Goal: Task Accomplishment & Management: Manage account settings

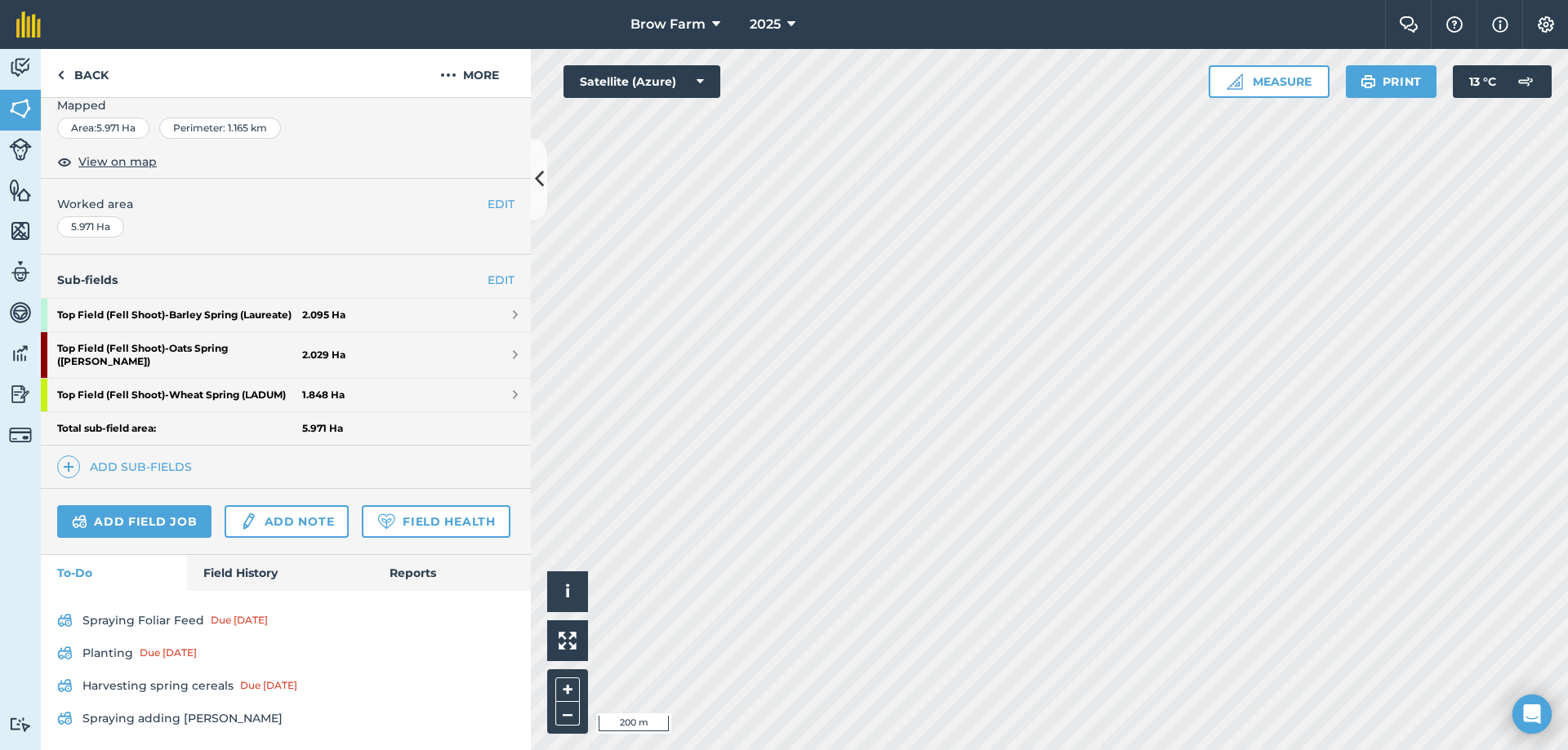
scroll to position [297, 0]
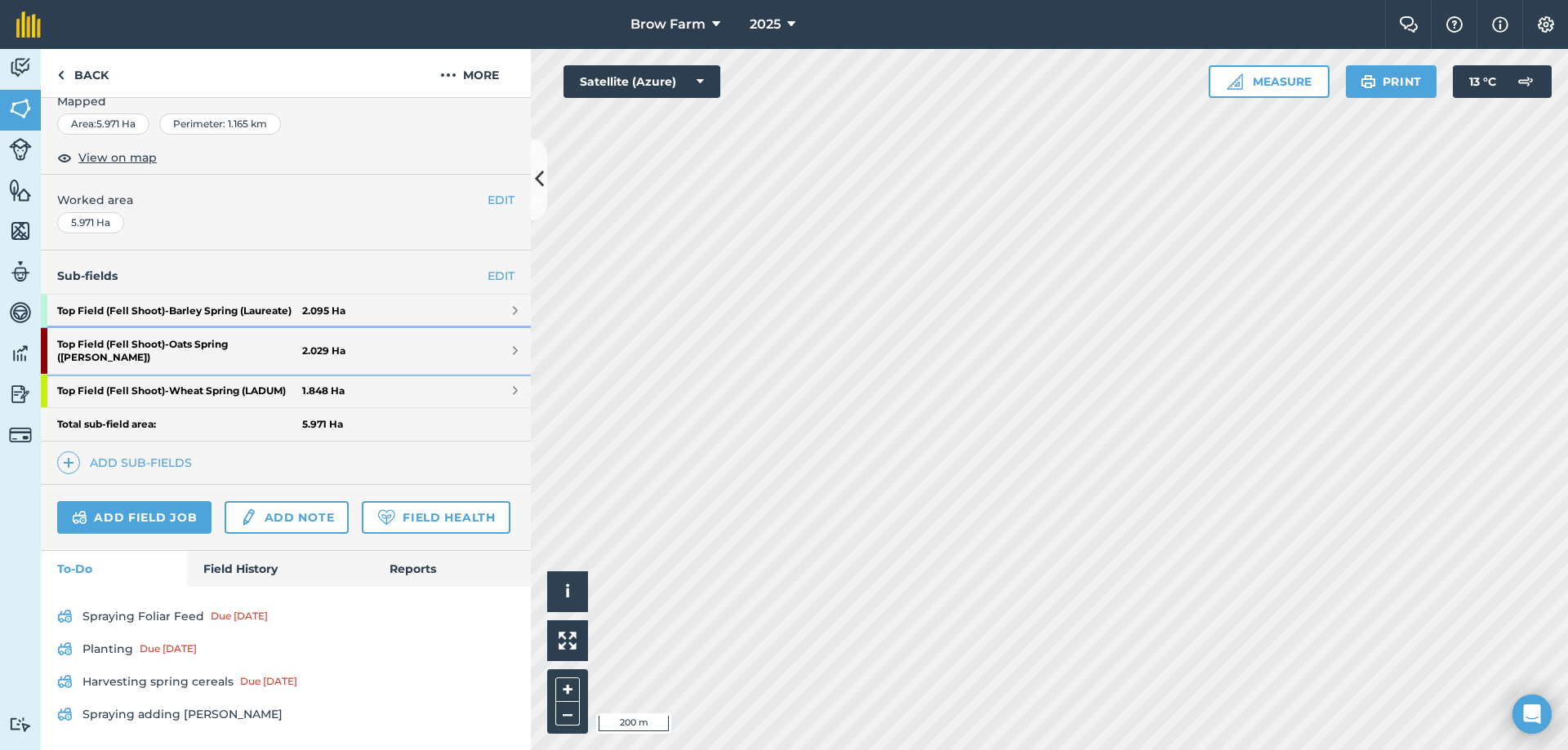
click at [126, 328] on strong "Top Field (Fell Shoot) - Oats Spring ([PERSON_NAME])" at bounding box center [180, 351] width 245 height 46
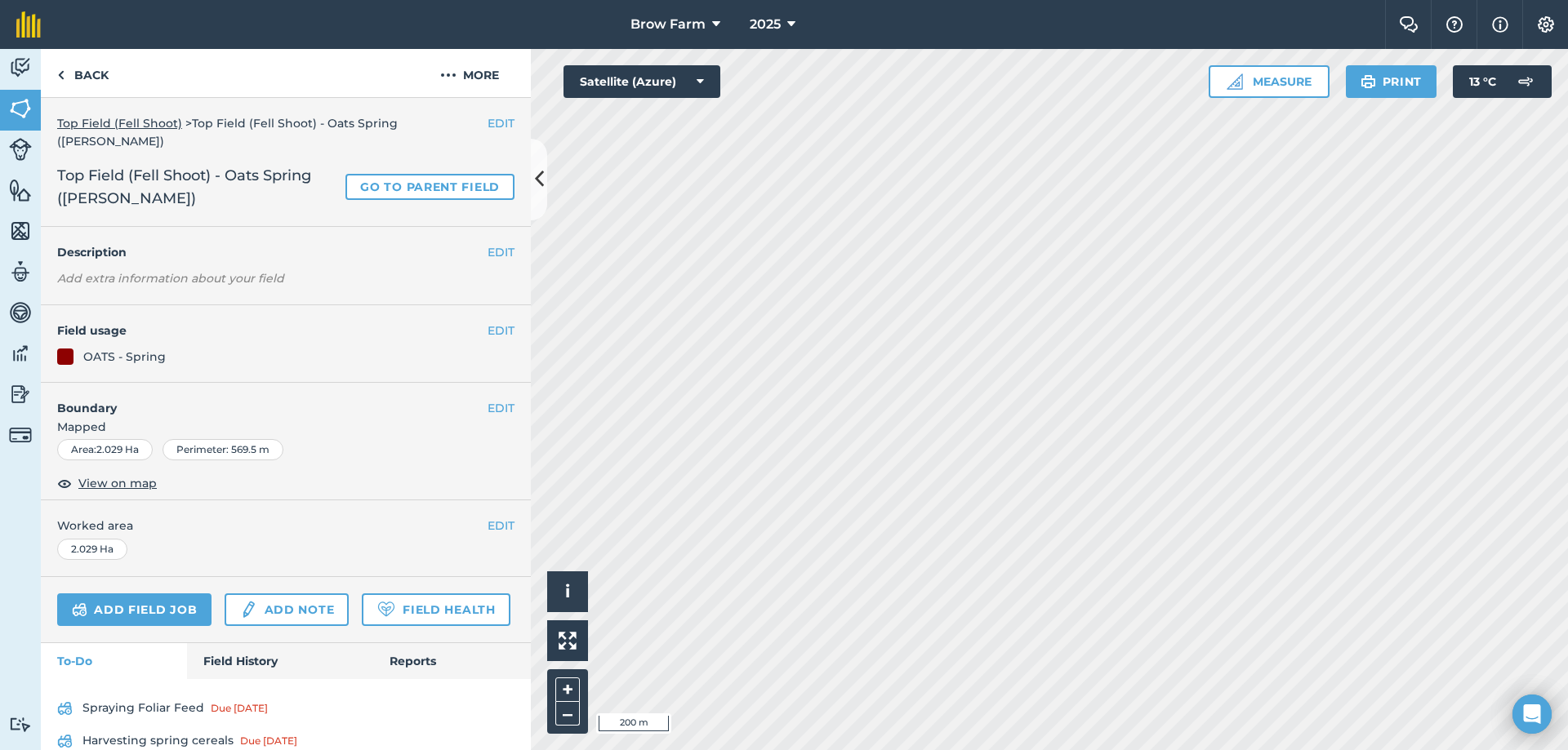
click at [236, 164] on span "Top Field (Fell Shoot) - Oats Spring ([PERSON_NAME])" at bounding box center [198, 187] width 282 height 46
click at [487, 126] on button "EDIT" at bounding box center [501, 123] width 27 height 18
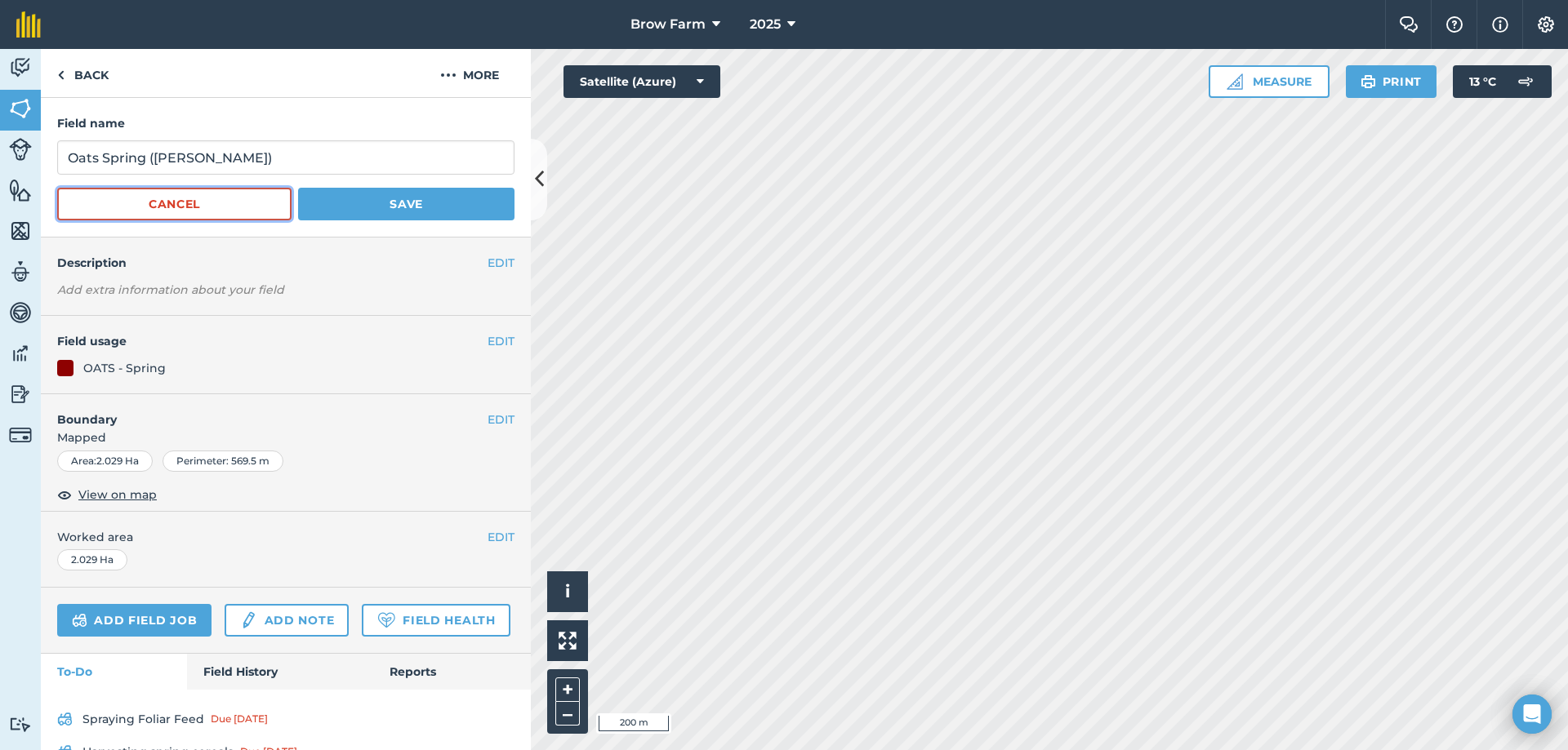
click at [164, 203] on button "Cancel" at bounding box center [175, 204] width 234 height 33
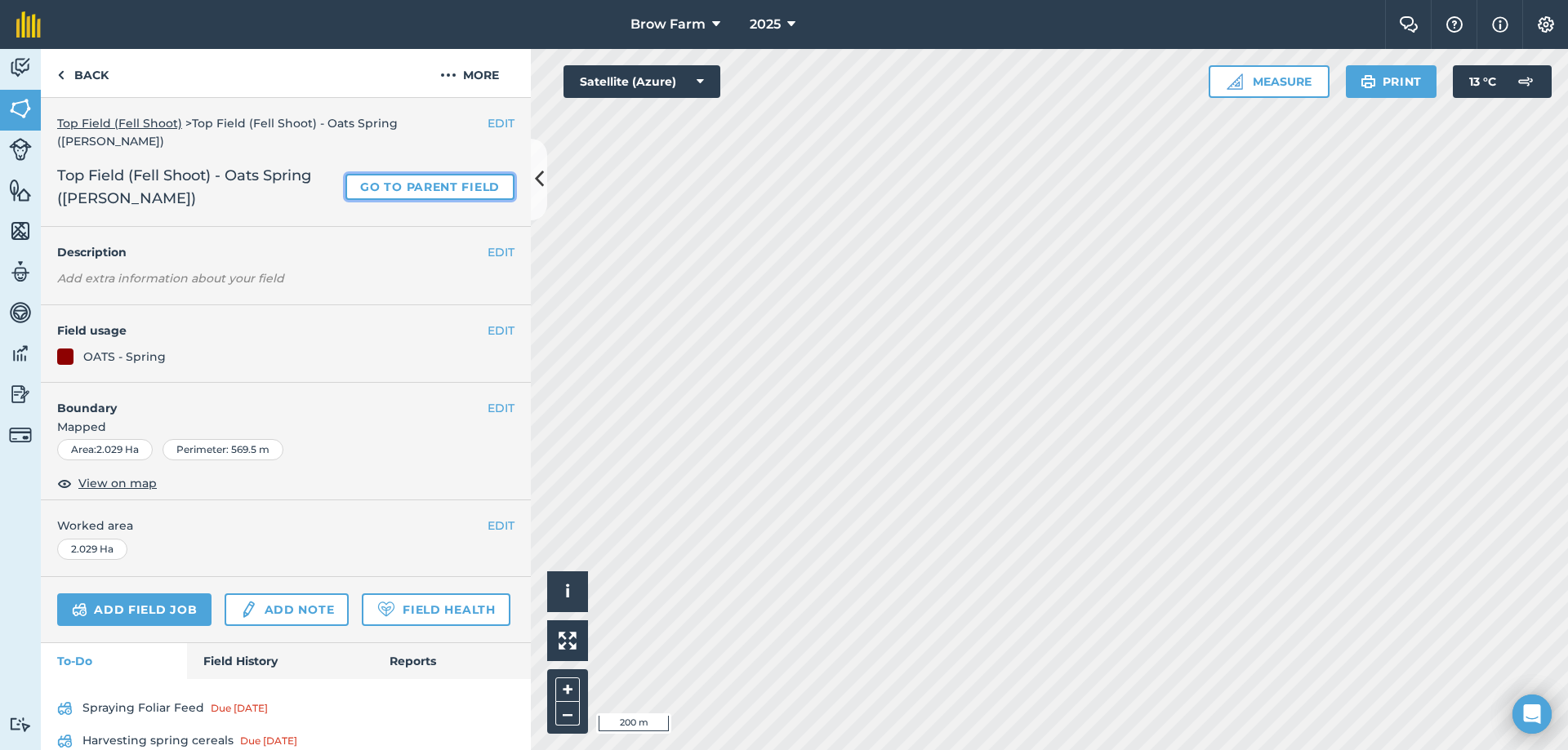
click at [416, 174] on link "Go to parent field" at bounding box center [430, 186] width 169 height 26
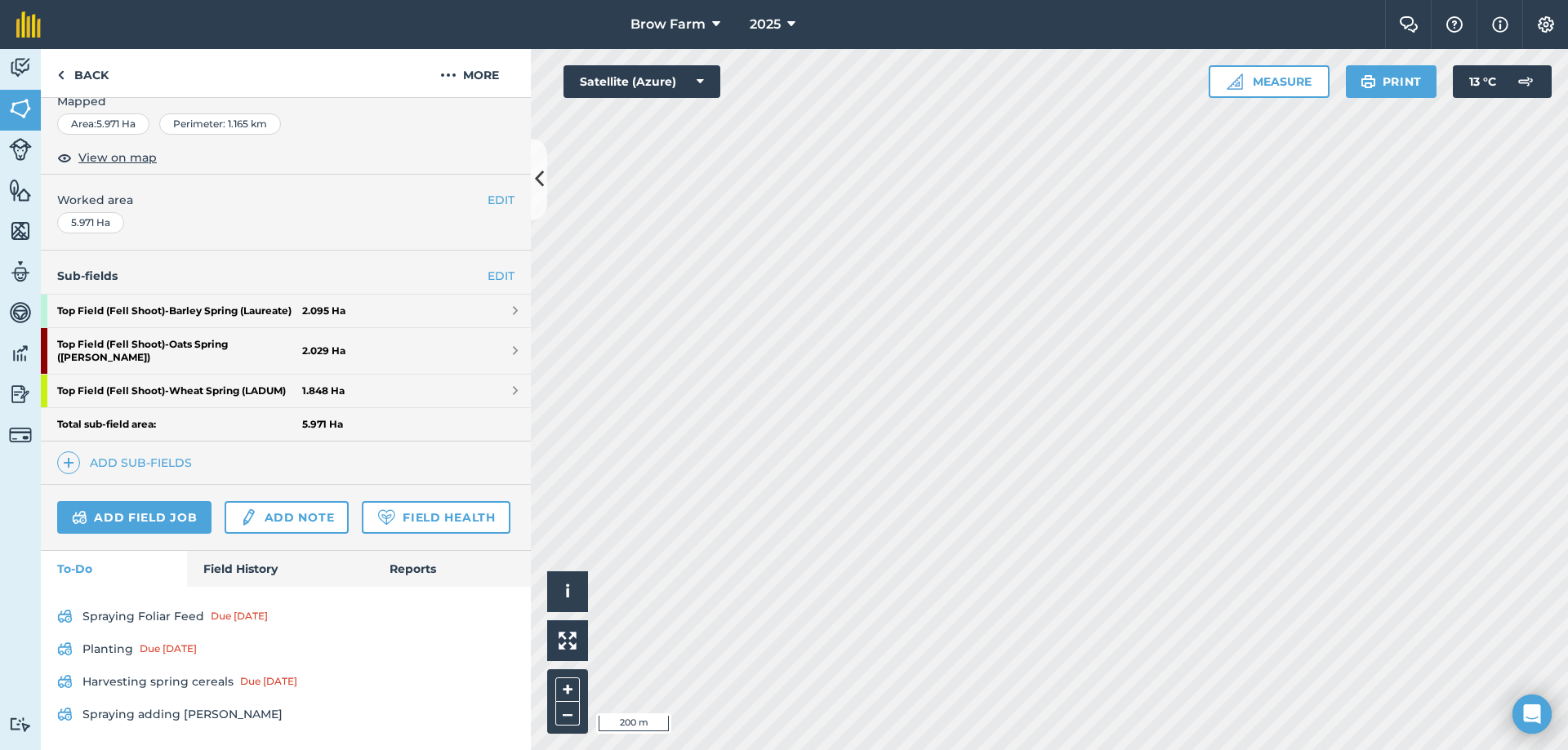
scroll to position [297, 0]
click at [186, 618] on link "Spraying Foliar Feed Due [DATE]" at bounding box center [286, 616] width 457 height 26
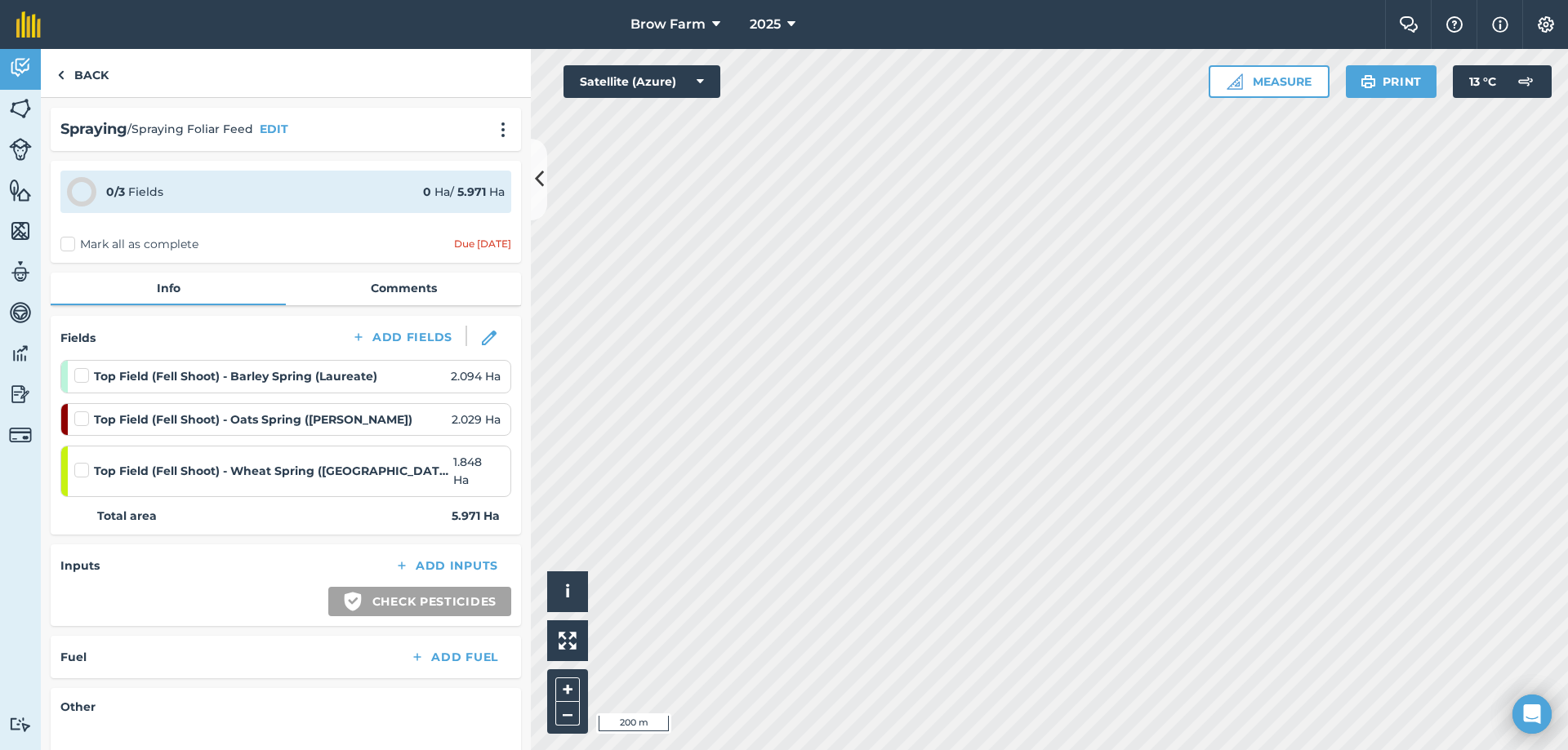
click at [66, 244] on label "Mark all as complete" at bounding box center [130, 244] width 138 height 17
click at [66, 244] on input "Mark all as complete" at bounding box center [66, 241] width 11 height 11
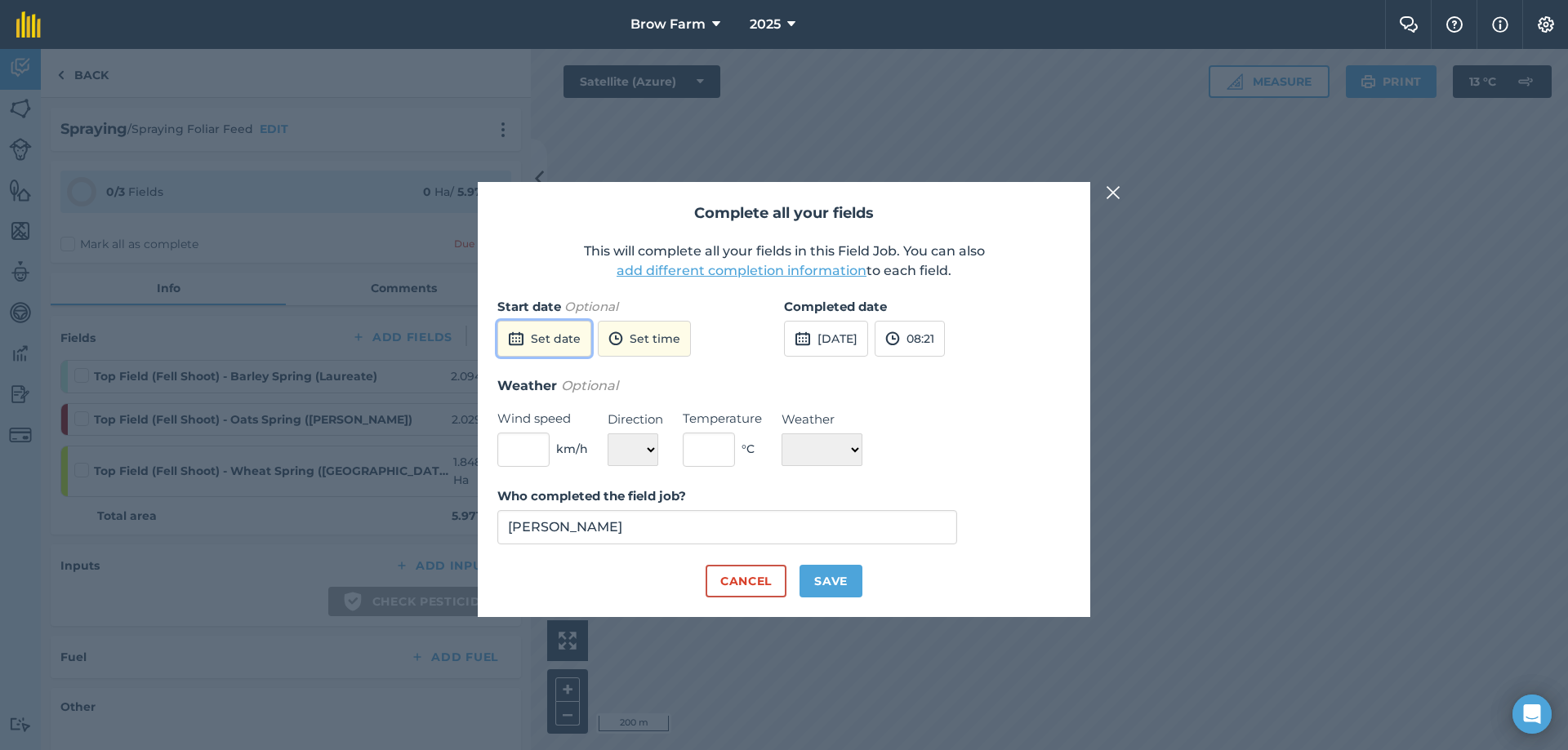
click at [534, 336] on button "Set date" at bounding box center [544, 339] width 94 height 36
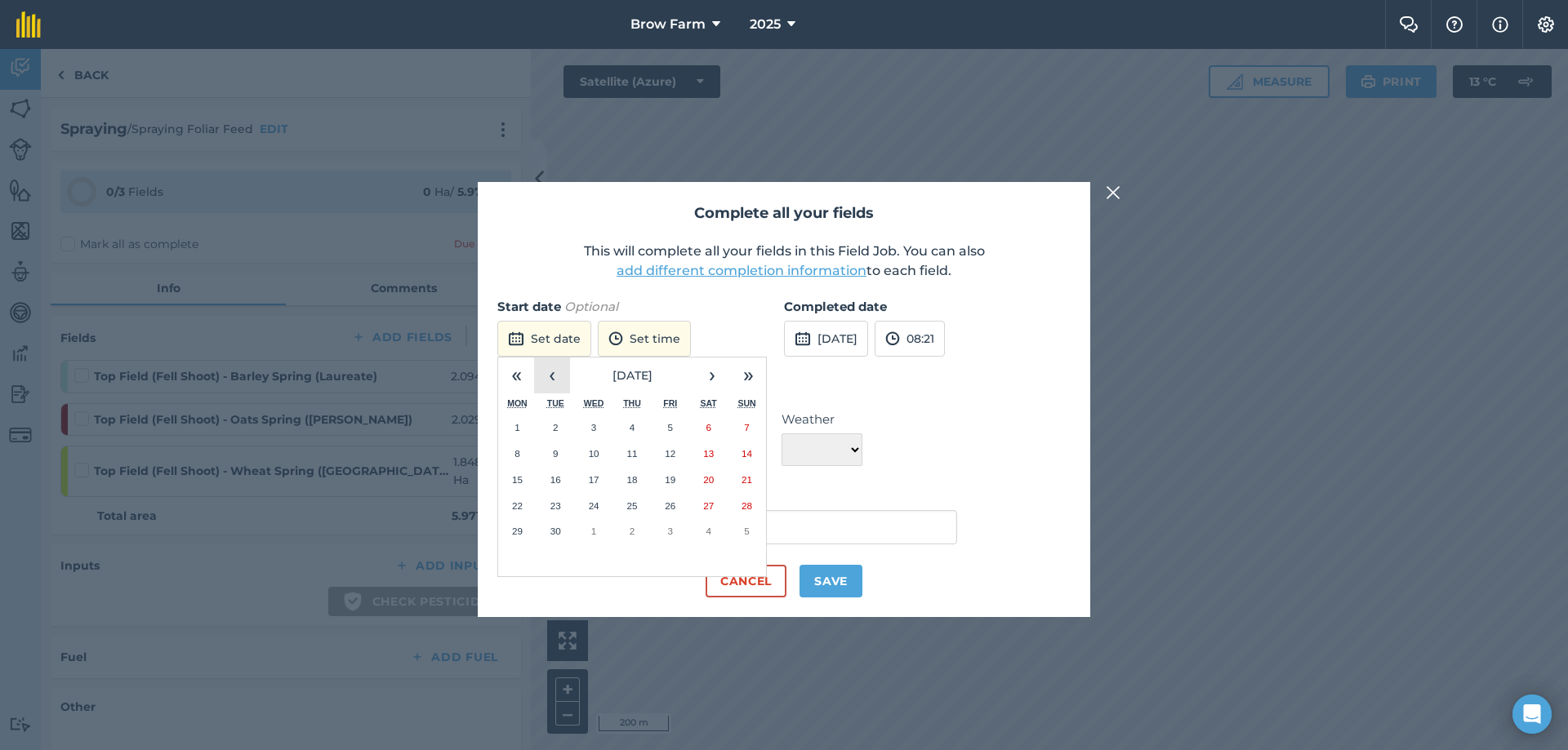
click at [552, 372] on button "‹" at bounding box center [551, 375] width 36 height 36
click at [553, 533] on abbr "27" at bounding box center [556, 531] width 11 height 11
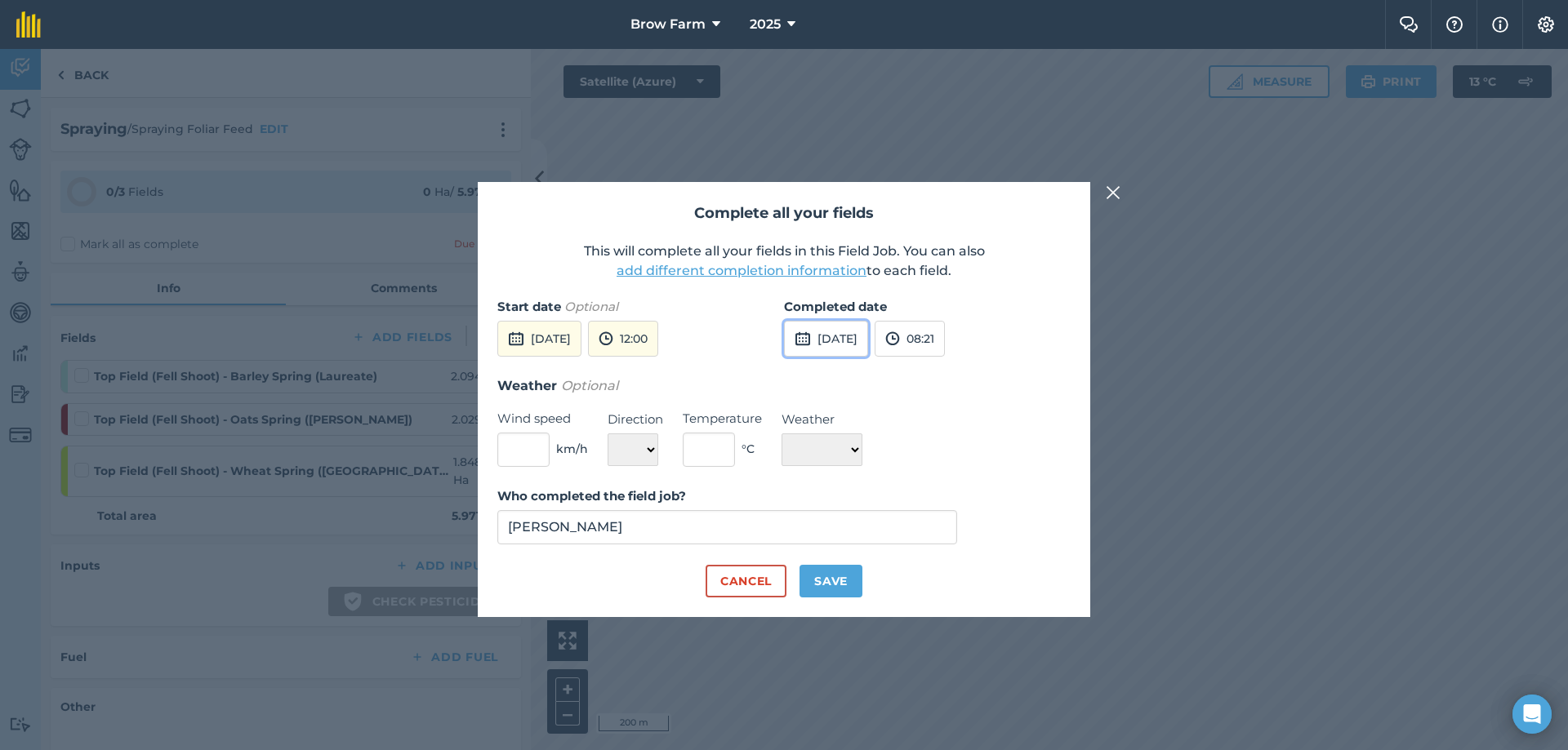
click at [836, 336] on button "[DATE]" at bounding box center [826, 339] width 84 height 36
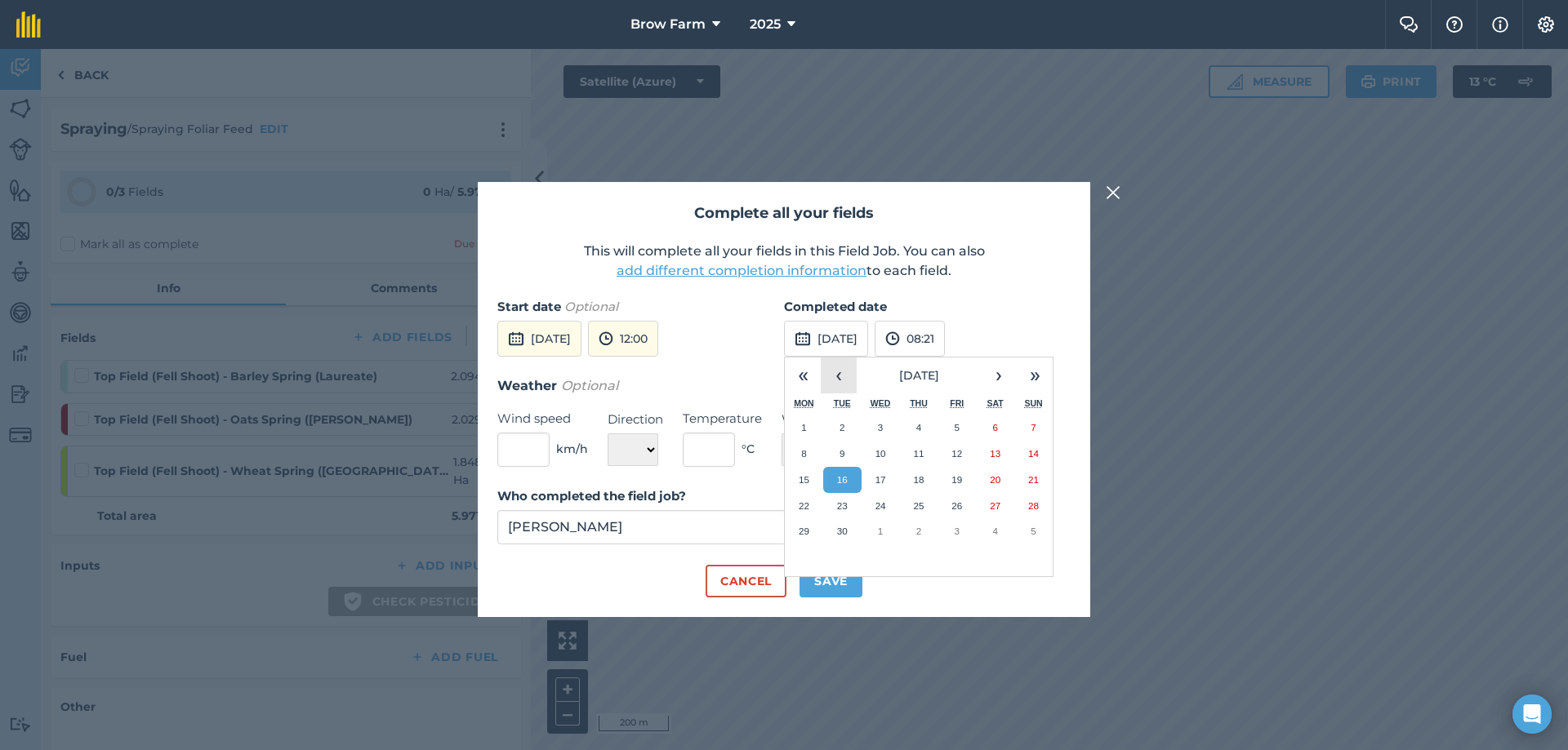
click at [840, 371] on button "‹" at bounding box center [838, 375] width 36 height 36
click at [840, 525] on button "27" at bounding box center [842, 531] width 39 height 26
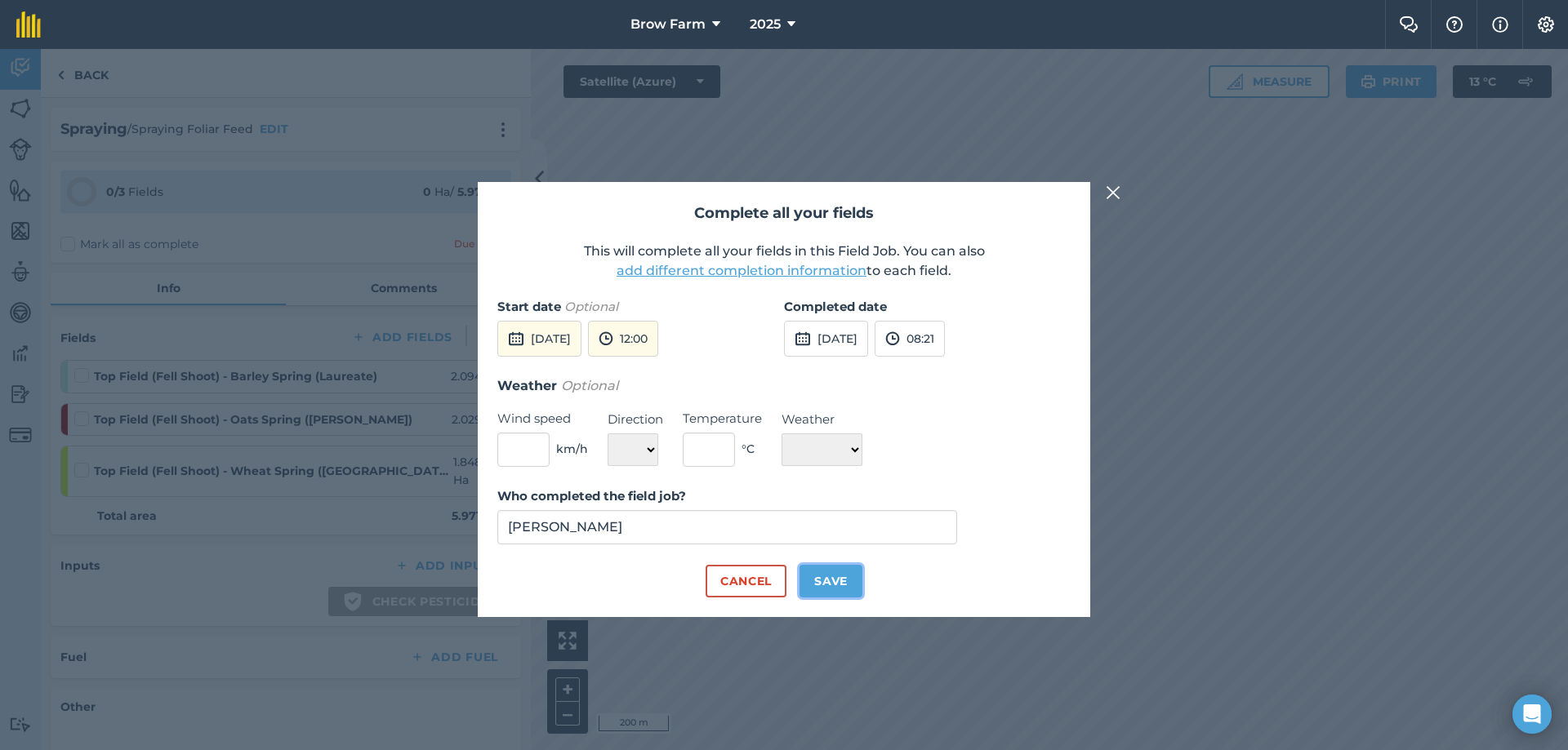
click at [832, 576] on button "Save" at bounding box center [830, 581] width 63 height 33
checkbox input "true"
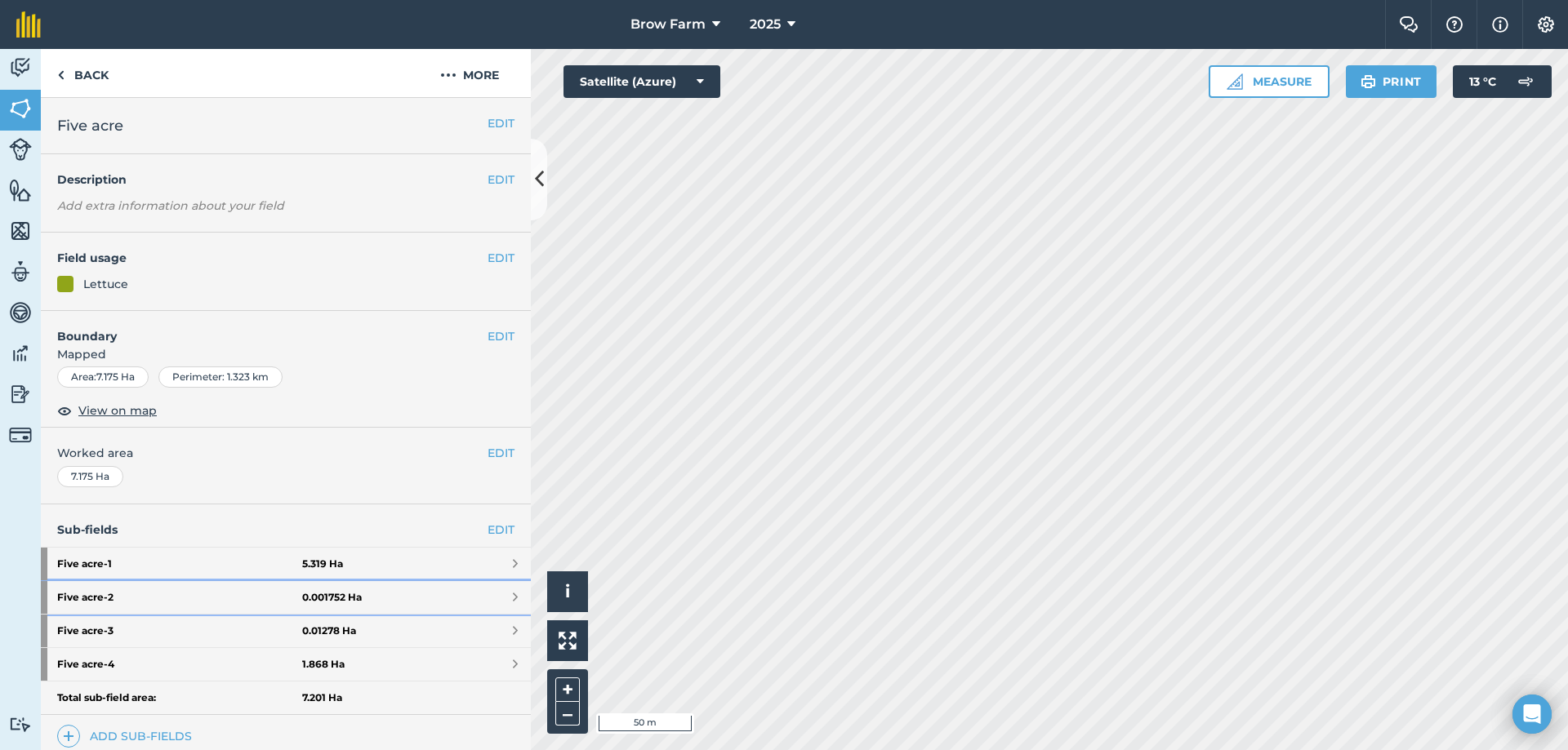
click at [513, 595] on span at bounding box center [515, 597] width 5 height 13
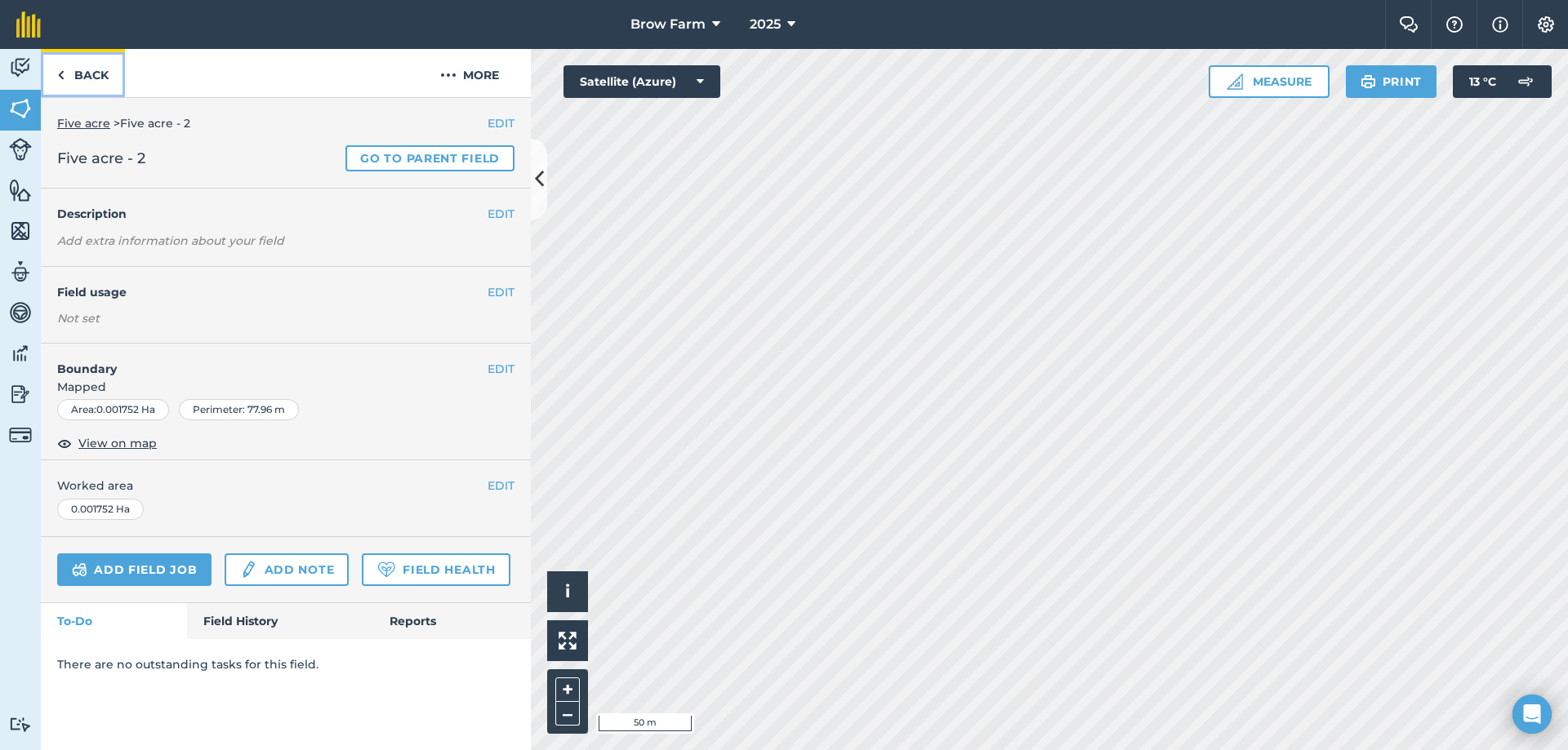
click at [64, 77] on img at bounding box center [61, 74] width 8 height 19
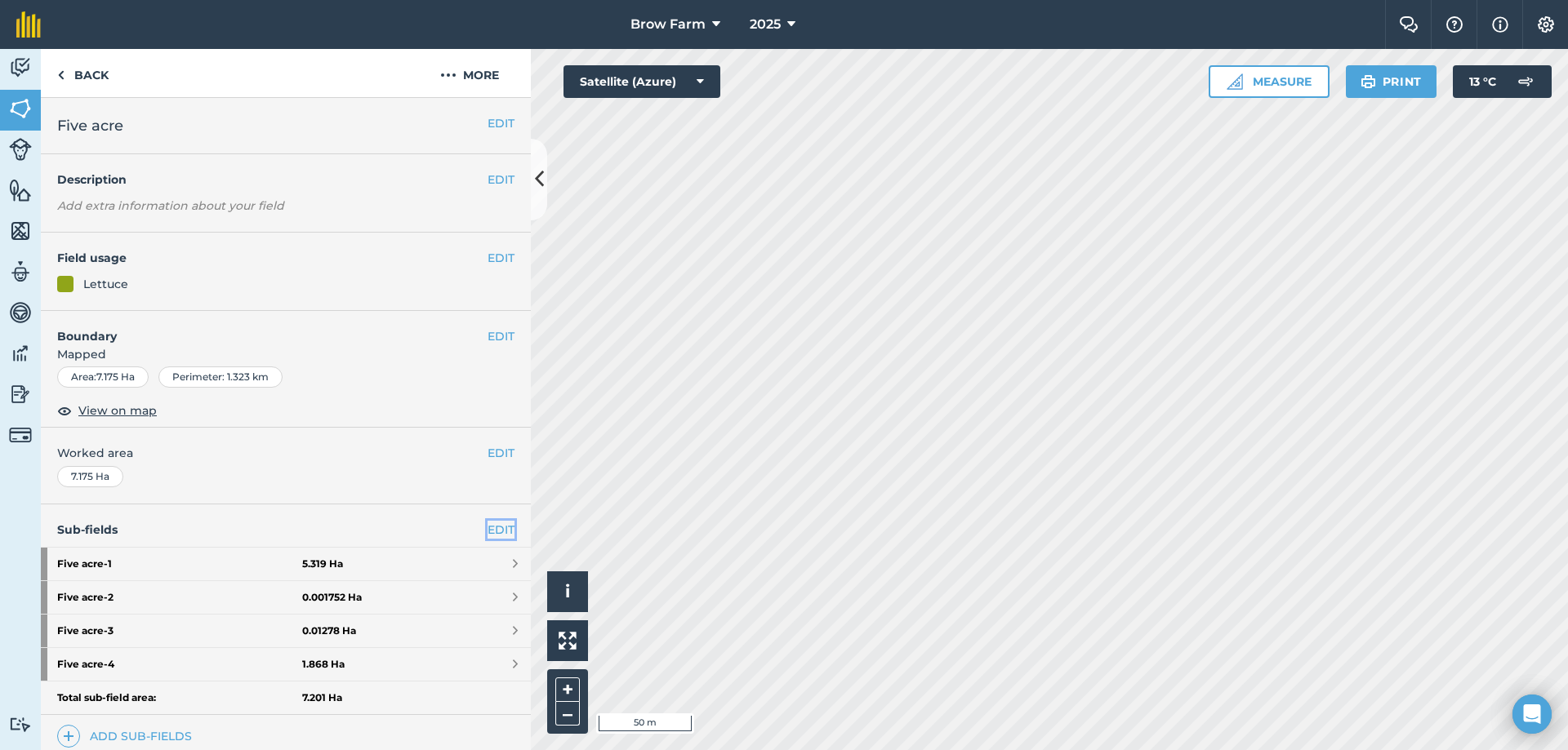
click at [491, 532] on link "EDIT" at bounding box center [501, 529] width 27 height 18
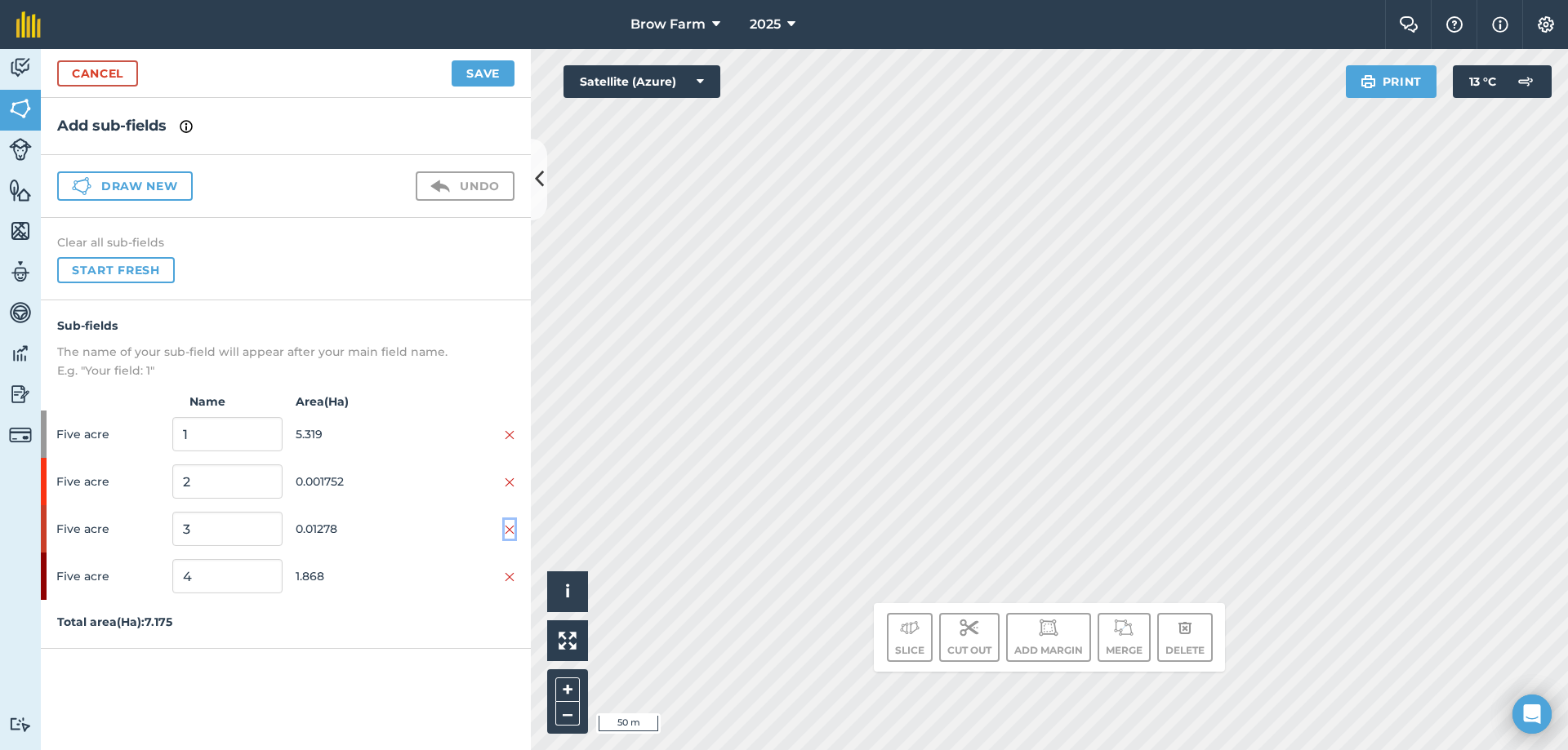
click at [513, 533] on img at bounding box center [510, 529] width 10 height 13
click at [512, 482] on img at bounding box center [510, 482] width 10 height 13
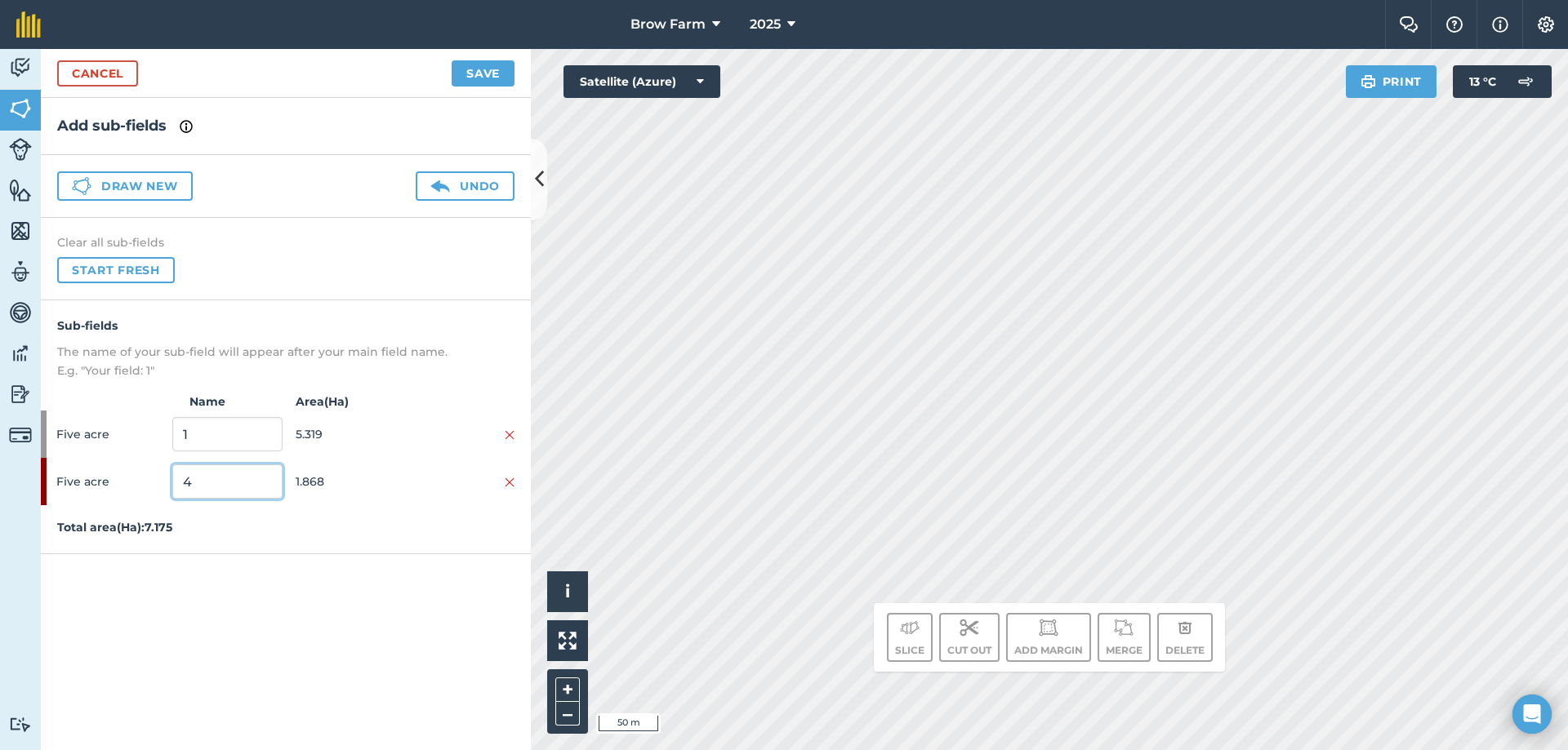
drag, startPoint x: 204, startPoint y: 481, endPoint x: 176, endPoint y: 485, distance: 28.3
click at [176, 485] on input "4" at bounding box center [227, 481] width 110 height 35
type input "%"
drag, startPoint x: 235, startPoint y: 485, endPoint x: 167, endPoint y: 505, distance: 70.9
click at [167, 505] on div "Five acre 5 Acre 1.868" at bounding box center [285, 481] width 490 height 47
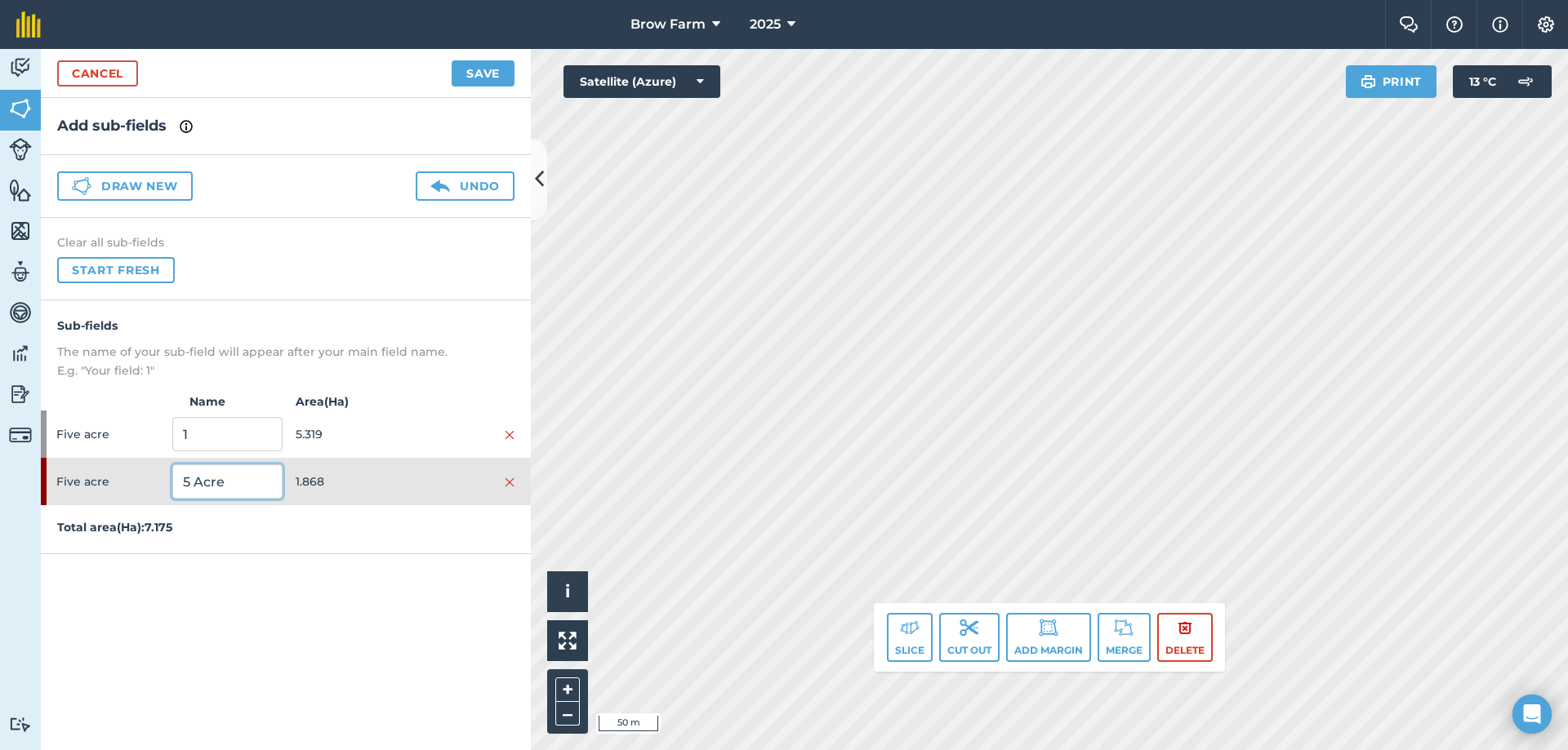
type input "5 Acre"
click at [197, 427] on input "1" at bounding box center [227, 434] width 110 height 35
drag, startPoint x: 212, startPoint y: 440, endPoint x: 164, endPoint y: 450, distance: 49.0
click at [164, 450] on div "Five acre 1 5.319" at bounding box center [285, 434] width 490 height 47
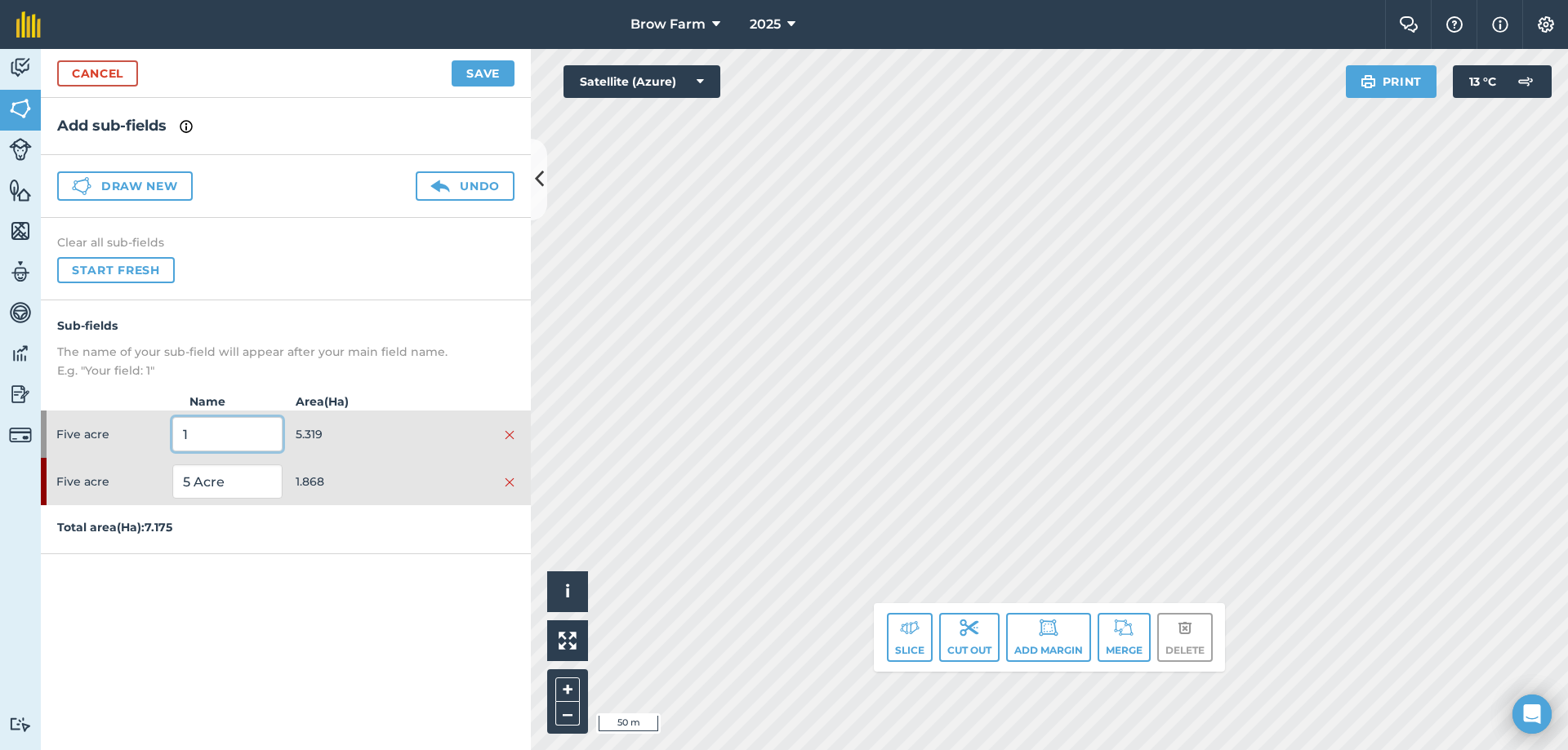
paste input "5 Acre"
drag, startPoint x: 191, startPoint y: 436, endPoint x: 168, endPoint y: 443, distance: 24.0
click at [168, 443] on div "Five acre 5 Acre 5.319" at bounding box center [285, 434] width 490 height 47
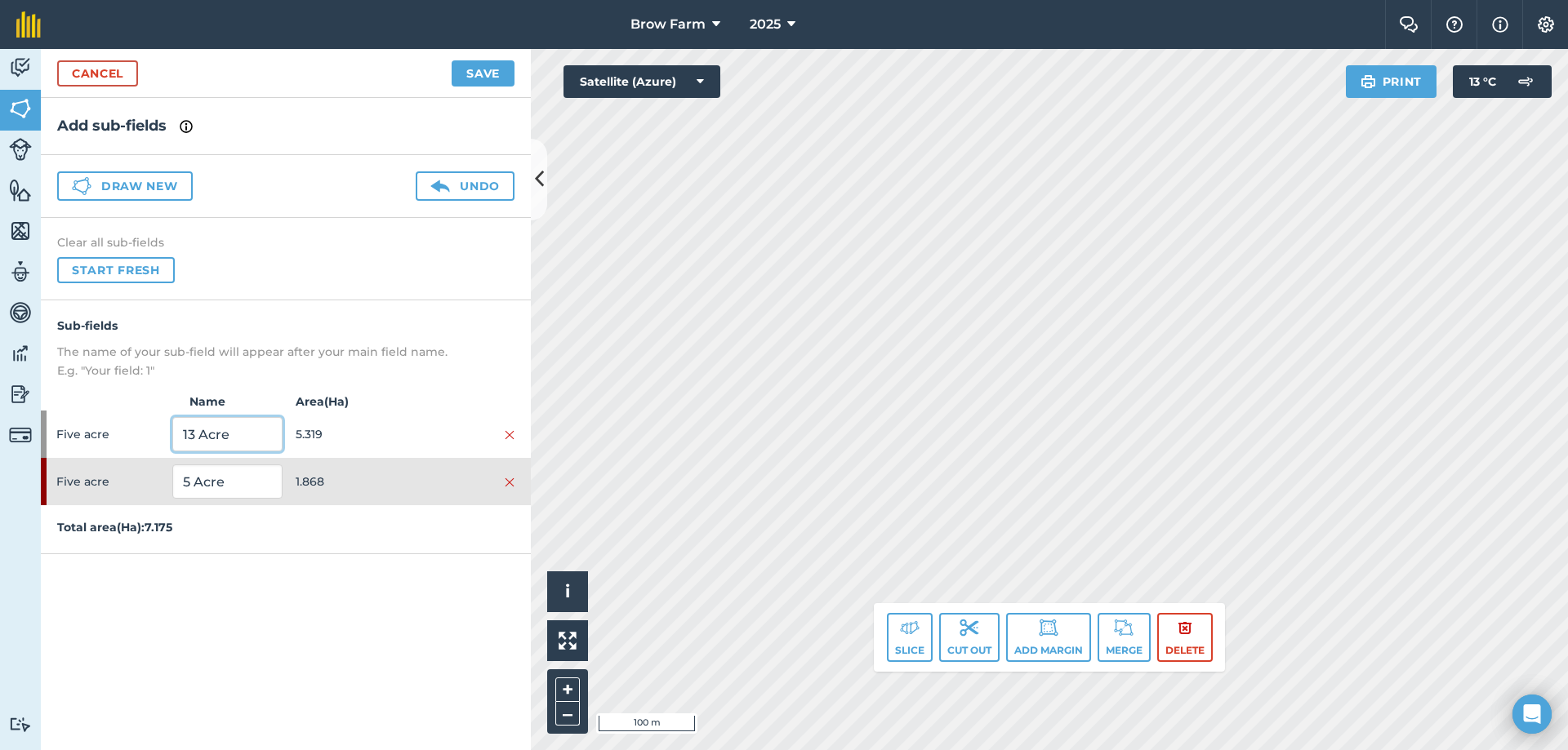
type input "13 Acre"
click at [496, 70] on button "Save" at bounding box center [483, 73] width 63 height 26
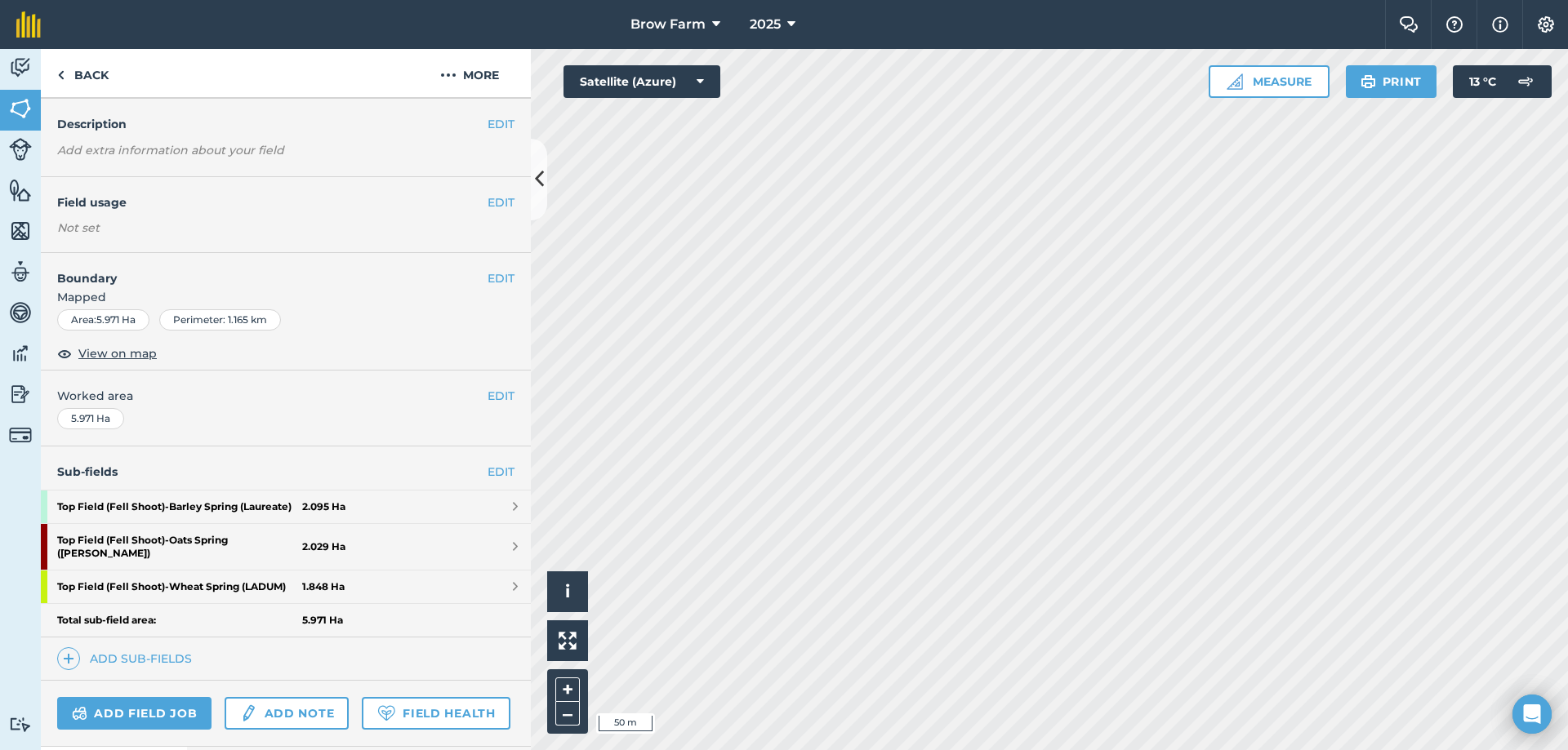
scroll to position [163, 0]
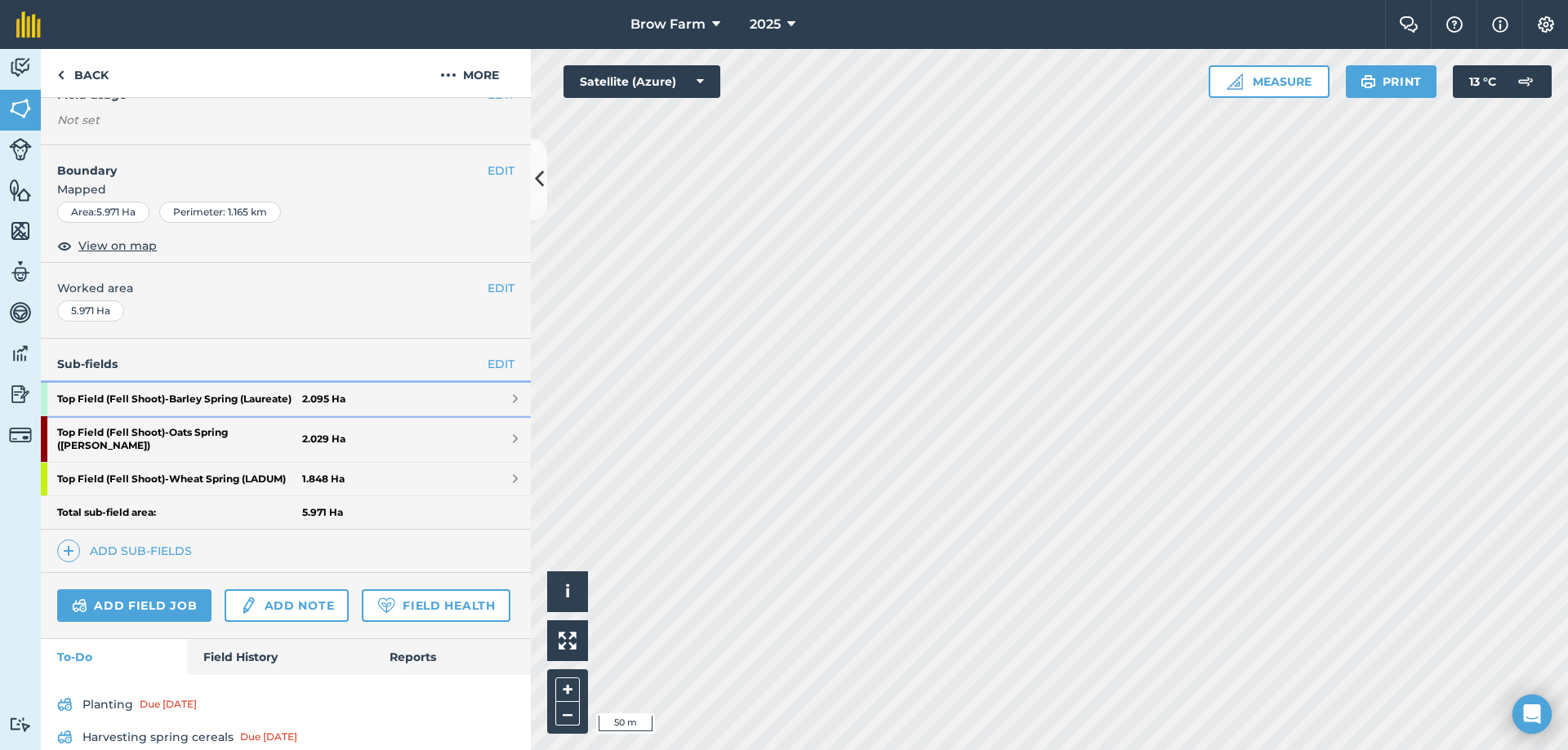
click at [513, 403] on span at bounding box center [515, 399] width 5 height 13
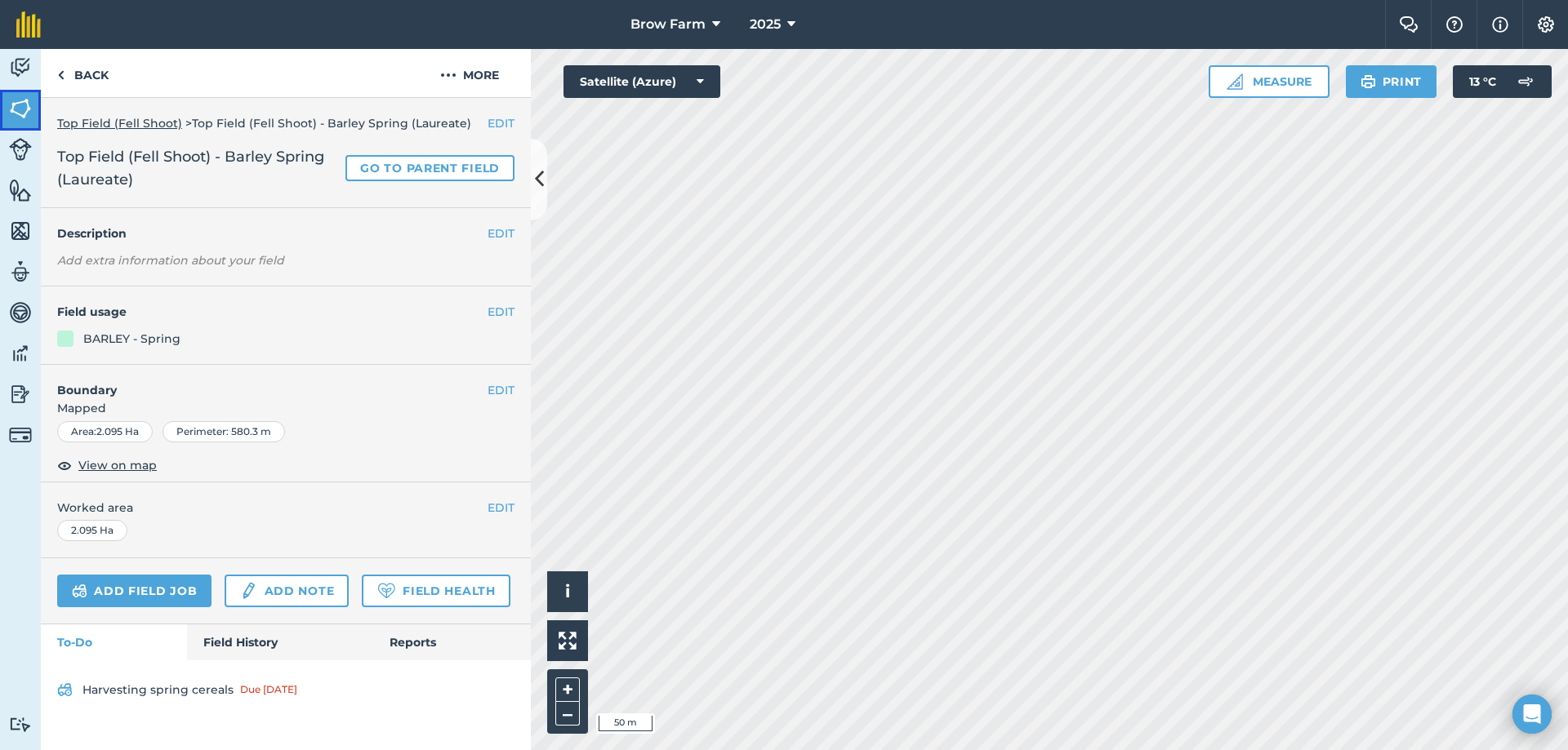
click at [13, 106] on img at bounding box center [20, 108] width 23 height 24
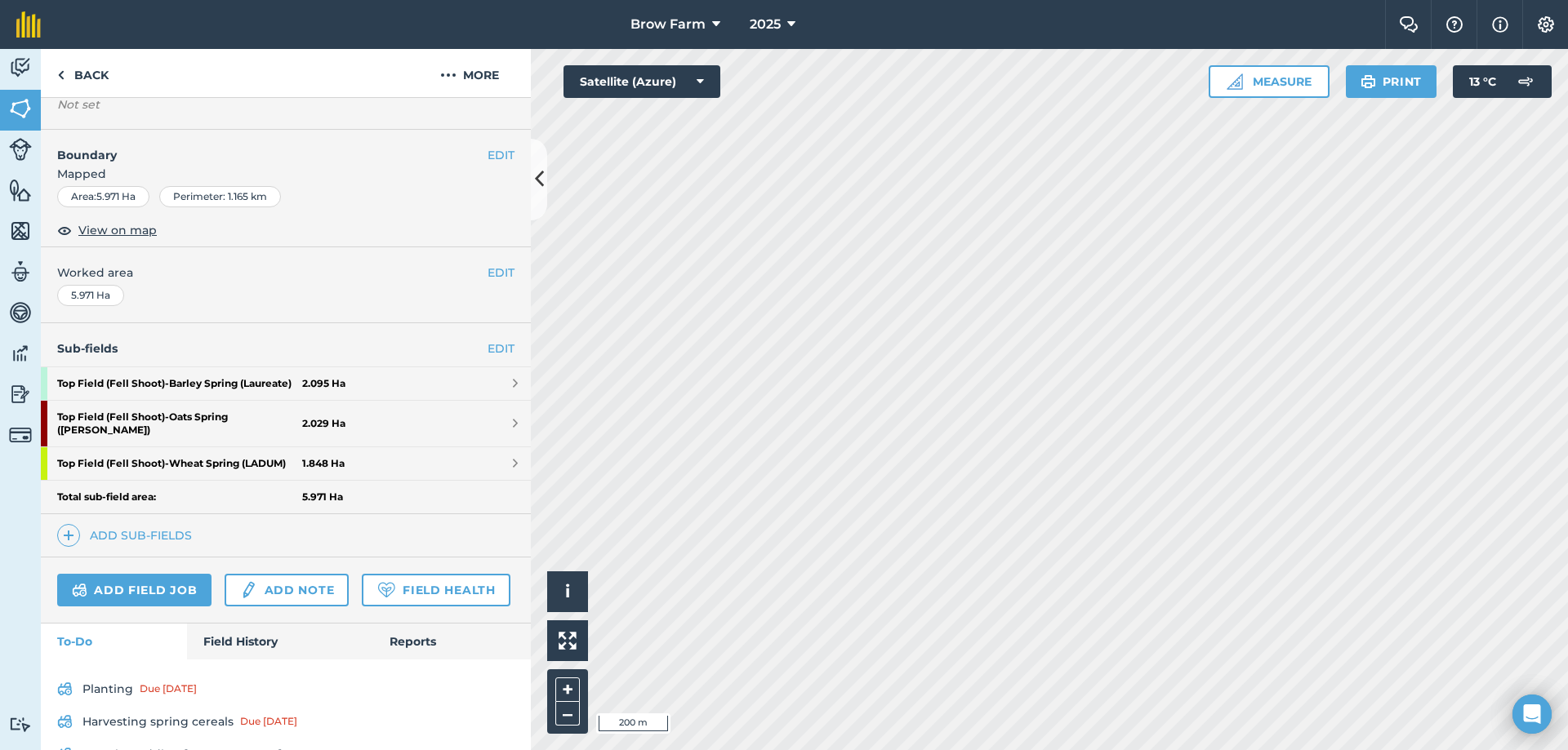
scroll to position [185, 0]
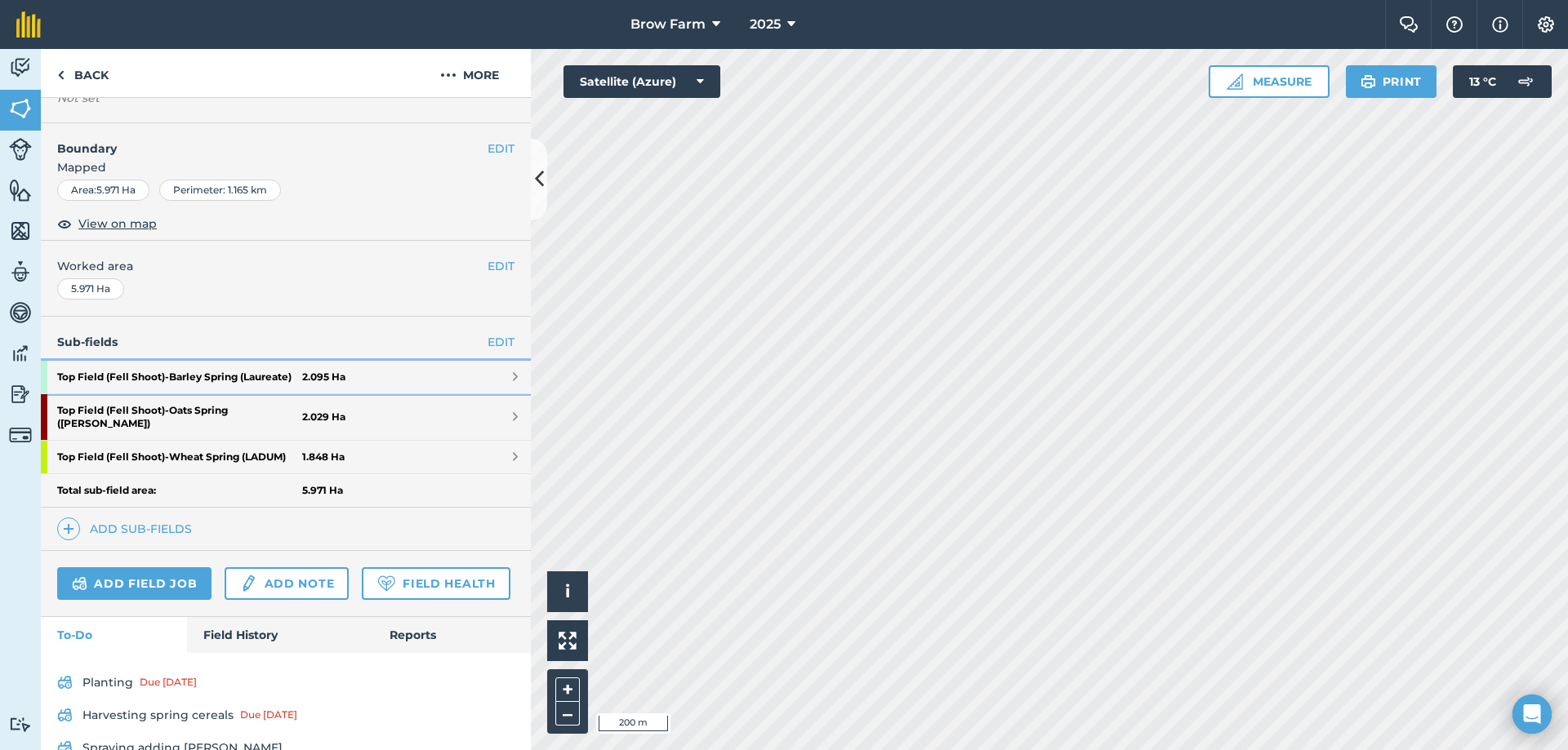
click at [513, 383] on span at bounding box center [515, 377] width 5 height 13
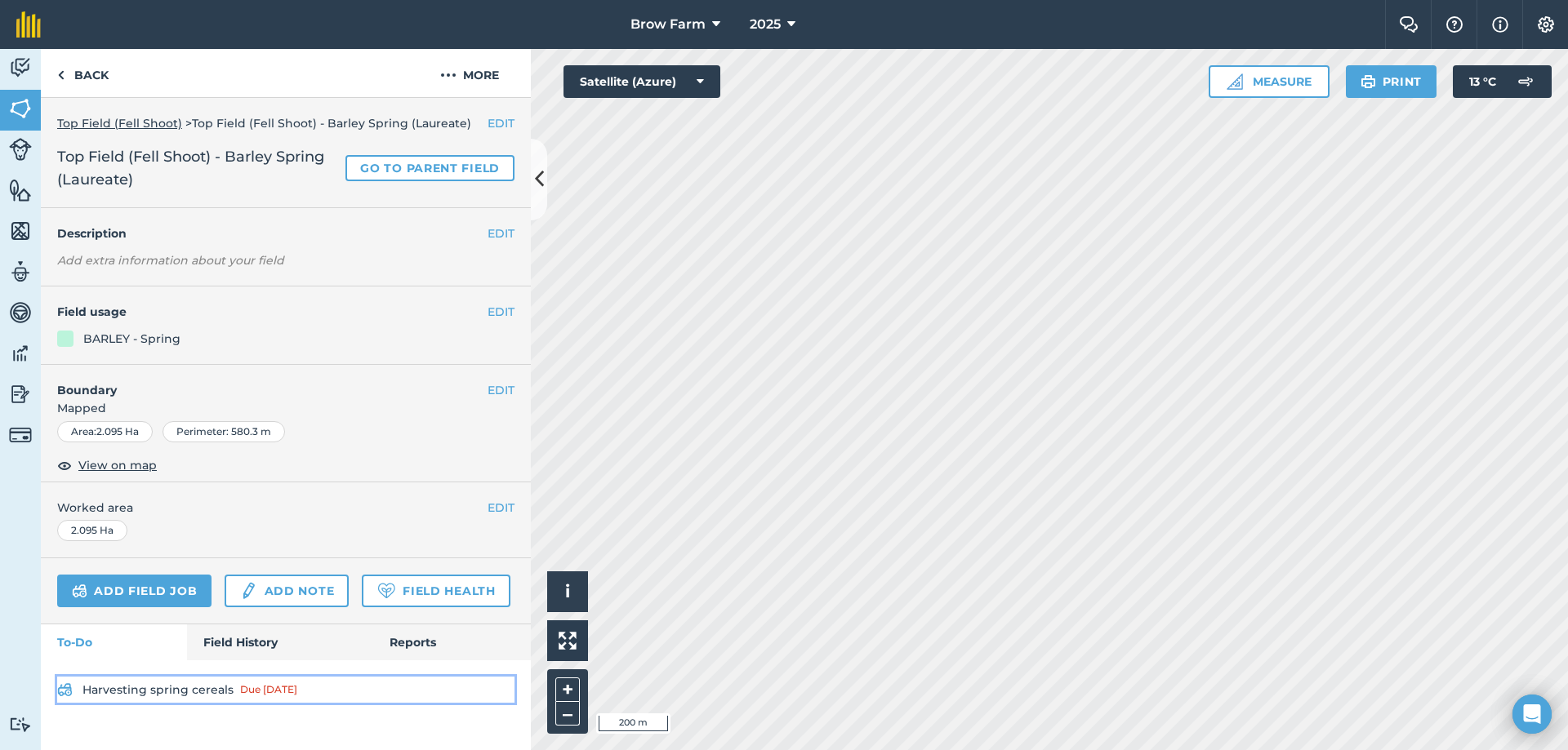
click at [188, 690] on link "Harvesting spring cereals Due [DATE]" at bounding box center [286, 689] width 457 height 26
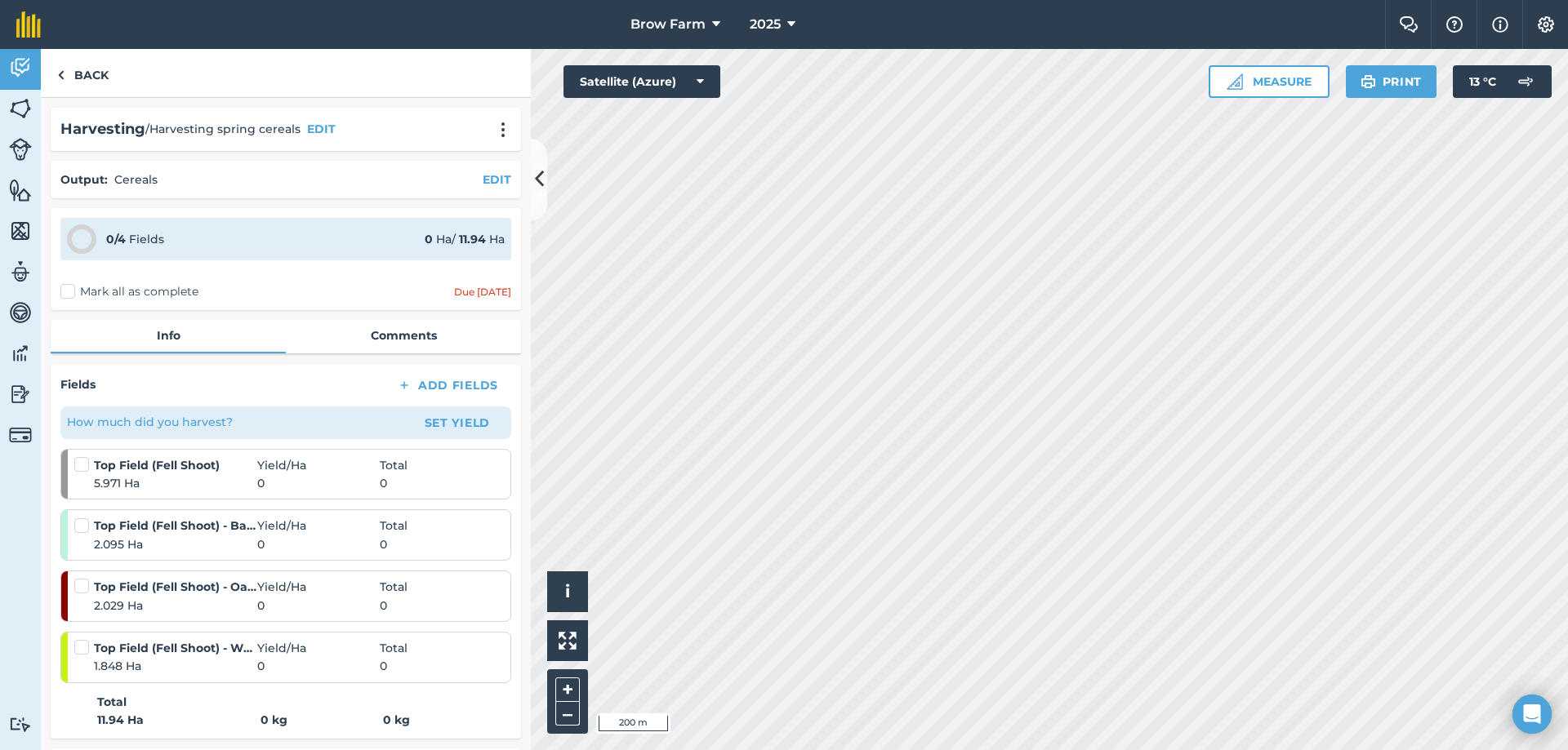
click at [63, 294] on label "Mark all as complete" at bounding box center [130, 292] width 138 height 17
click at [63, 294] on input "Mark all as complete" at bounding box center [66, 288] width 11 height 11
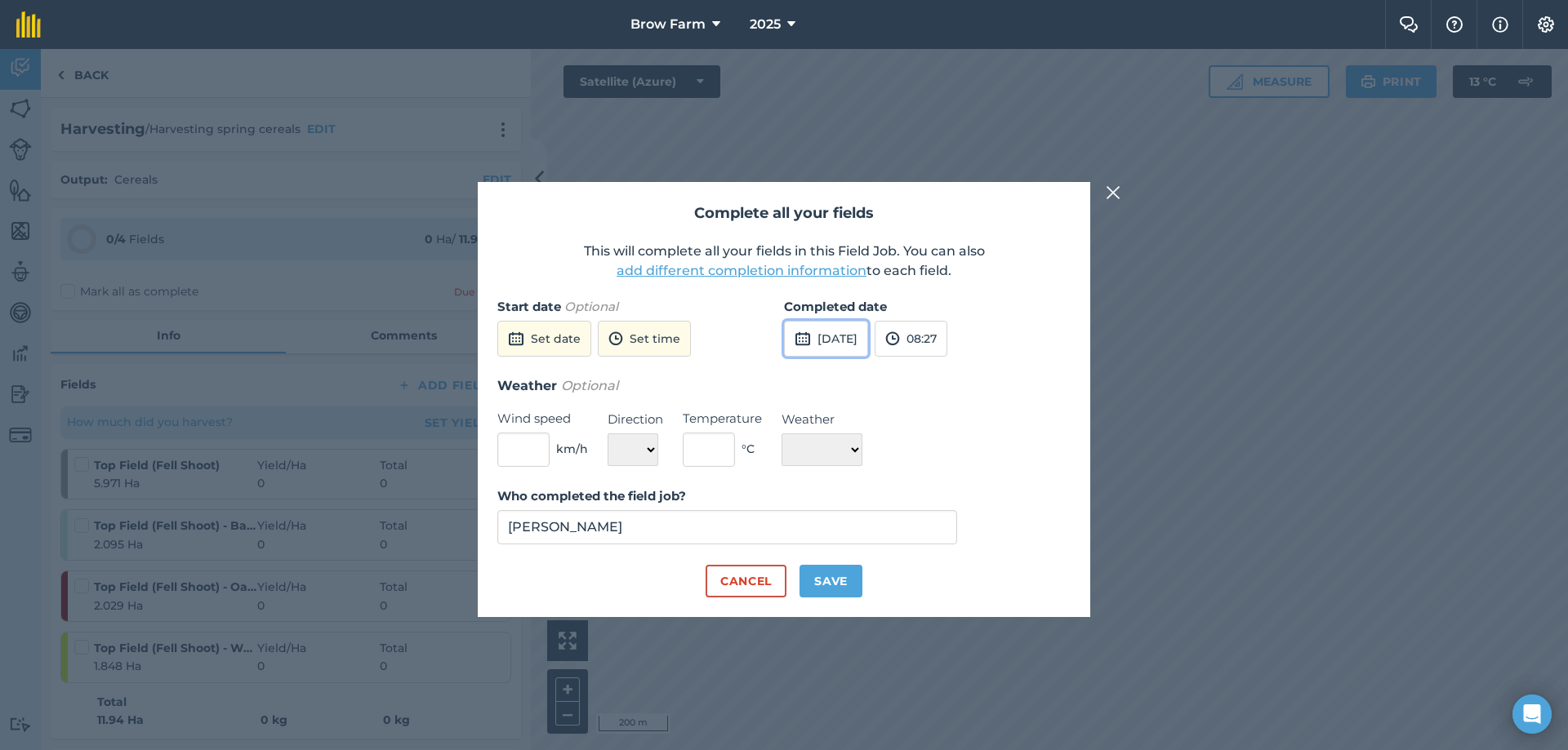
click at [834, 333] on button "[DATE]" at bounding box center [826, 339] width 84 height 36
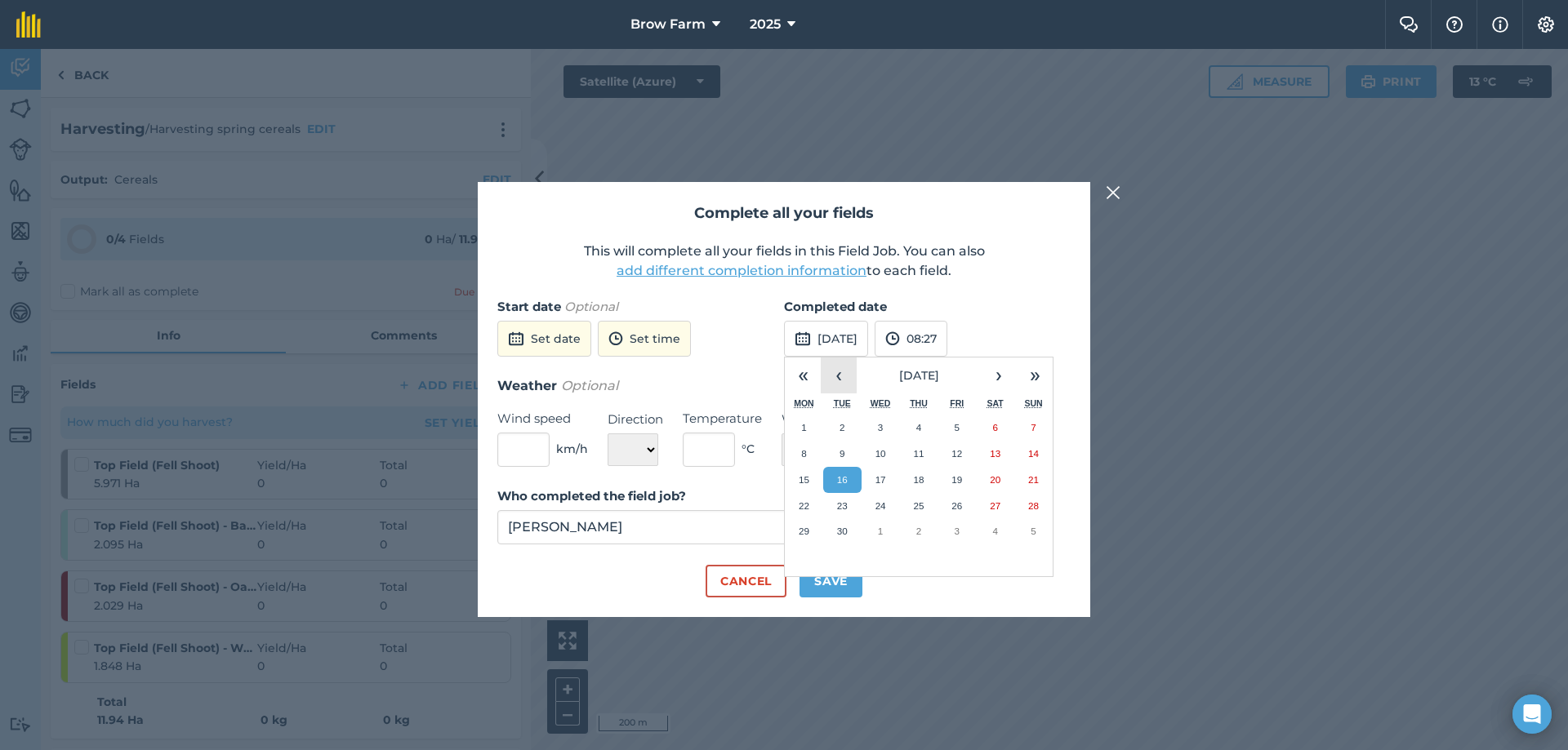
click at [839, 383] on button "‹" at bounding box center [838, 375] width 36 height 36
click at [911, 478] on button "14" at bounding box center [919, 479] width 39 height 26
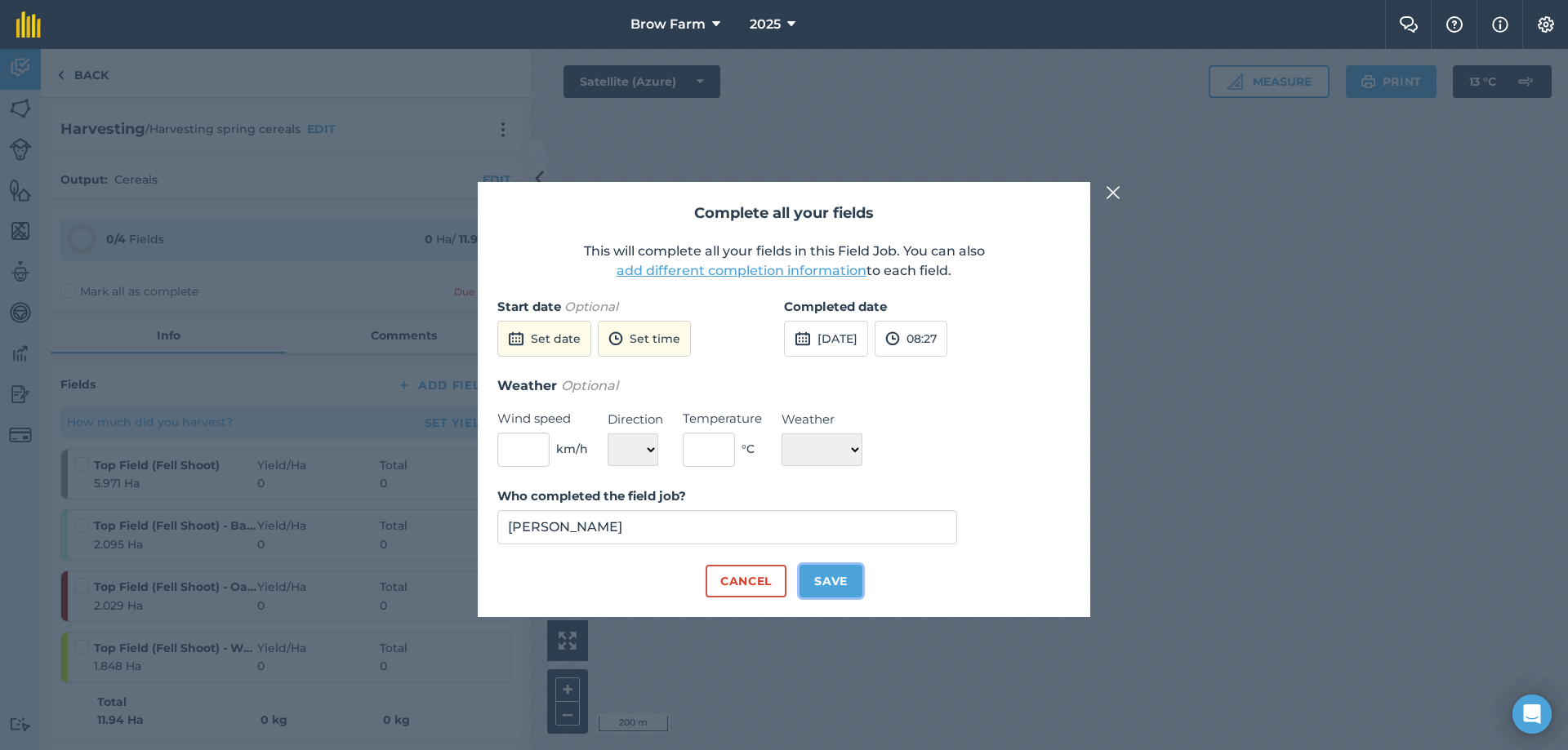
click at [820, 591] on button "Save" at bounding box center [830, 581] width 63 height 33
checkbox input "true"
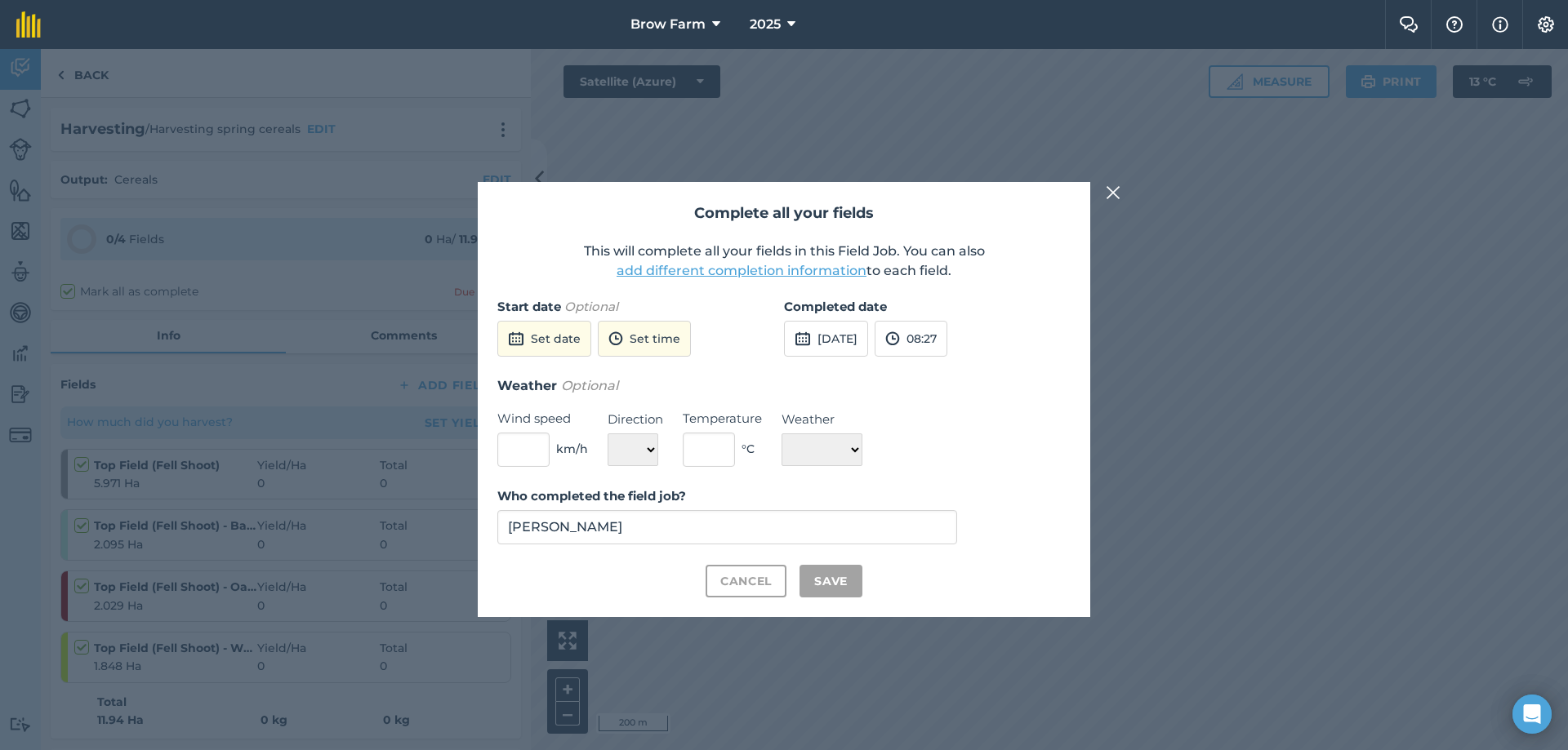
checkbox input "true"
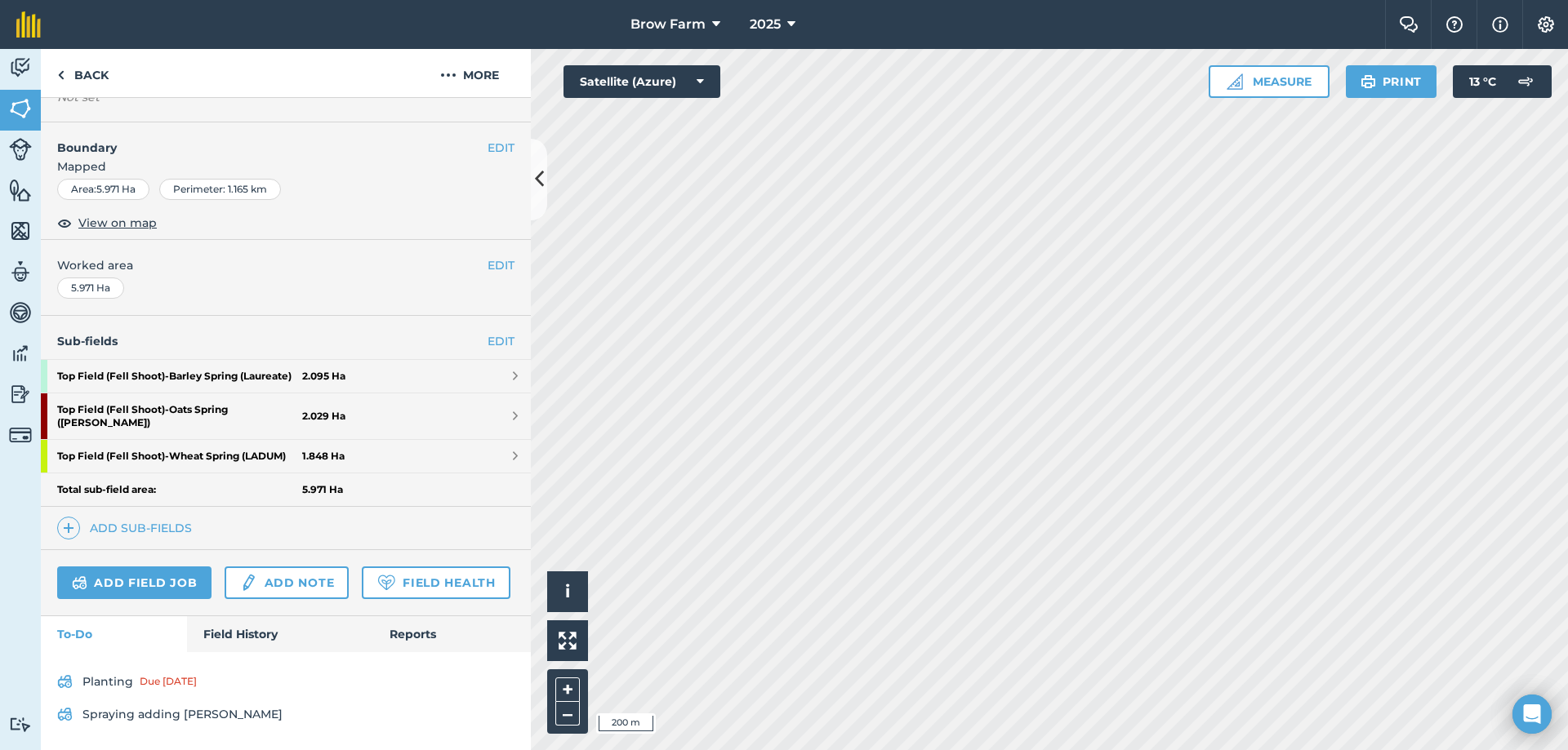
scroll to position [232, 0]
click at [66, 68] on link "Back" at bounding box center [83, 72] width 84 height 48
click at [79, 82] on link "Back" at bounding box center [83, 72] width 84 height 48
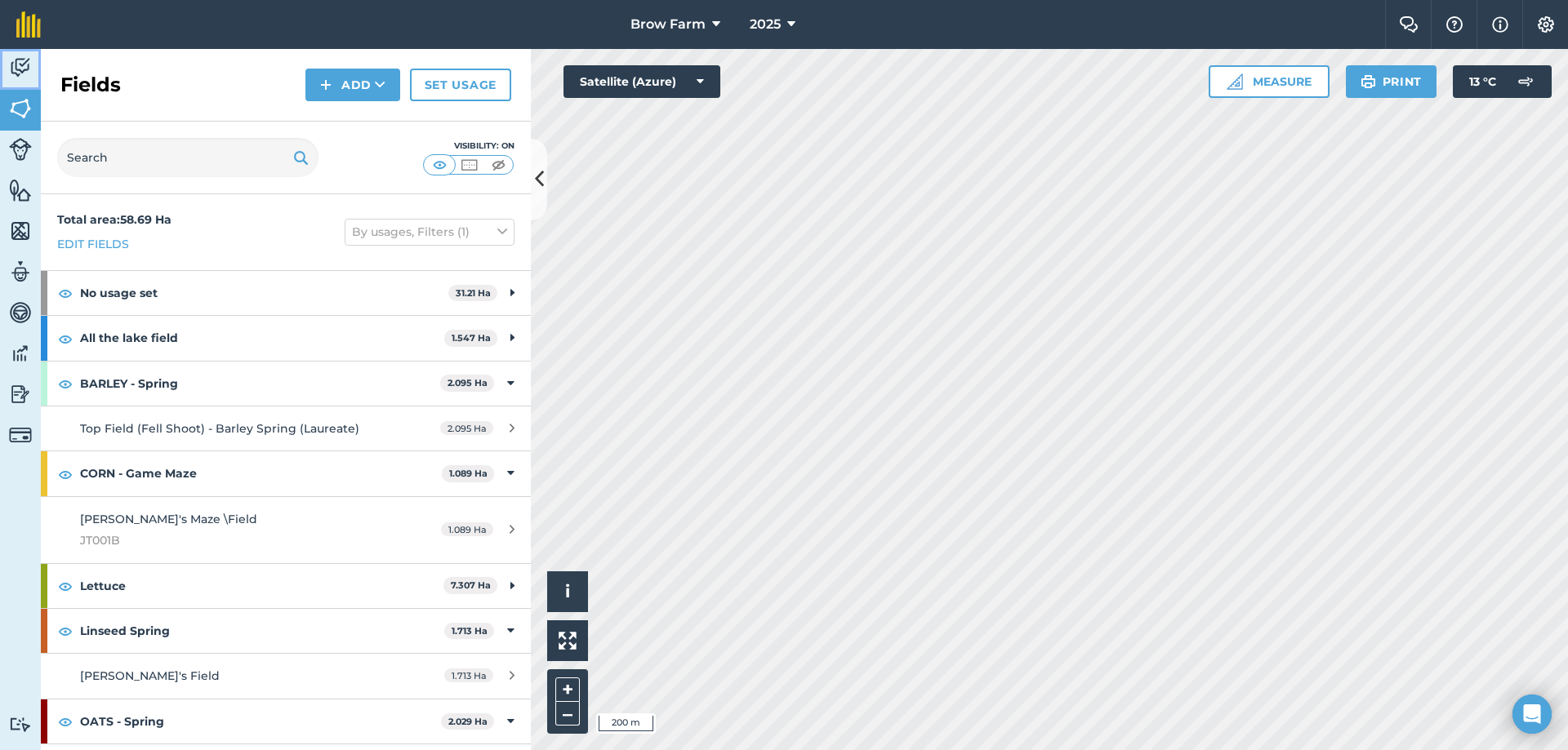
click at [28, 66] on img at bounding box center [20, 67] width 23 height 24
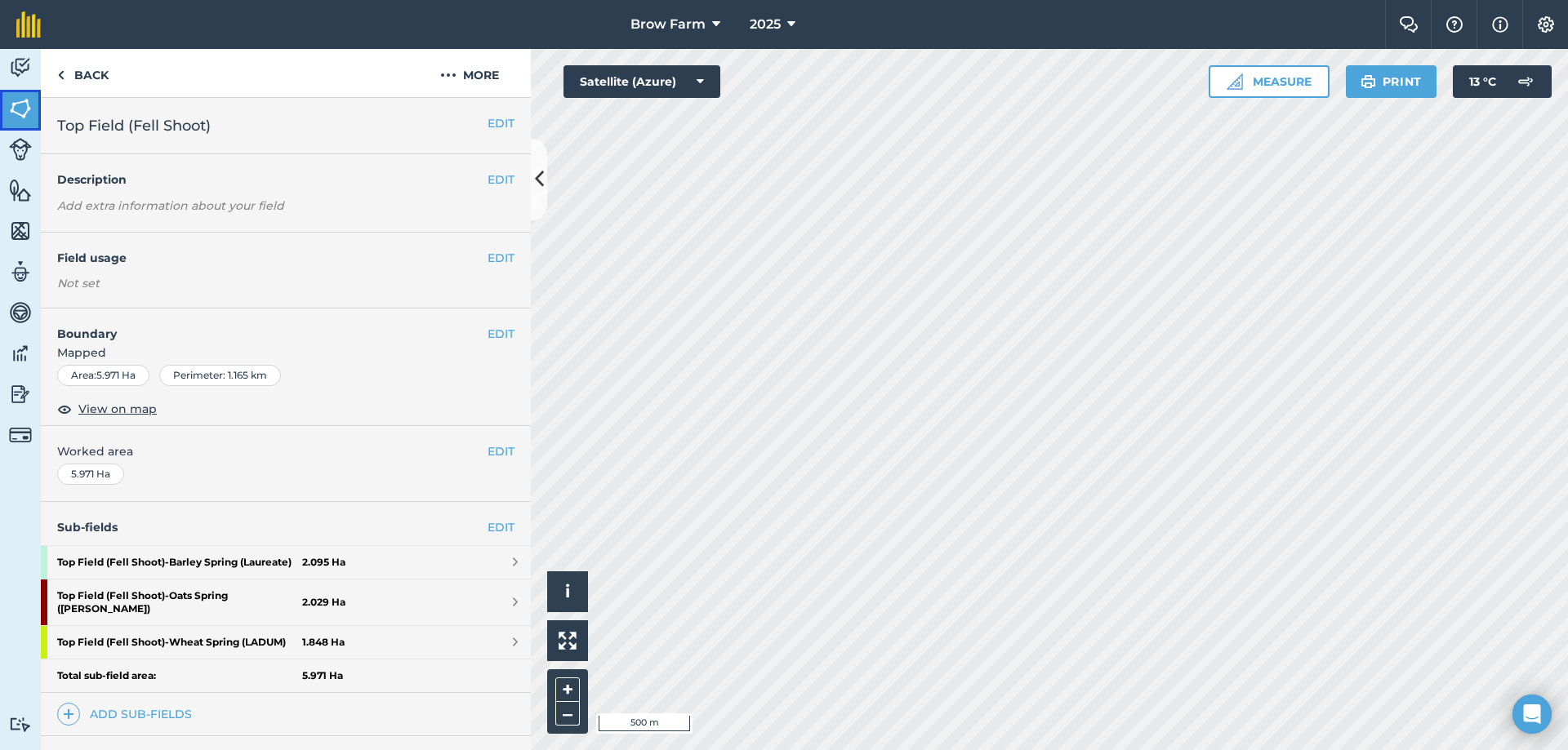
click at [16, 110] on img at bounding box center [20, 108] width 23 height 24
click at [486, 69] on button "More" at bounding box center [469, 72] width 122 height 48
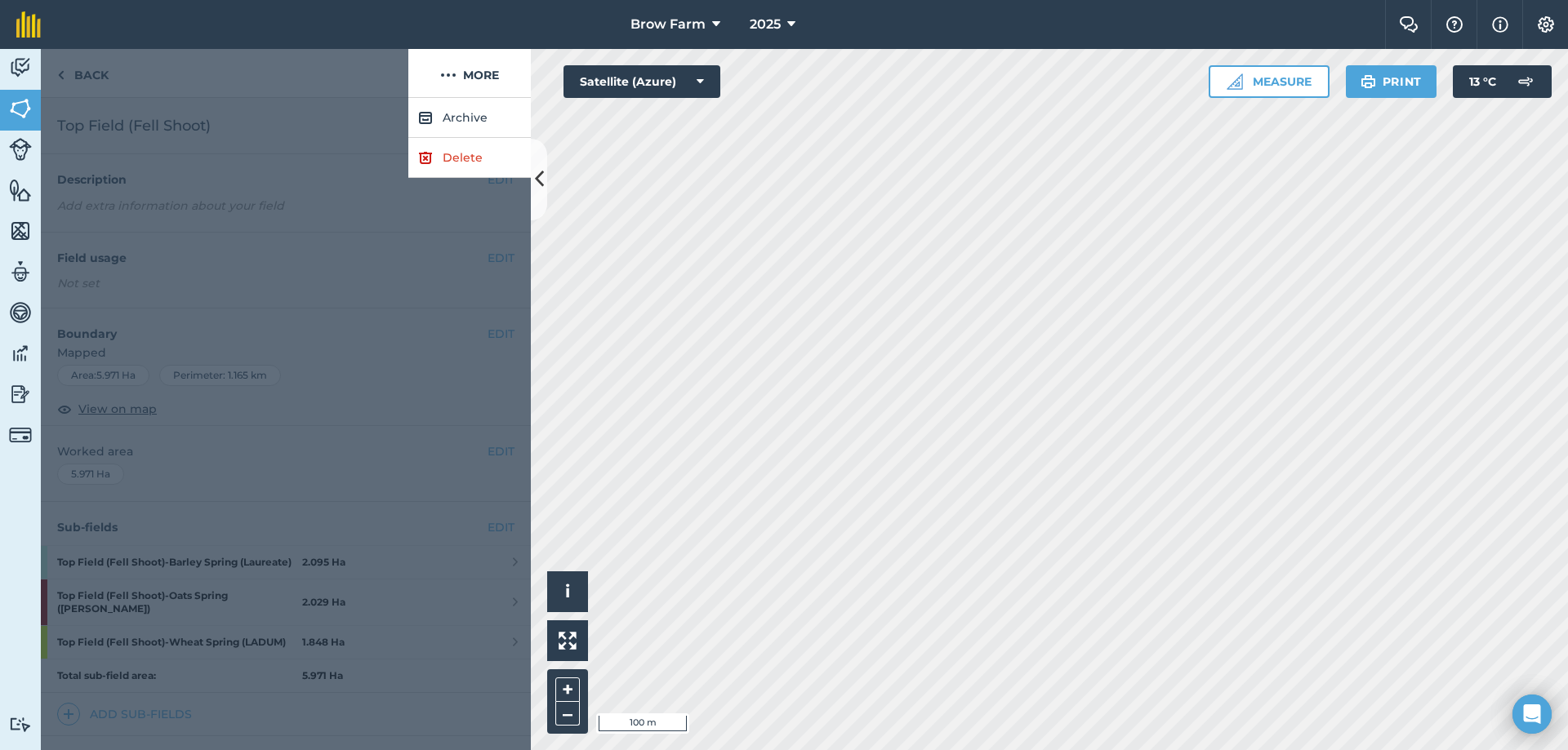
click at [168, 161] on div at bounding box center [285, 424] width 490 height 652
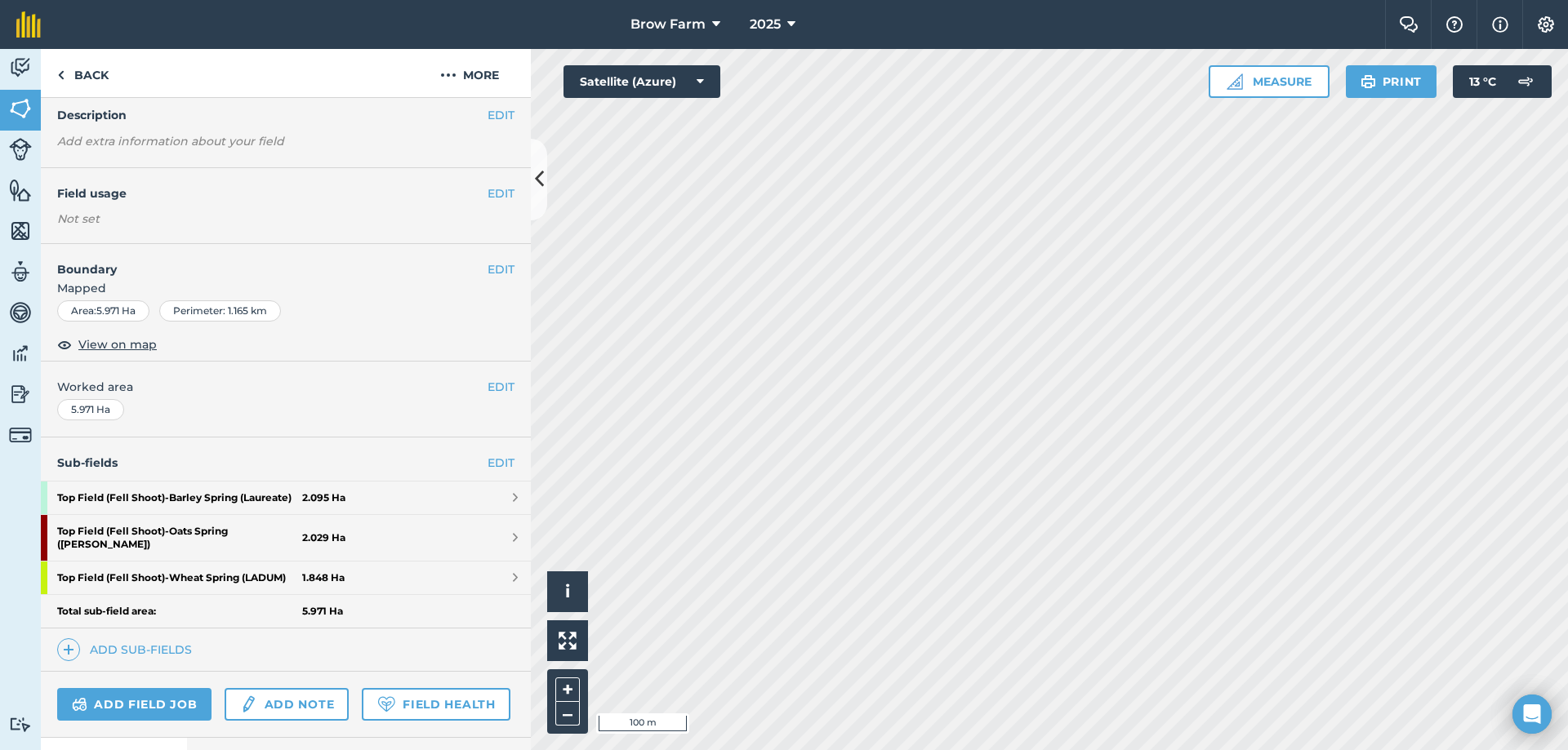
scroll to position [232, 0]
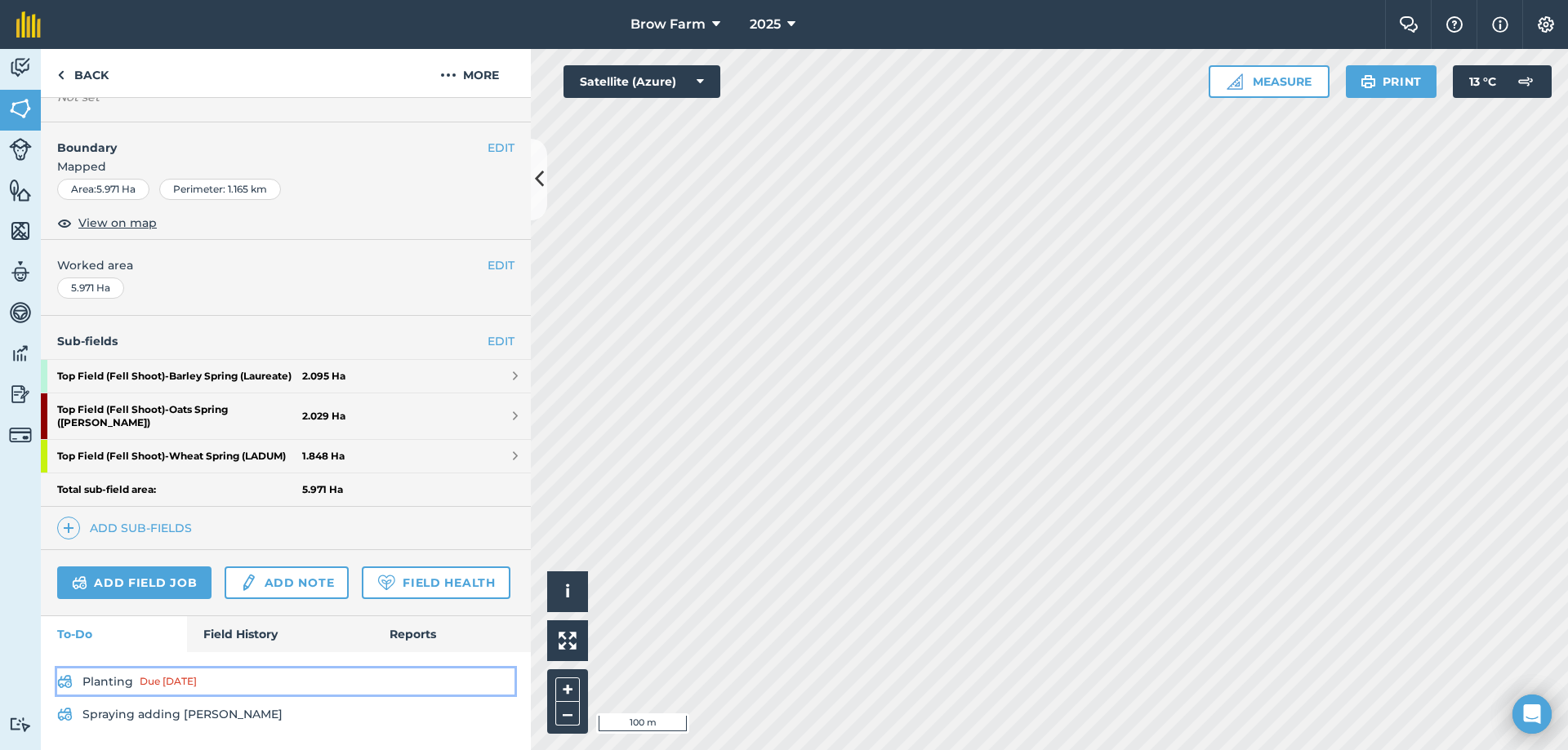
click at [154, 683] on div "Due [DATE]" at bounding box center [169, 681] width 57 height 13
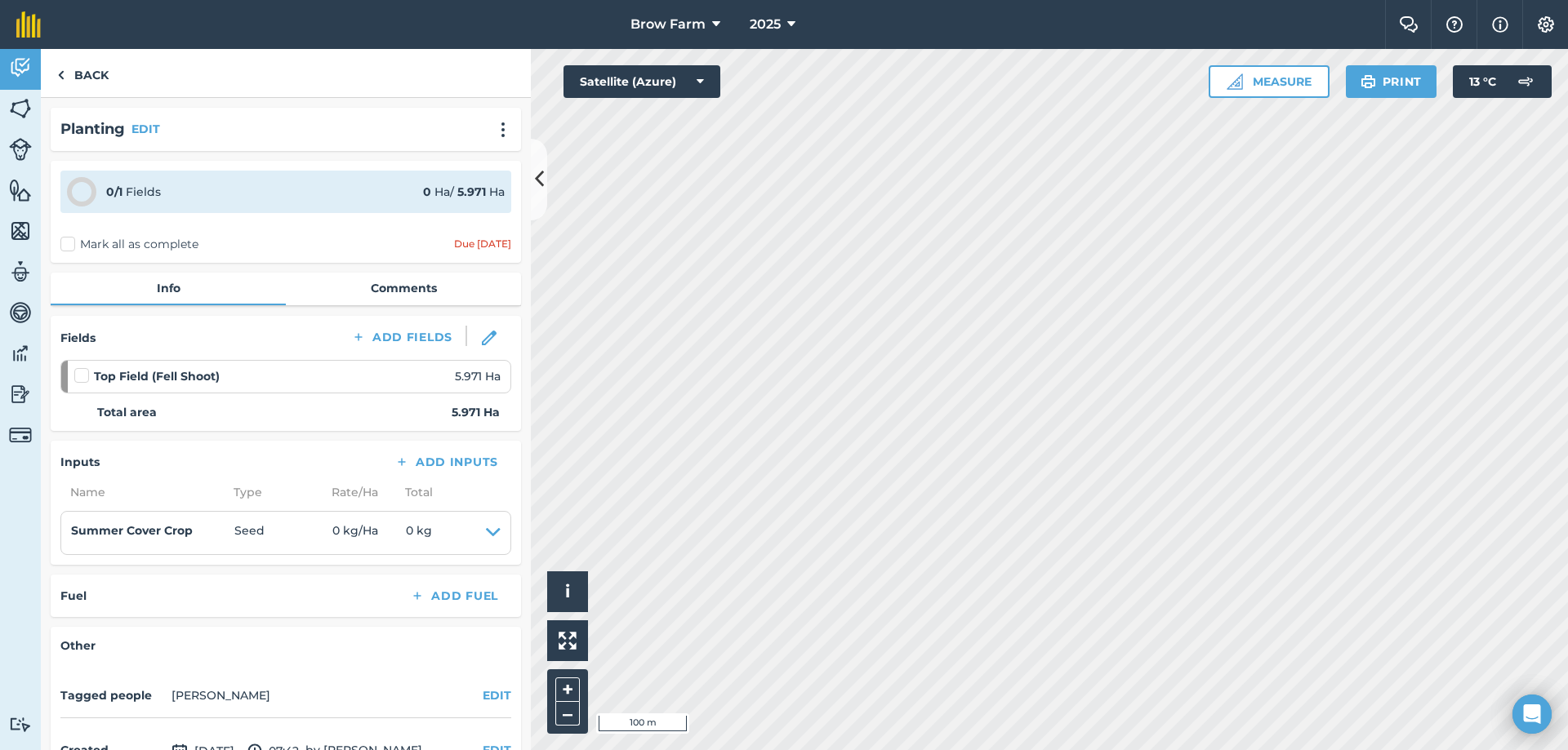
click at [69, 247] on label "Mark all as complete" at bounding box center [130, 244] width 138 height 17
click at [69, 247] on input "Mark all as complete" at bounding box center [66, 241] width 11 height 11
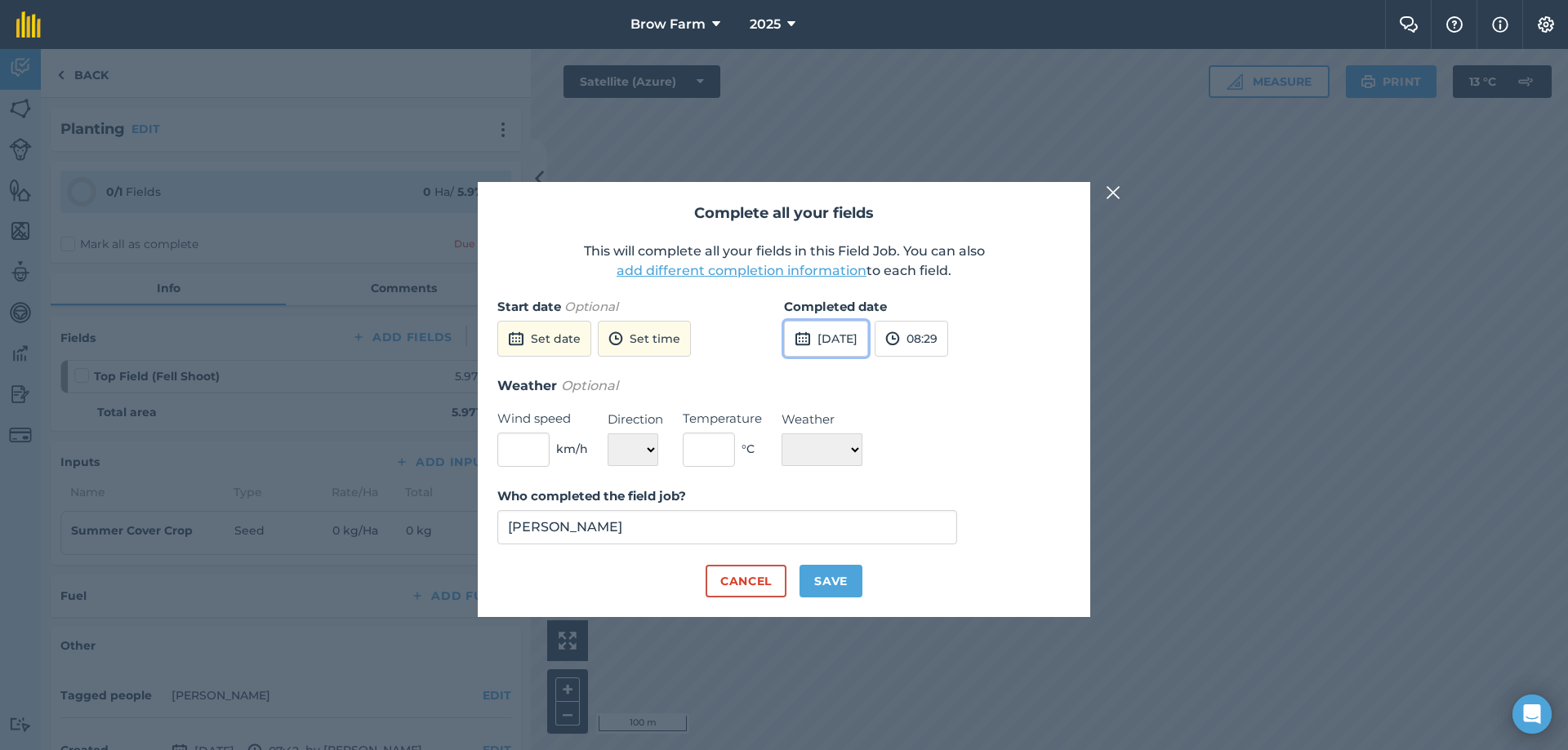
click at [845, 334] on button "[DATE]" at bounding box center [826, 339] width 84 height 36
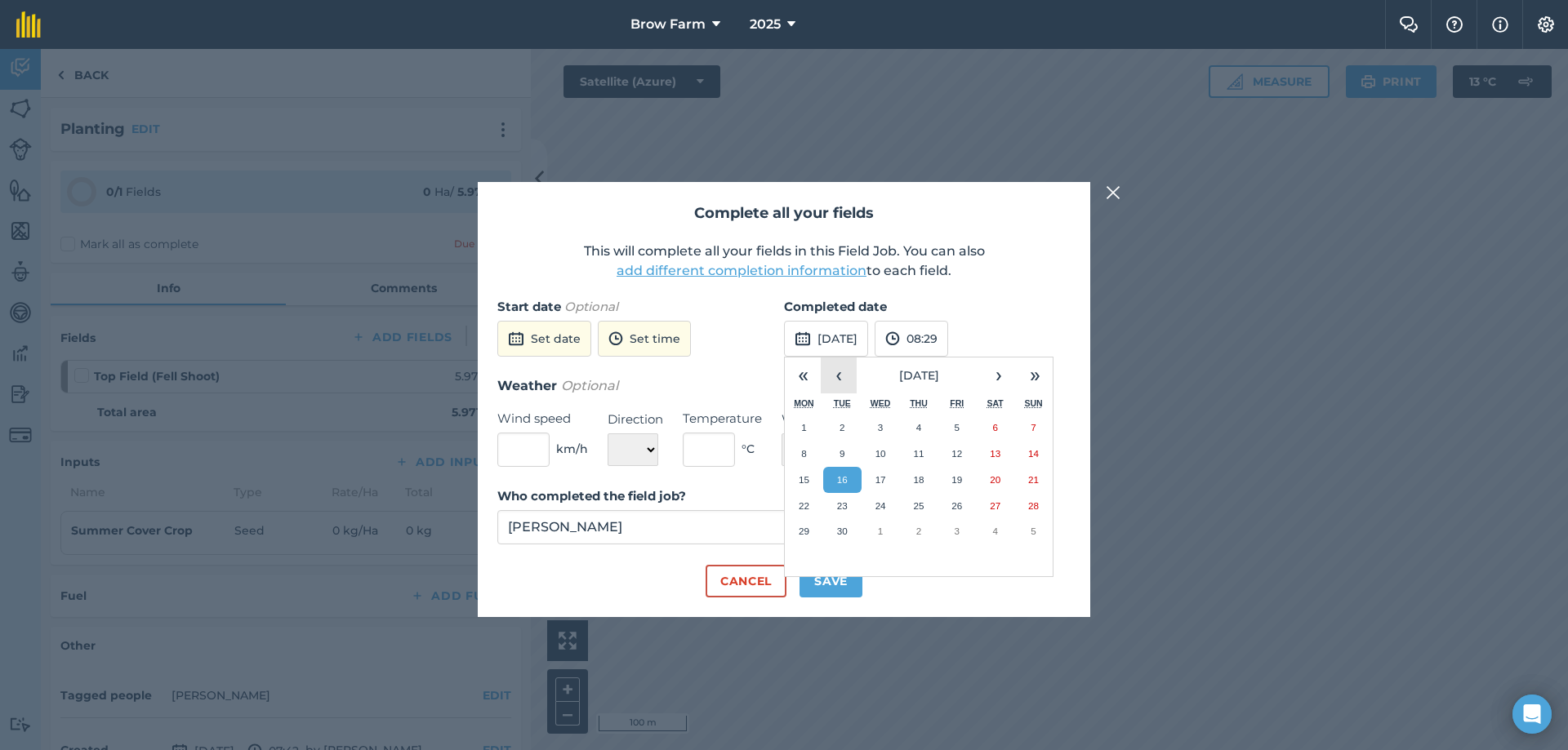
click at [839, 378] on button "‹" at bounding box center [838, 375] width 36 height 36
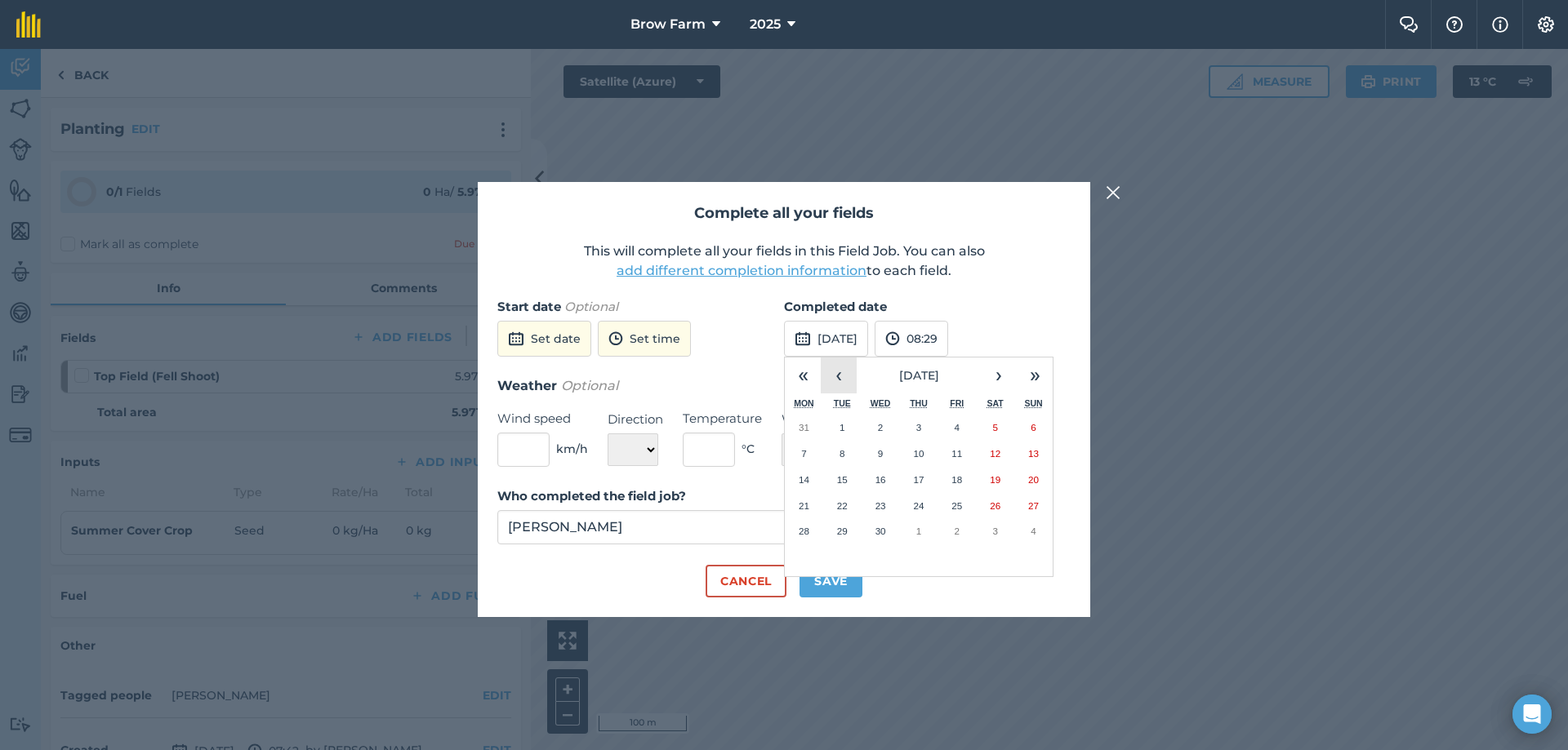
click at [839, 378] on button "‹" at bounding box center [838, 375] width 36 height 36
click at [991, 372] on button "›" at bounding box center [998, 375] width 36 height 36
click at [840, 375] on button "‹" at bounding box center [838, 375] width 36 height 36
click at [1031, 506] on abbr "23" at bounding box center [1034, 506] width 11 height 11
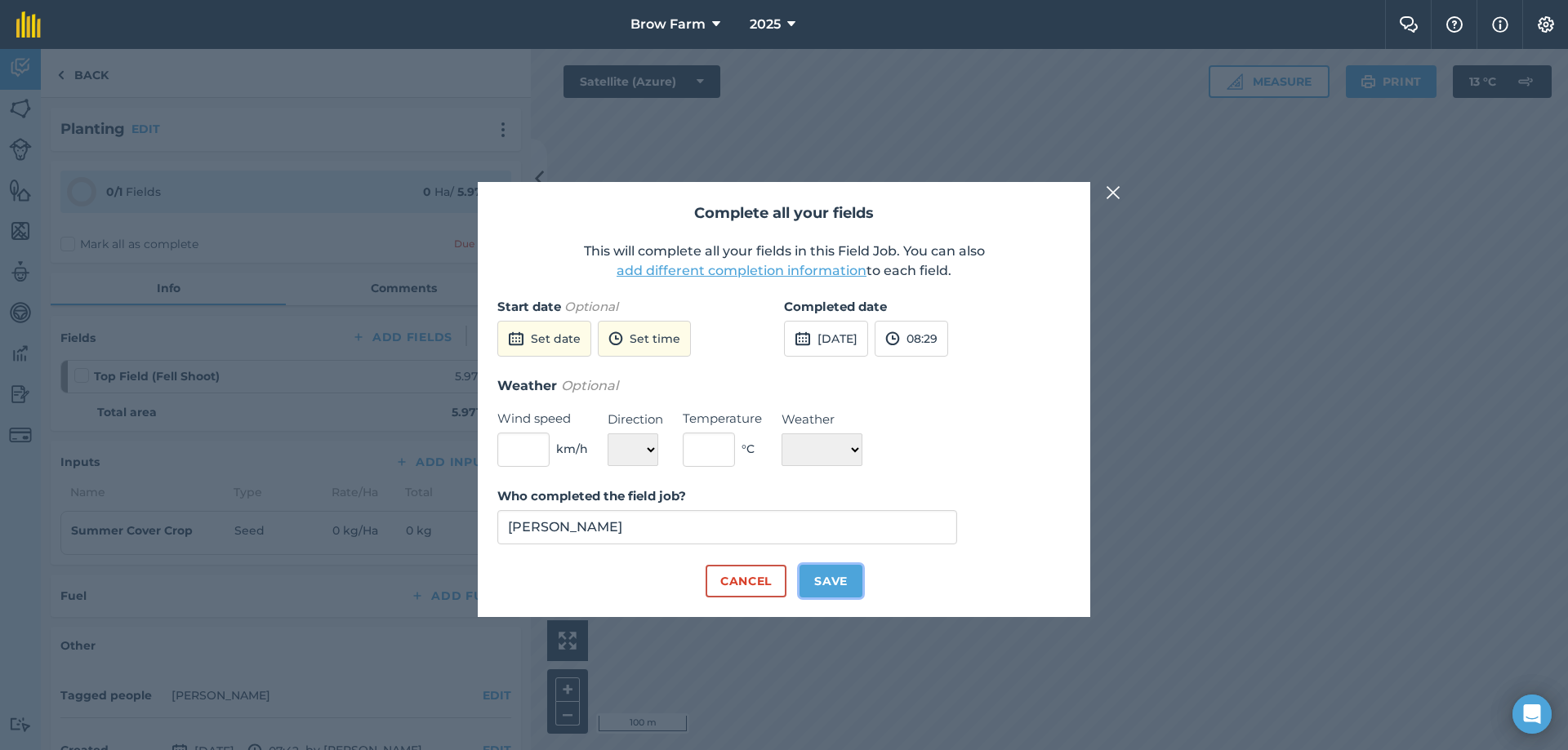
click at [836, 575] on button "Save" at bounding box center [830, 581] width 63 height 33
checkbox input "true"
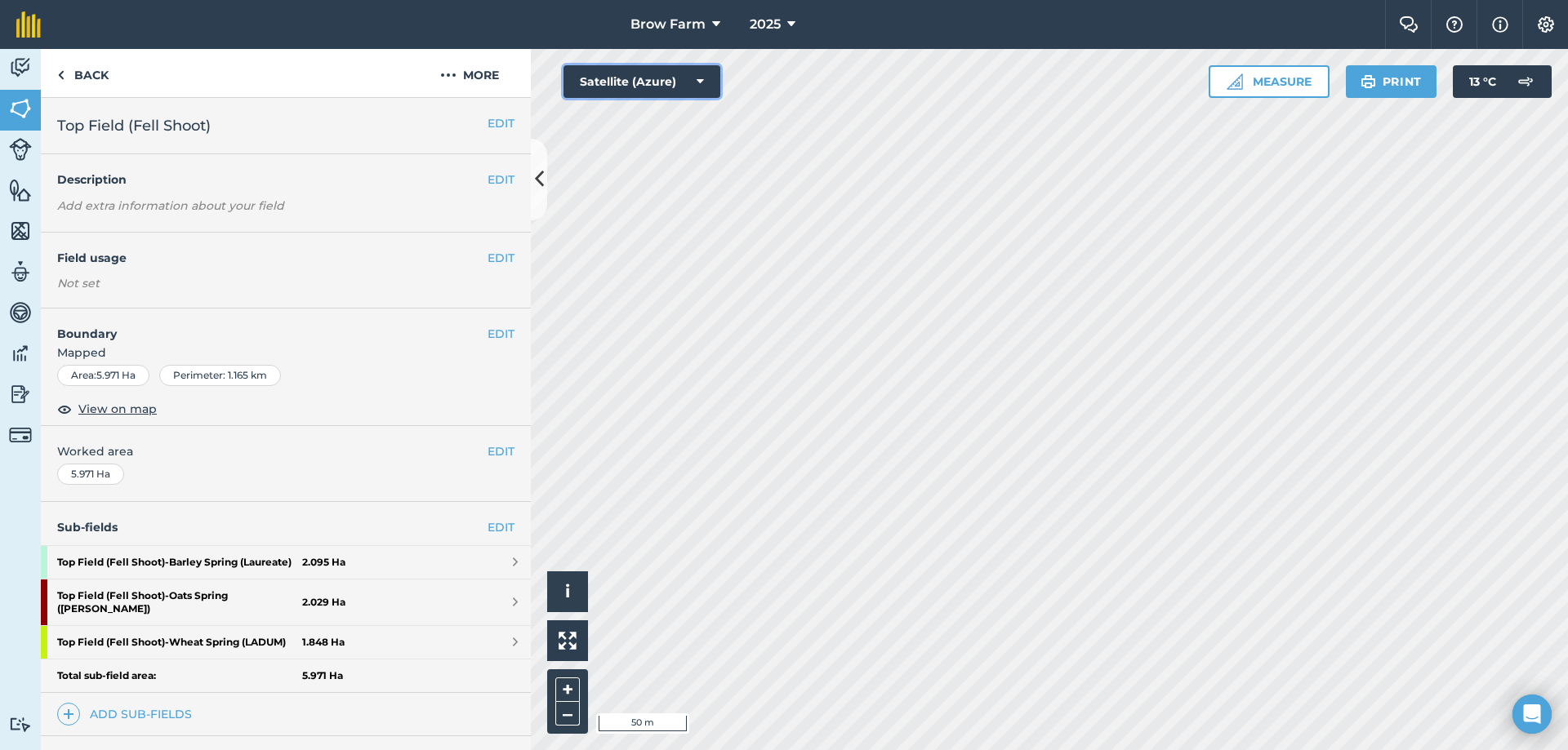
click at [697, 80] on icon at bounding box center [700, 81] width 8 height 16
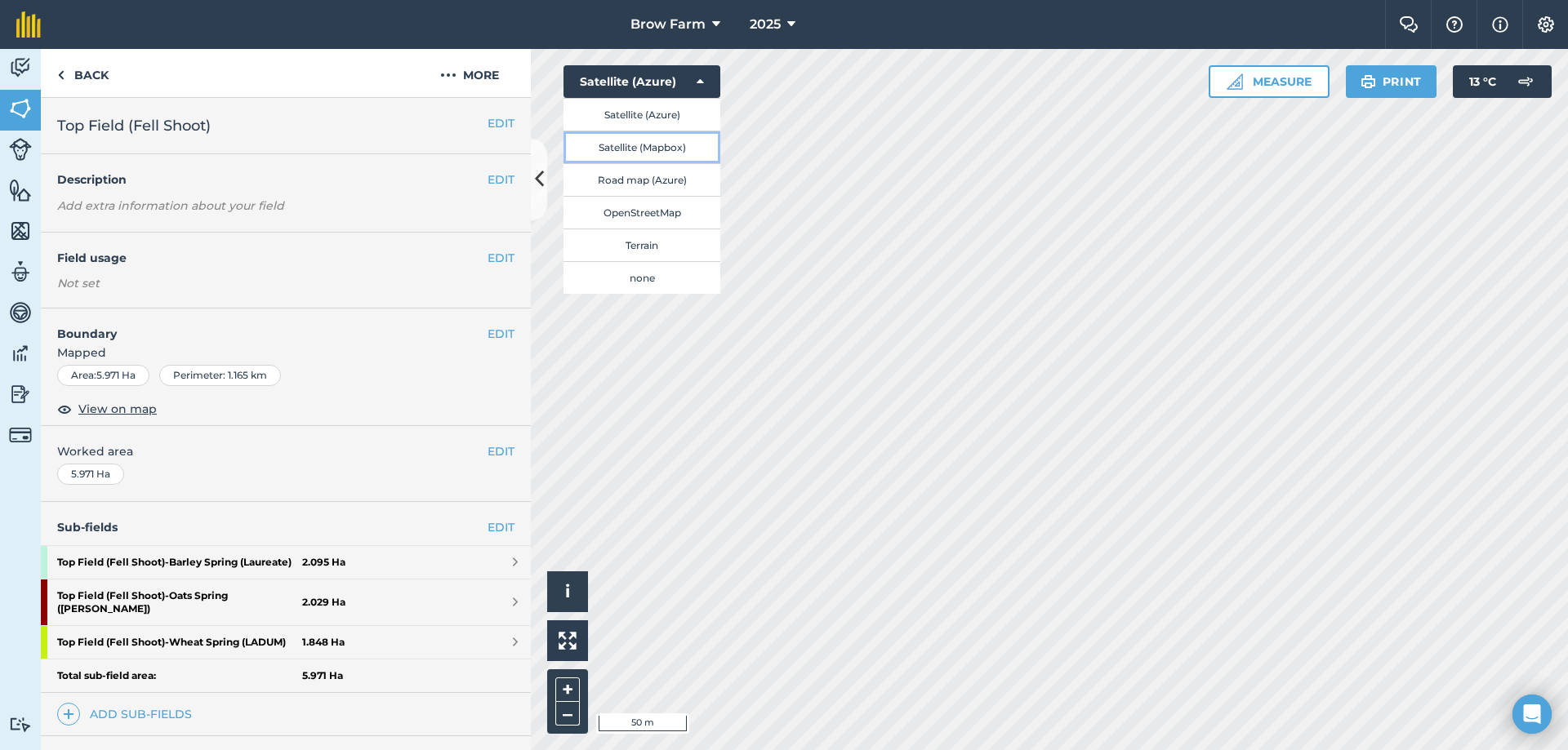
click at [674, 143] on button "Satellite (Mapbox)" at bounding box center [642, 147] width 157 height 33
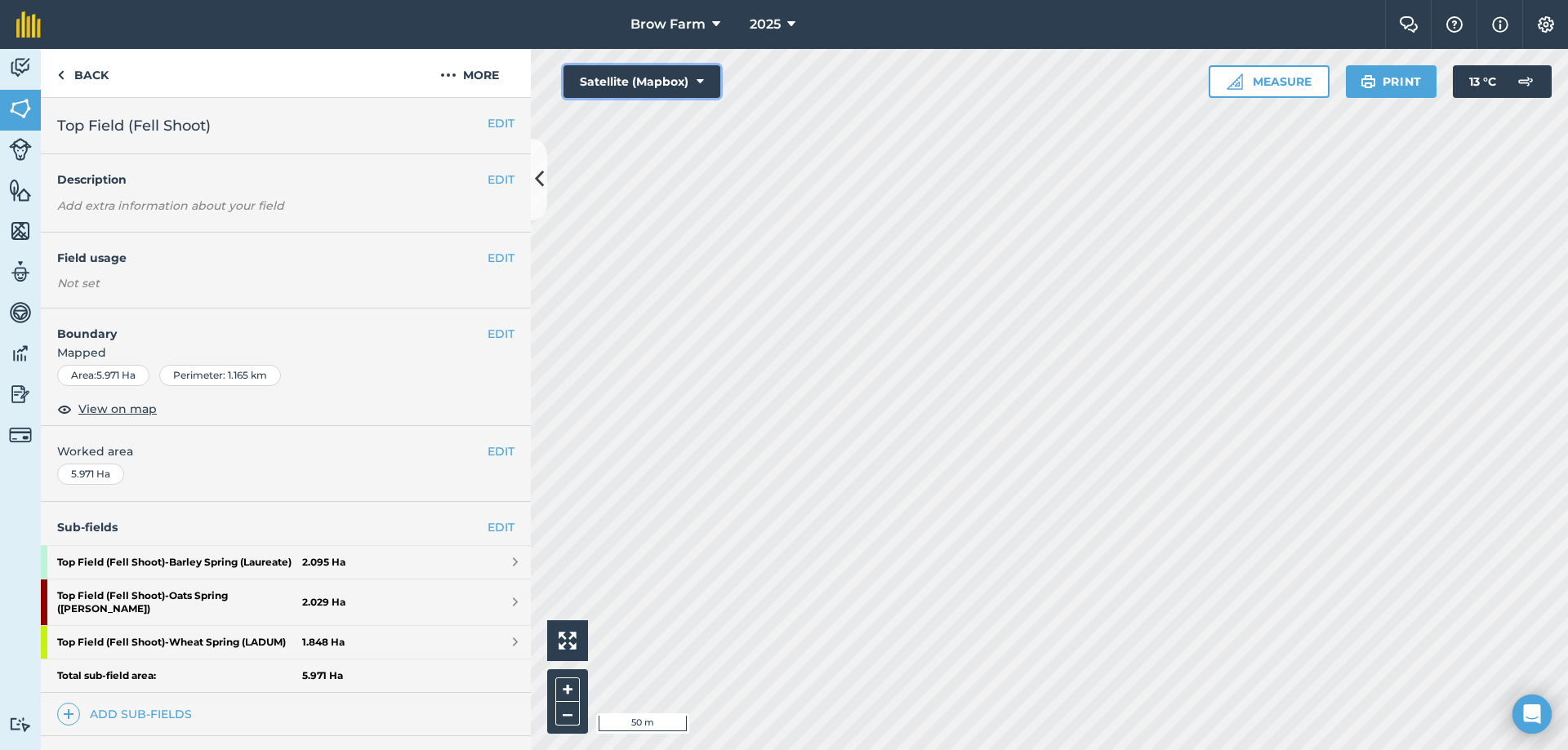
click at [701, 77] on icon at bounding box center [700, 81] width 8 height 16
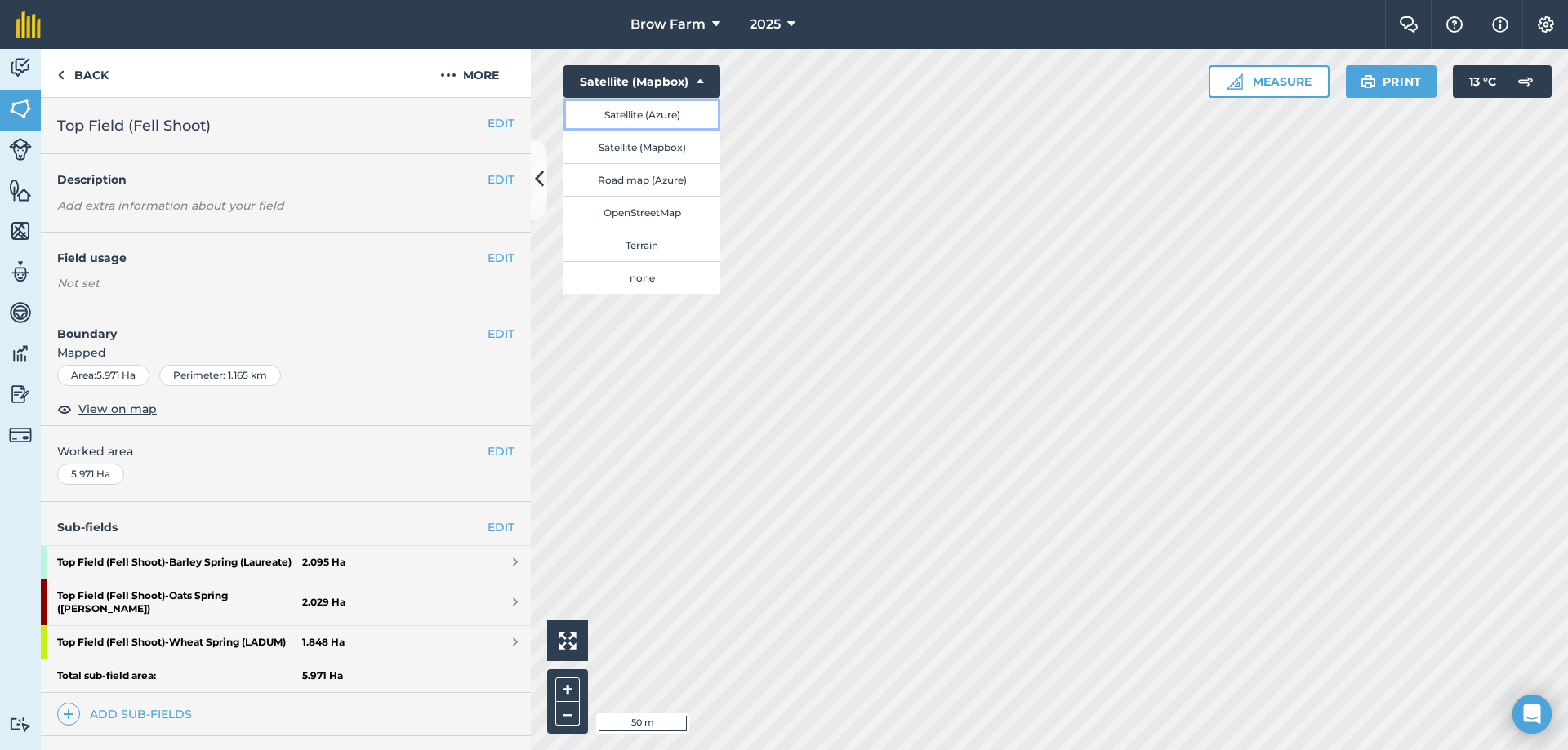
click at [669, 110] on button "Satellite (Azure)" at bounding box center [642, 114] width 157 height 33
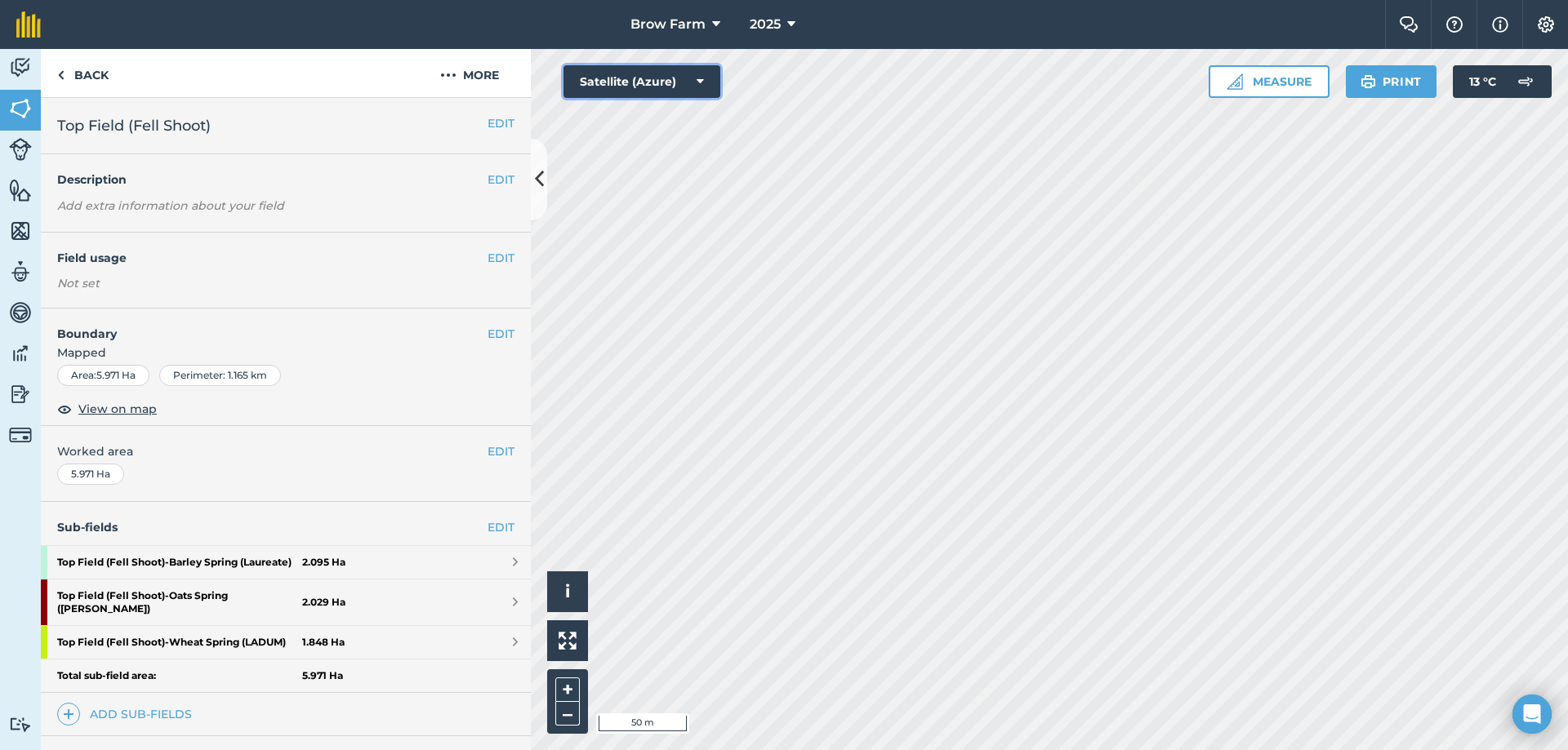
click at [693, 75] on button "Satellite (Azure)" at bounding box center [642, 81] width 157 height 33
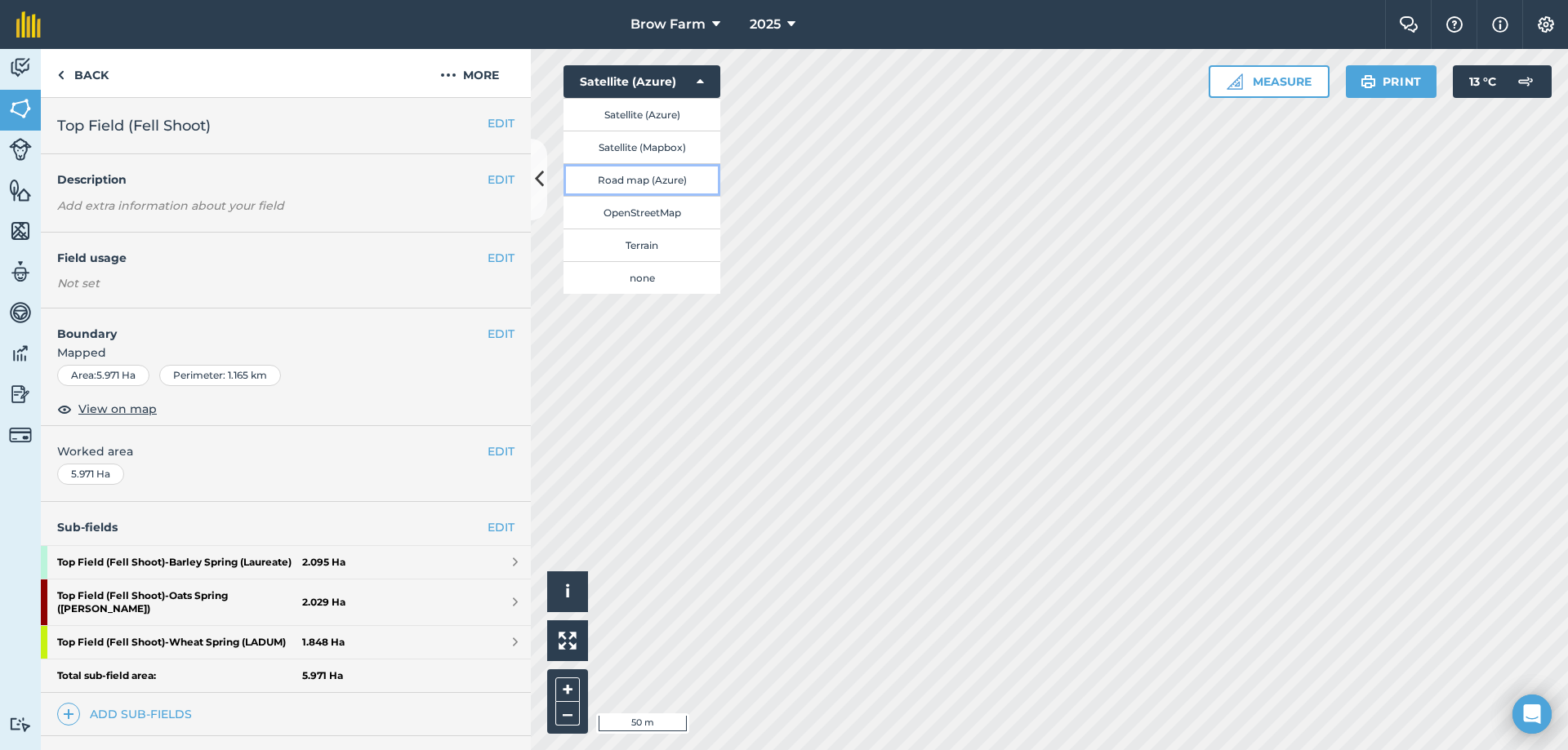
click at [647, 185] on button "Road map (Azure)" at bounding box center [642, 179] width 157 height 33
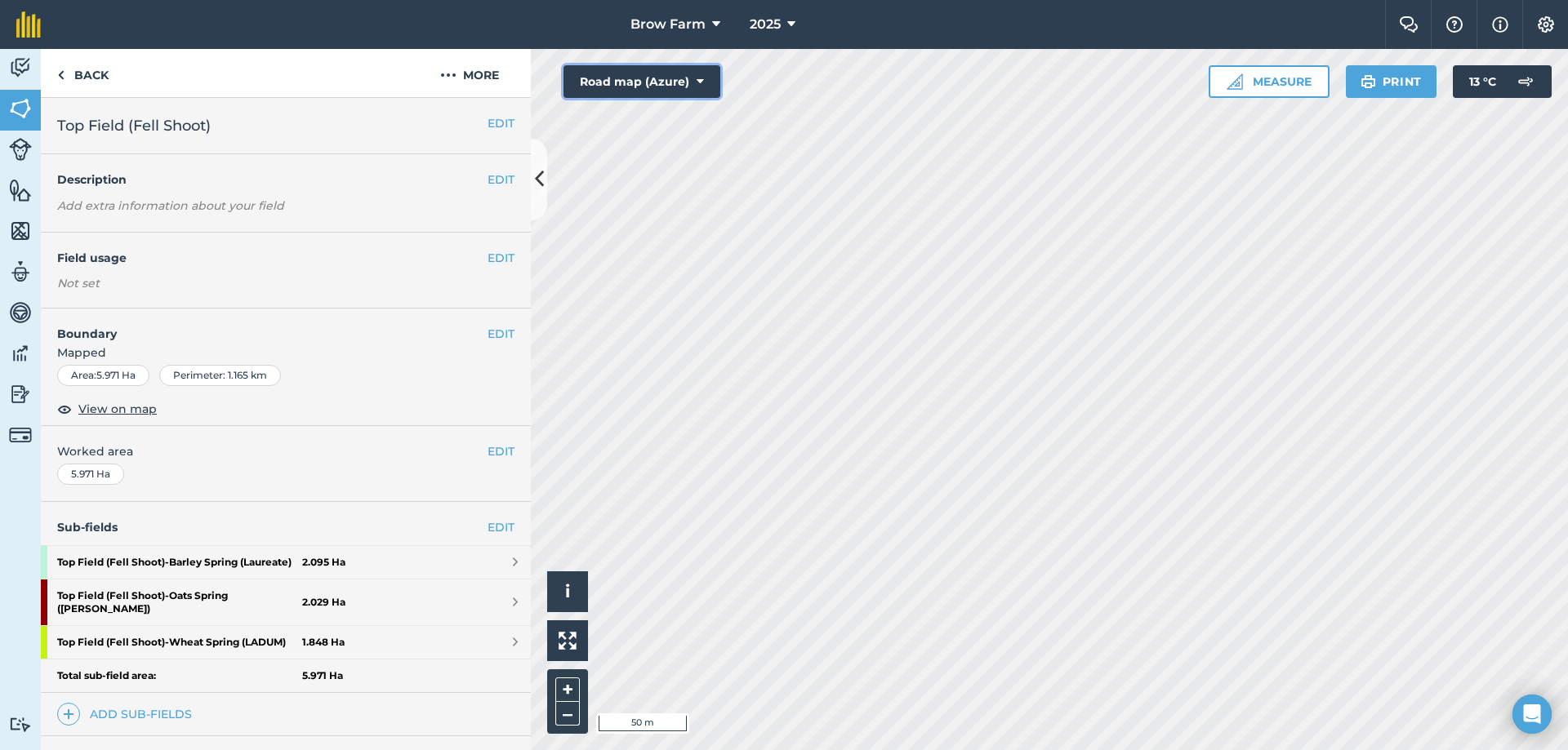
click at [701, 74] on icon at bounding box center [700, 81] width 8 height 16
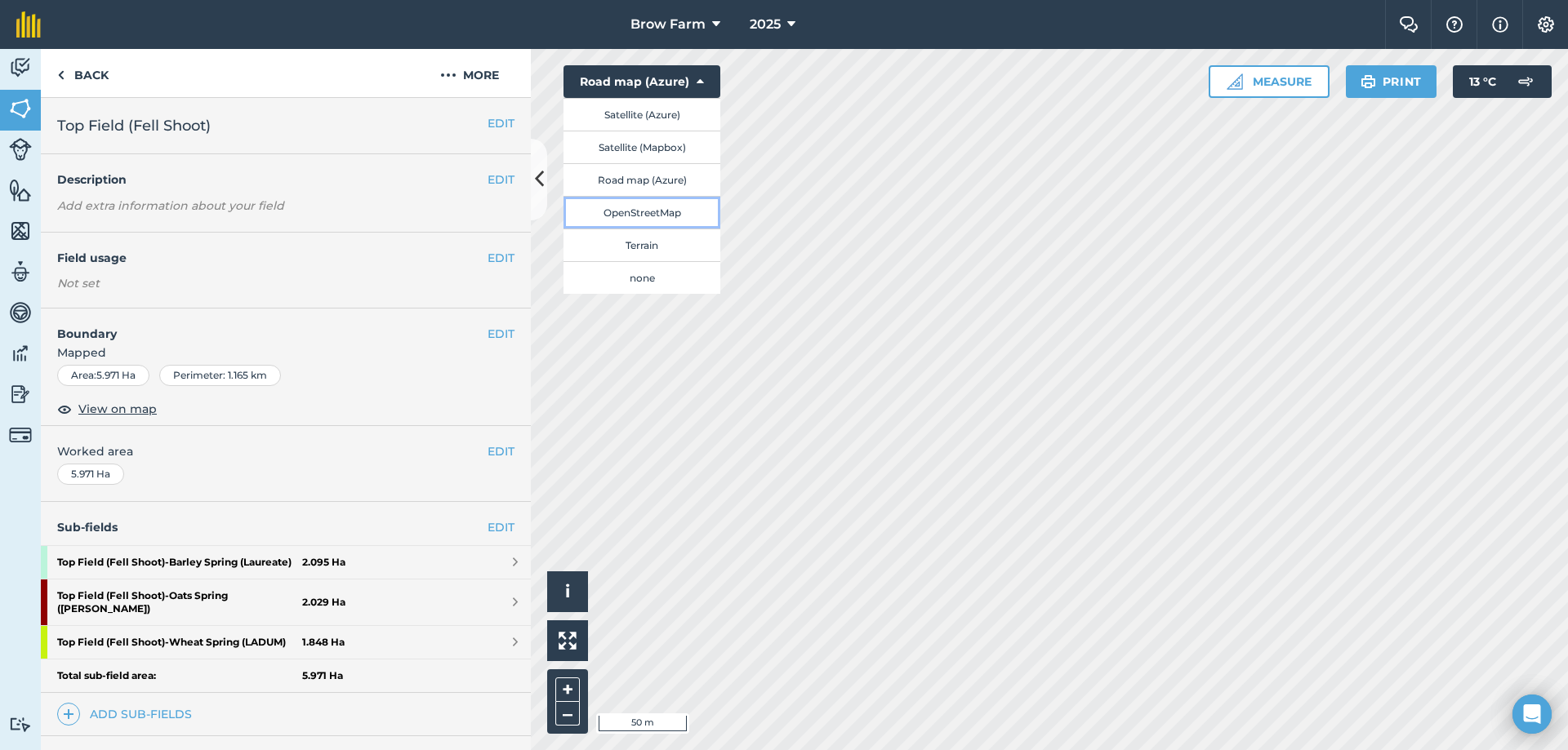
click at [651, 214] on button "OpenStreetMap" at bounding box center [642, 212] width 157 height 33
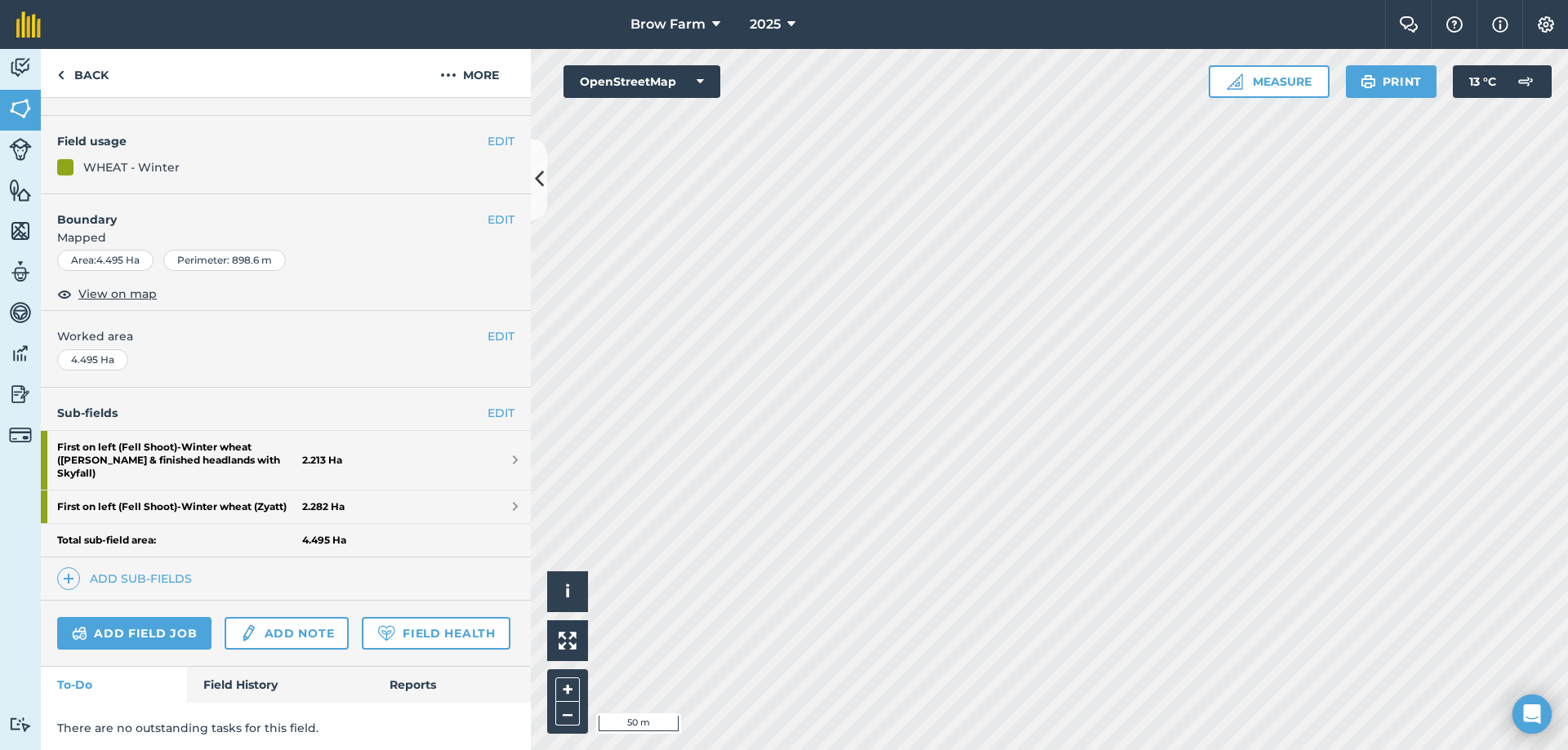
scroll to position [153, 0]
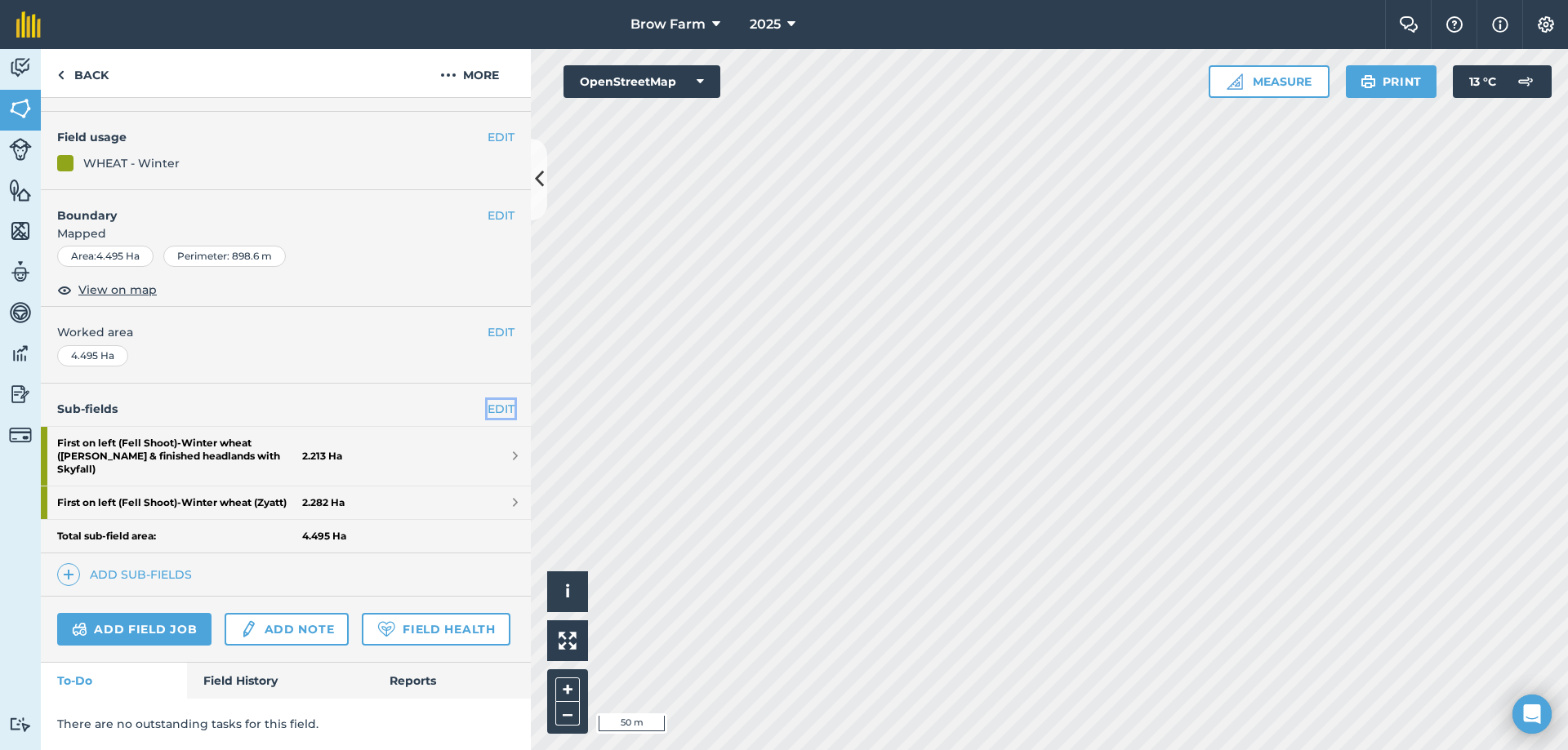
click at [487, 400] on link "EDIT" at bounding box center [501, 409] width 27 height 18
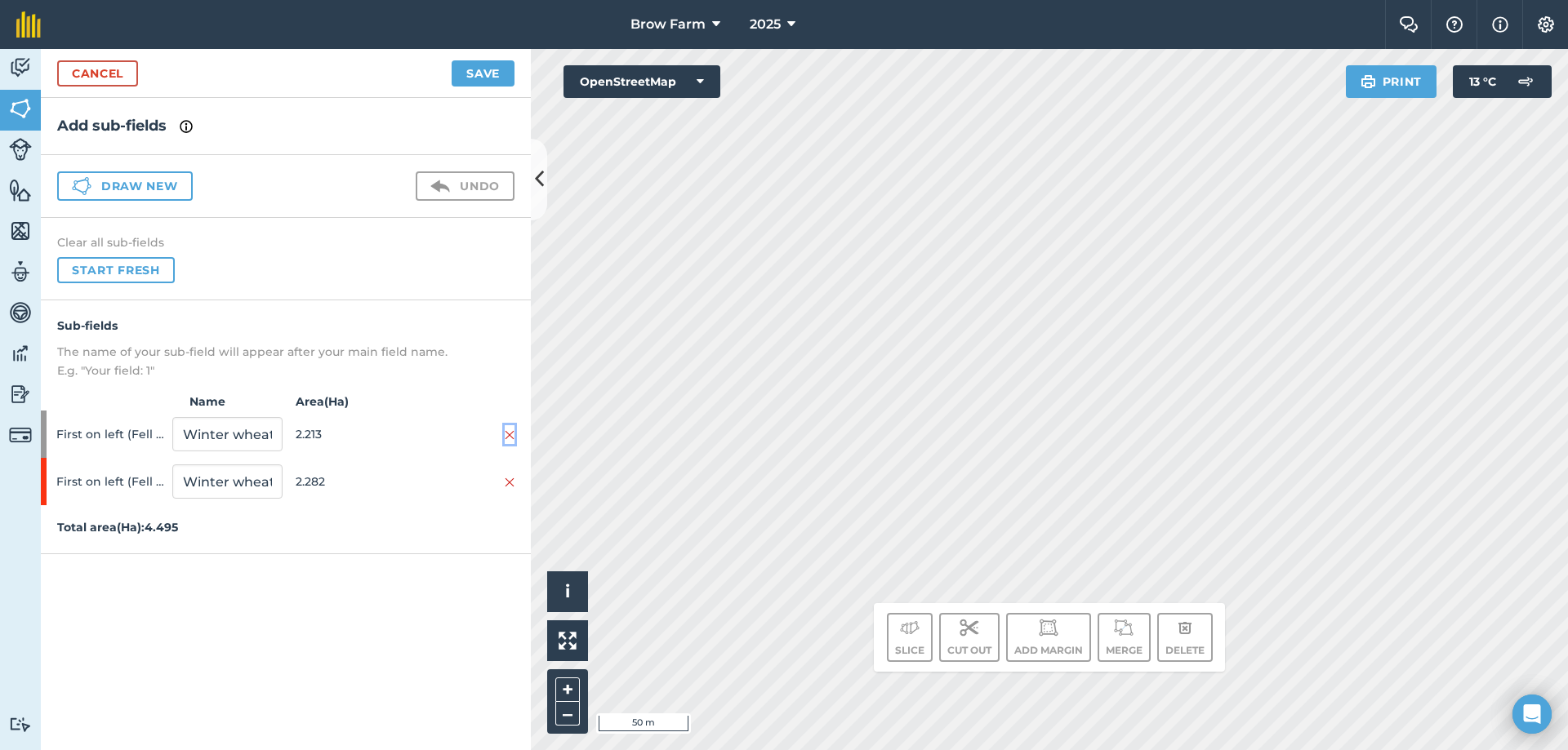
click at [510, 436] on img at bounding box center [510, 435] width 10 height 13
click at [491, 327] on h4 "Sub-fields" at bounding box center [286, 325] width 457 height 18
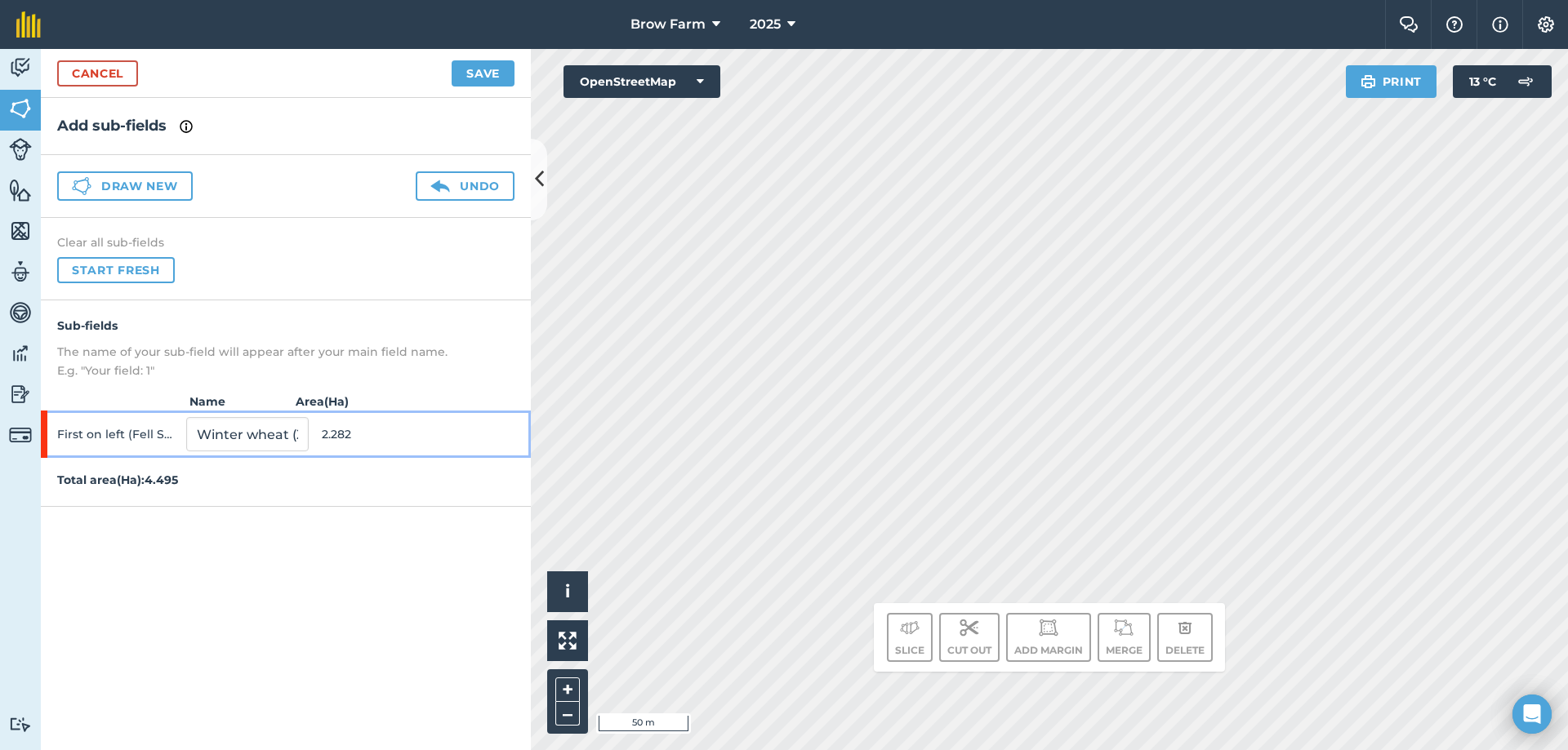
click at [146, 433] on span "First on left (Fell Shoot)" at bounding box center [118, 434] width 122 height 31
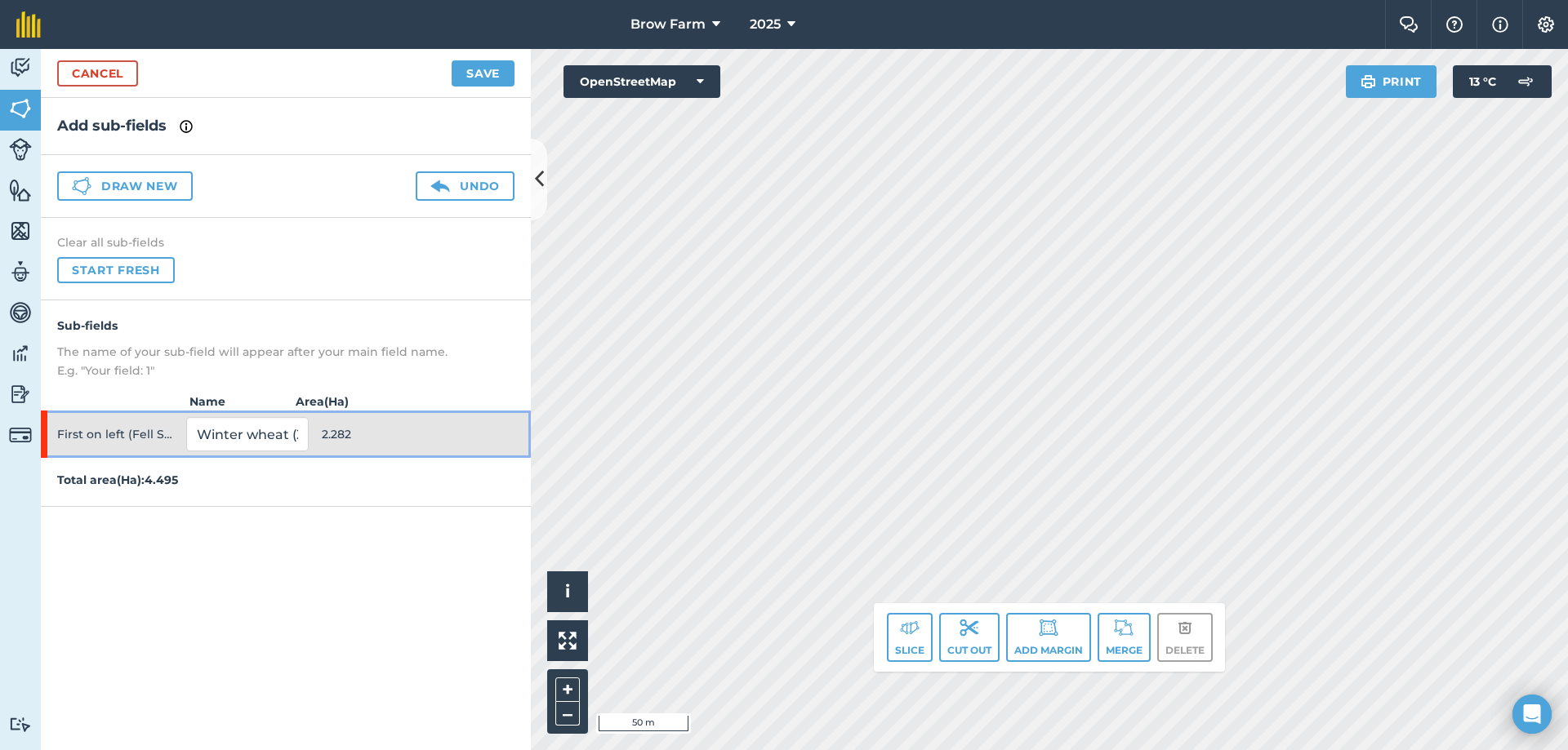
click at [381, 433] on span "2.282" at bounding box center [383, 434] width 122 height 31
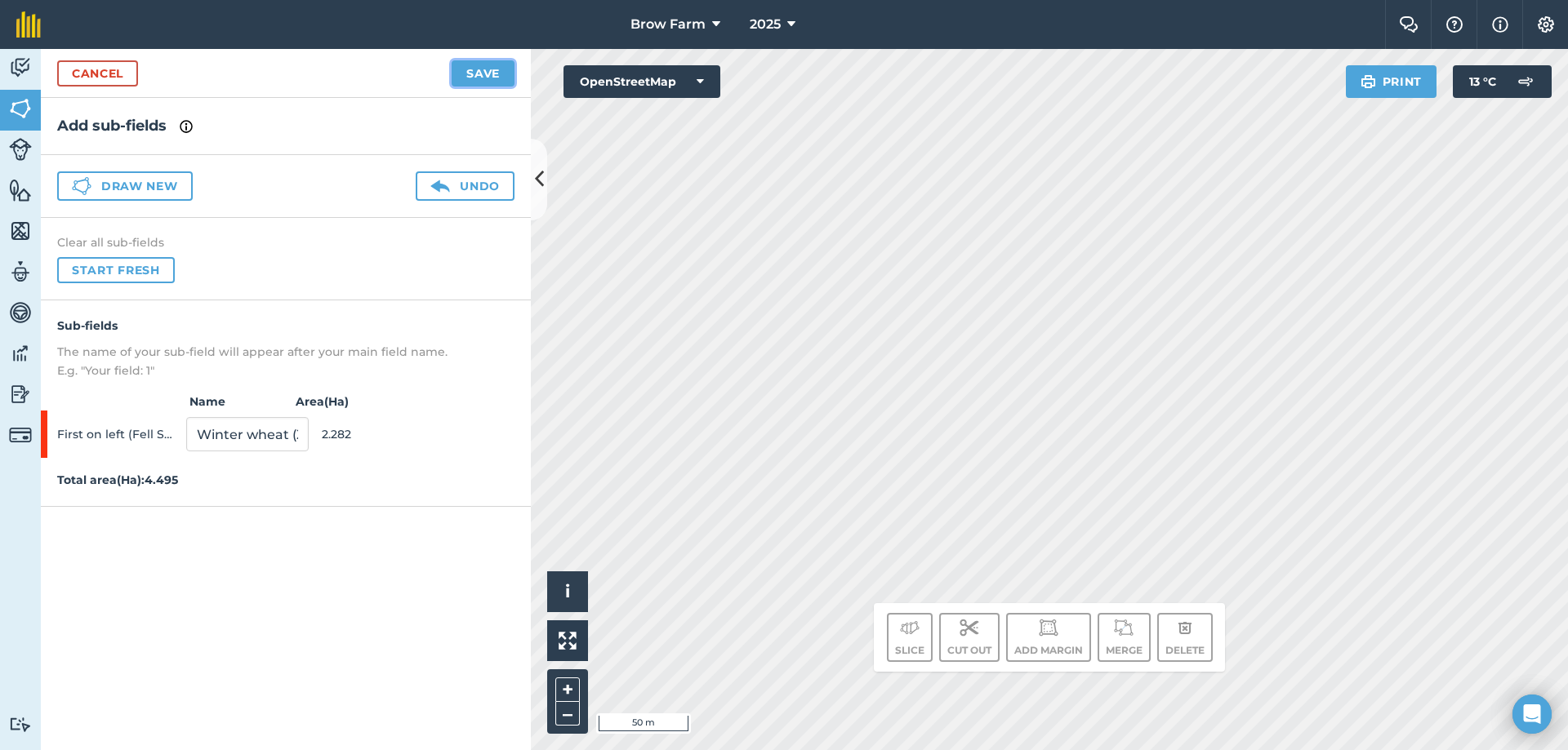
click at [470, 75] on button "Save" at bounding box center [483, 73] width 63 height 26
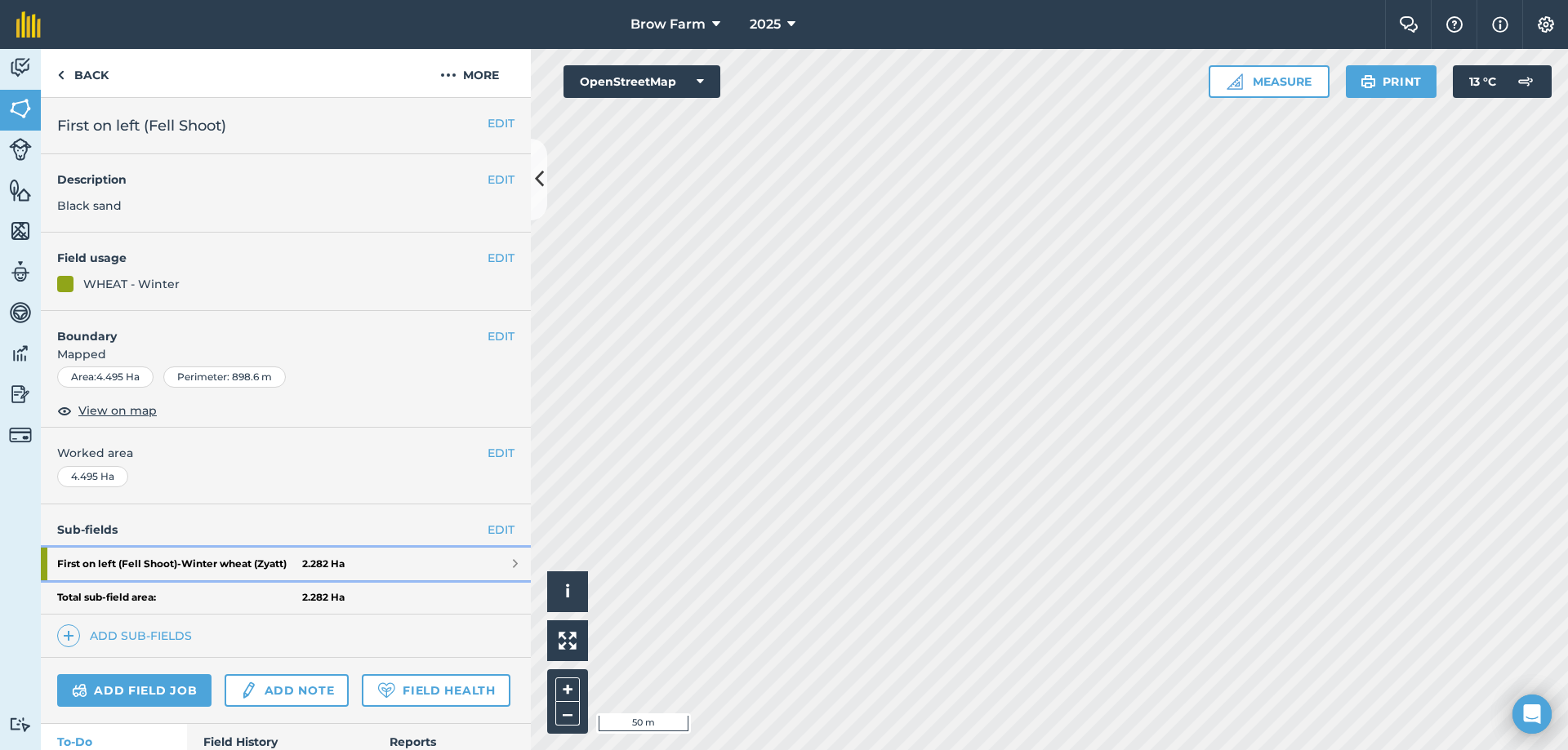
click at [112, 560] on strong "First on left (Fell Shoot) - Winter wheat (Zyatt)" at bounding box center [180, 564] width 245 height 33
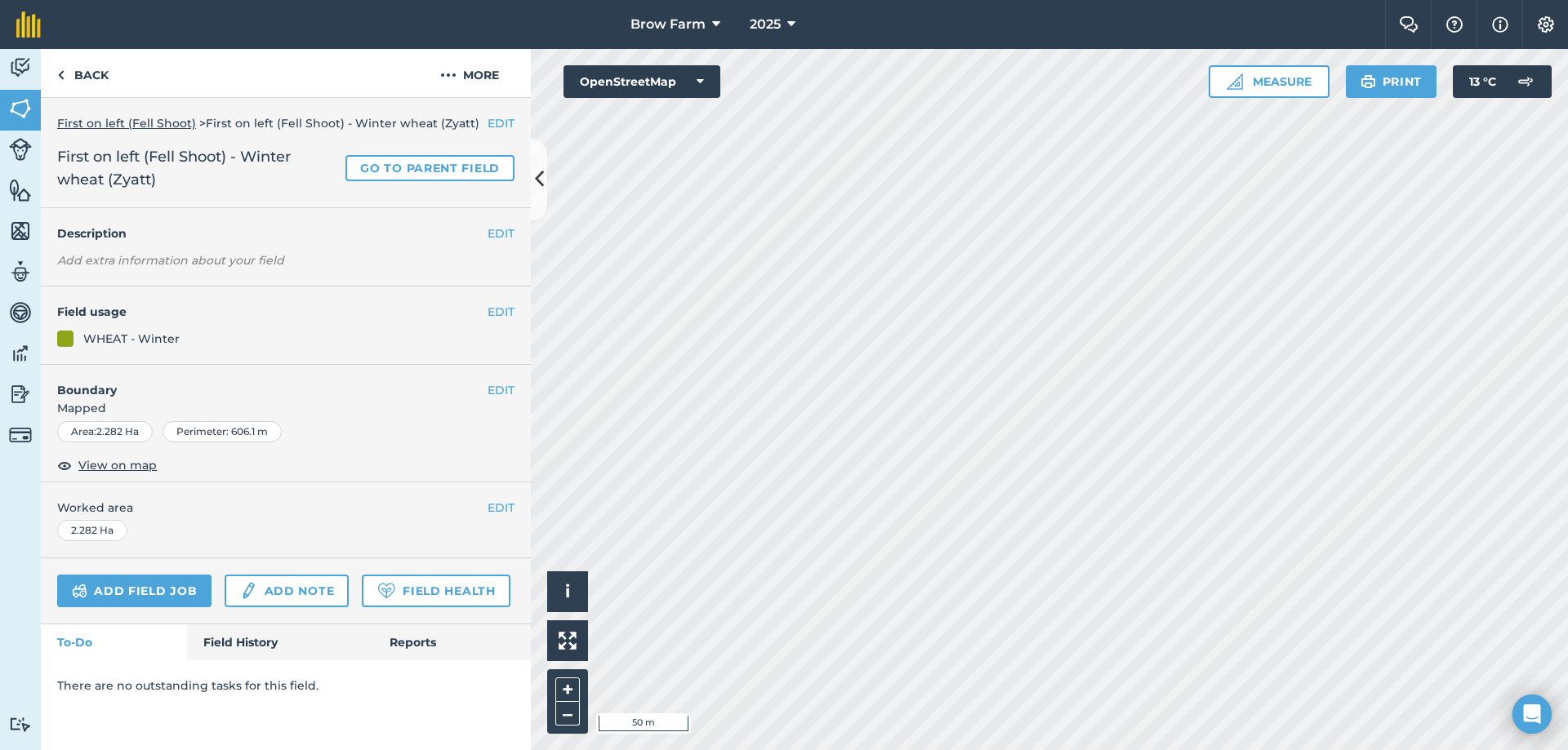
click at [346, 522] on div "EDIT Worked area 2.282 Ha" at bounding box center [285, 520] width 490 height 76
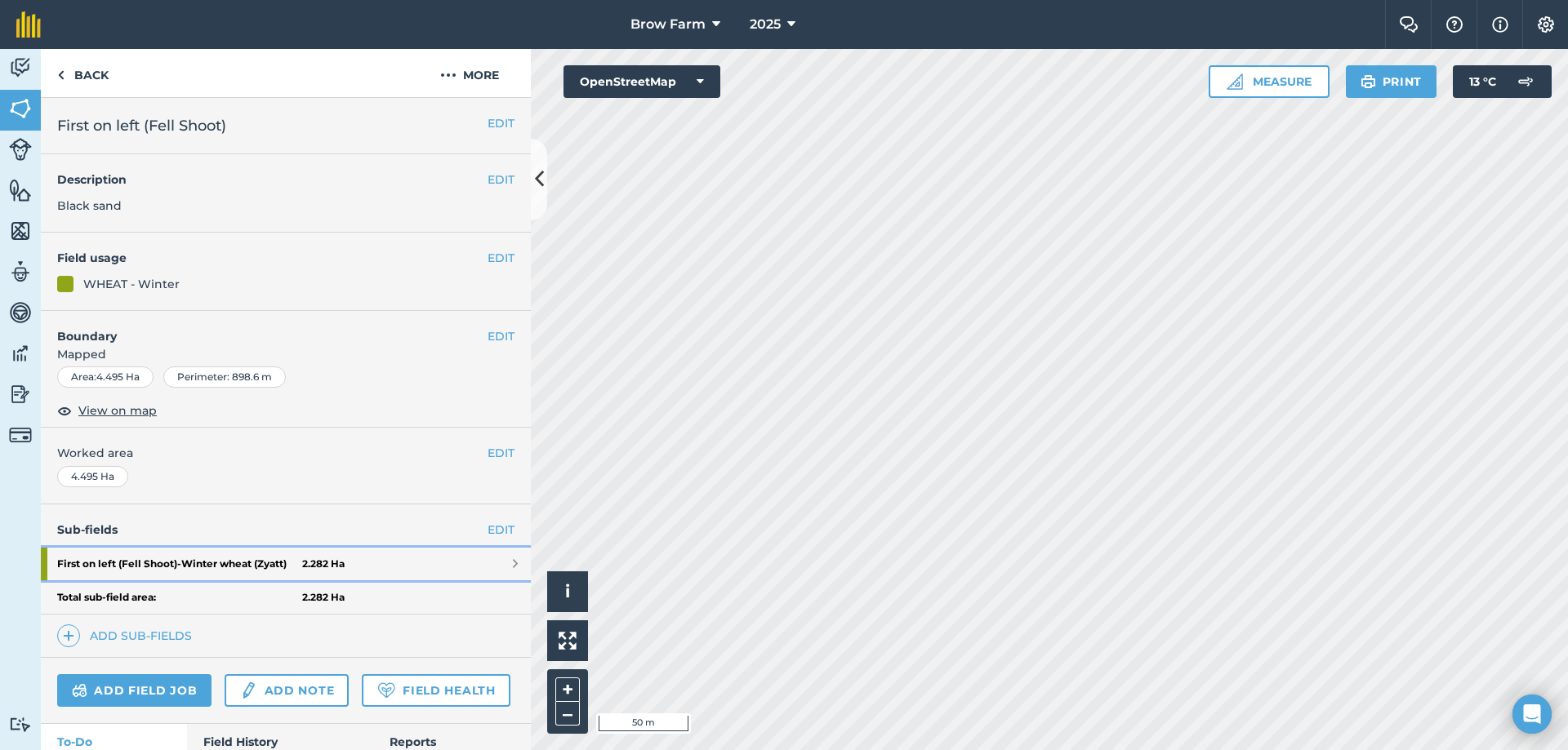
click at [513, 562] on span at bounding box center [515, 564] width 5 height 13
click at [495, 534] on link "EDIT" at bounding box center [501, 529] width 27 height 18
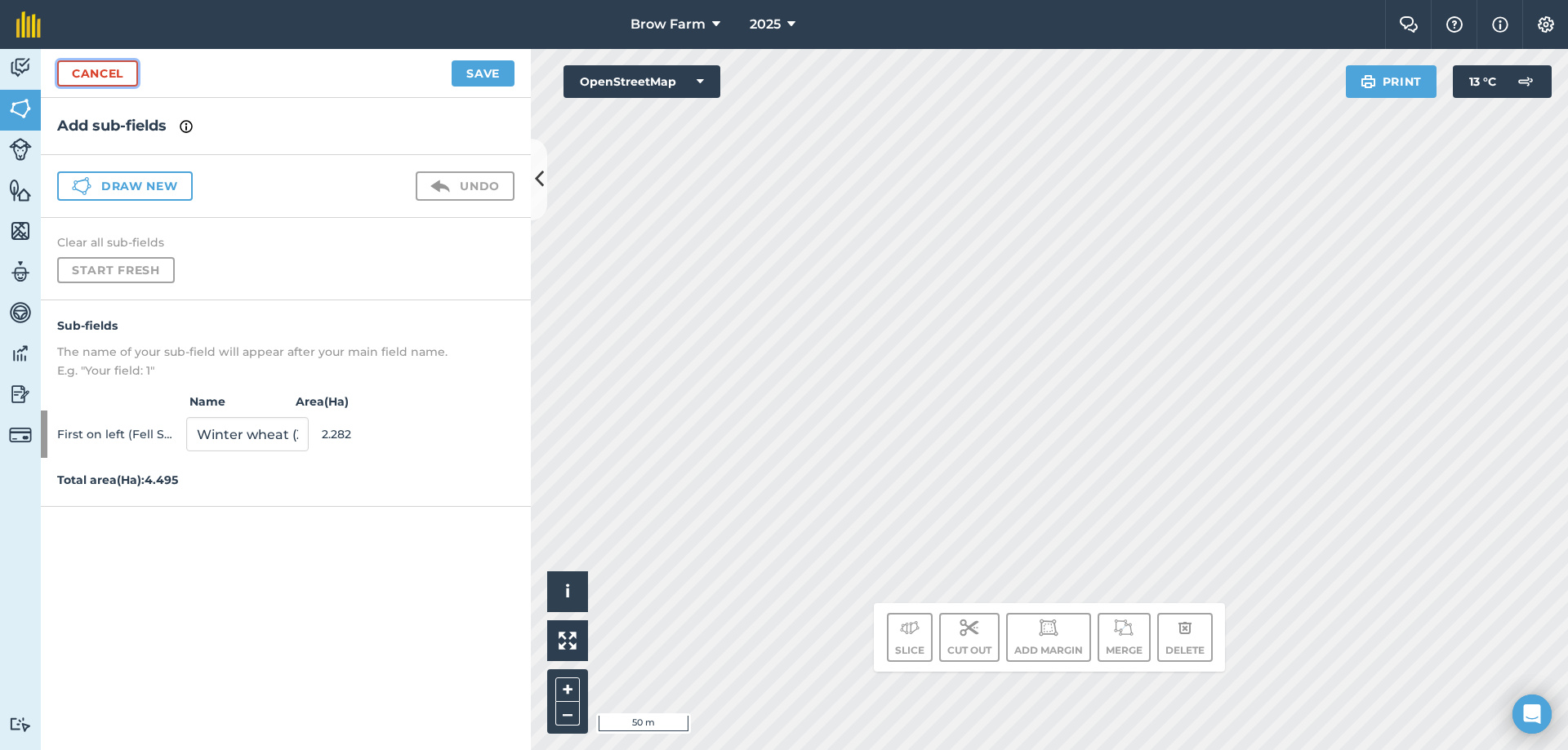
click at [125, 75] on link "Cancel" at bounding box center [98, 73] width 81 height 26
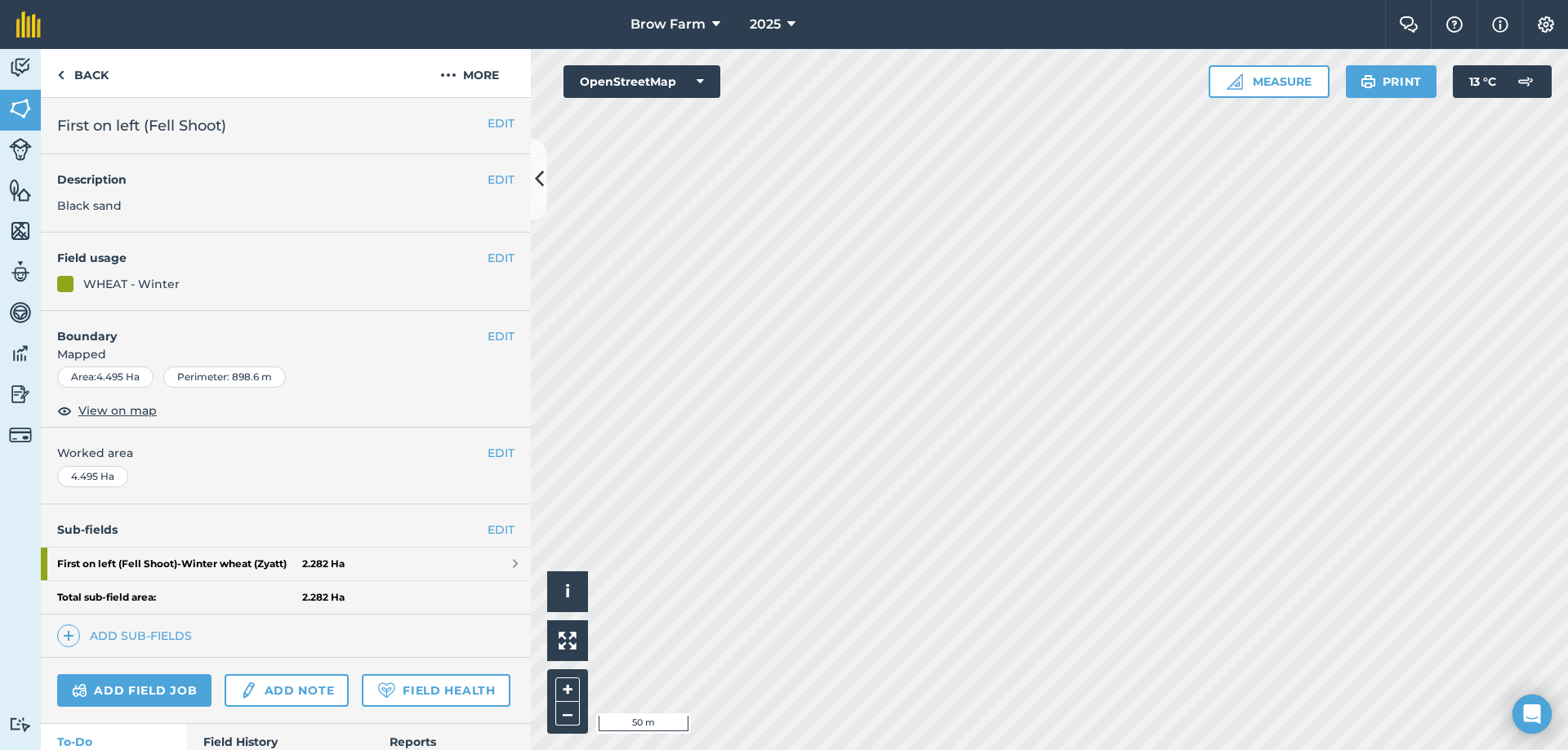
click at [200, 191] on div "EDIT Description Black sand" at bounding box center [285, 193] width 490 height 78
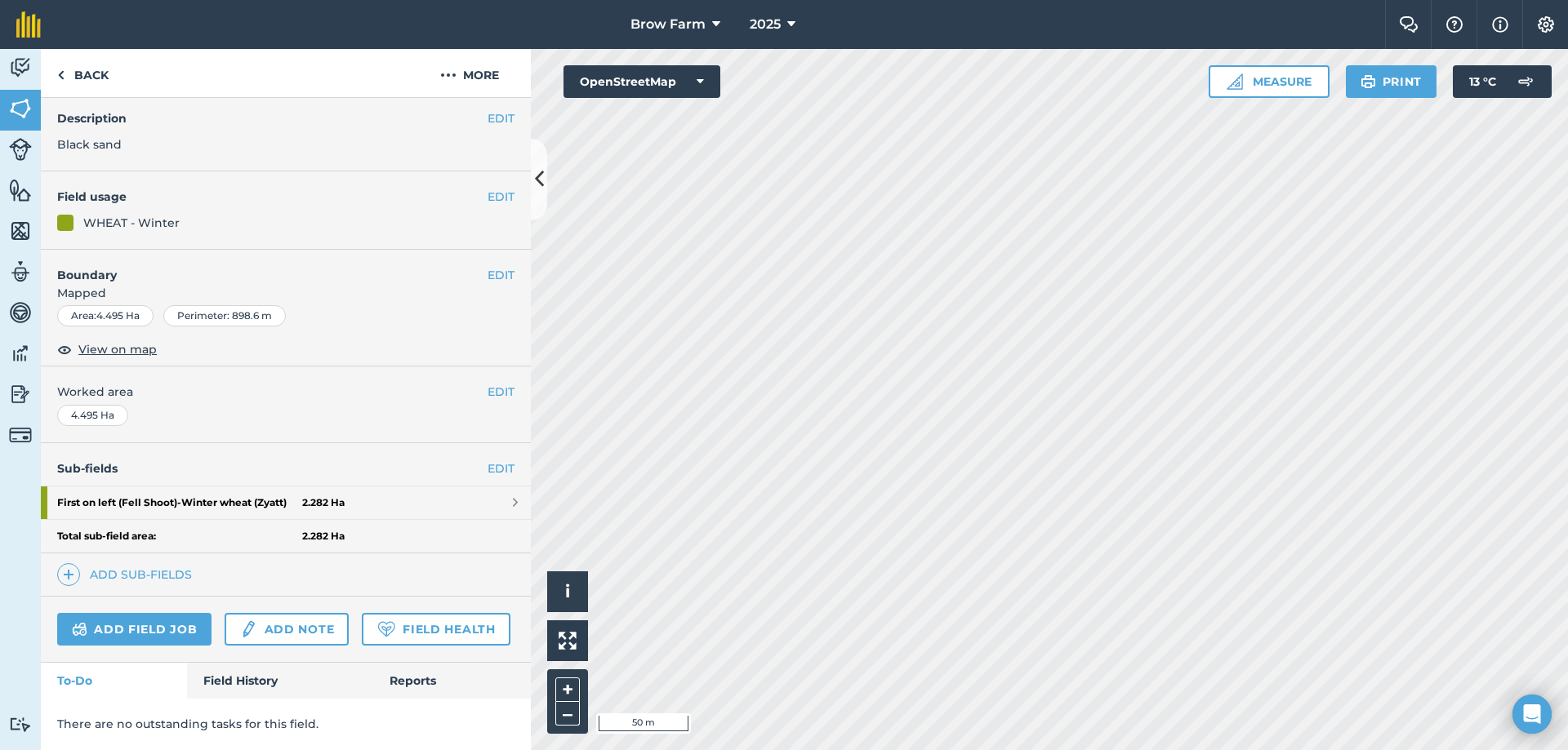
scroll to position [107, 0]
click at [255, 681] on link "Field History" at bounding box center [280, 681] width 185 height 36
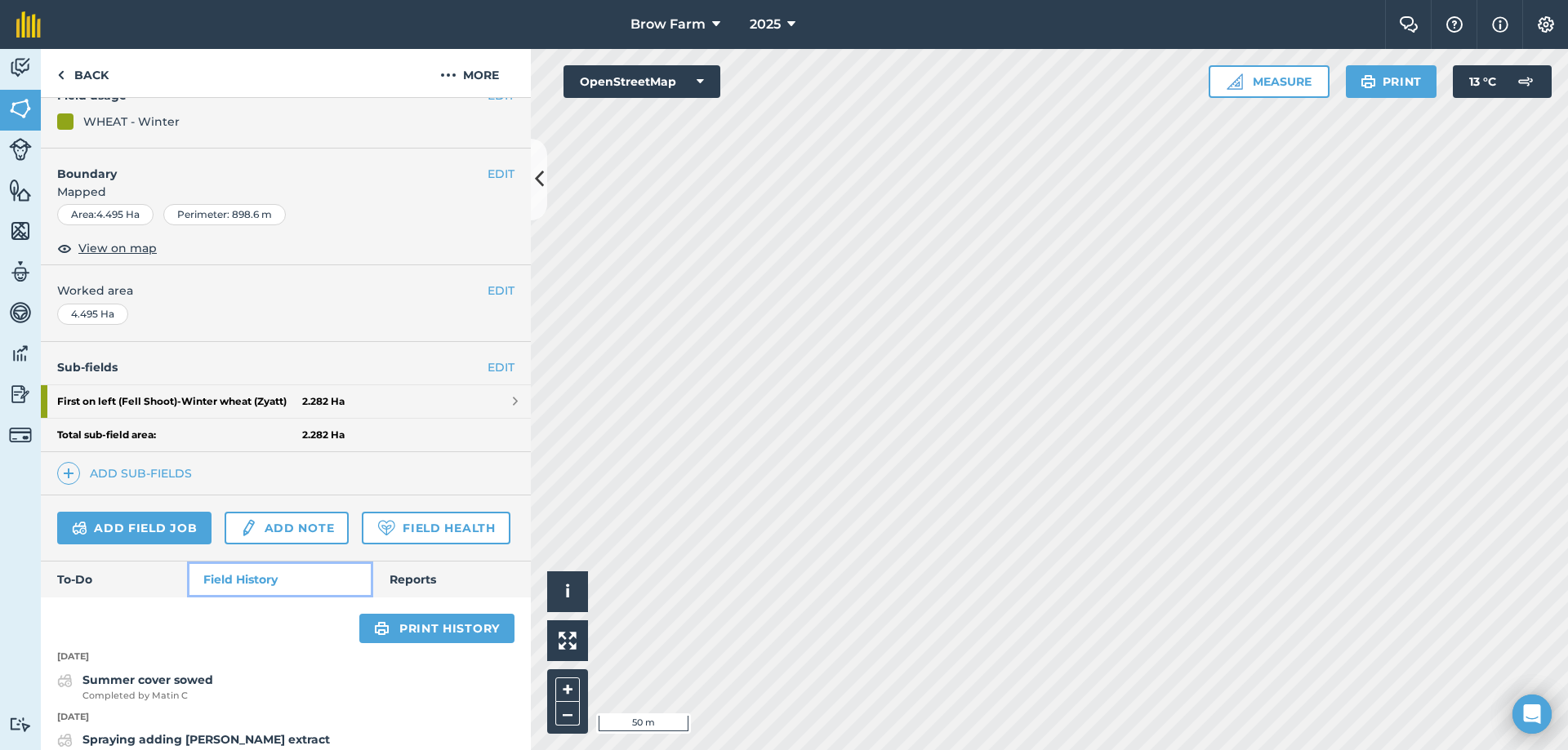
scroll to position [163, 0]
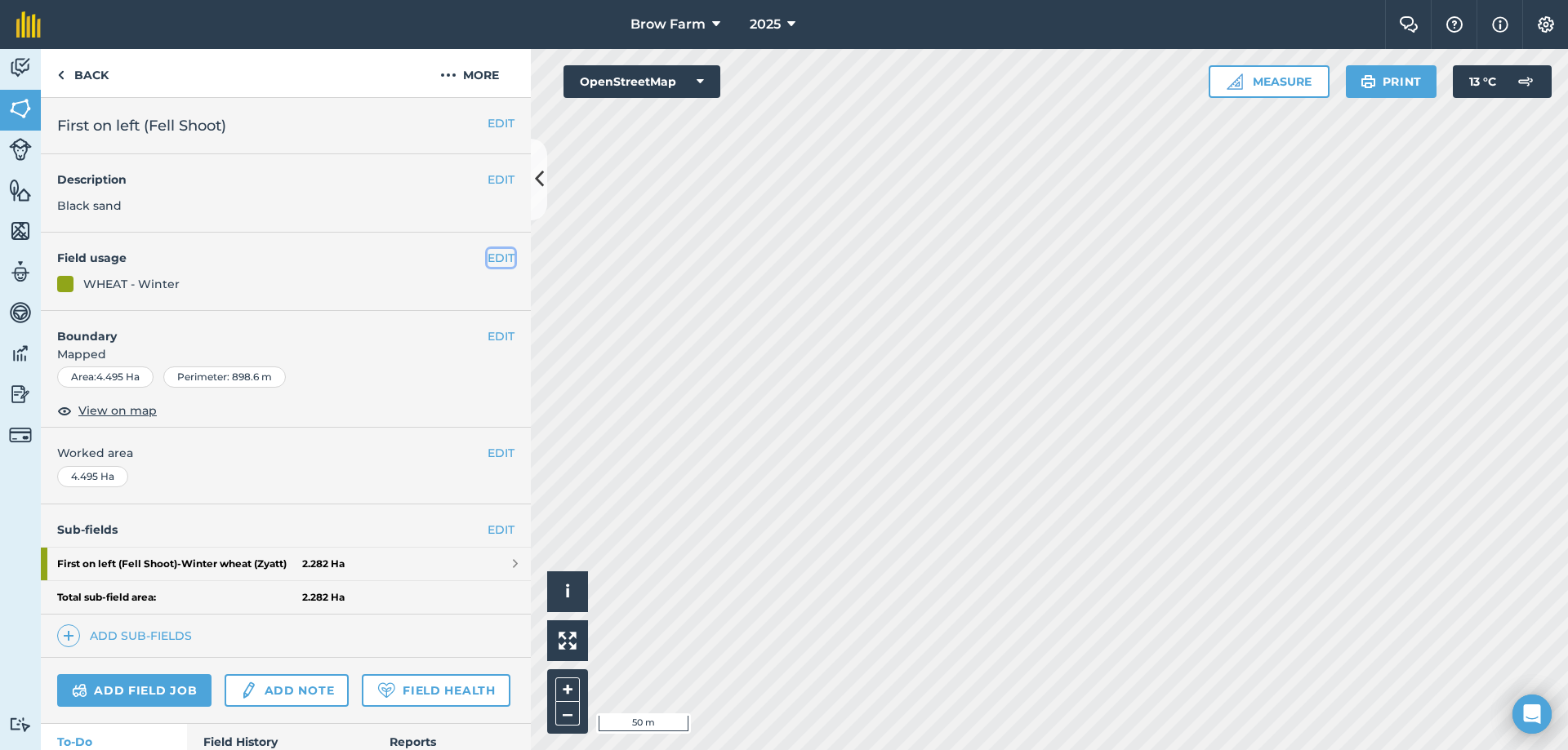
click at [488, 257] on button "EDIT" at bounding box center [501, 257] width 27 height 18
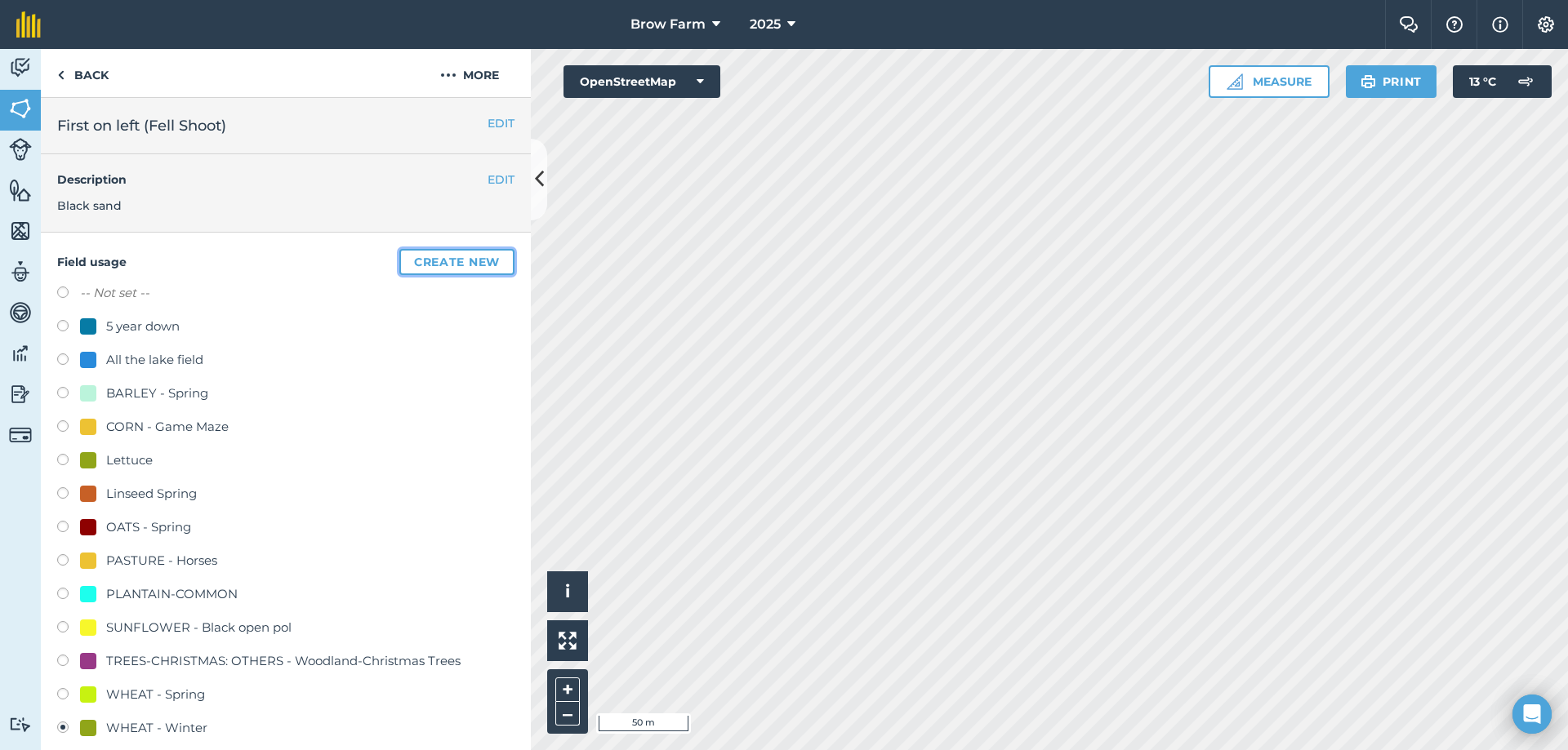
click at [426, 254] on button "Create new" at bounding box center [457, 261] width 115 height 26
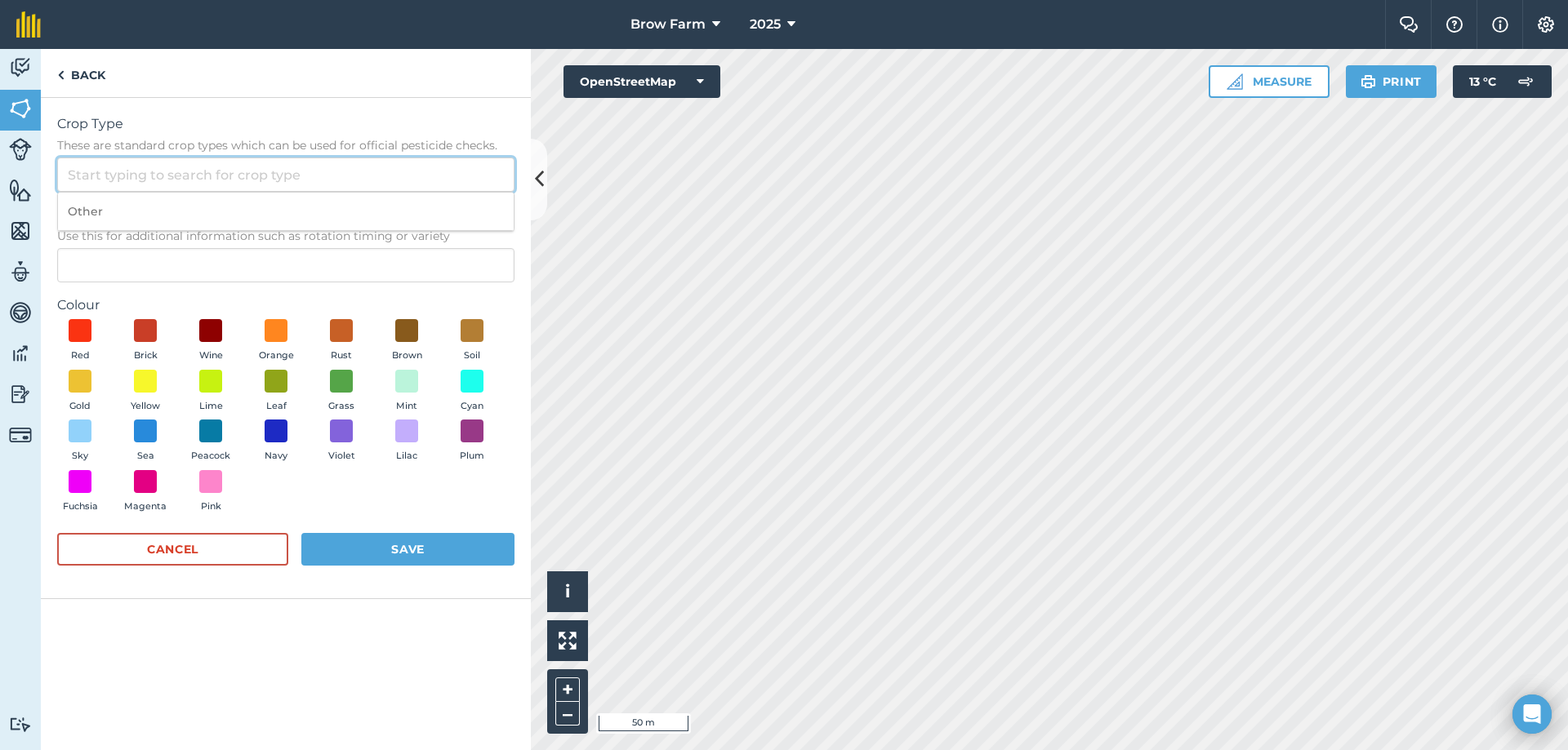
click at [80, 177] on input "Crop Type These are standard crop types which can be used for official pesticid…" at bounding box center [286, 174] width 457 height 35
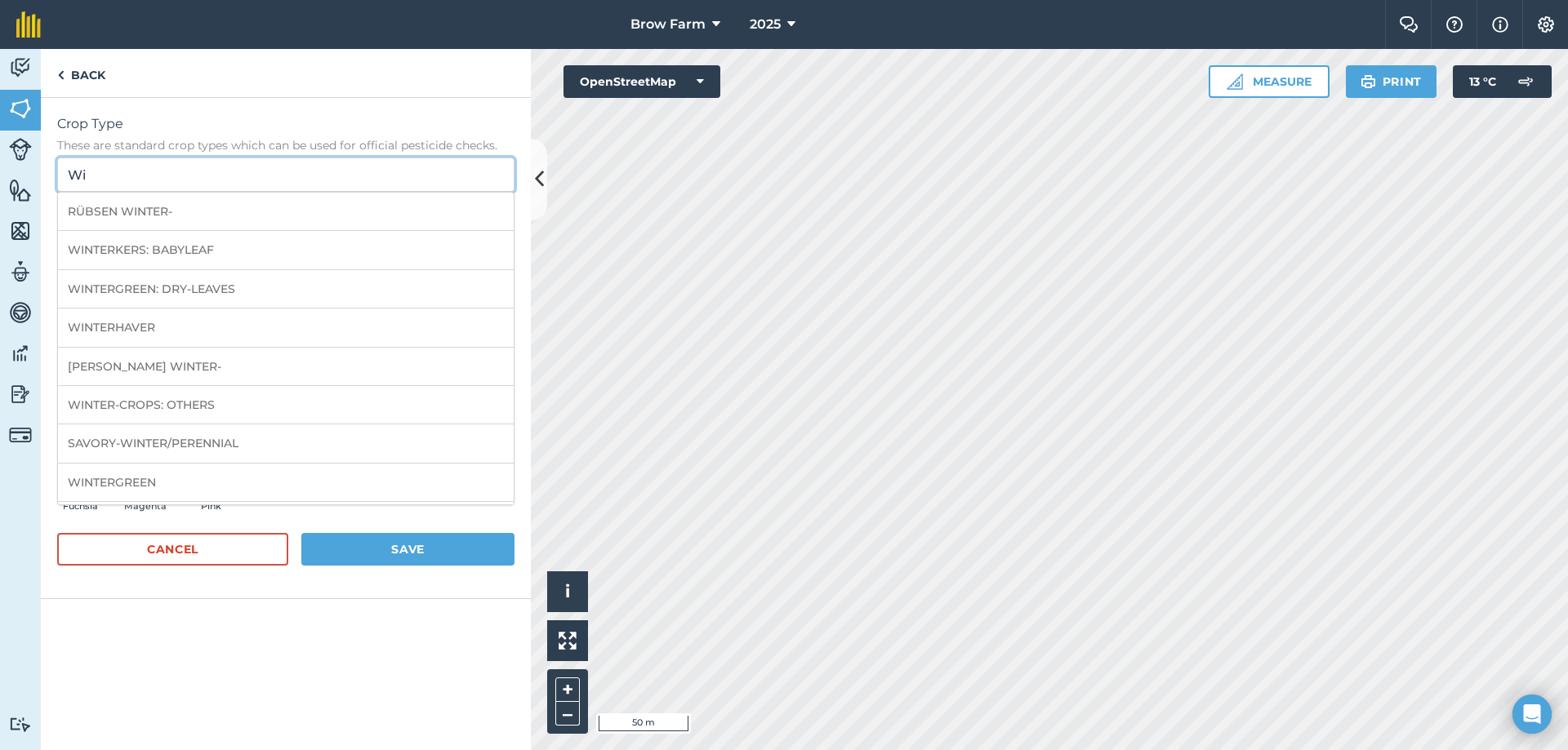
type input "W"
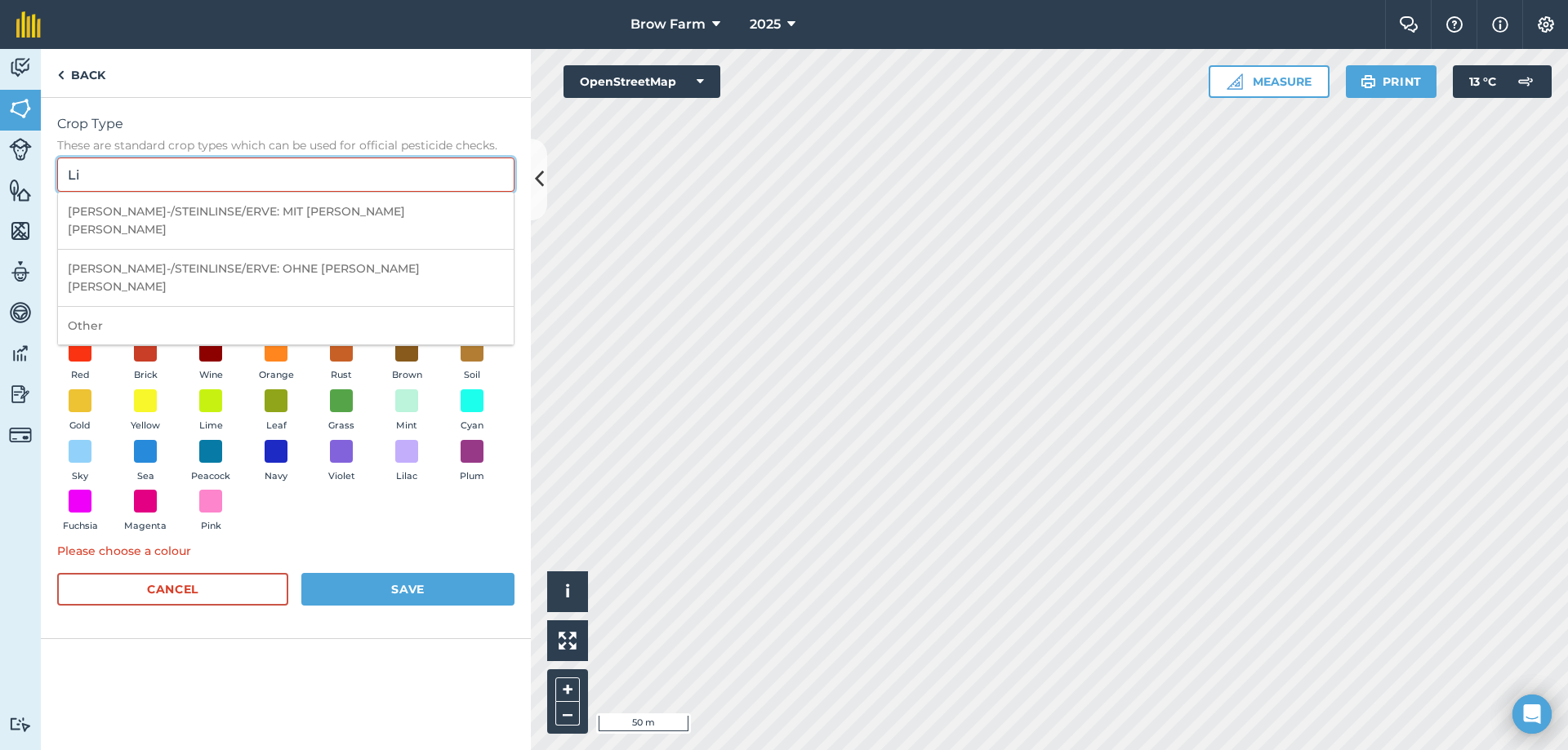
type input "L"
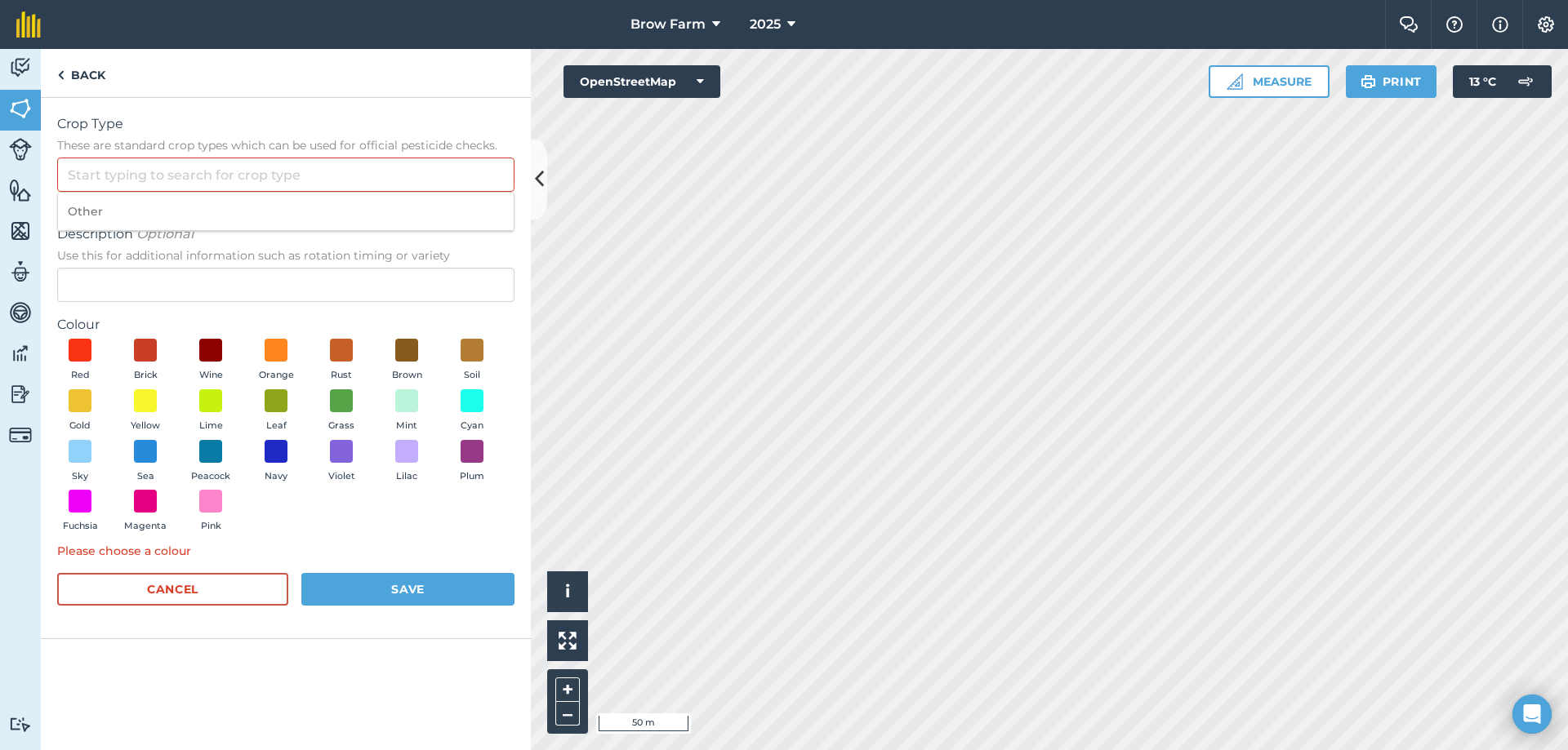
click at [295, 243] on span "Description Optional" at bounding box center [286, 233] width 457 height 19
click at [295, 268] on input "Description Optional Use this for additional information such as rotation timin…" at bounding box center [286, 285] width 457 height 35
click at [174, 170] on input "Crop Type These are standard crop types which can be used for official pesticid…" at bounding box center [286, 174] width 457 height 35
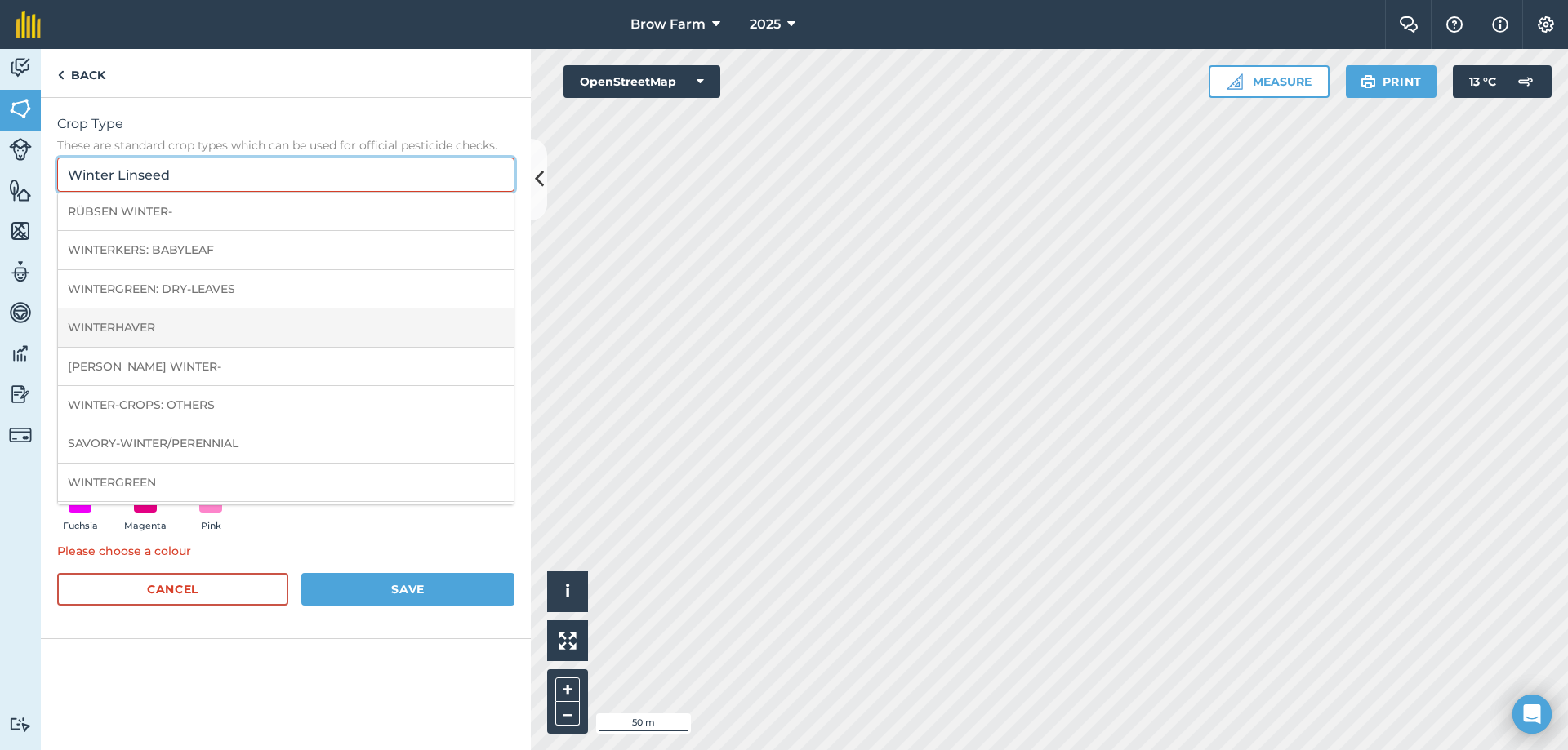
scroll to position [75, 0]
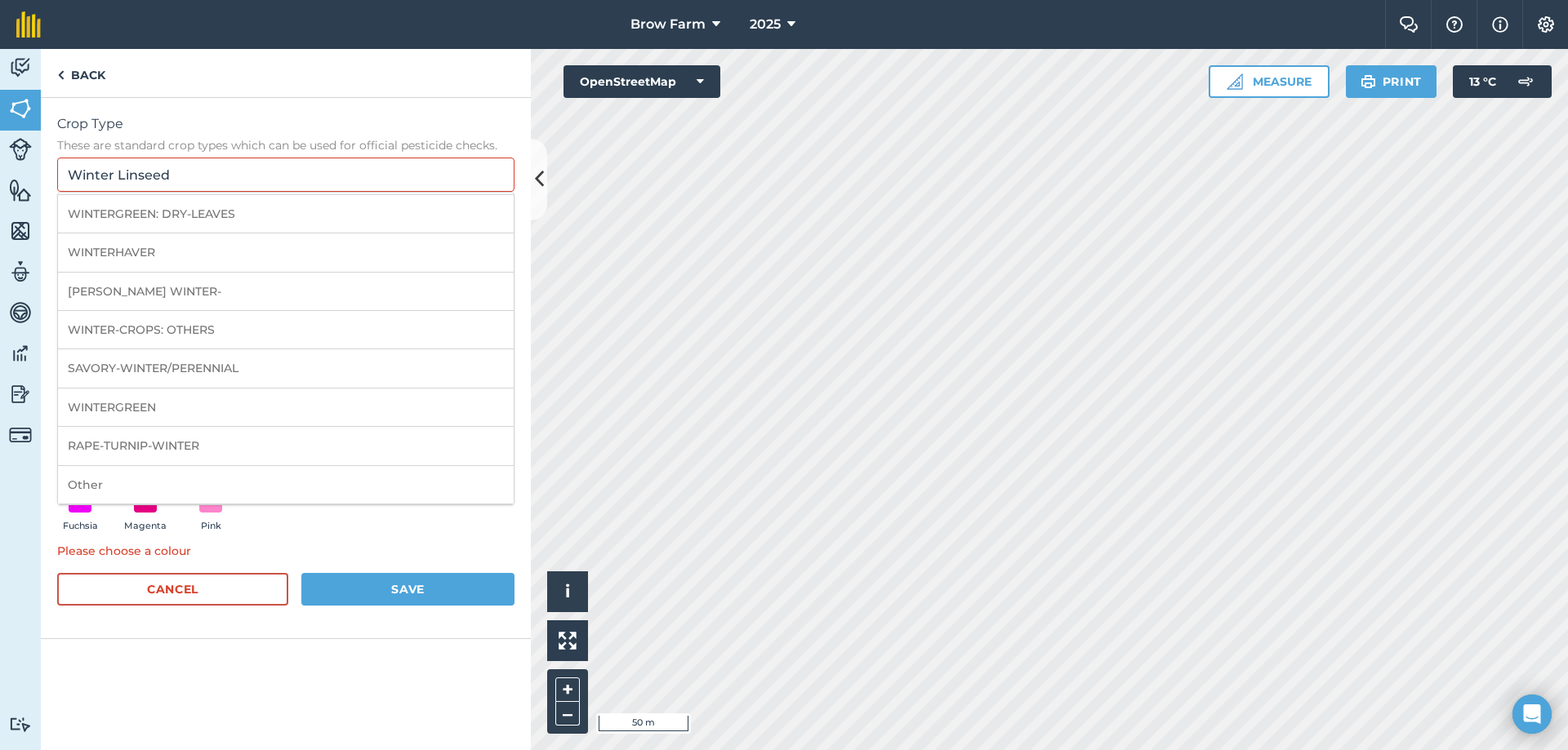
click at [386, 544] on div "Please choose a colour" at bounding box center [286, 550] width 457 height 18
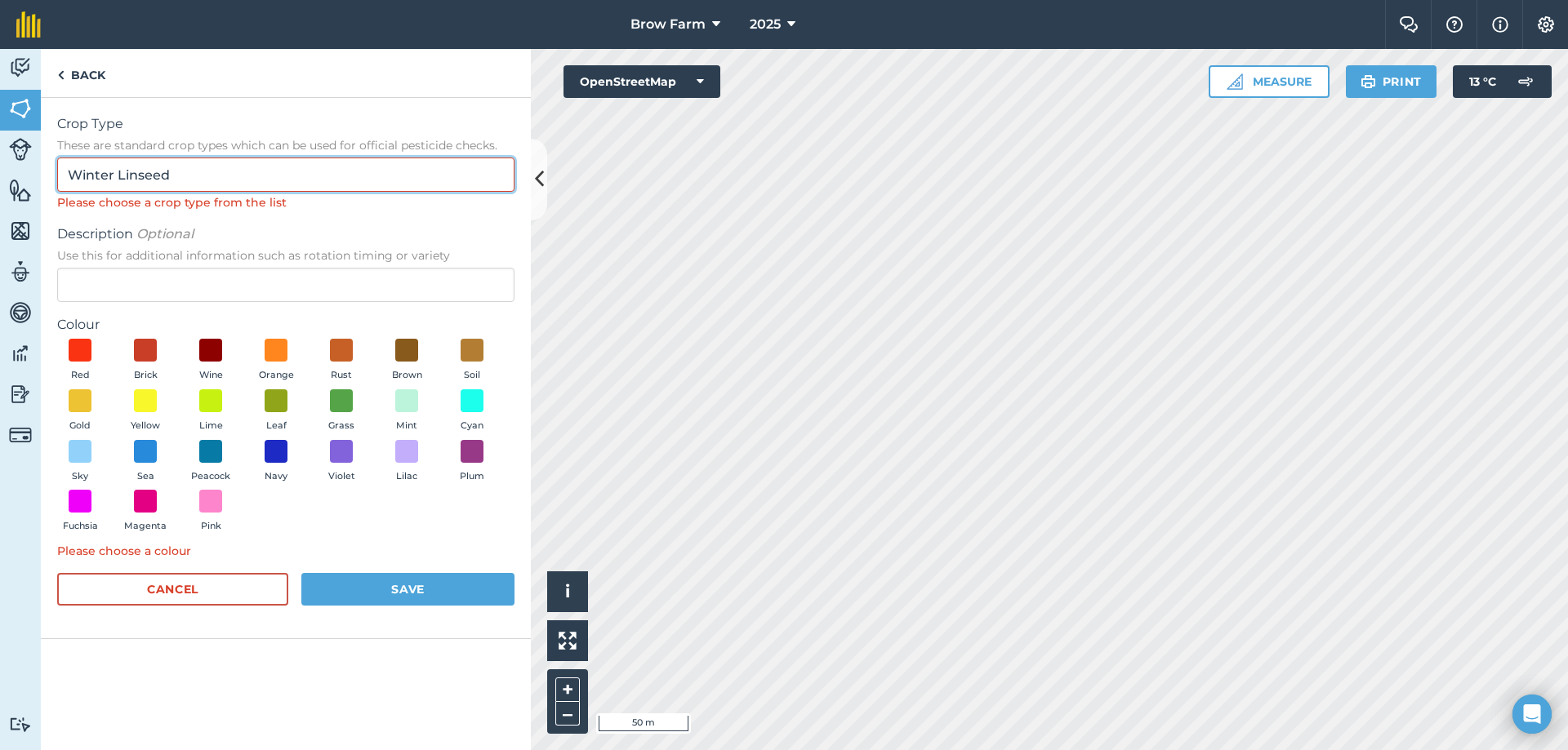
click at [355, 171] on input "Winter Linseed" at bounding box center [286, 174] width 457 height 35
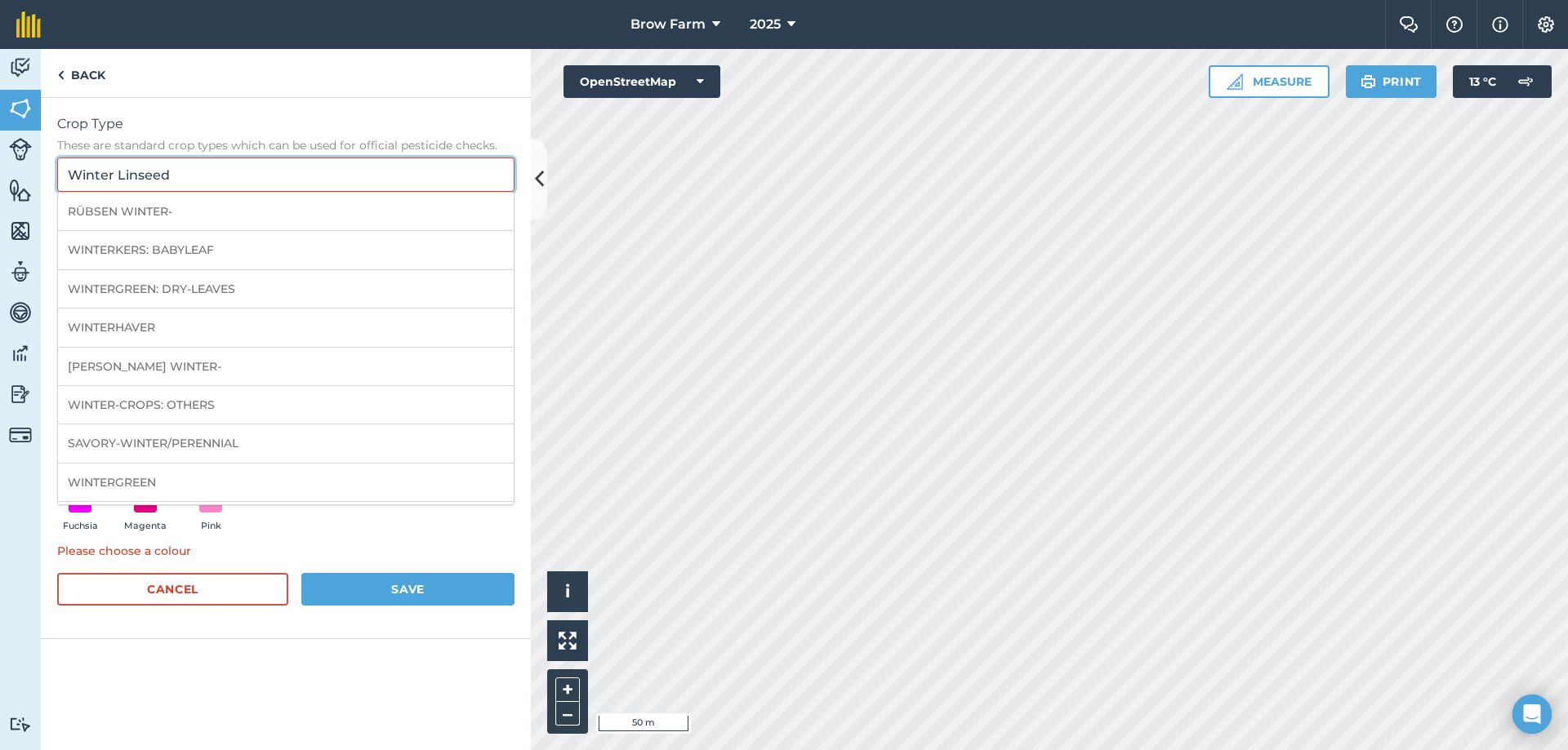
drag, startPoint x: 119, startPoint y: 179, endPoint x: 36, endPoint y: 199, distance: 85.4
click at [36, 199] on div "Activity Fields Livestock Features Maps Team Vehicles Data Reporting Billing Tu…" at bounding box center [784, 399] width 1568 height 701
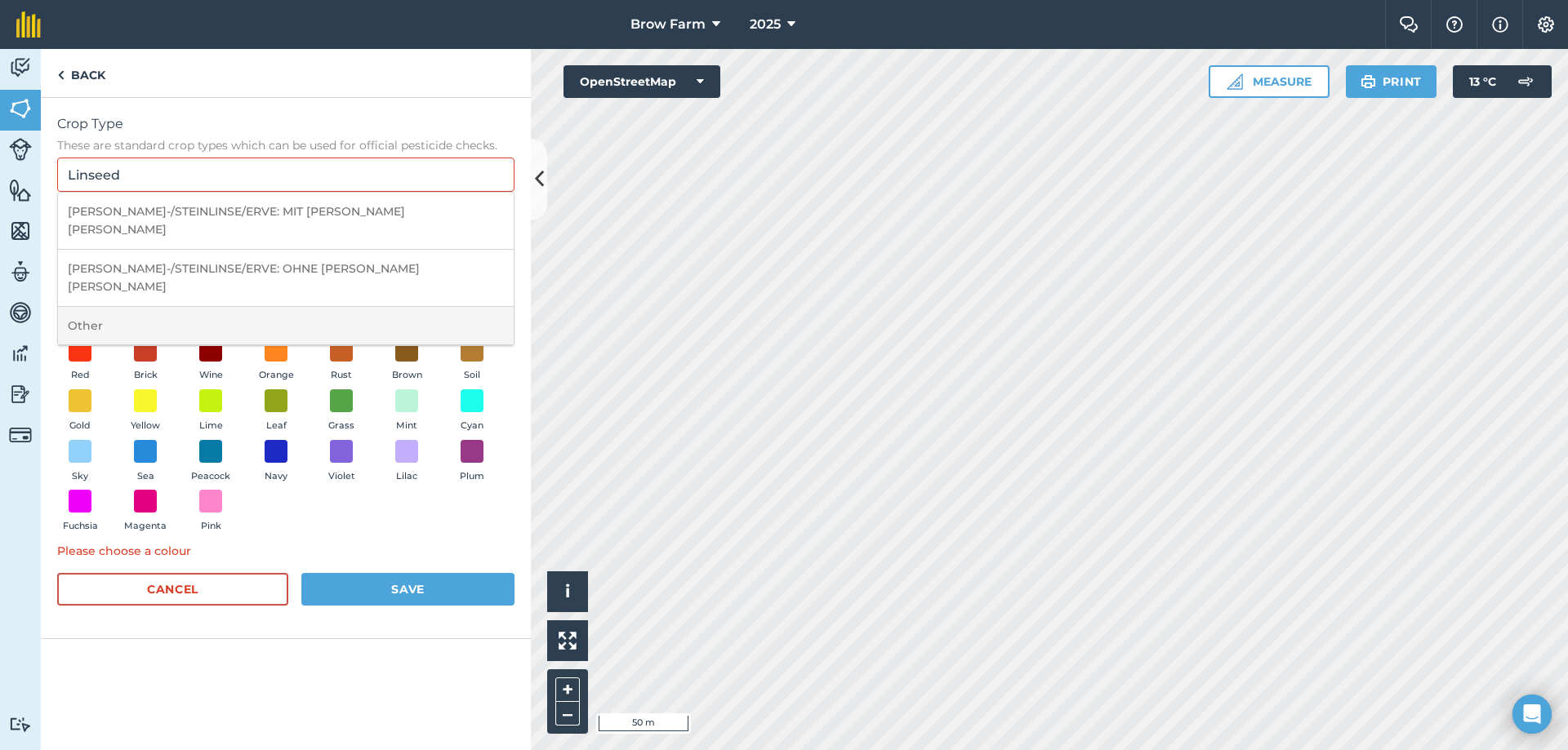
click at [94, 307] on li "Other" at bounding box center [286, 326] width 456 height 39
type input "Other"
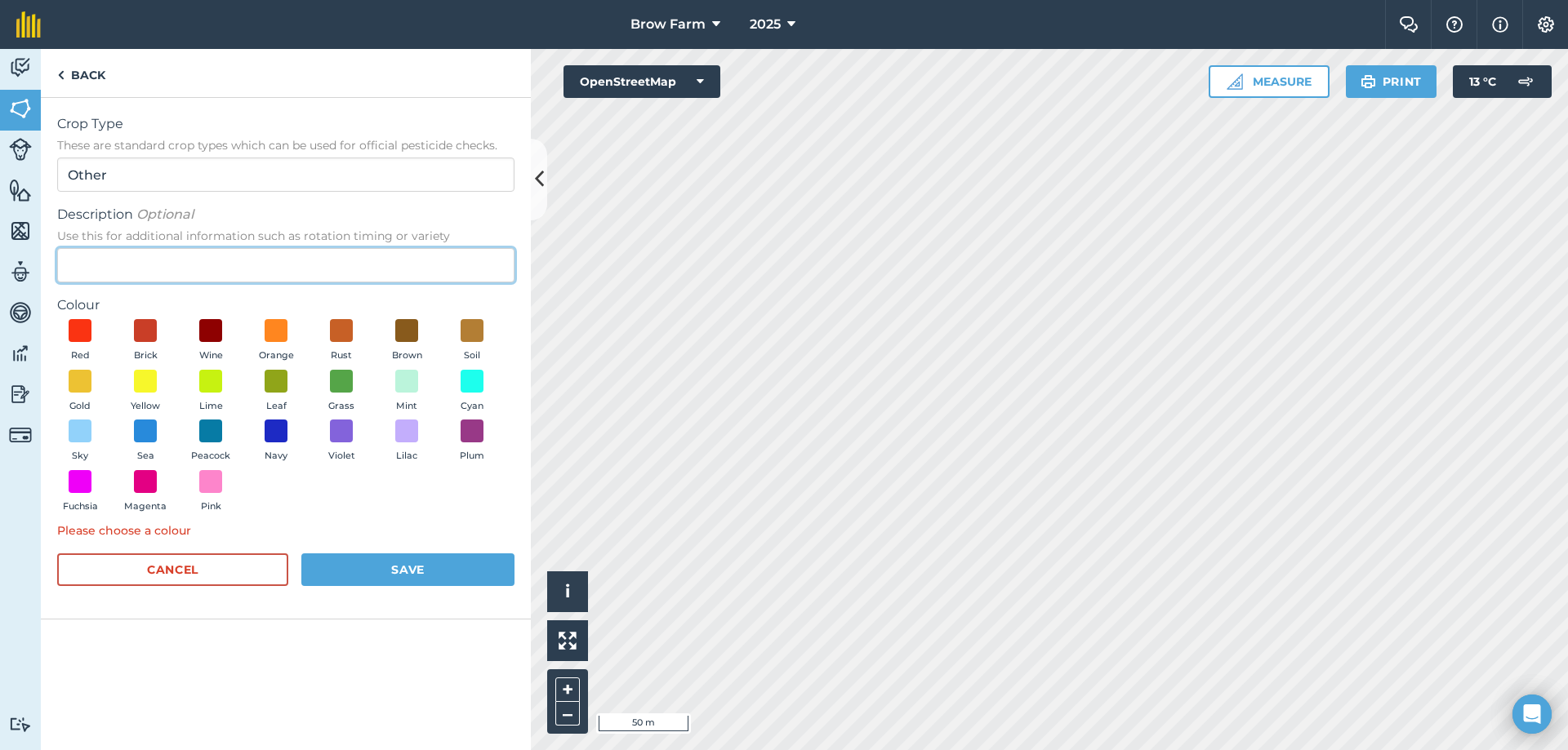
click at [106, 275] on input "Description Optional Use this for additional information such as rotation timin…" at bounding box center [286, 265] width 457 height 35
click at [113, 267] on input "Description Optional Use this for additional information such as rotation timin…" at bounding box center [286, 265] width 457 height 35
type input "Winter Linseed"
click at [398, 340] on span at bounding box center [407, 331] width 25 height 25
click at [356, 581] on button "Save" at bounding box center [407, 570] width 213 height 33
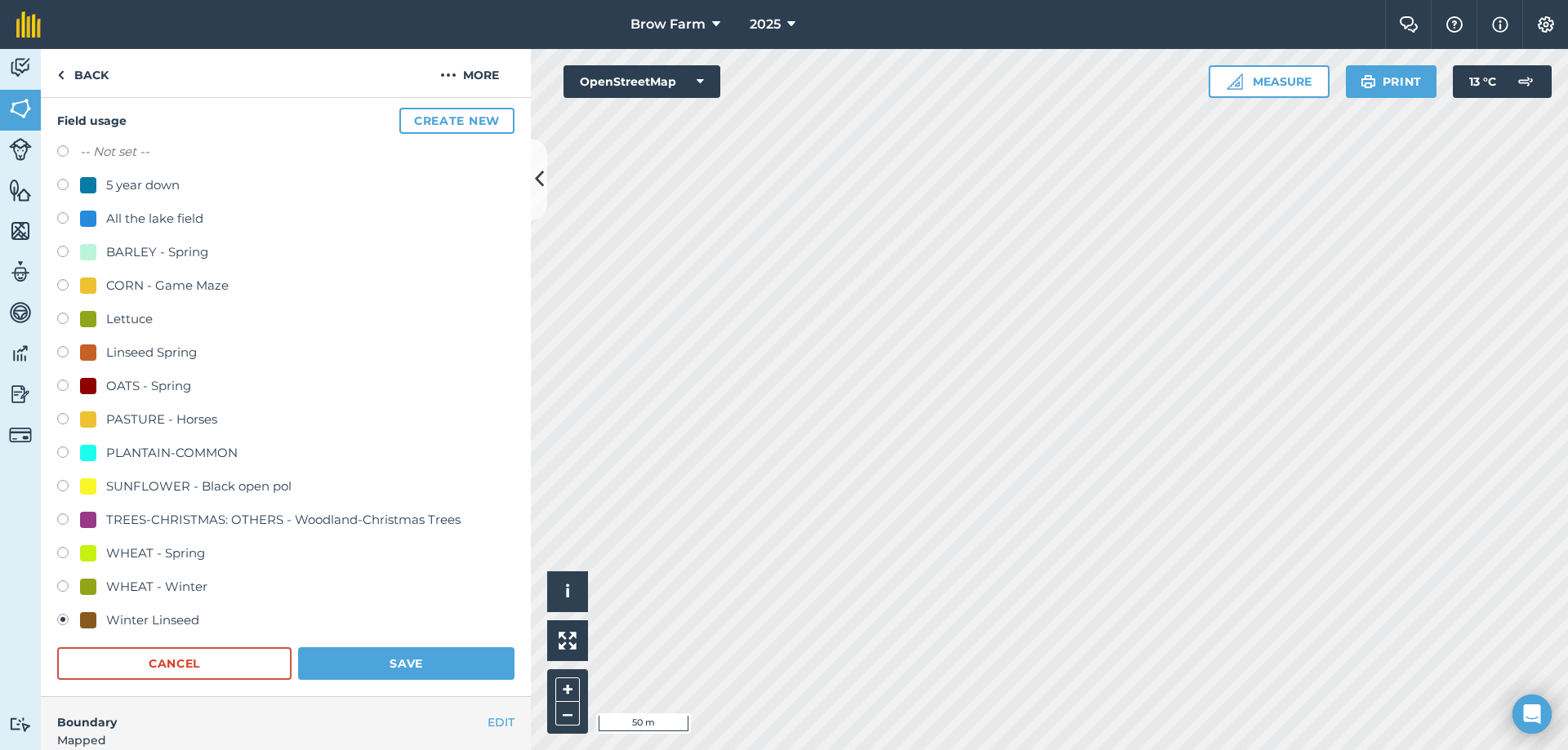
scroll to position [245, 0]
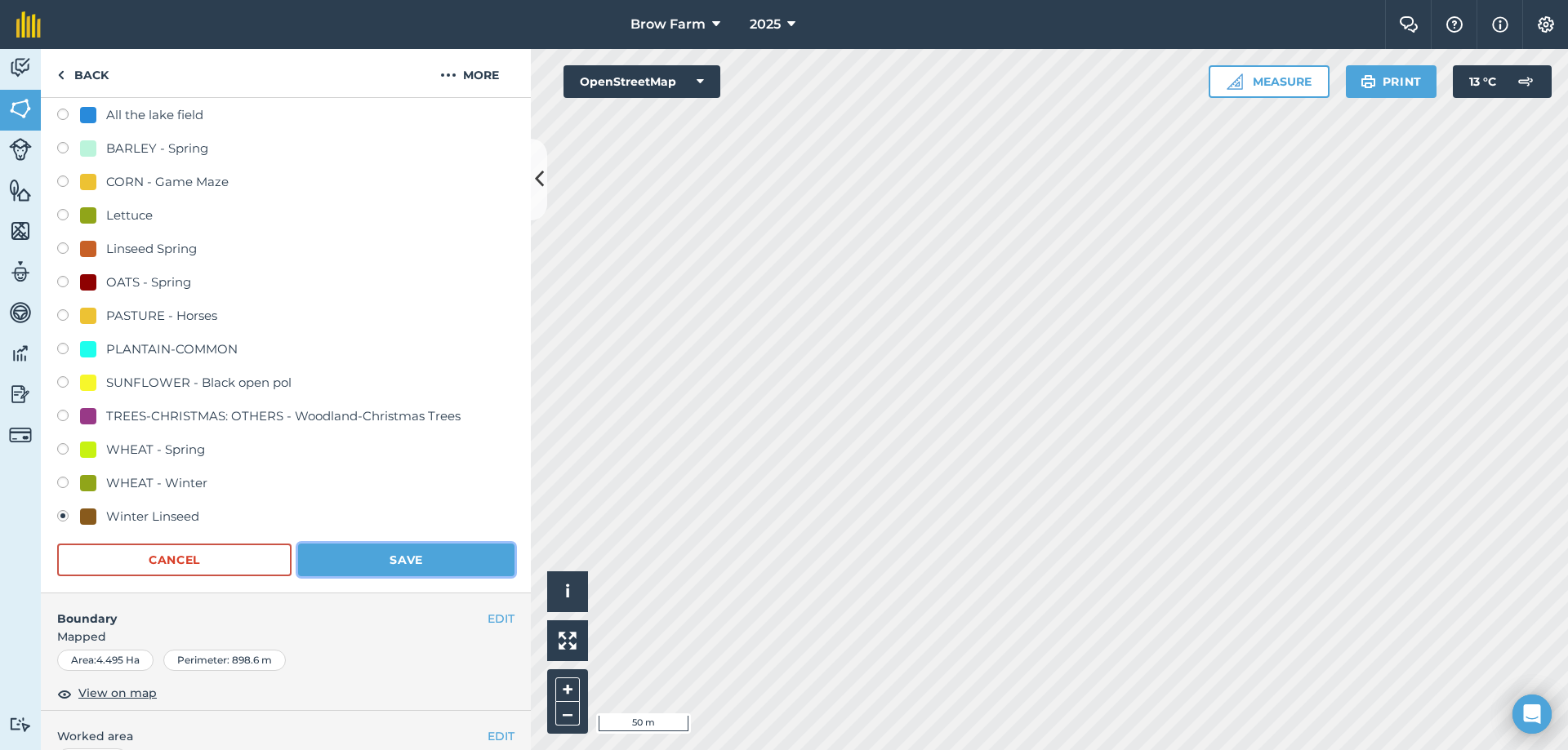
click at [428, 560] on button "Save" at bounding box center [406, 560] width 217 height 33
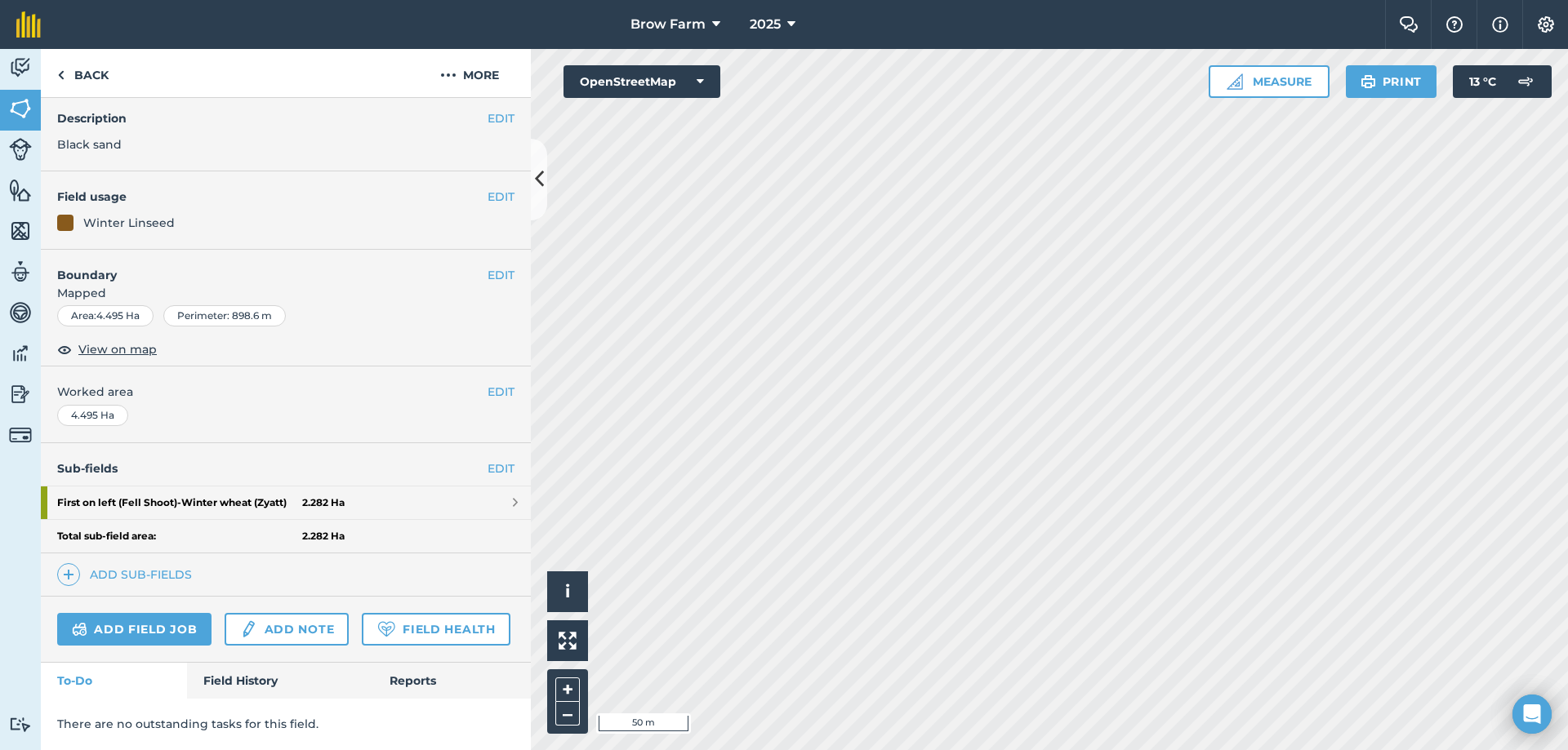
scroll to position [107, 0]
click at [141, 486] on strong "First on left (Fell Shoot) - Winter wheat (Zyatt)" at bounding box center [180, 502] width 245 height 33
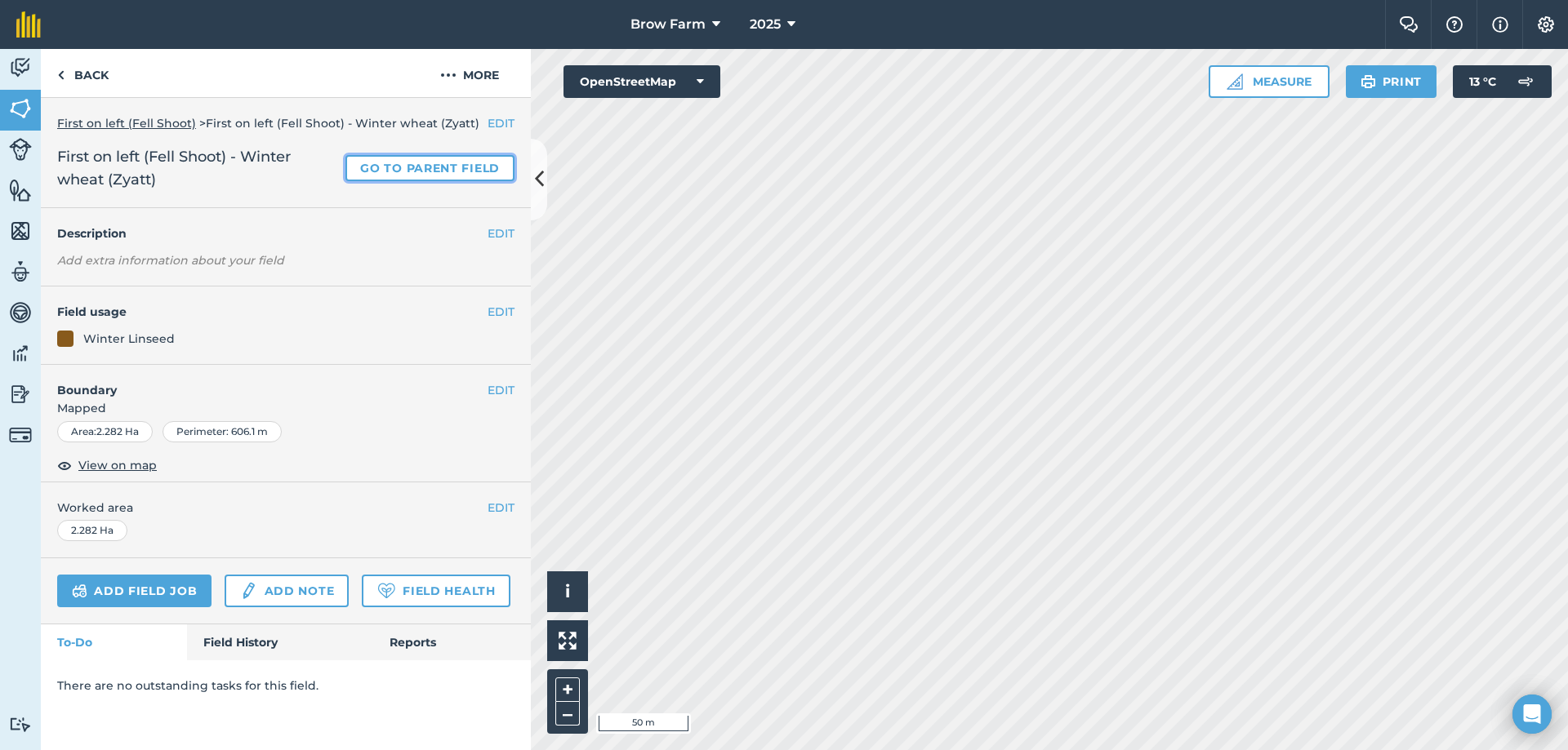
click at [389, 169] on link "Go to parent field" at bounding box center [430, 168] width 169 height 26
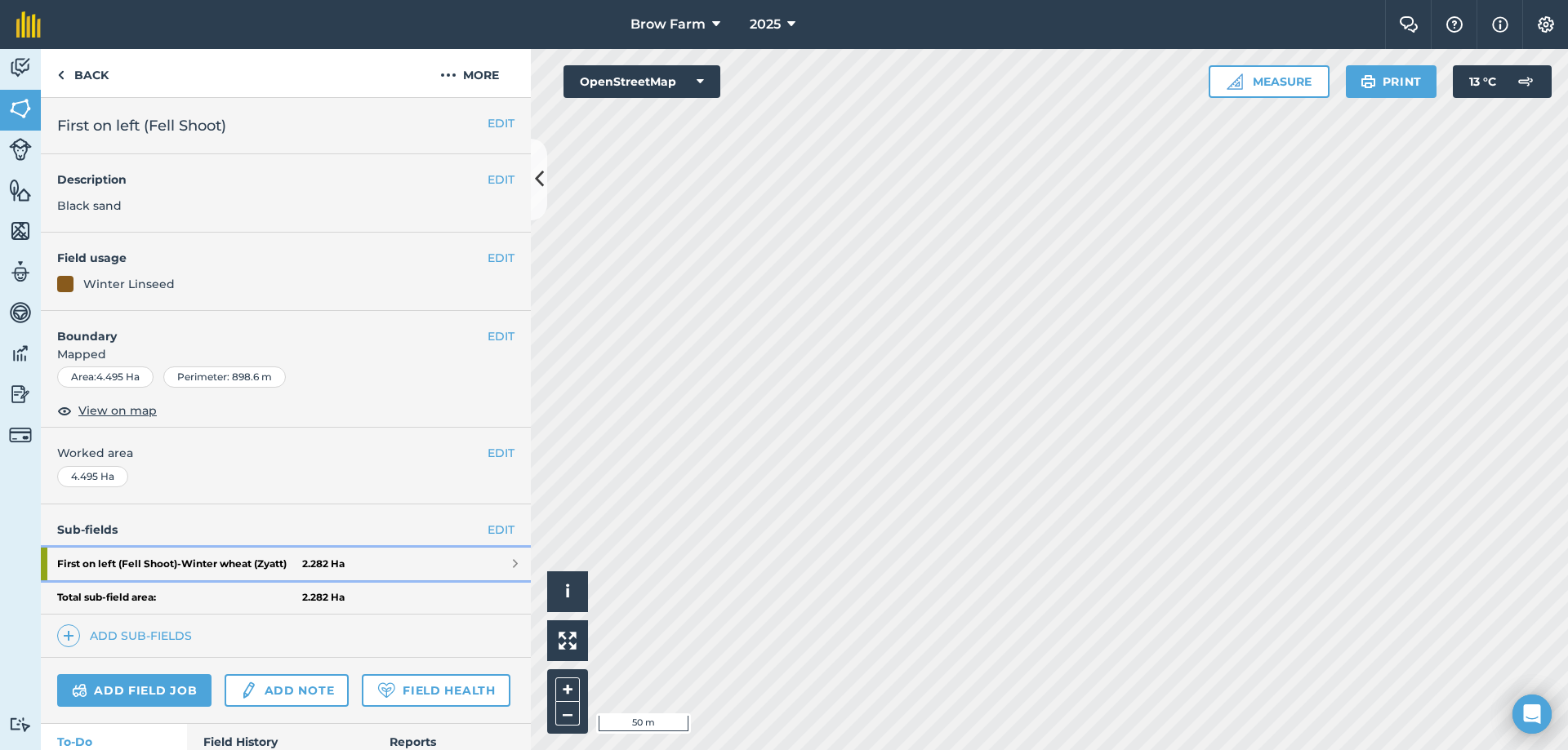
click at [219, 562] on strong "First on left (Fell Shoot) - Winter wheat (Zyatt)" at bounding box center [180, 564] width 245 height 33
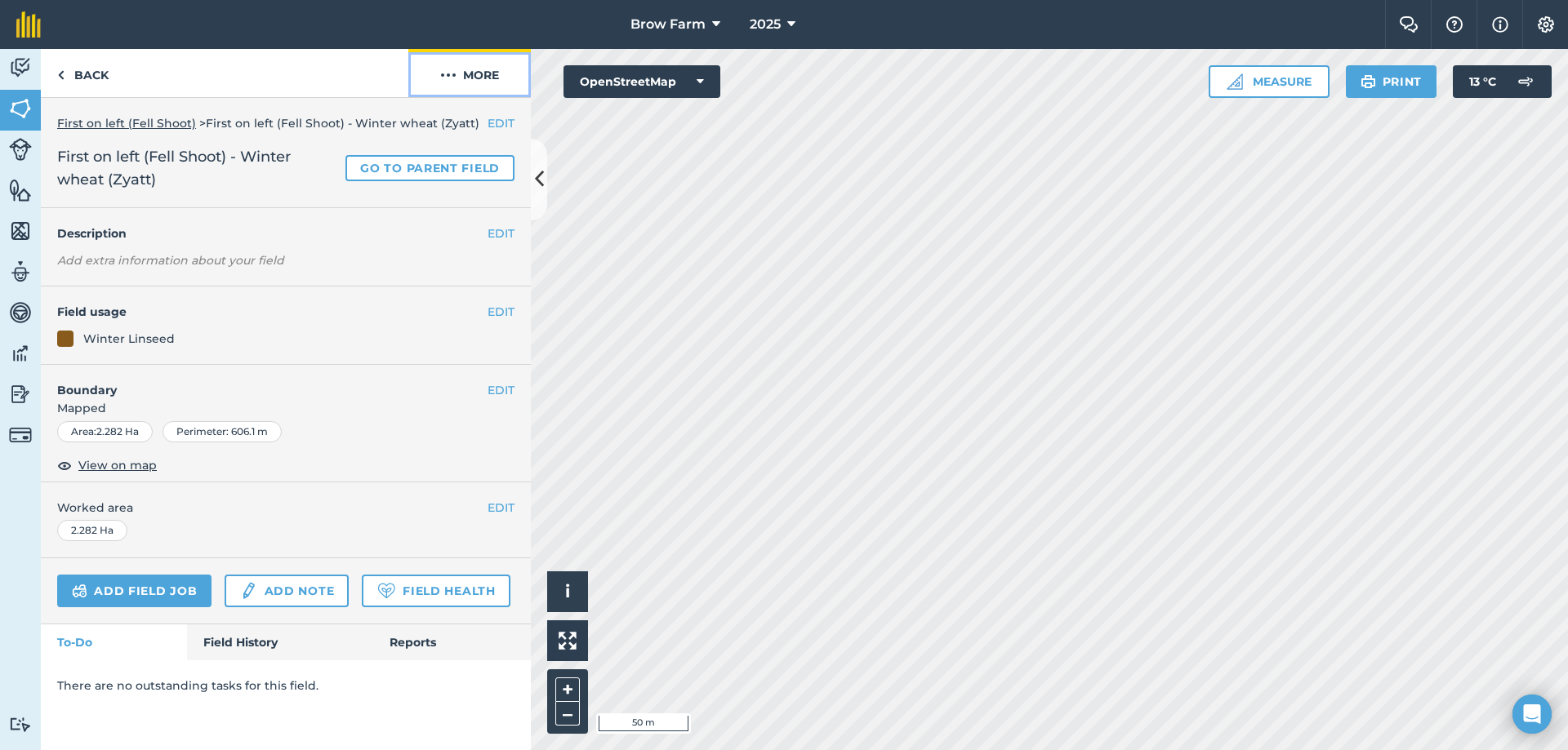
click at [490, 78] on button "More" at bounding box center [469, 72] width 122 height 48
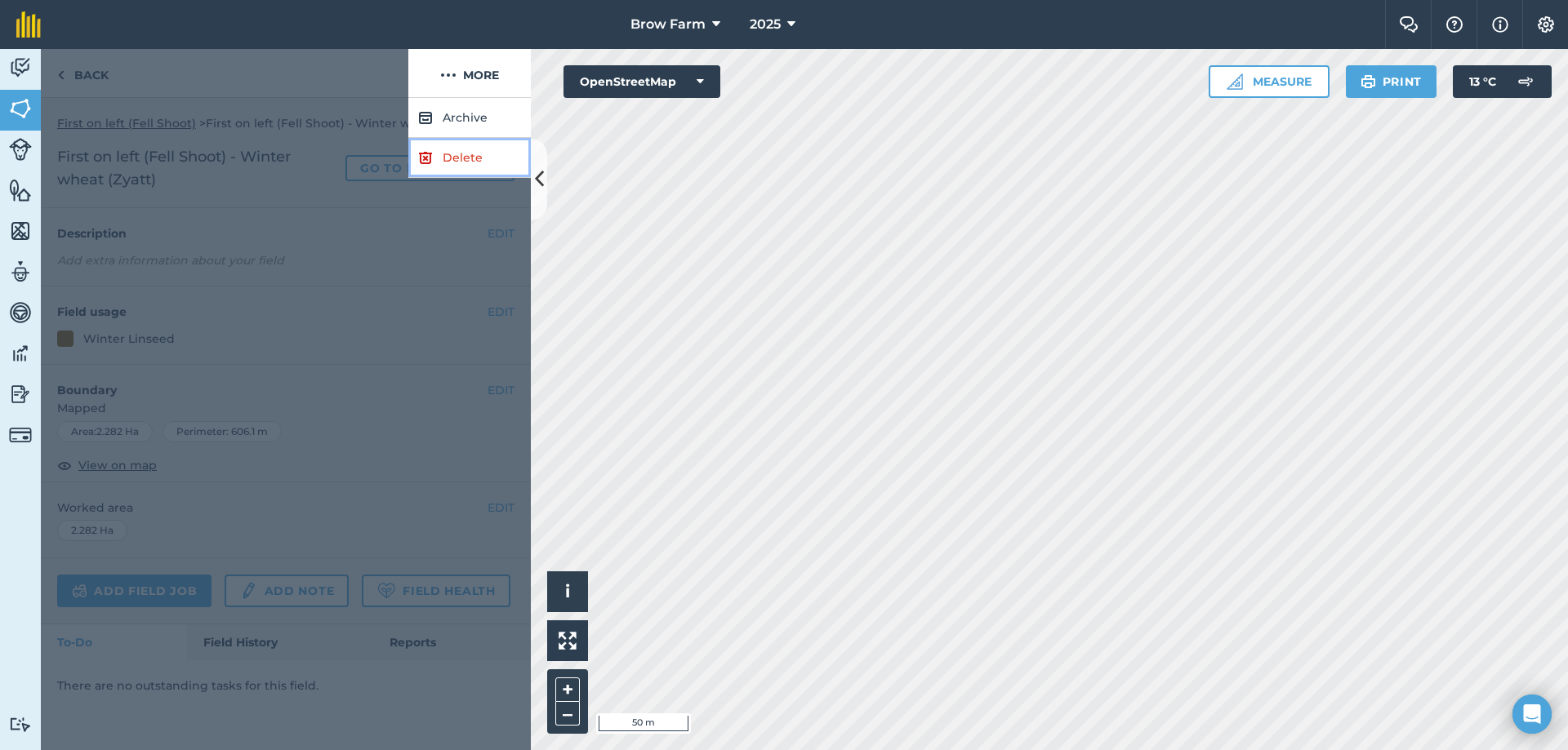
click at [475, 151] on link "Delete" at bounding box center [469, 158] width 122 height 40
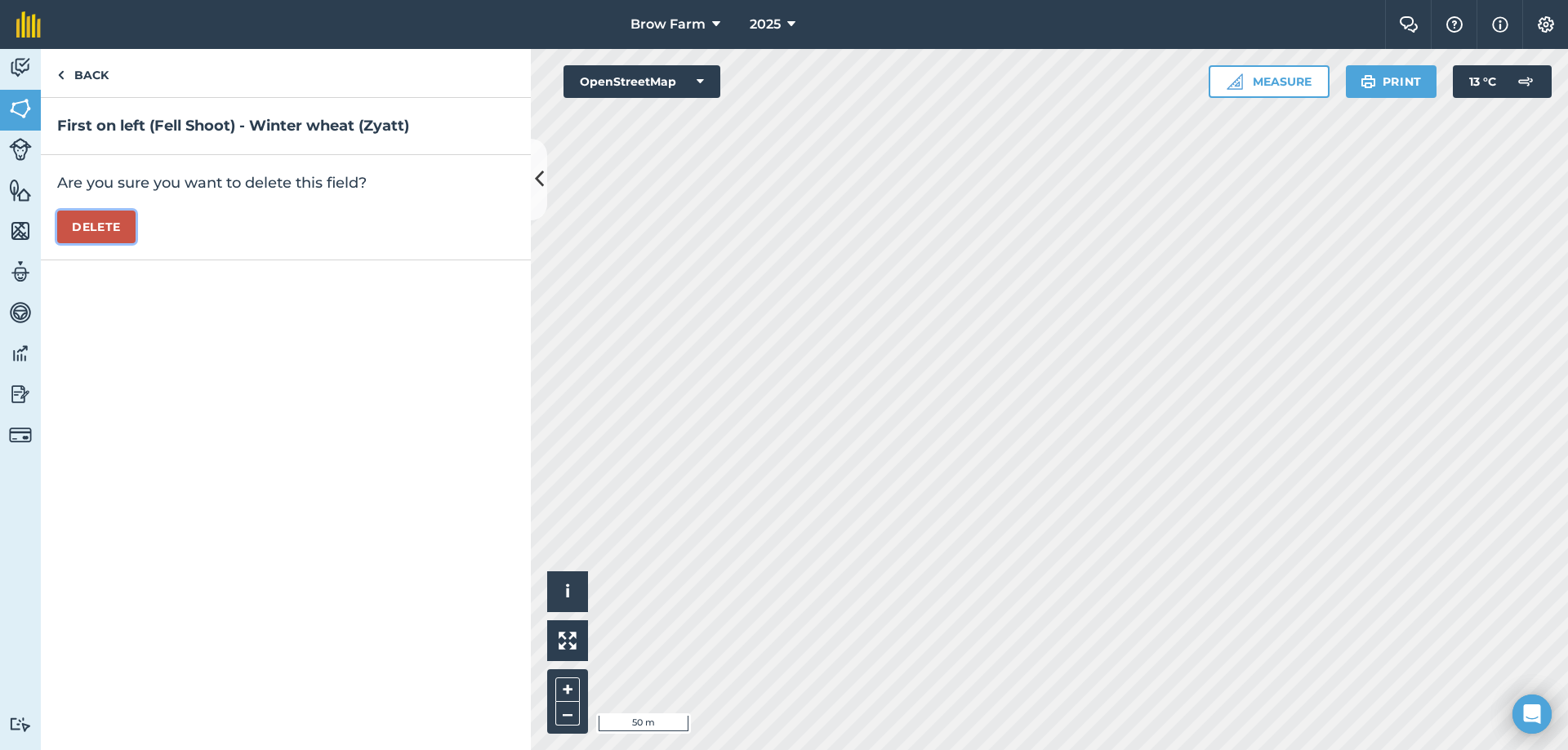
click at [95, 222] on button "Delete" at bounding box center [96, 227] width 78 height 33
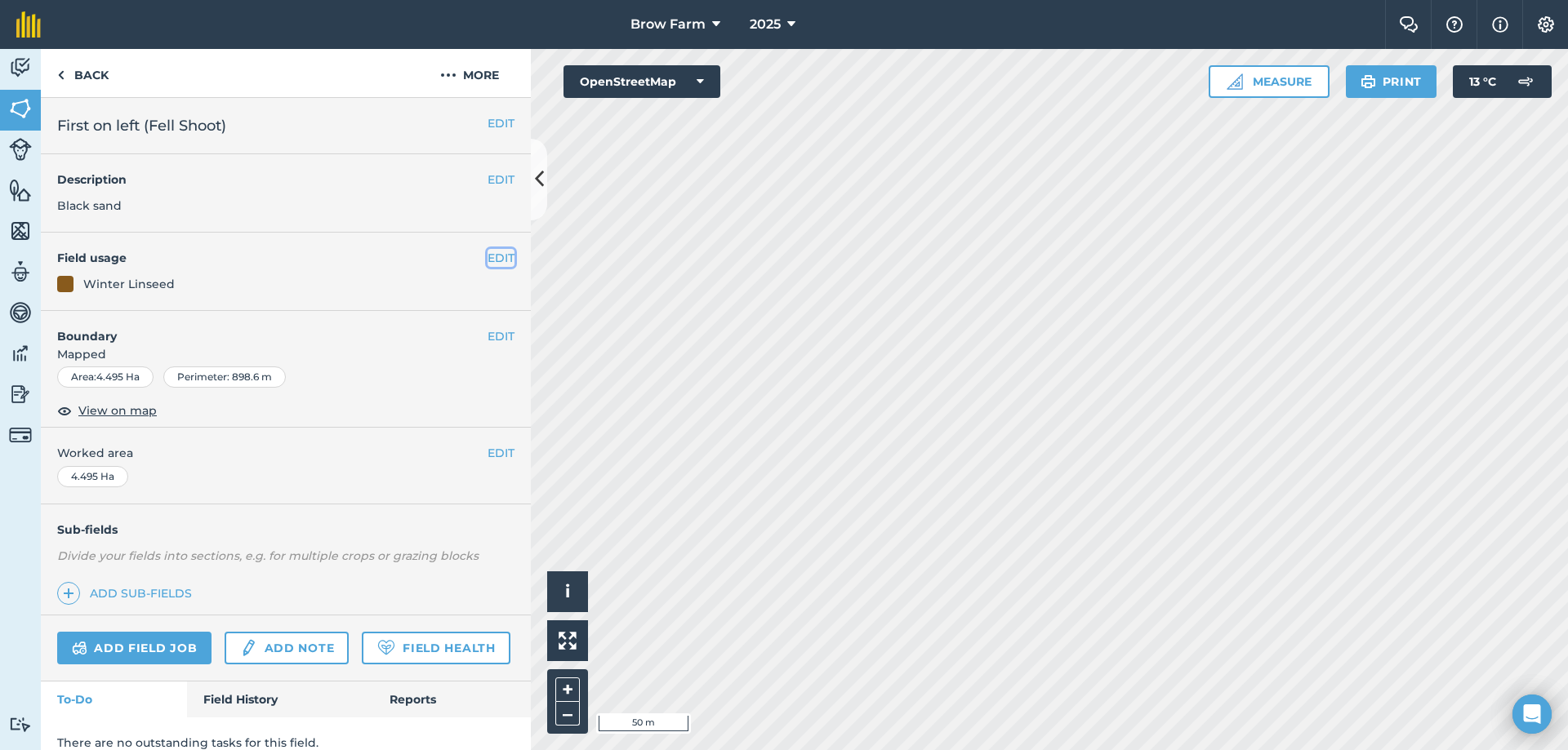
click at [489, 255] on button "EDIT" at bounding box center [501, 257] width 27 height 18
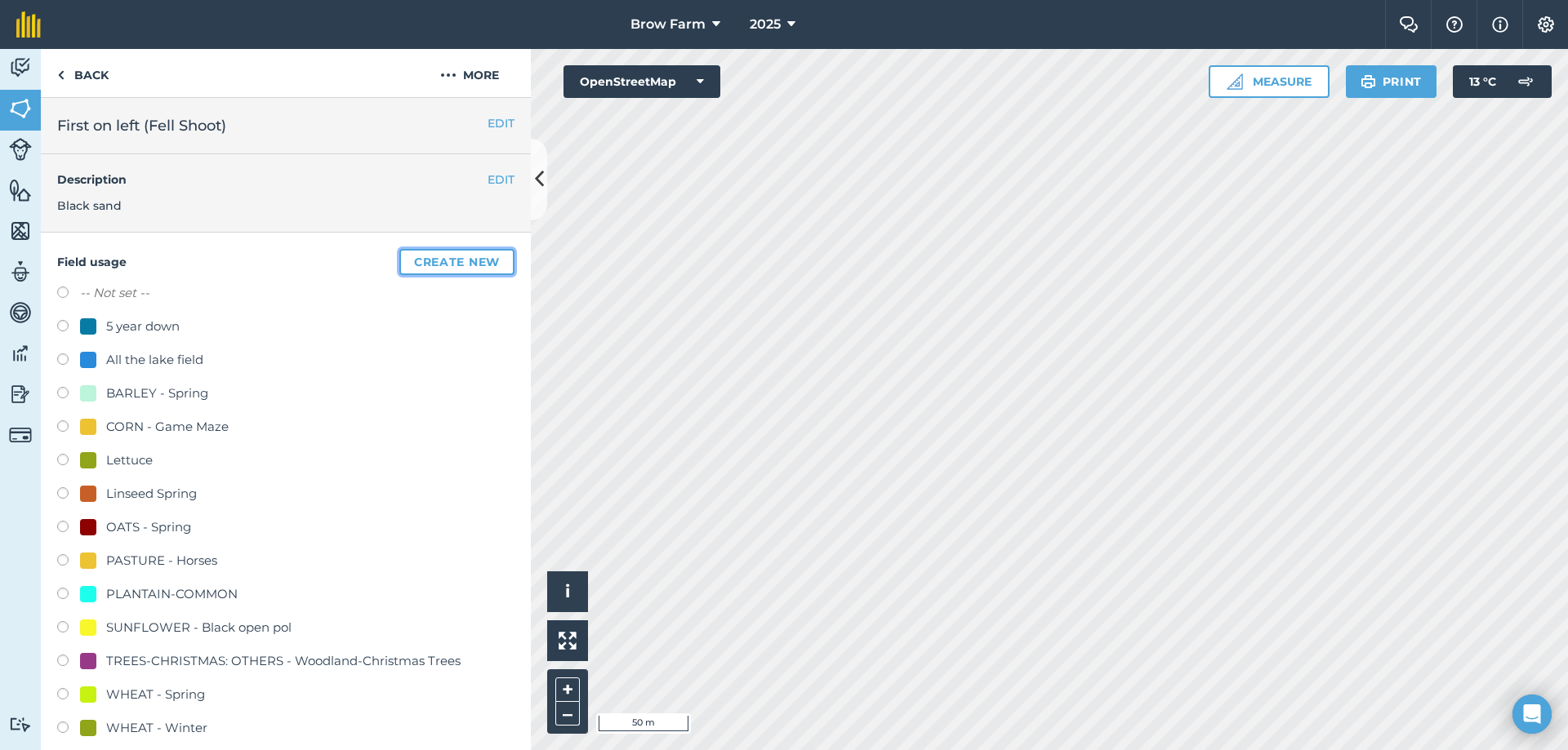
click at [448, 261] on button "Create new" at bounding box center [457, 261] width 115 height 26
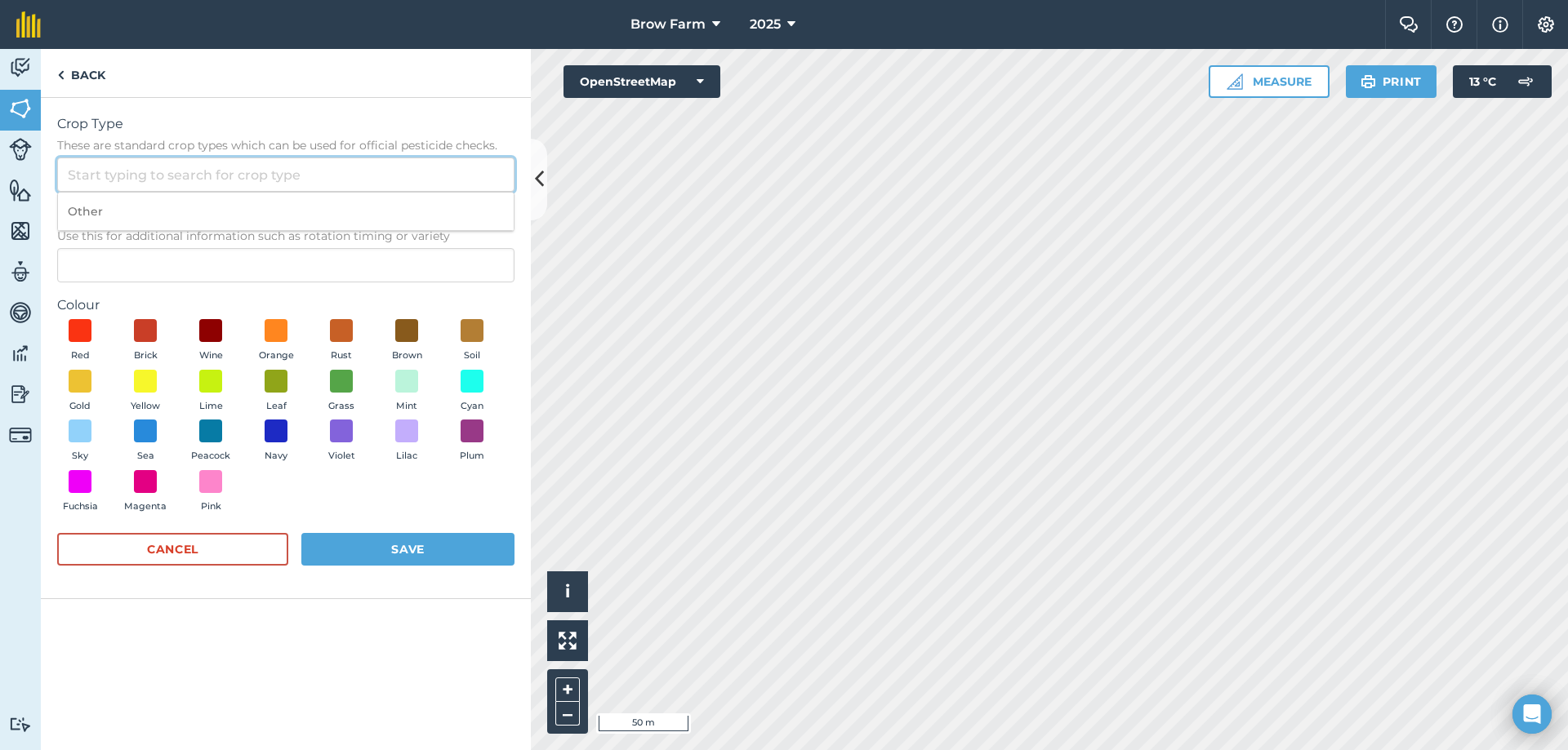
click at [91, 178] on input "Crop Type These are standard crop types which can be used for official pesticid…" at bounding box center [286, 174] width 457 height 35
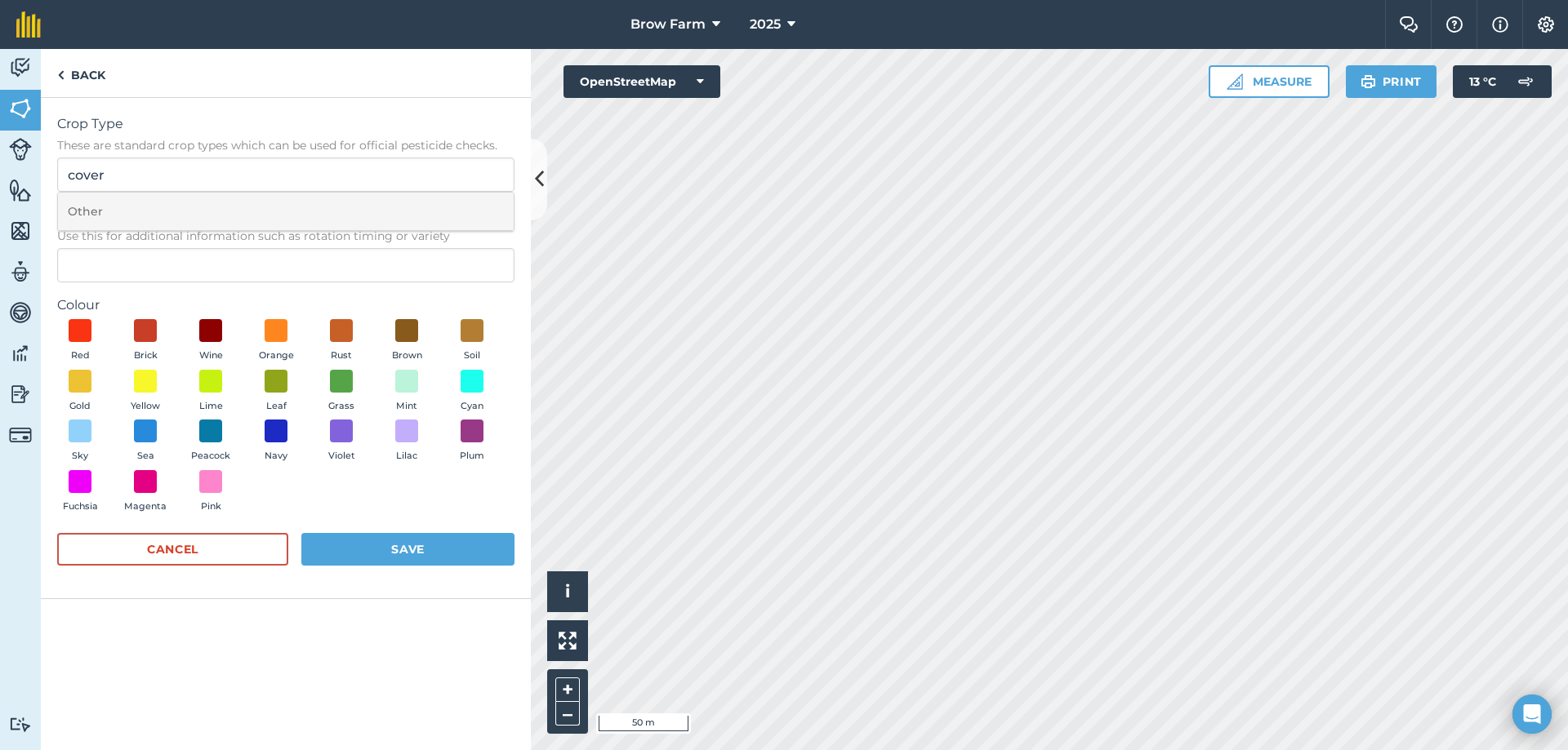
click at [97, 212] on li "Other" at bounding box center [286, 212] width 456 height 39
type input "Other"
click at [340, 381] on span at bounding box center [341, 381] width 25 height 25
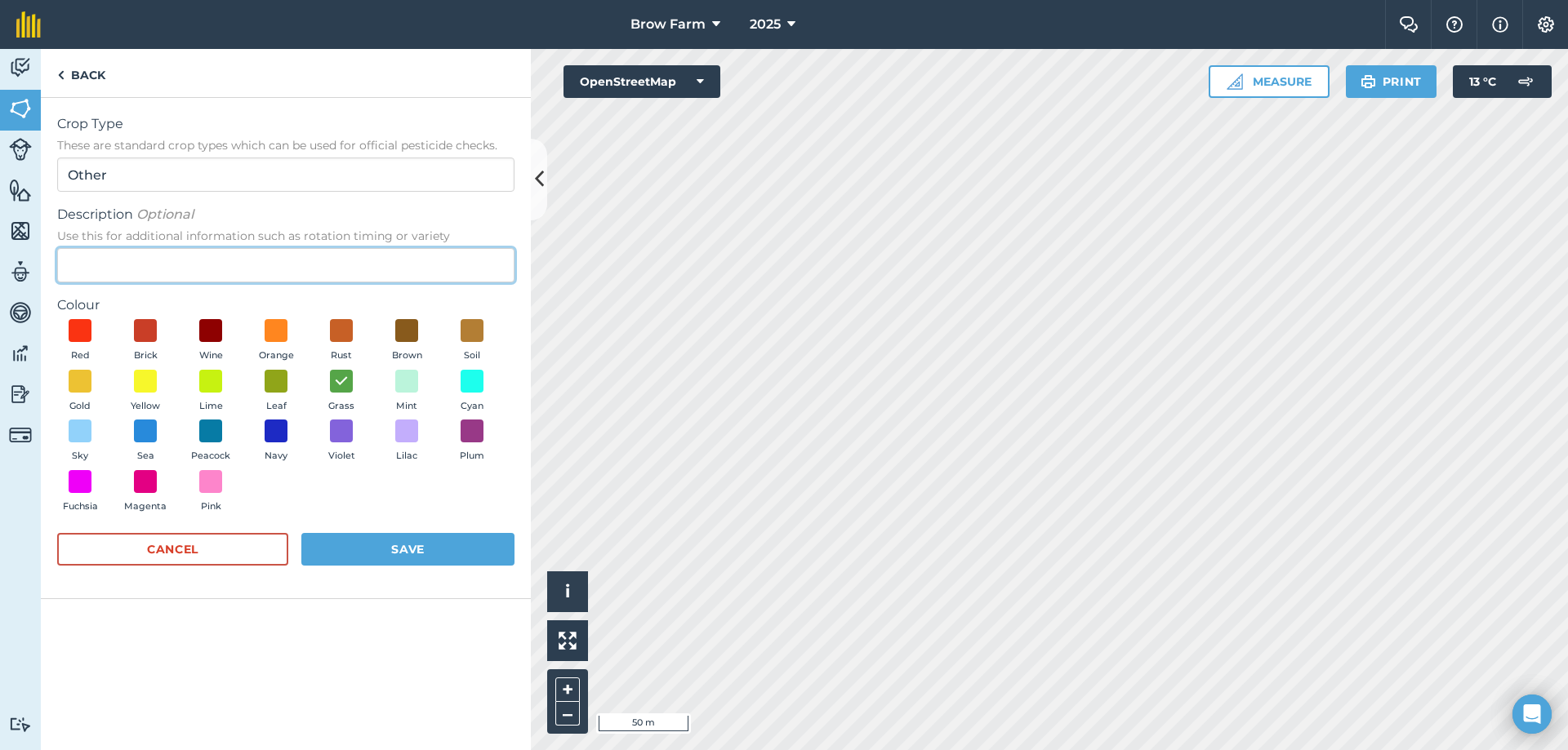
click at [109, 268] on input "Description Optional Use this for additional information such as rotation timin…" at bounding box center [286, 265] width 457 height 35
type input "Summer Cover Crop"
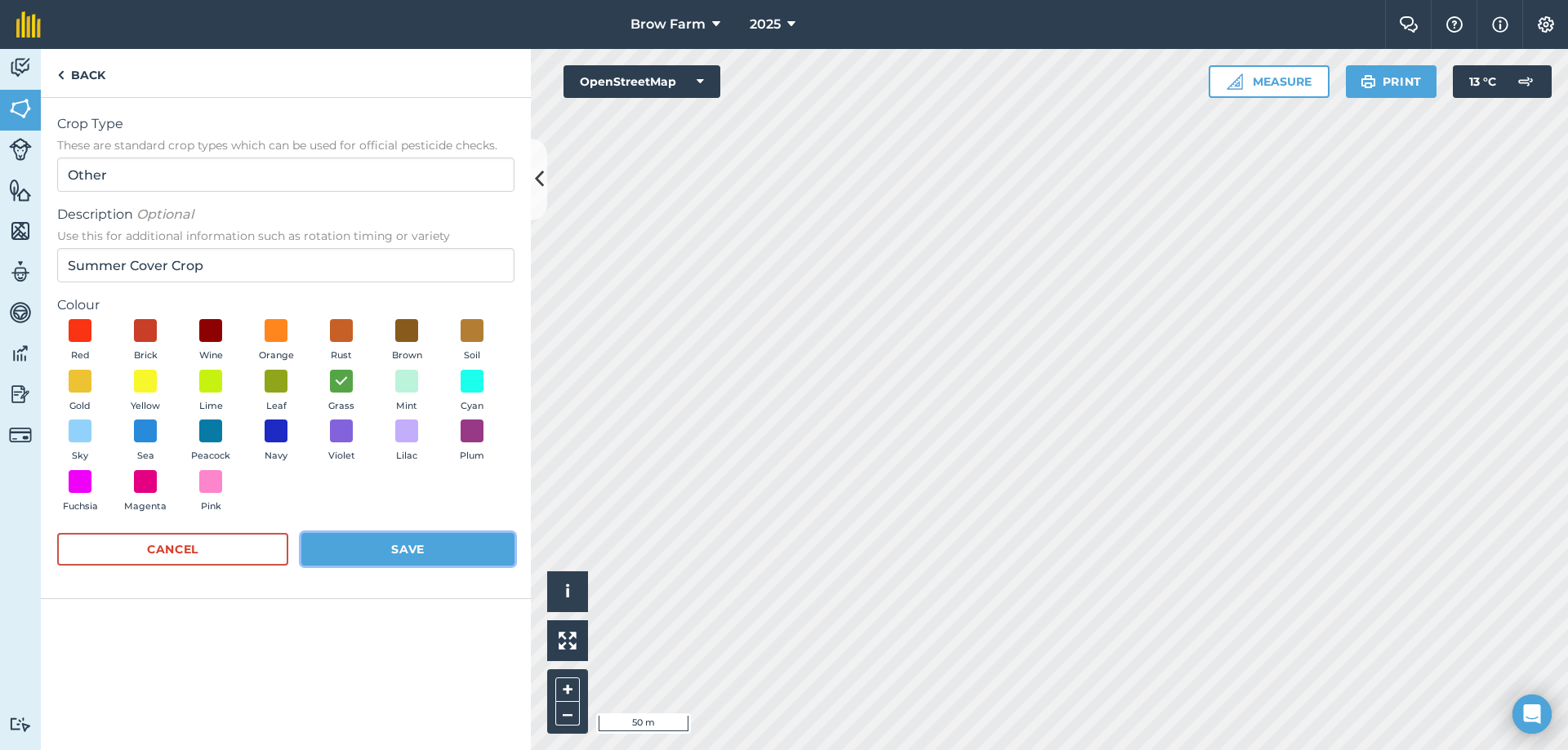
click at [383, 551] on button "Save" at bounding box center [407, 549] width 213 height 33
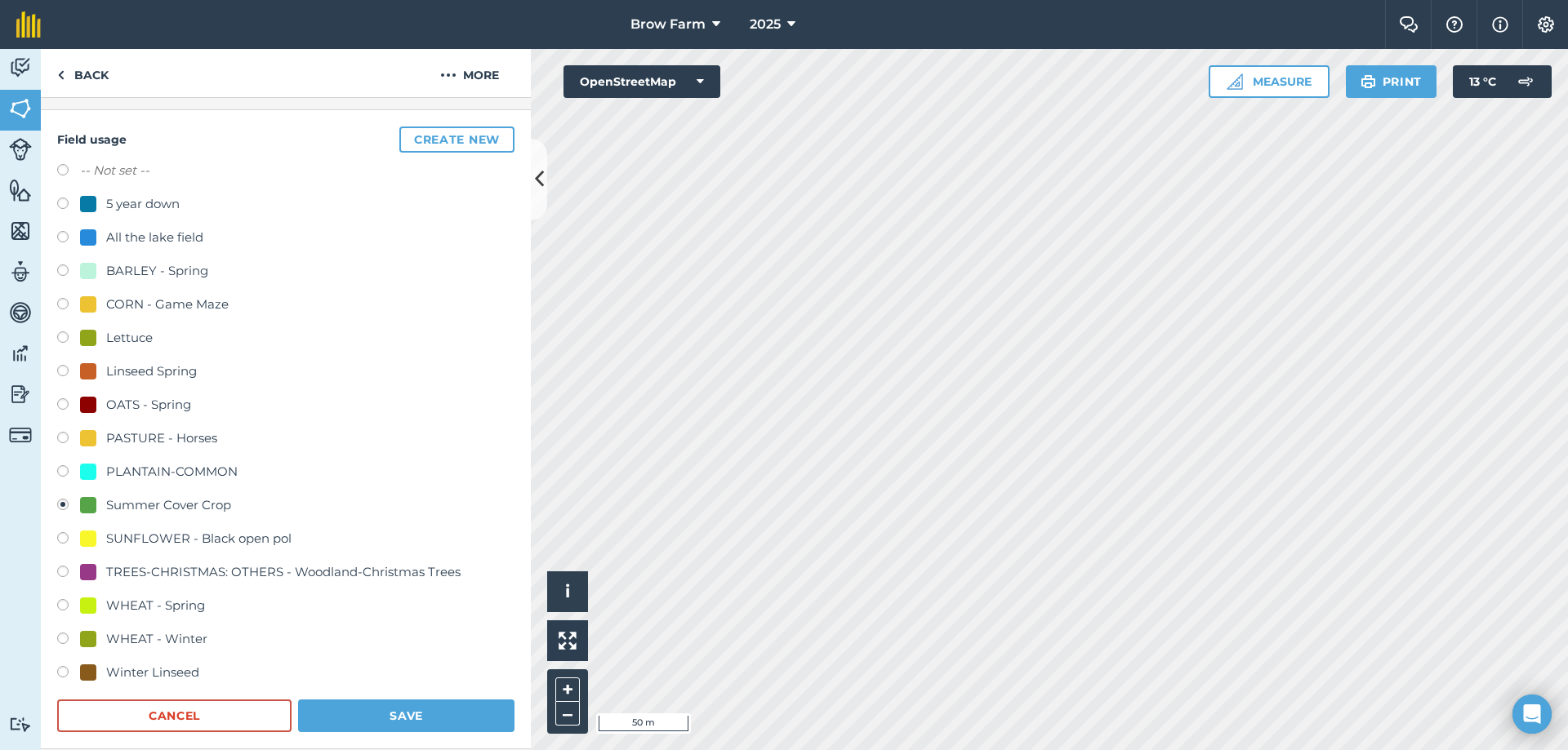
scroll to position [163, 0]
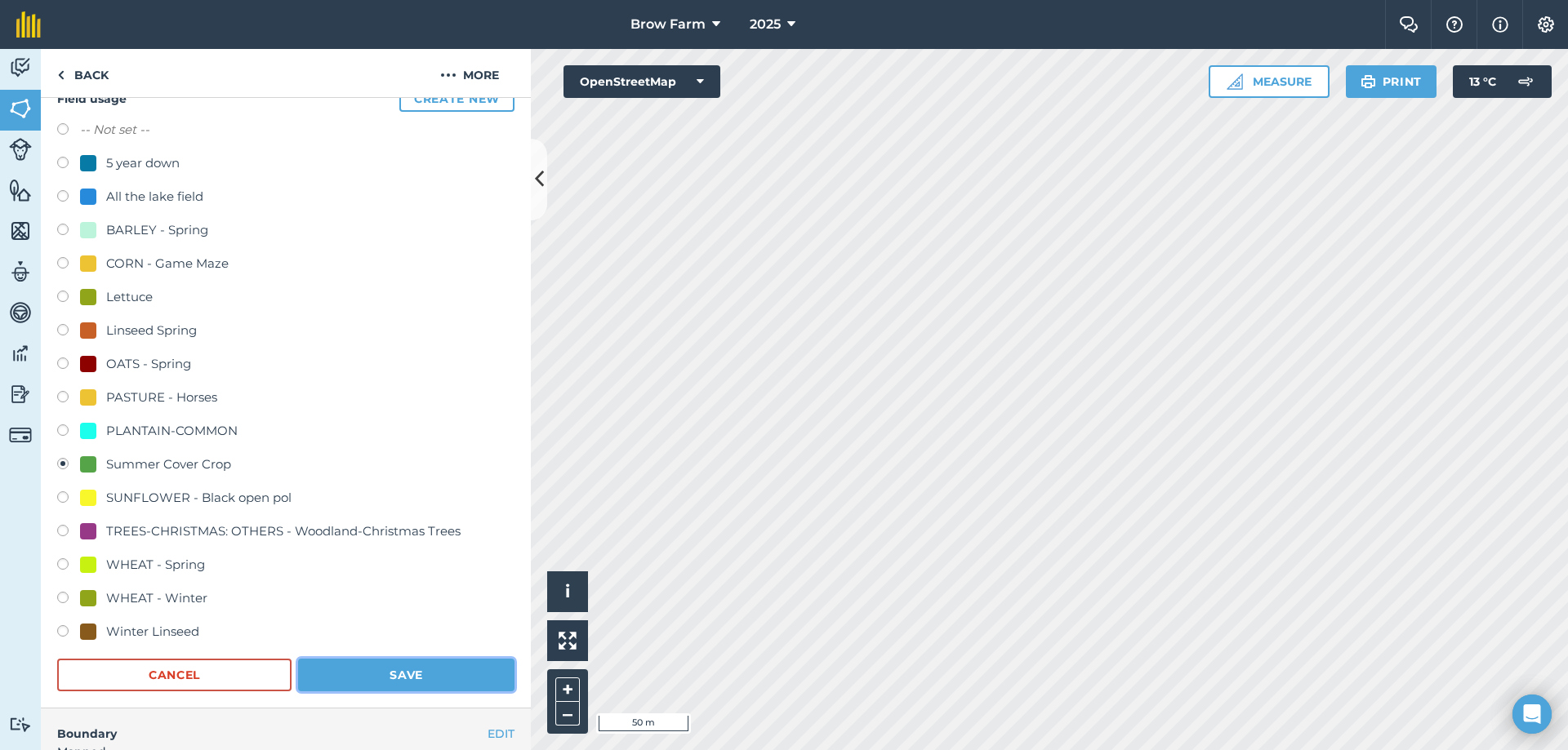
click at [413, 678] on button "Save" at bounding box center [406, 675] width 217 height 33
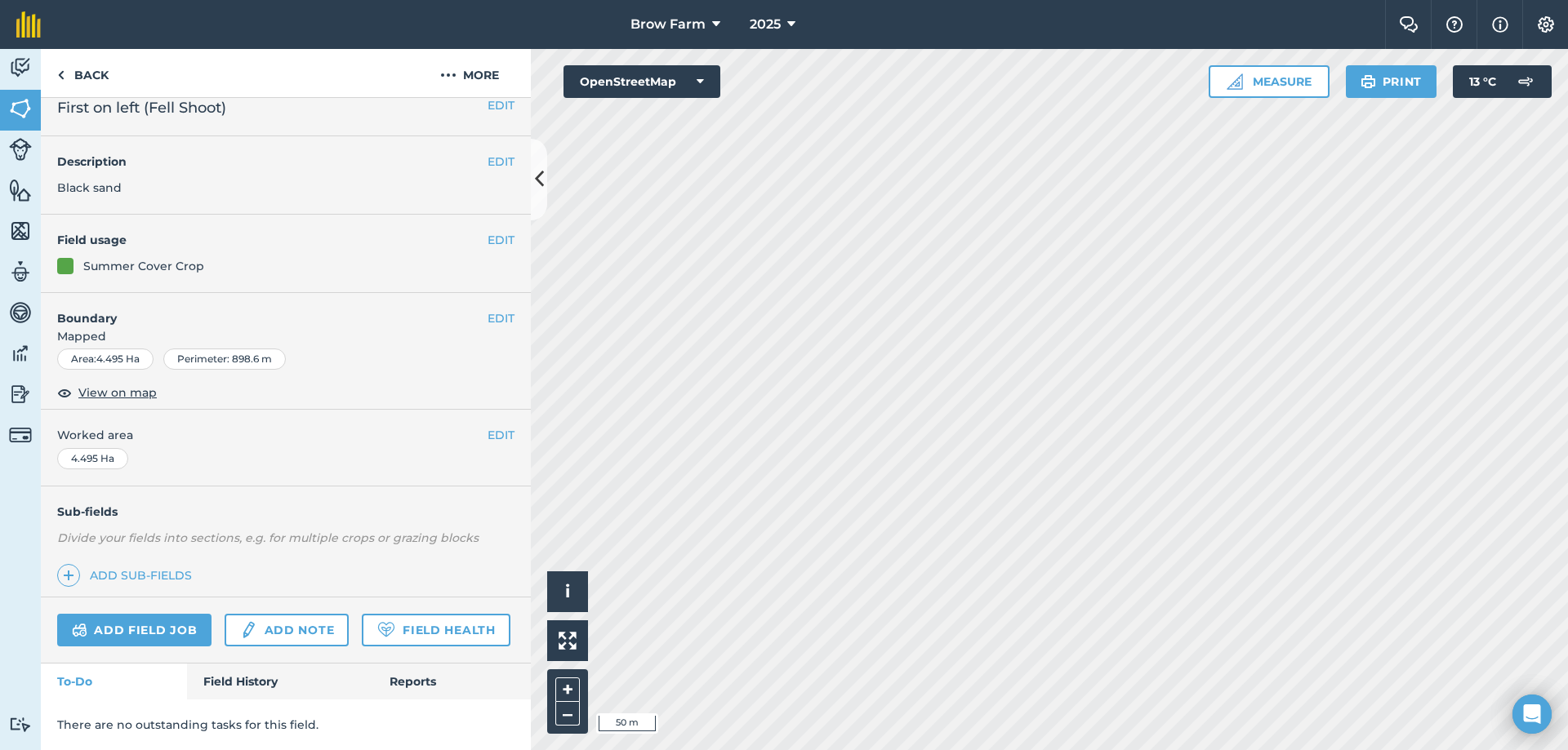
scroll to position [0, 0]
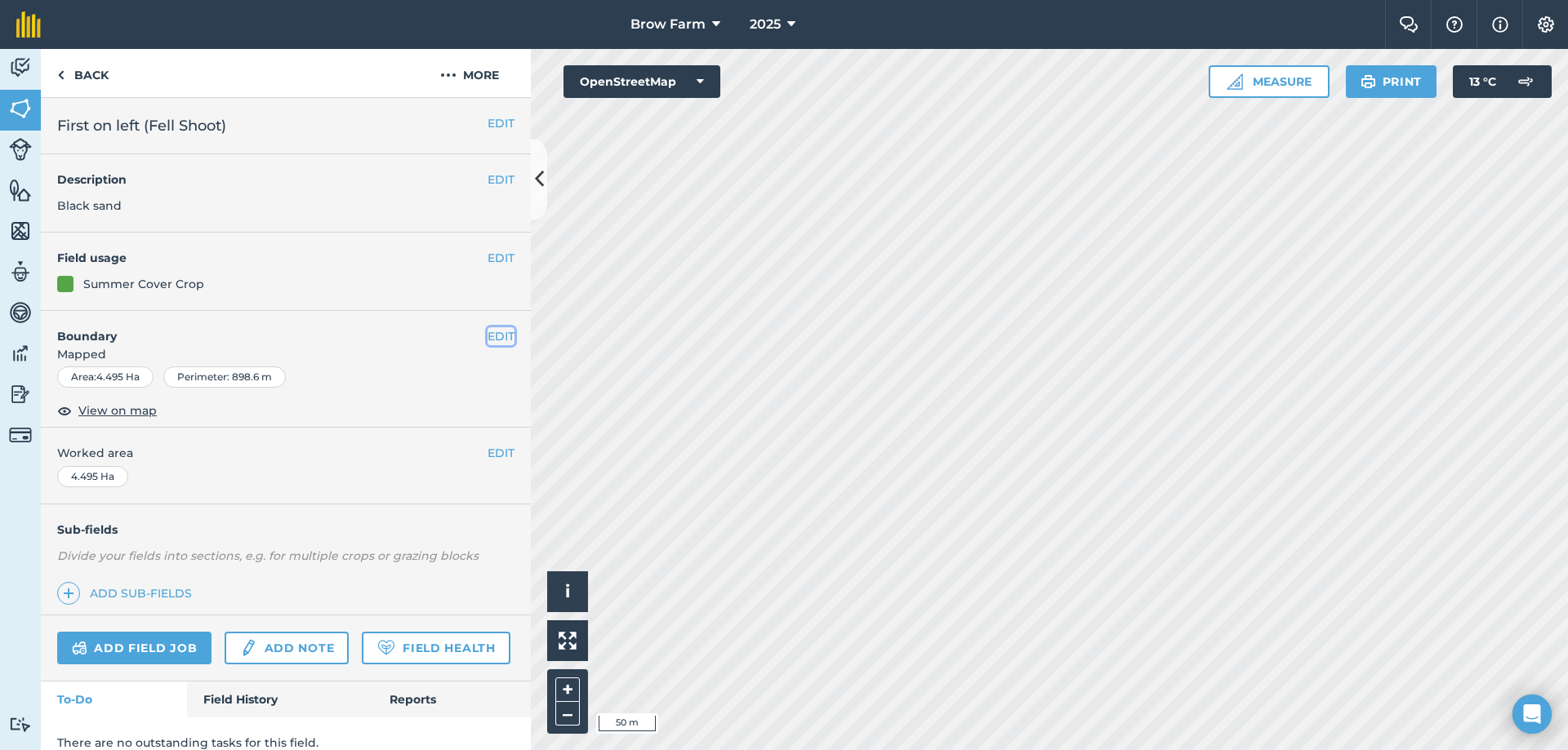
click at [489, 336] on button "EDIT" at bounding box center [501, 335] width 27 height 18
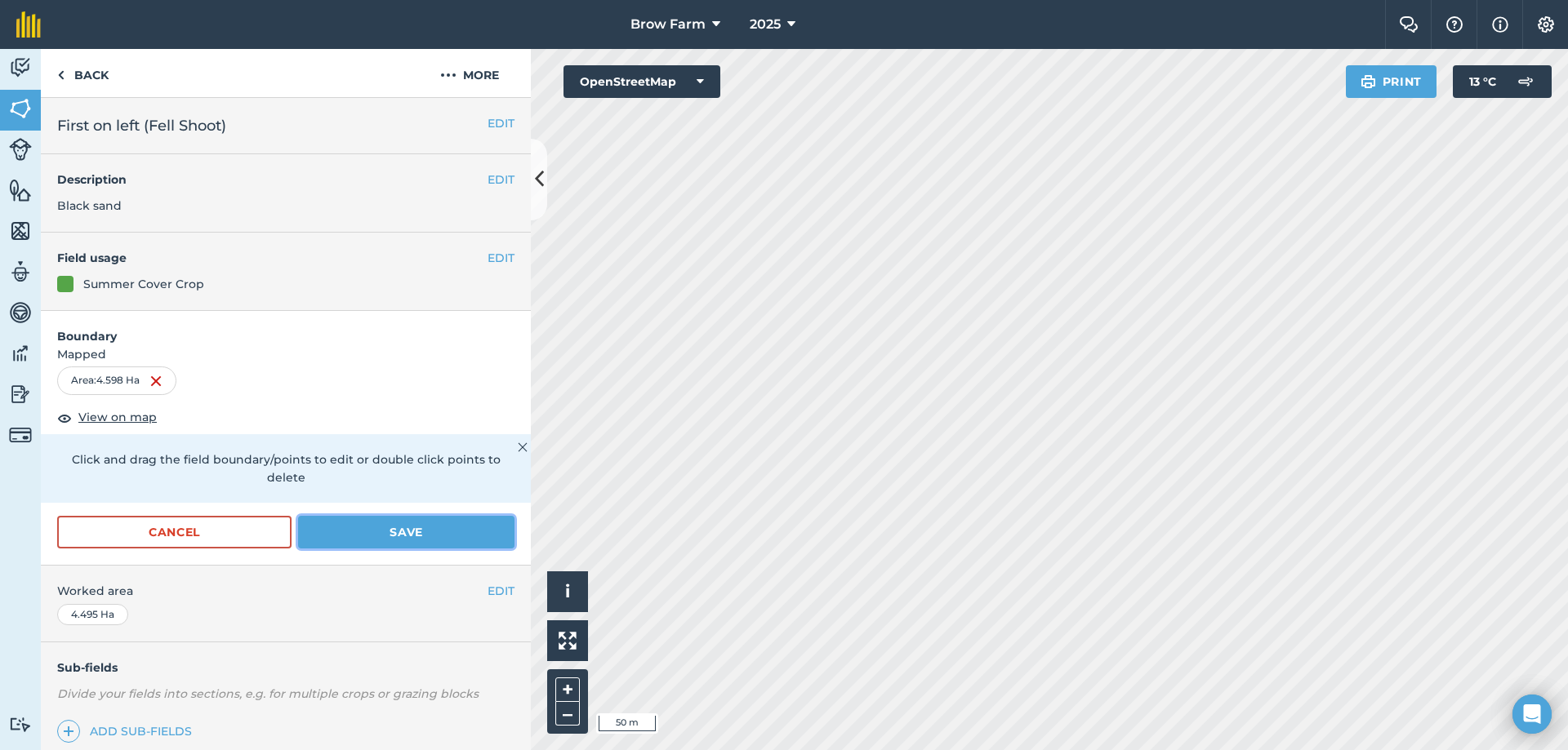
click at [367, 533] on button "Save" at bounding box center [406, 532] width 217 height 33
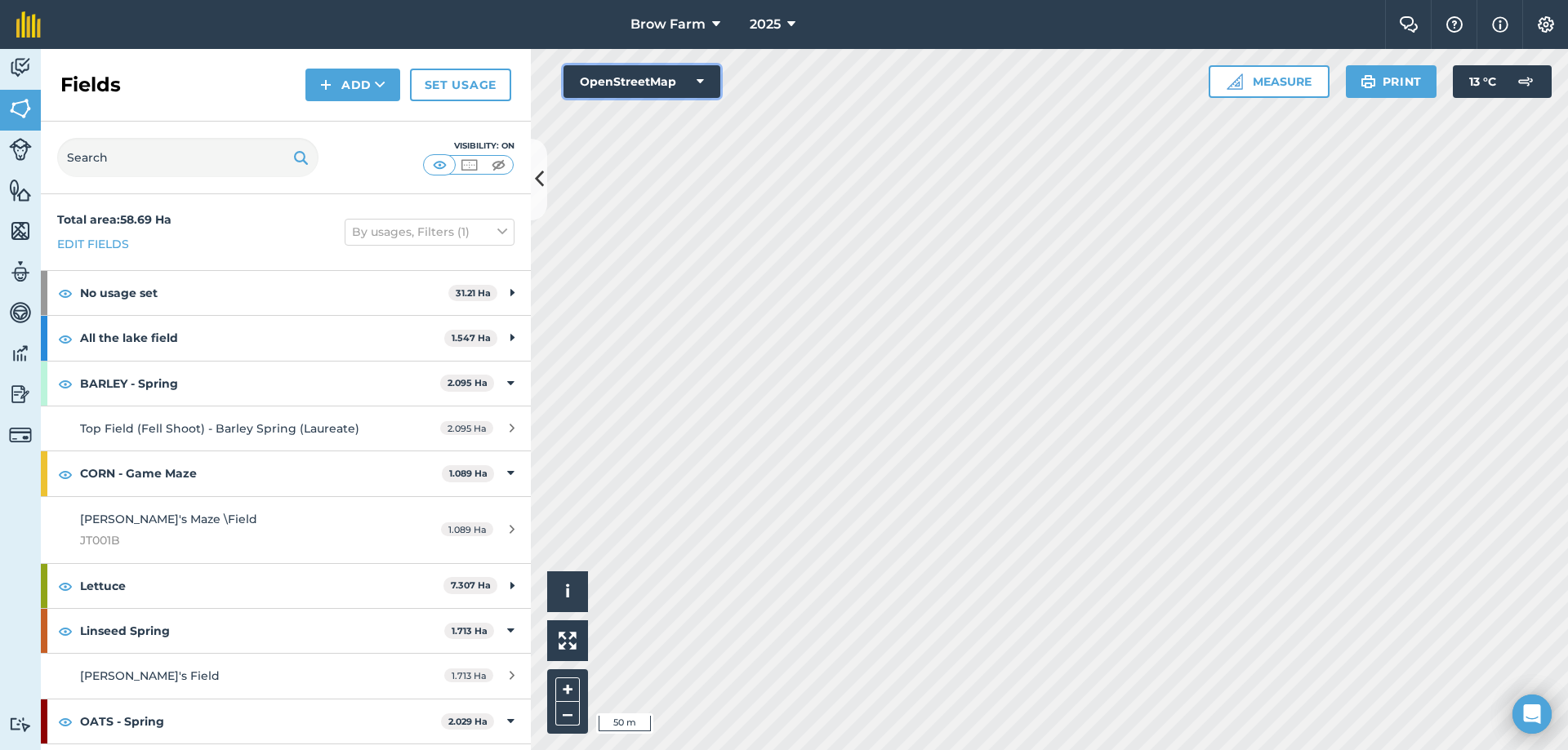
click at [702, 81] on icon at bounding box center [700, 81] width 8 height 16
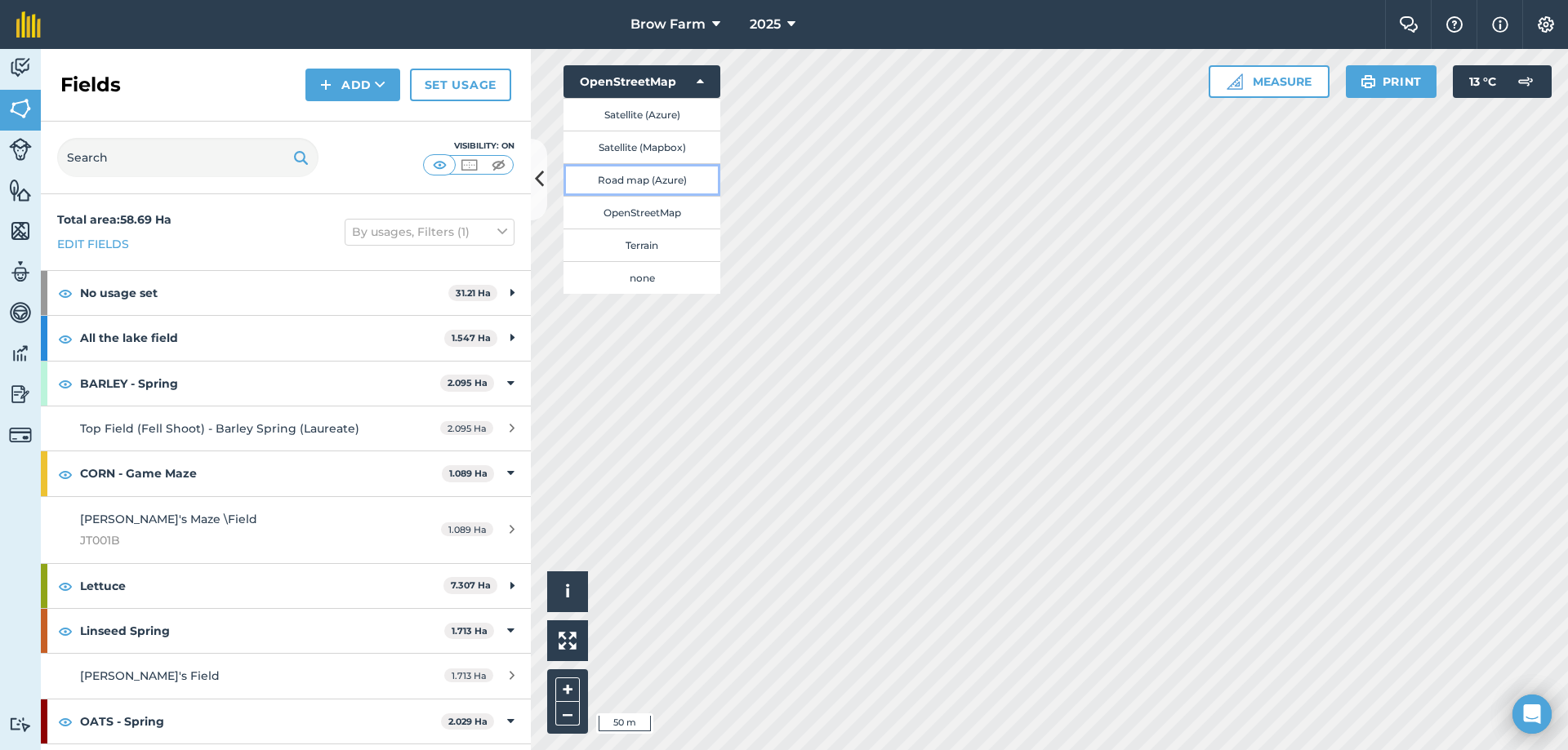
click at [643, 183] on button "Road map (Azure)" at bounding box center [642, 179] width 157 height 33
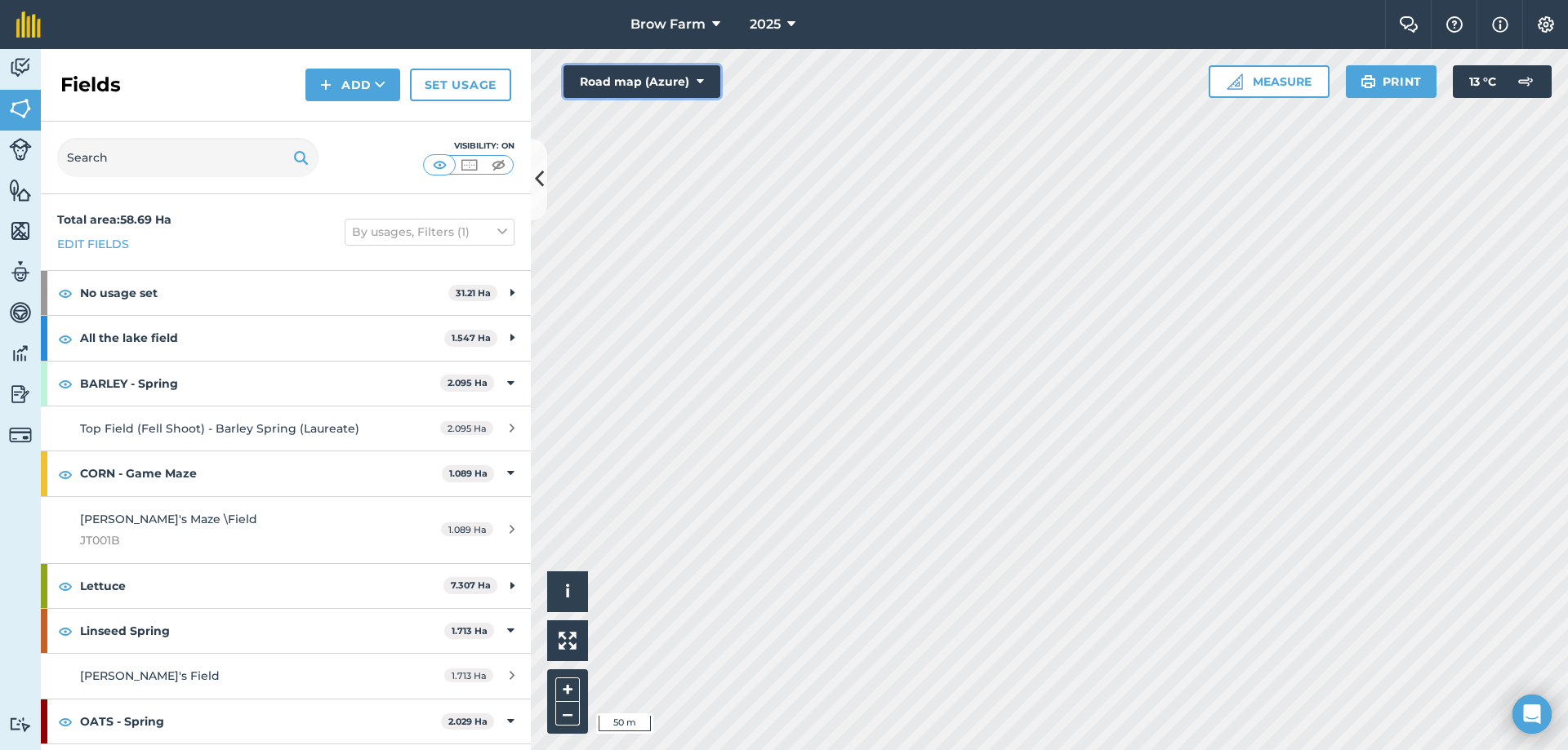
click at [694, 82] on button "Road map (Azure)" at bounding box center [642, 81] width 157 height 33
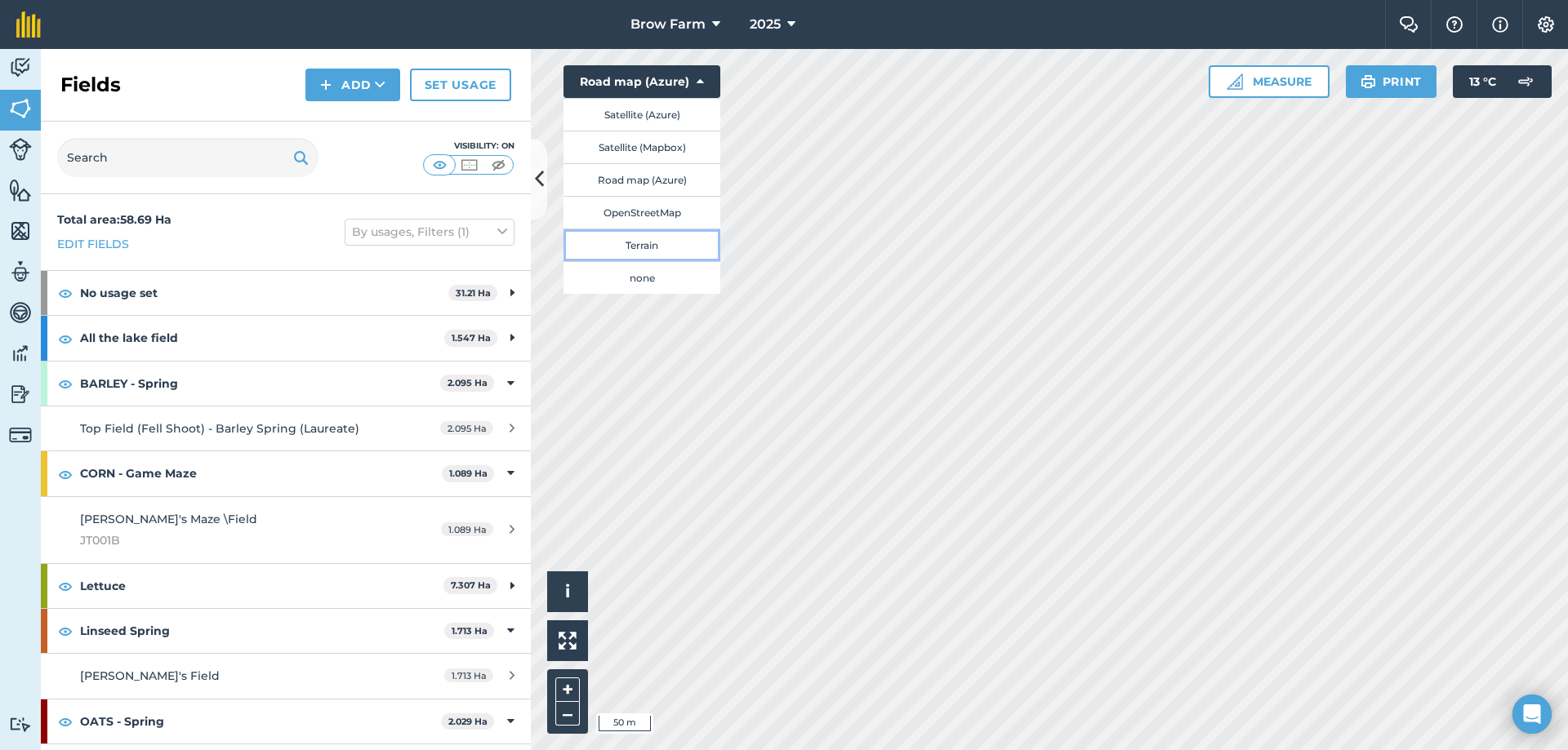
click at [645, 248] on button "Terrain" at bounding box center [642, 244] width 157 height 33
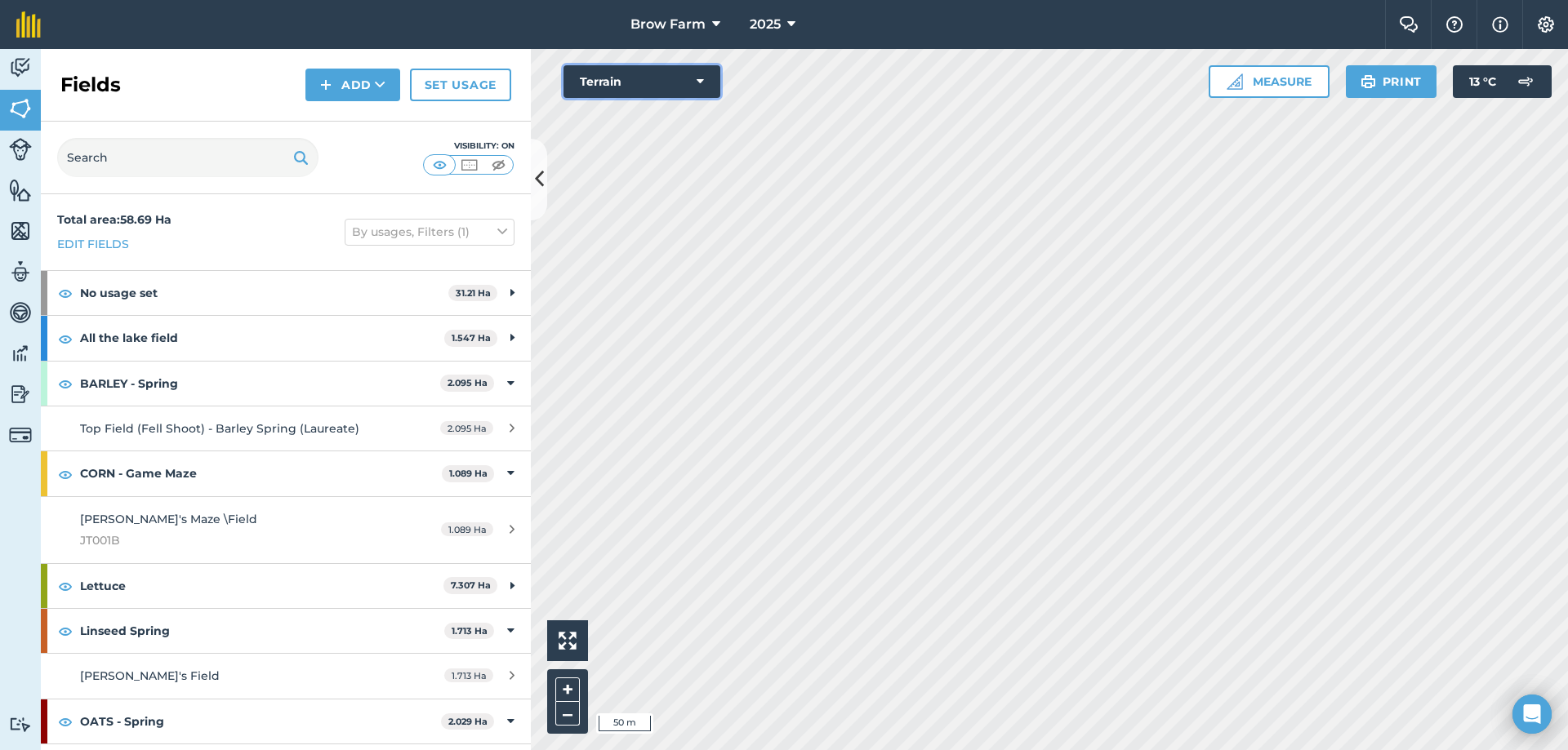
click at [697, 78] on icon at bounding box center [700, 81] width 8 height 16
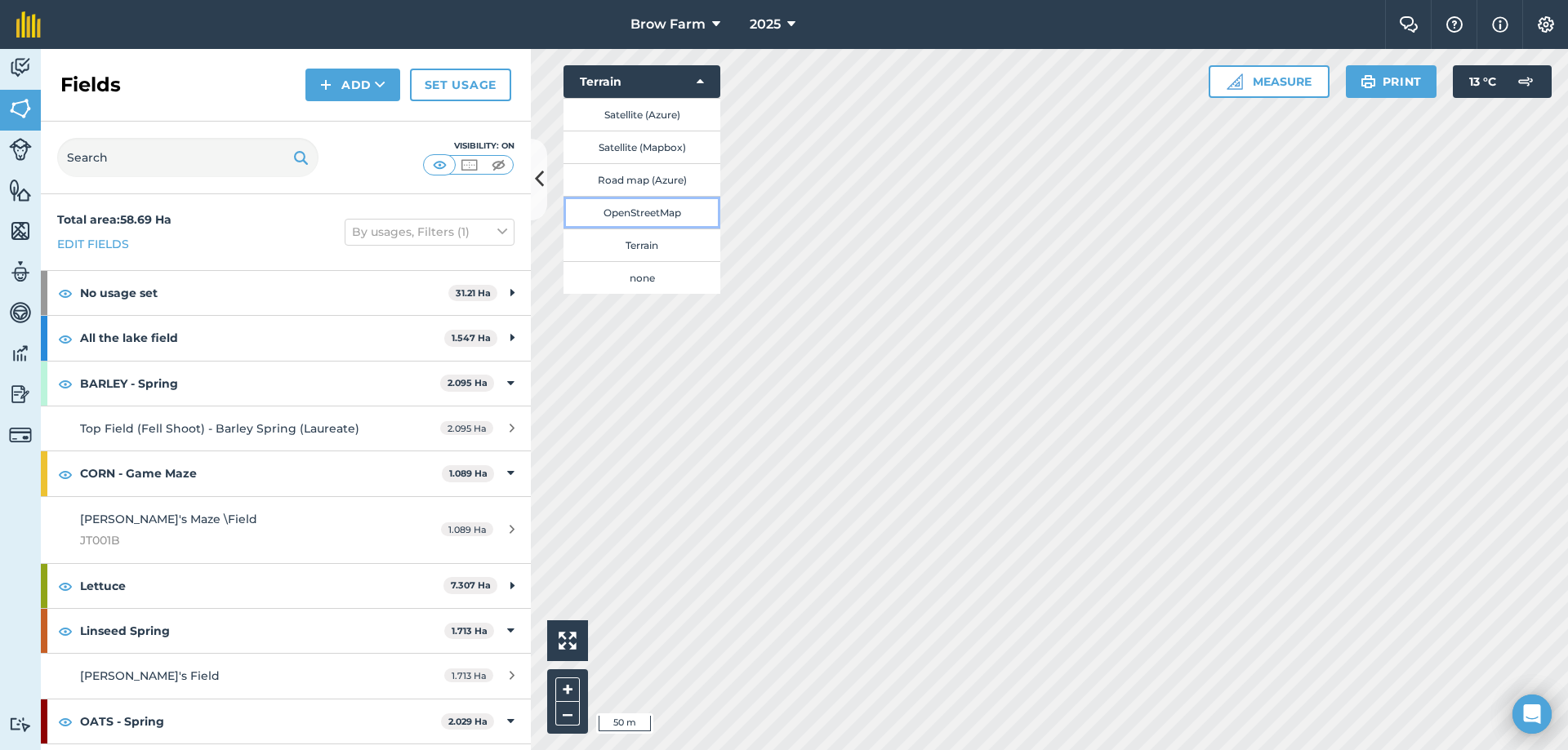
click at [656, 210] on button "OpenStreetMap" at bounding box center [642, 212] width 157 height 33
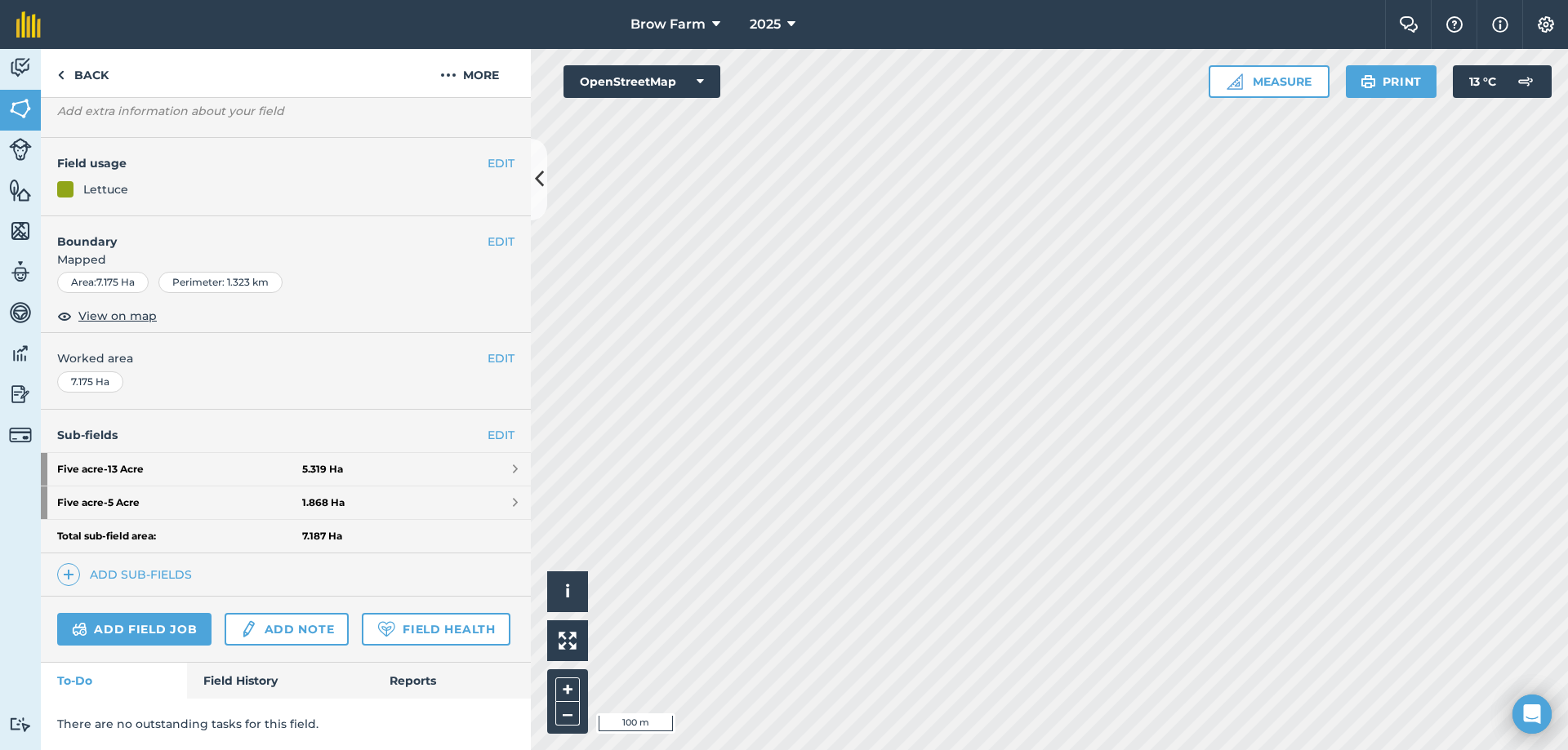
scroll to position [141, 0]
click at [489, 426] on link "EDIT" at bounding box center [501, 435] width 27 height 18
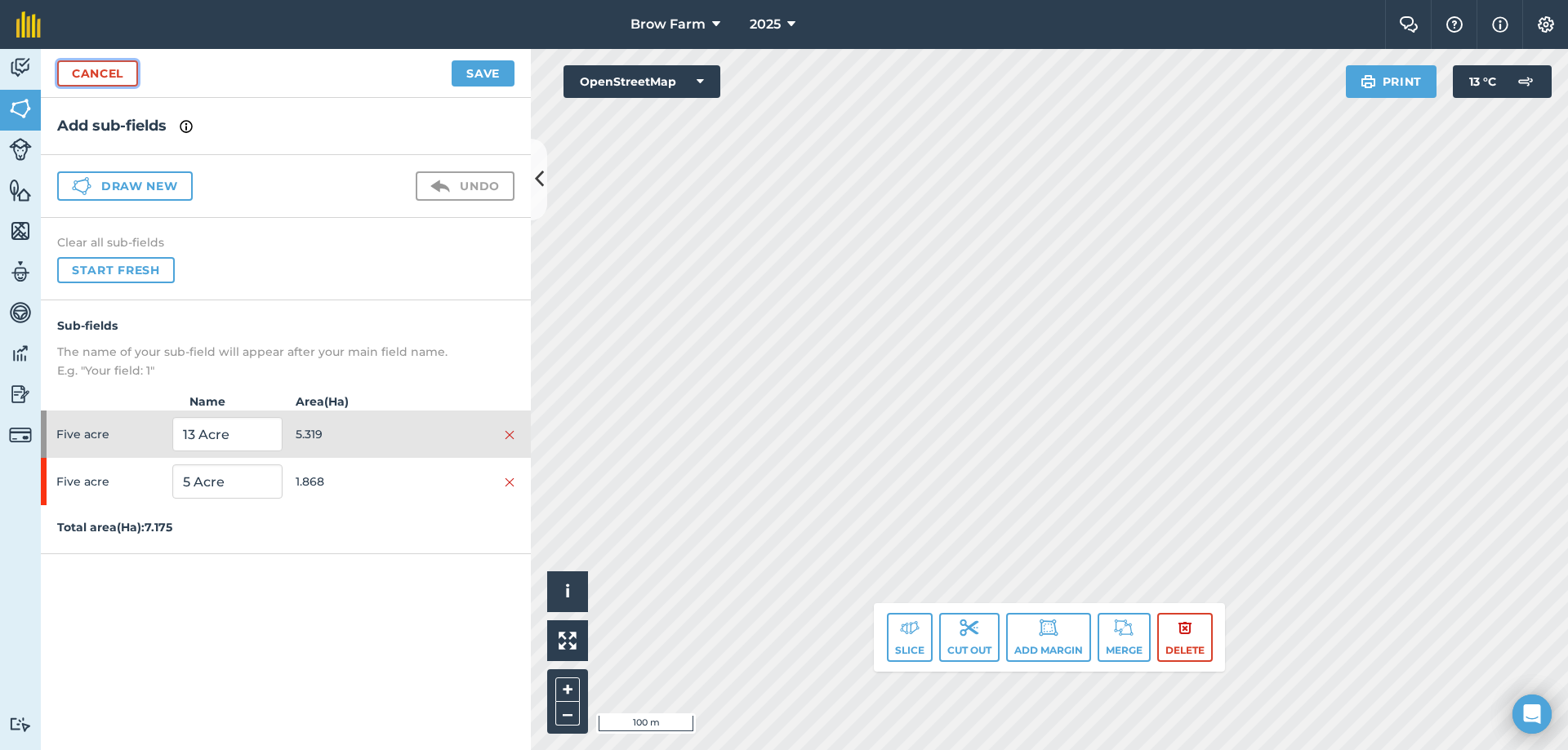
click at [82, 83] on link "Cancel" at bounding box center [98, 73] width 81 height 26
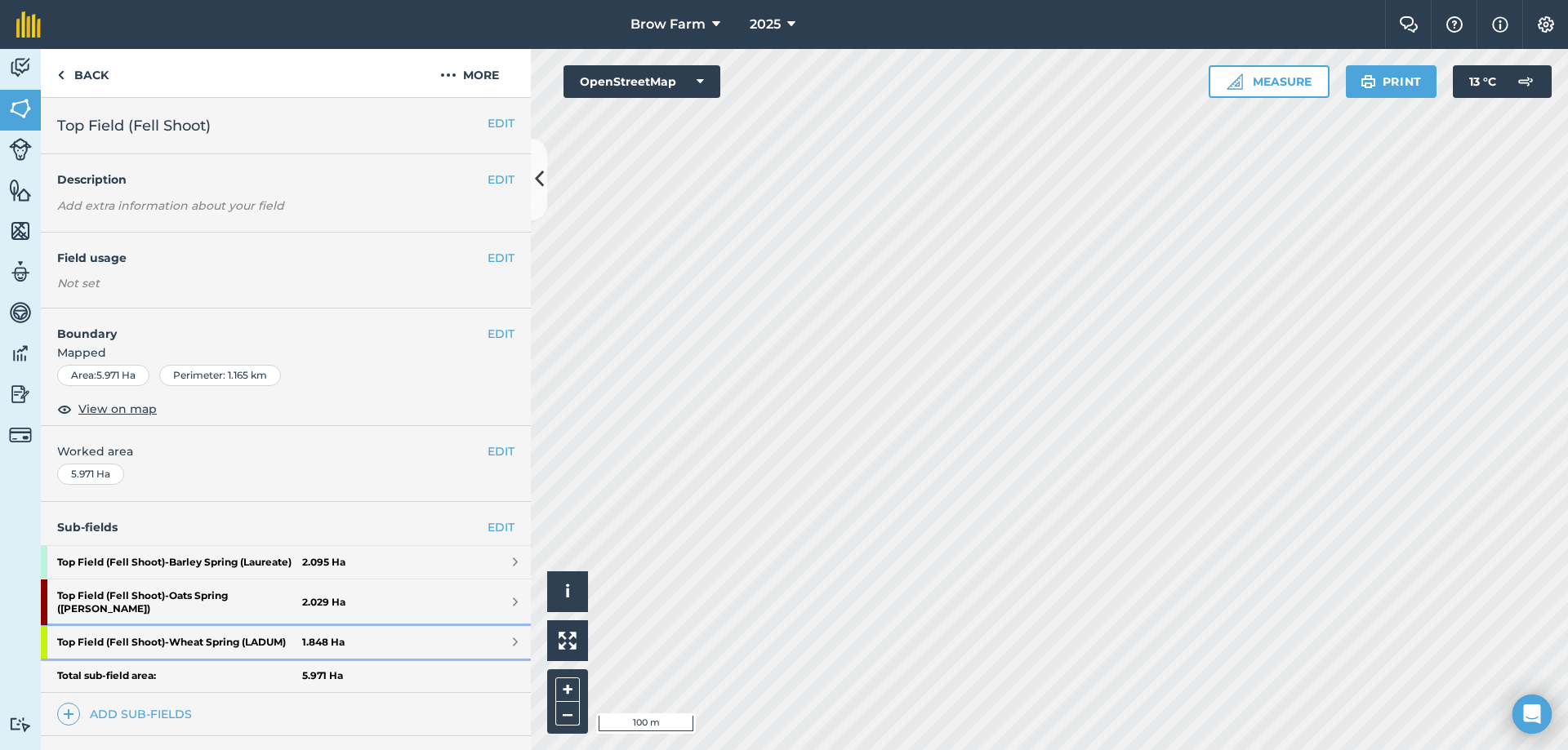
click at [513, 645] on span at bounding box center [515, 642] width 5 height 13
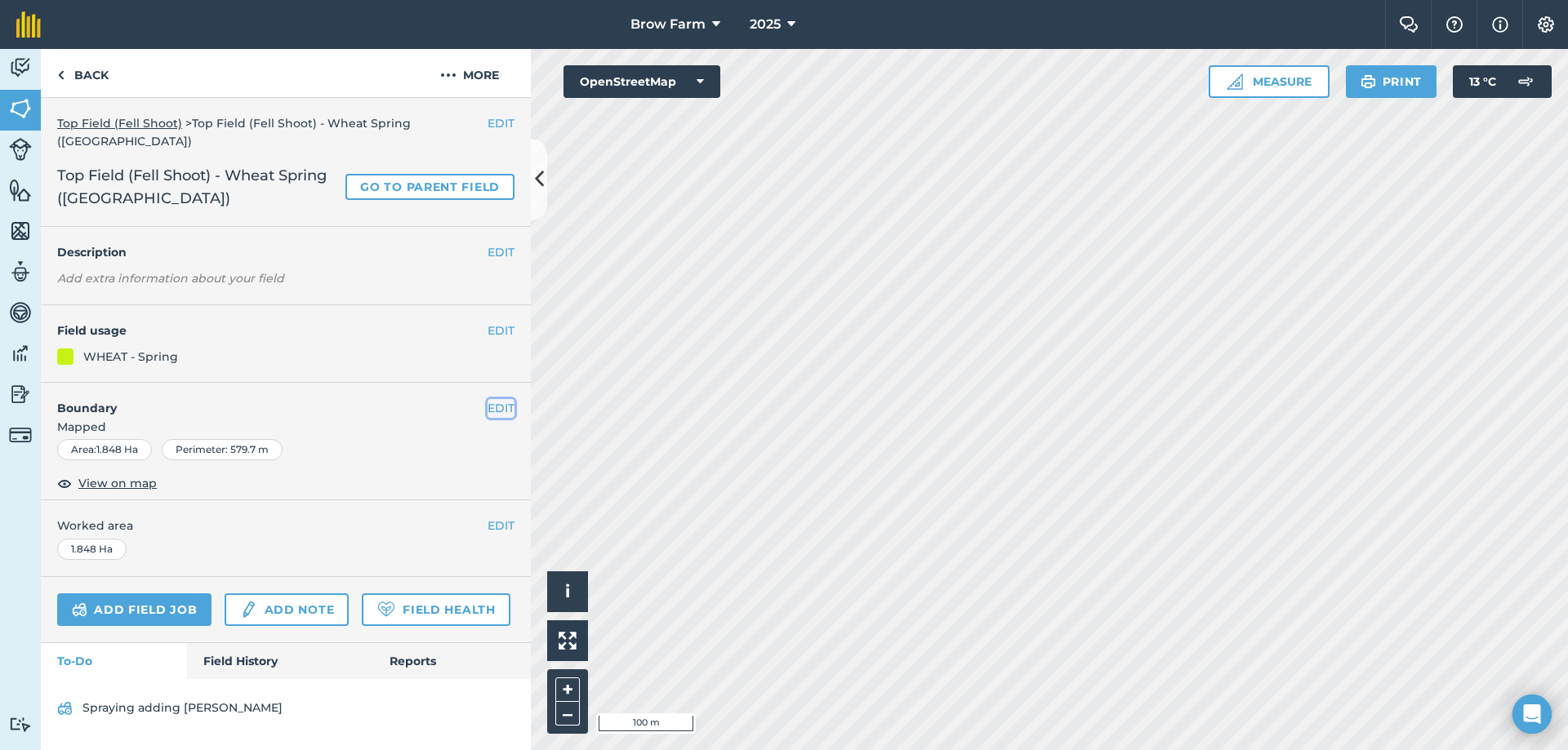
click at [494, 399] on button "EDIT" at bounding box center [501, 408] width 27 height 18
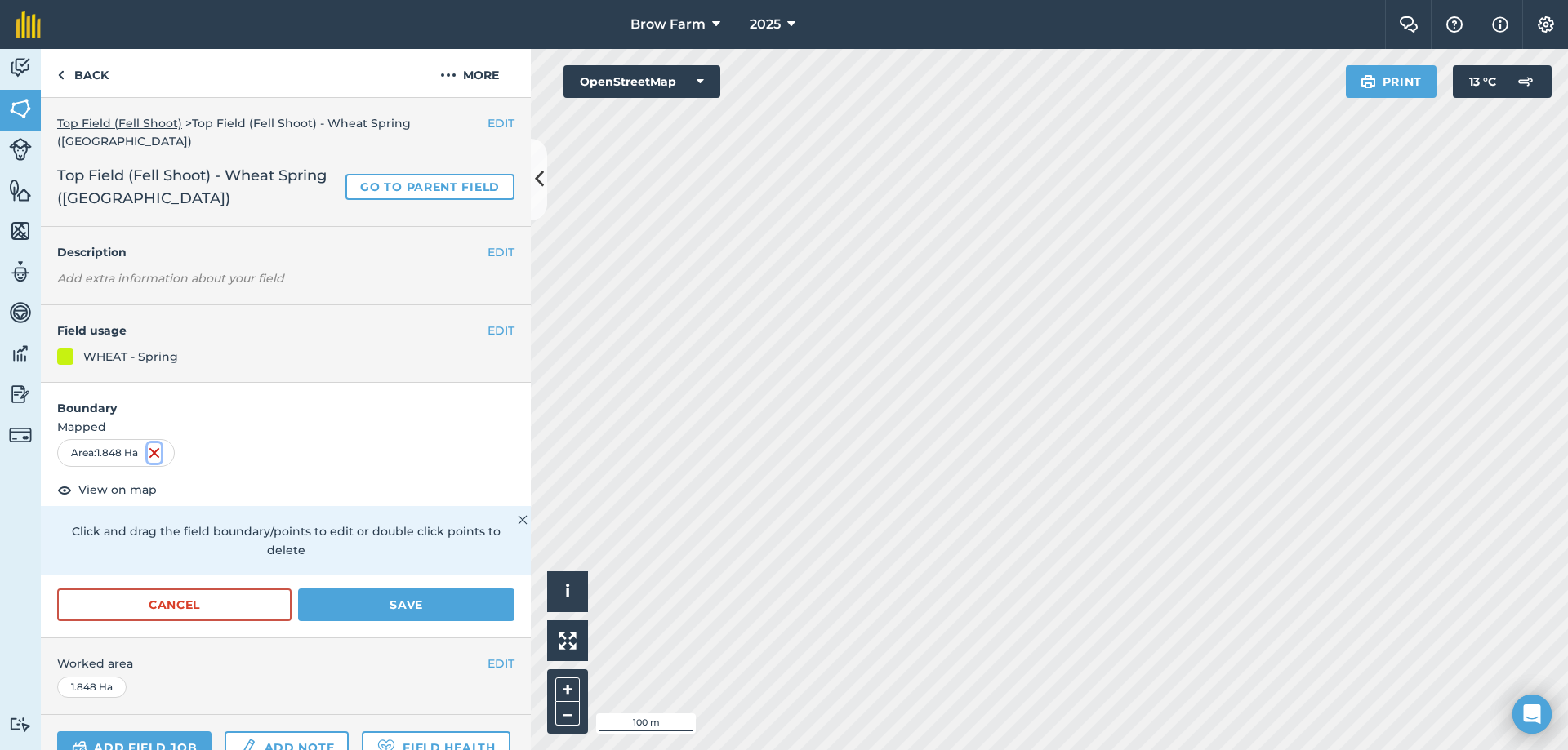
click at [156, 443] on img at bounding box center [153, 453] width 13 height 19
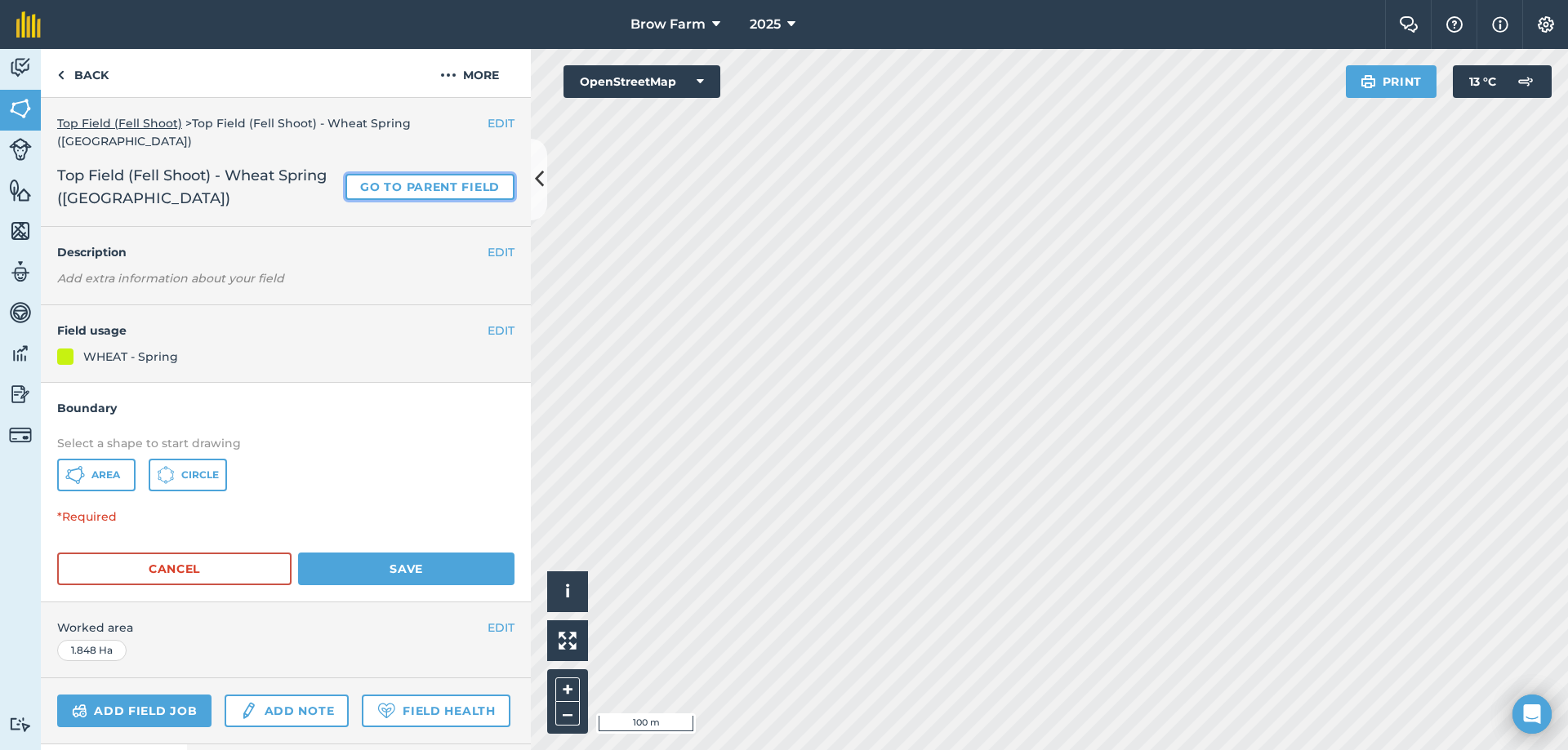
click at [360, 174] on link "Go to parent field" at bounding box center [430, 186] width 169 height 26
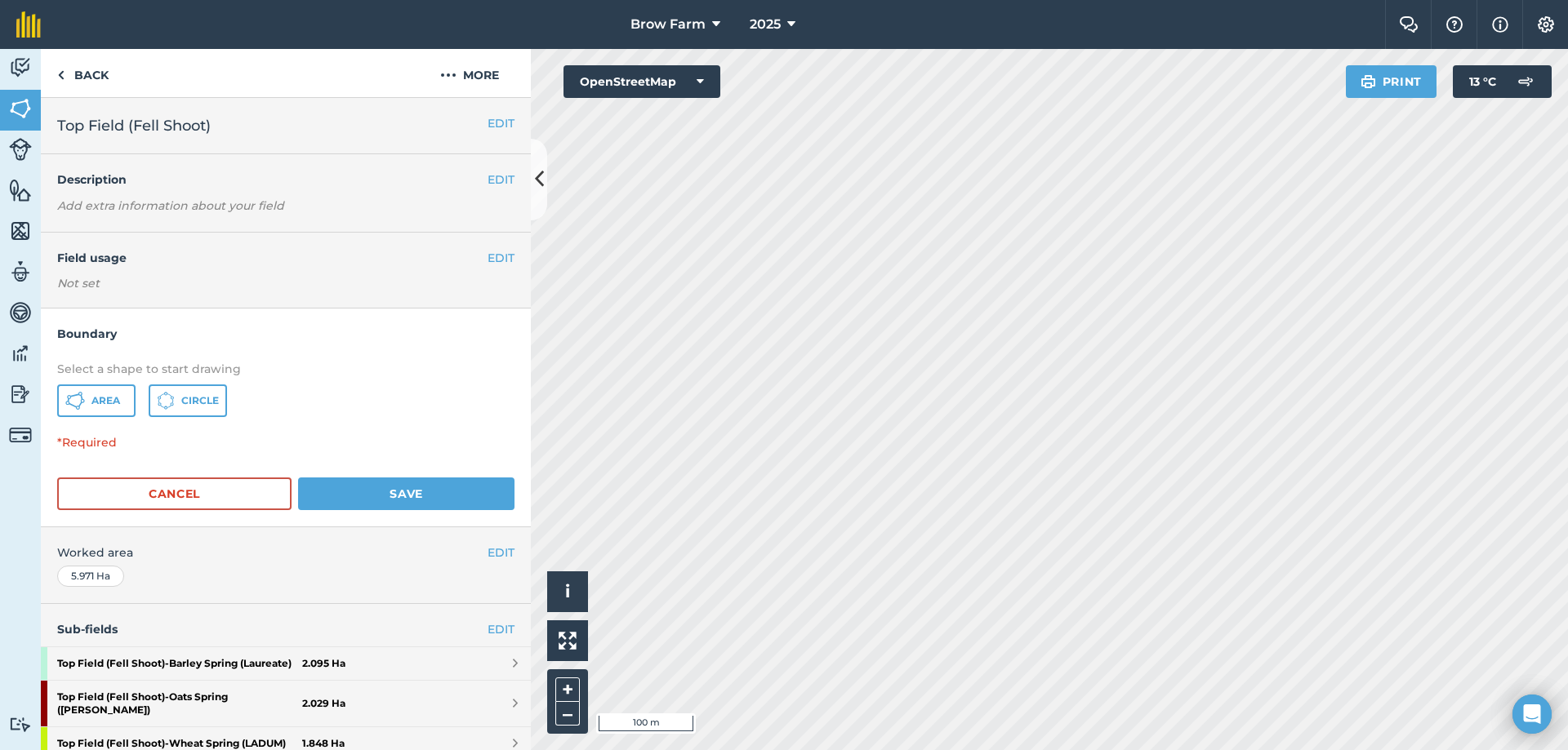
scroll to position [82, 0]
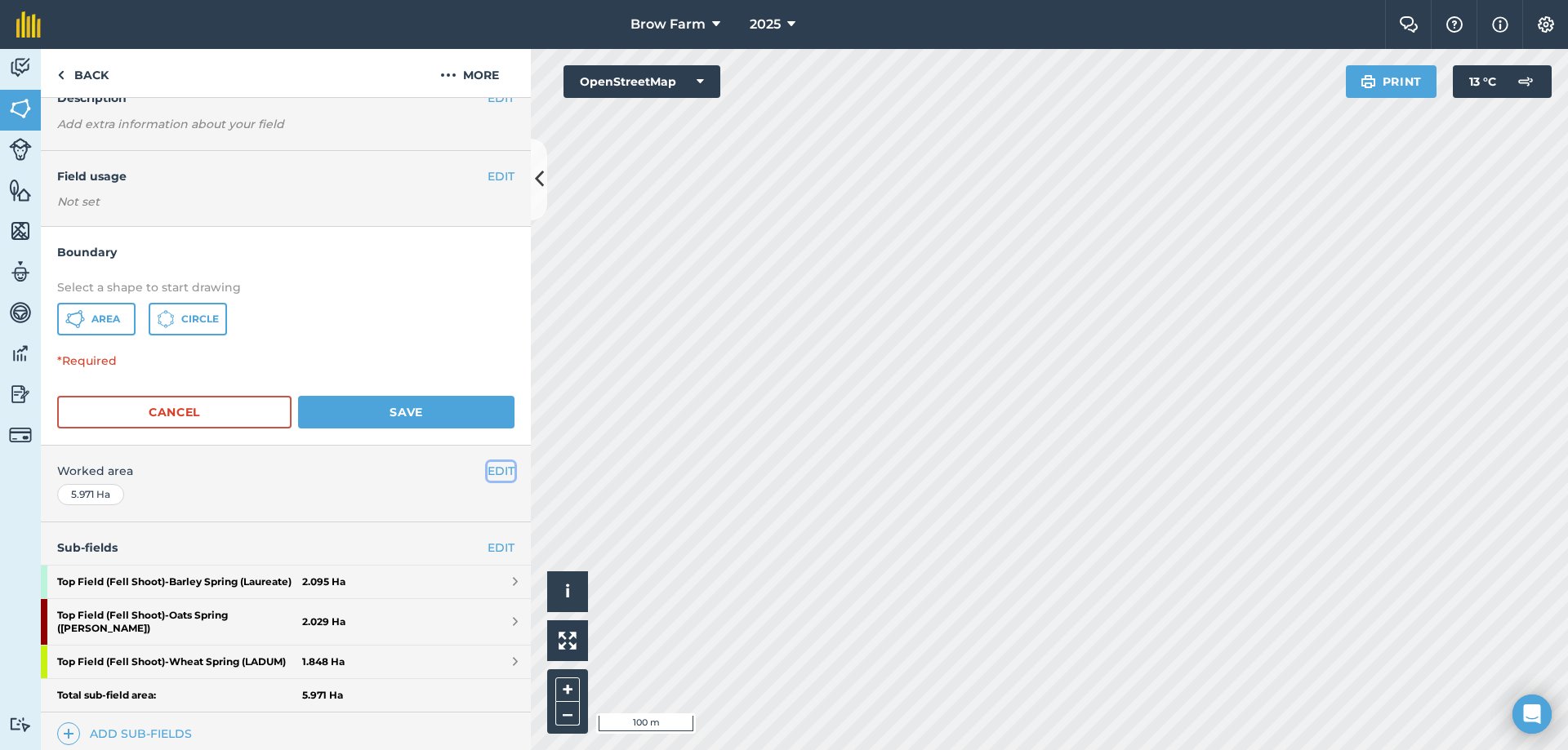
click at [496, 474] on button "EDIT" at bounding box center [501, 470] width 27 height 18
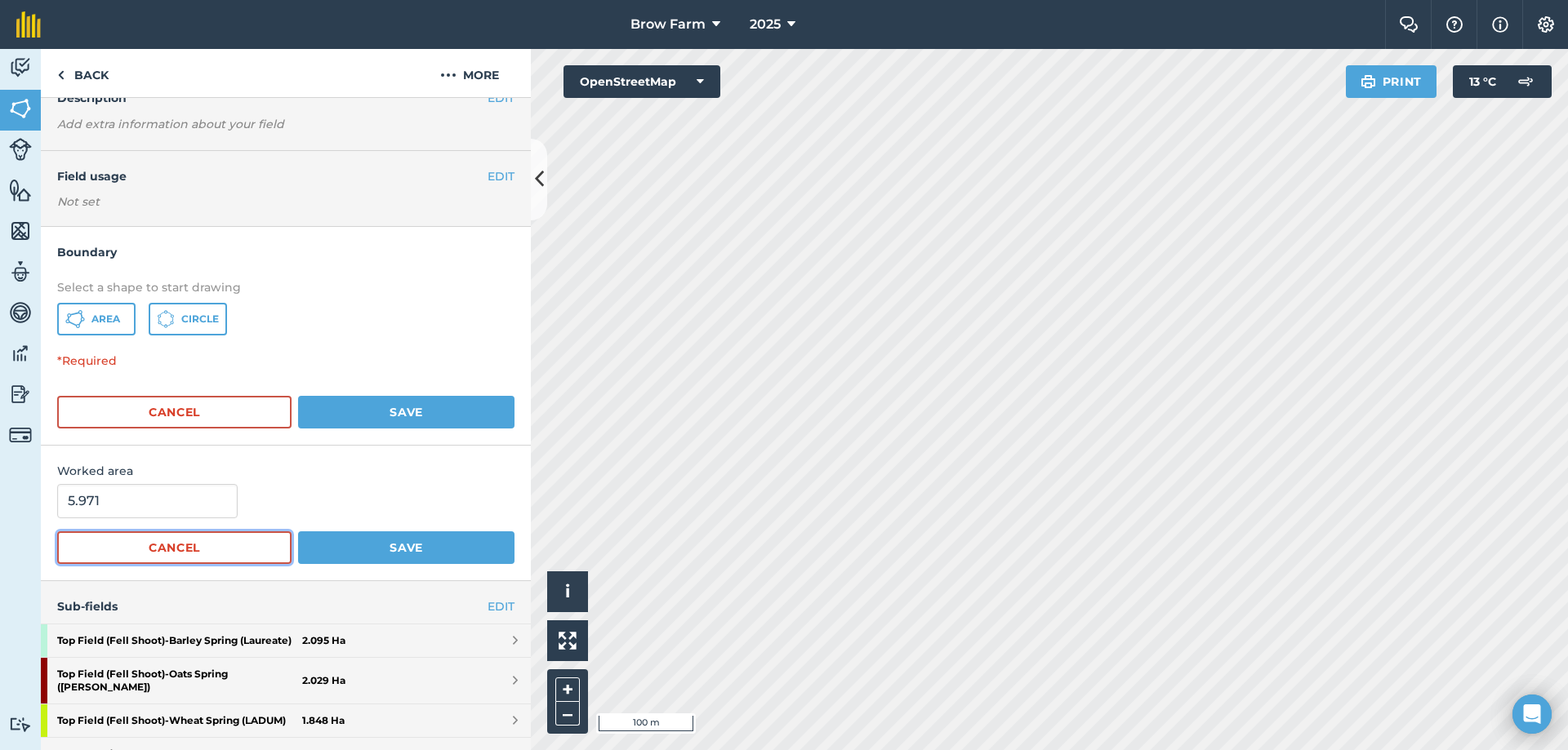
click at [164, 540] on button "Cancel" at bounding box center [175, 548] width 234 height 33
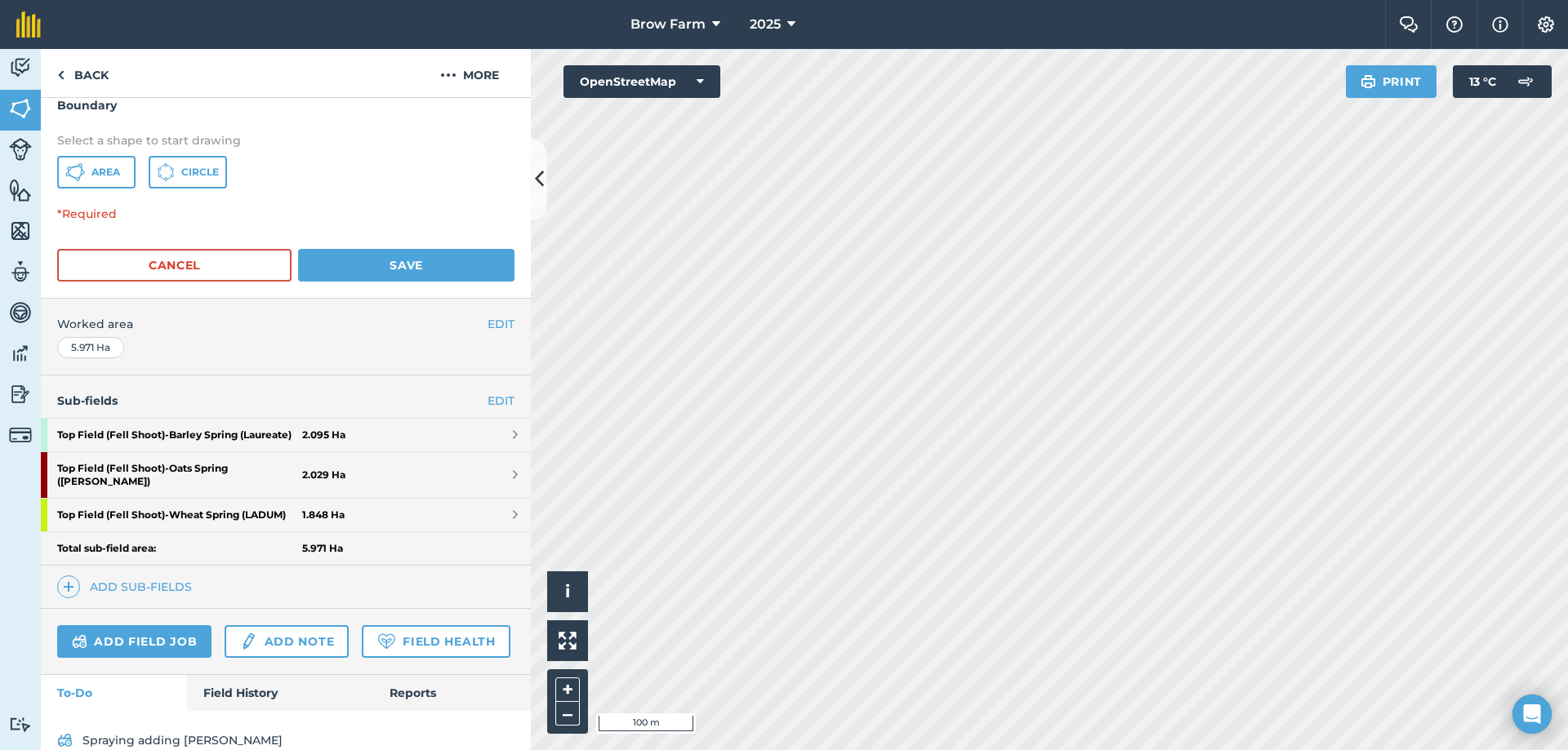
scroll to position [245, 0]
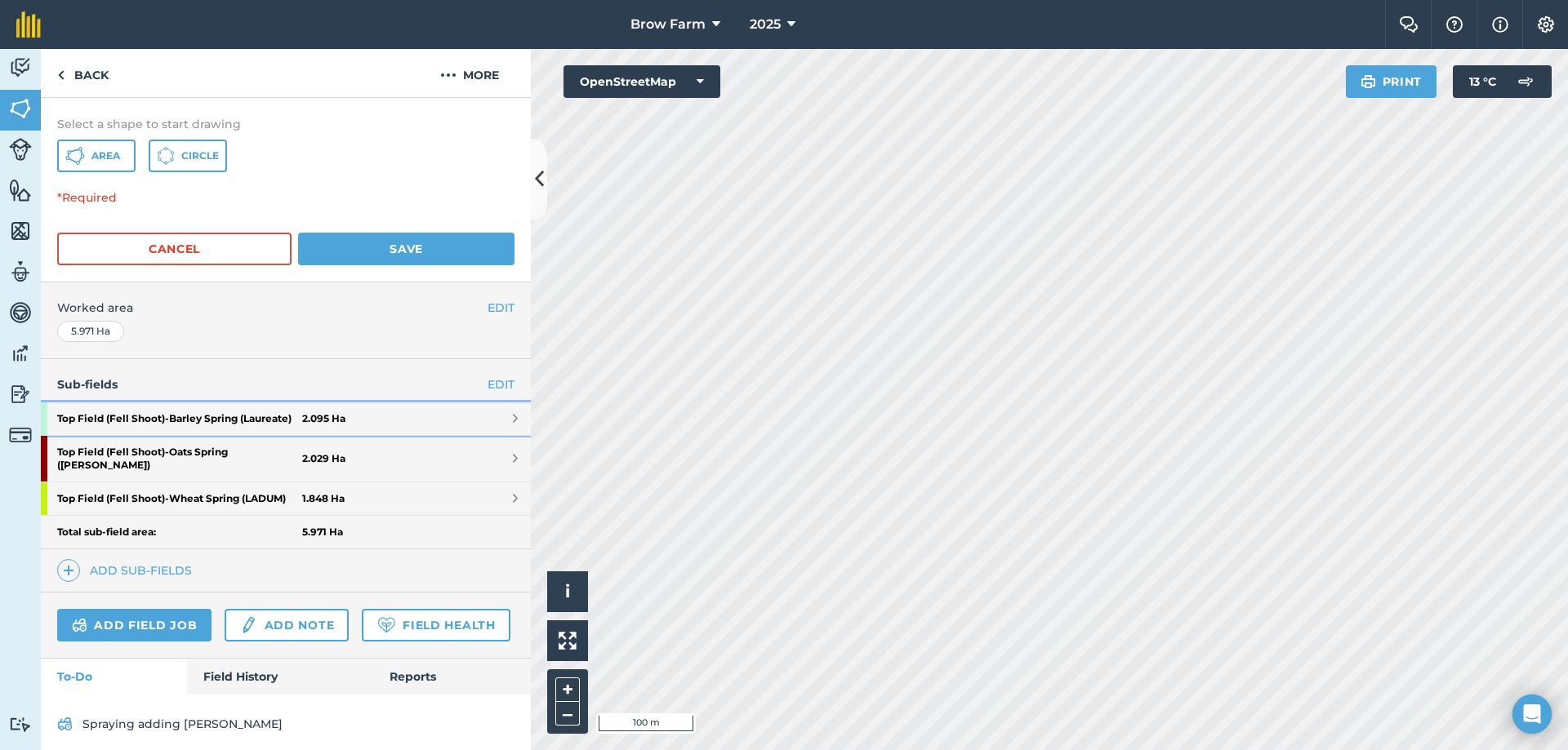
click at [513, 425] on span at bounding box center [515, 418] width 5 height 13
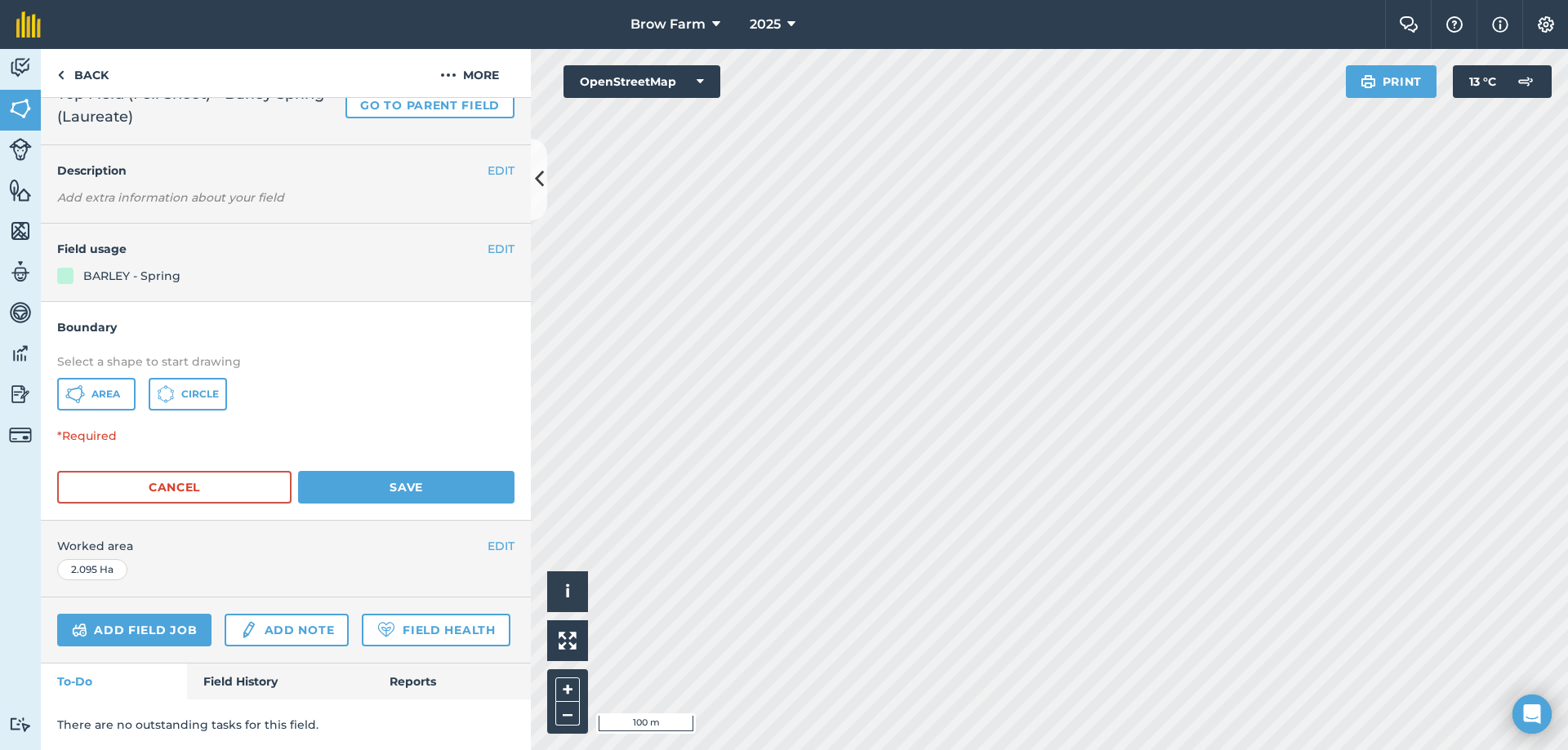
scroll to position [109, 0]
click at [491, 537] on button "EDIT" at bounding box center [501, 545] width 27 height 18
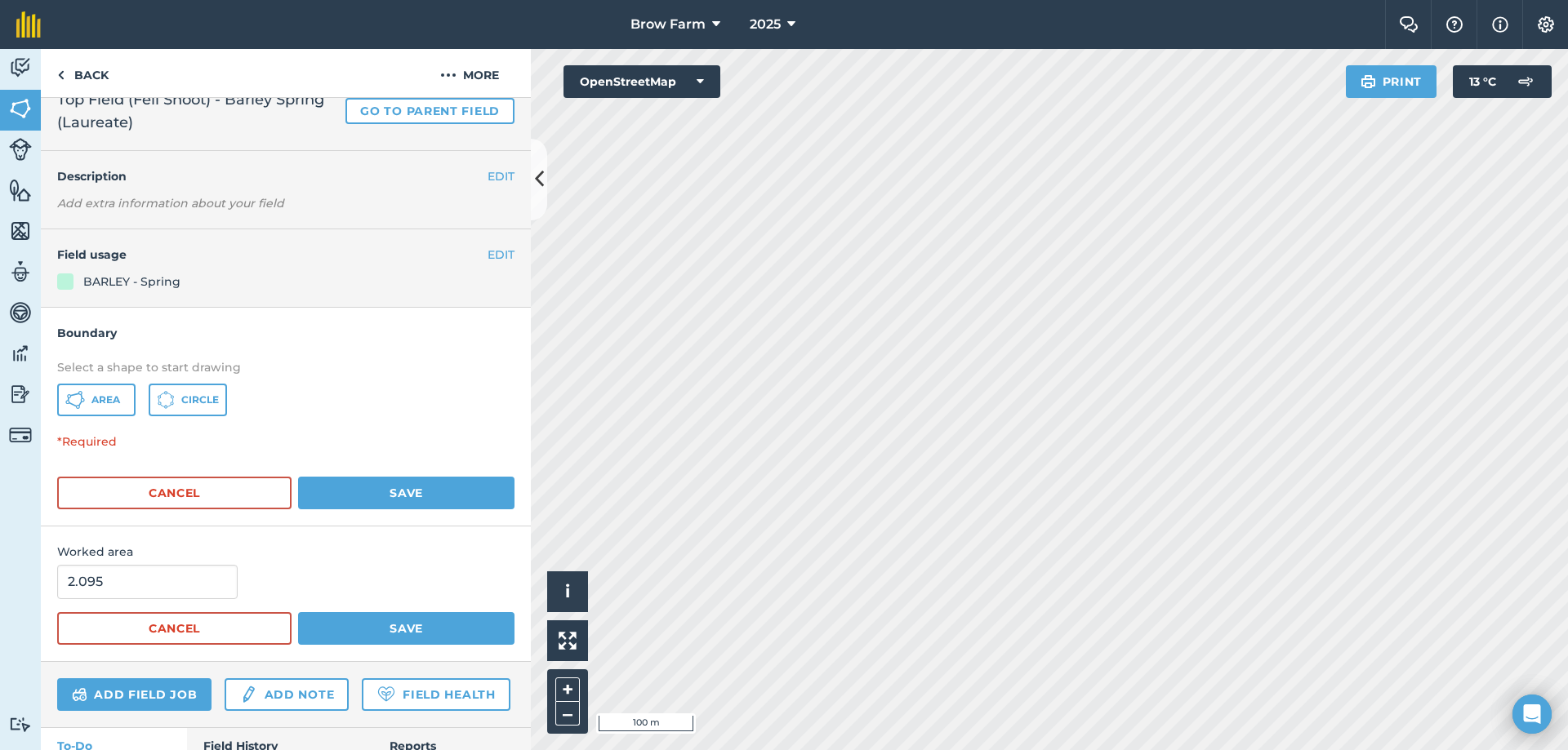
scroll to position [0, 0]
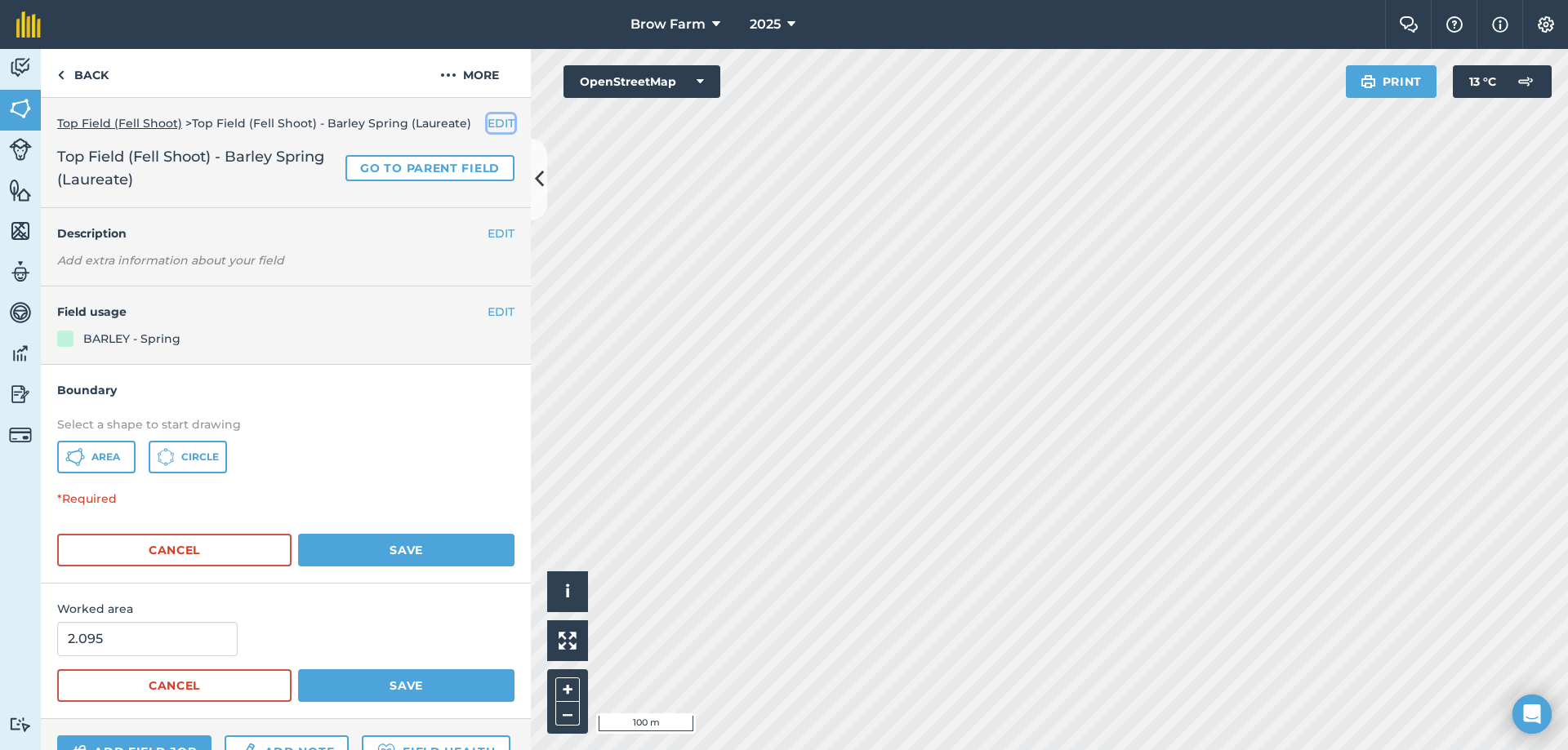
click at [487, 120] on button "EDIT" at bounding box center [501, 123] width 27 height 18
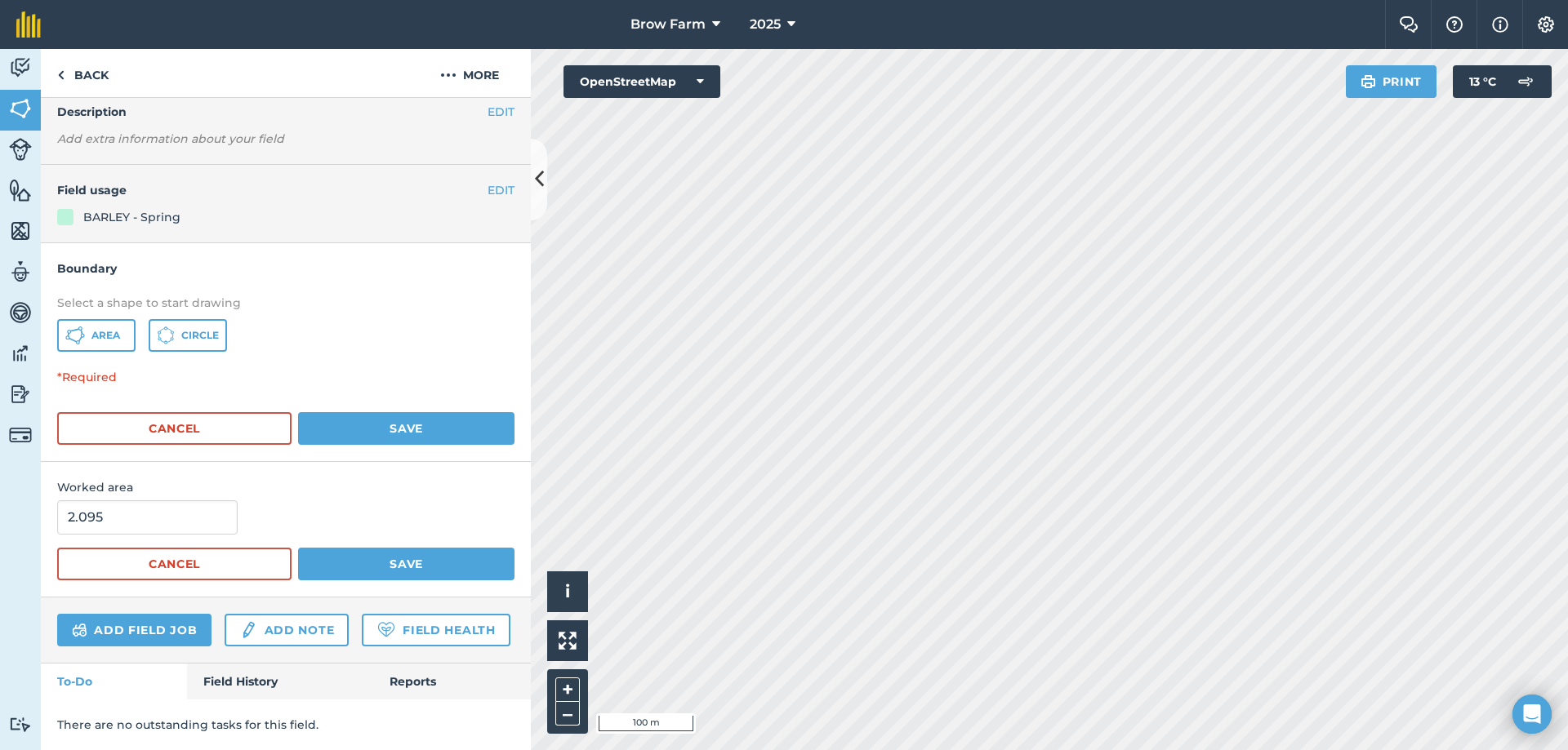
scroll to position [196, 0]
click at [135, 501] on input "2.095" at bounding box center [148, 517] width 180 height 35
drag, startPoint x: 136, startPoint y: 475, endPoint x: 14, endPoint y: 486, distance: 122.5
click at [14, 486] on div "Activity Fields Livestock Features Maps Team Vehicles Data Reporting Billing Tu…" at bounding box center [784, 399] width 1568 height 701
click at [305, 501] on div at bounding box center [286, 517] width 457 height 35
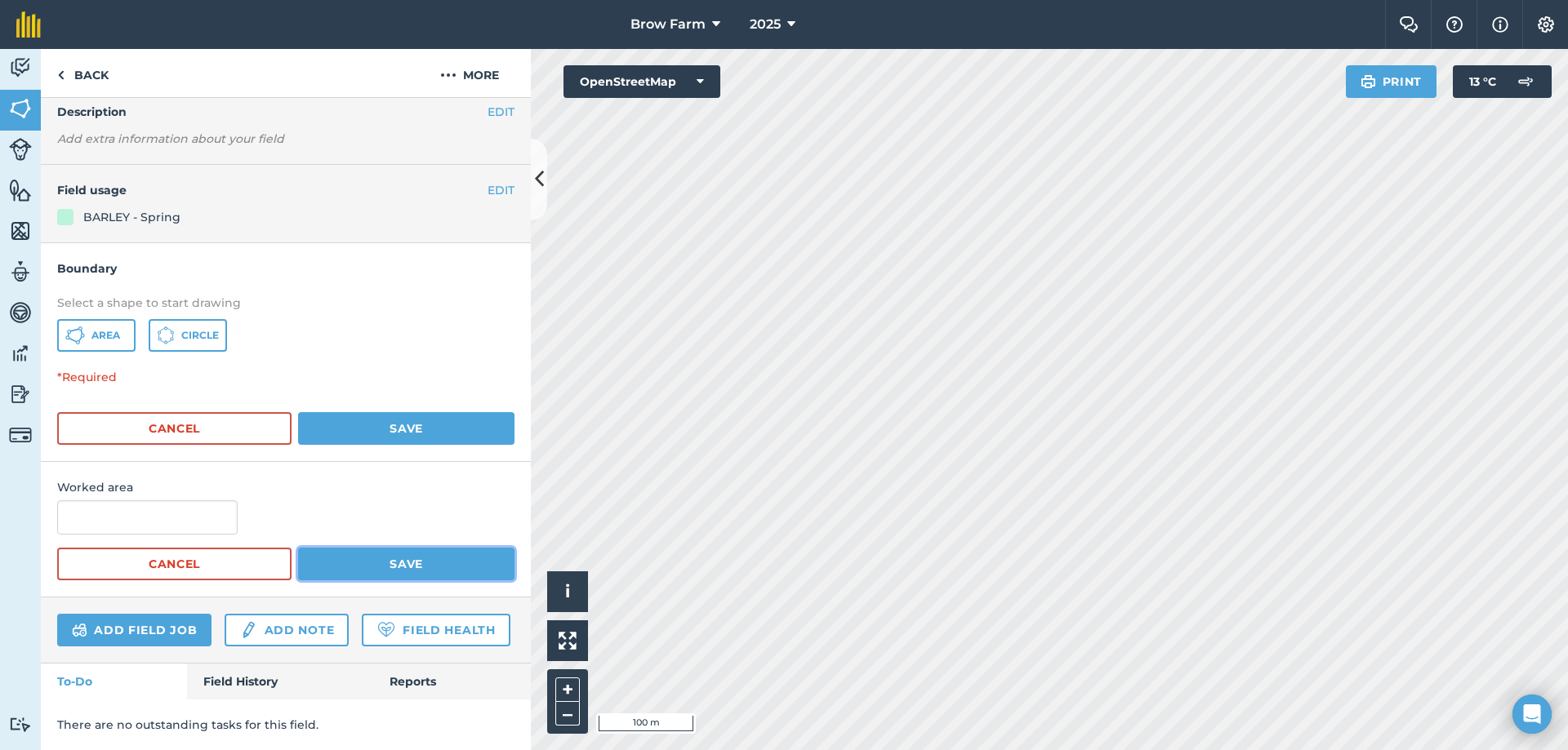
click at [317, 548] on button "Save" at bounding box center [406, 564] width 217 height 33
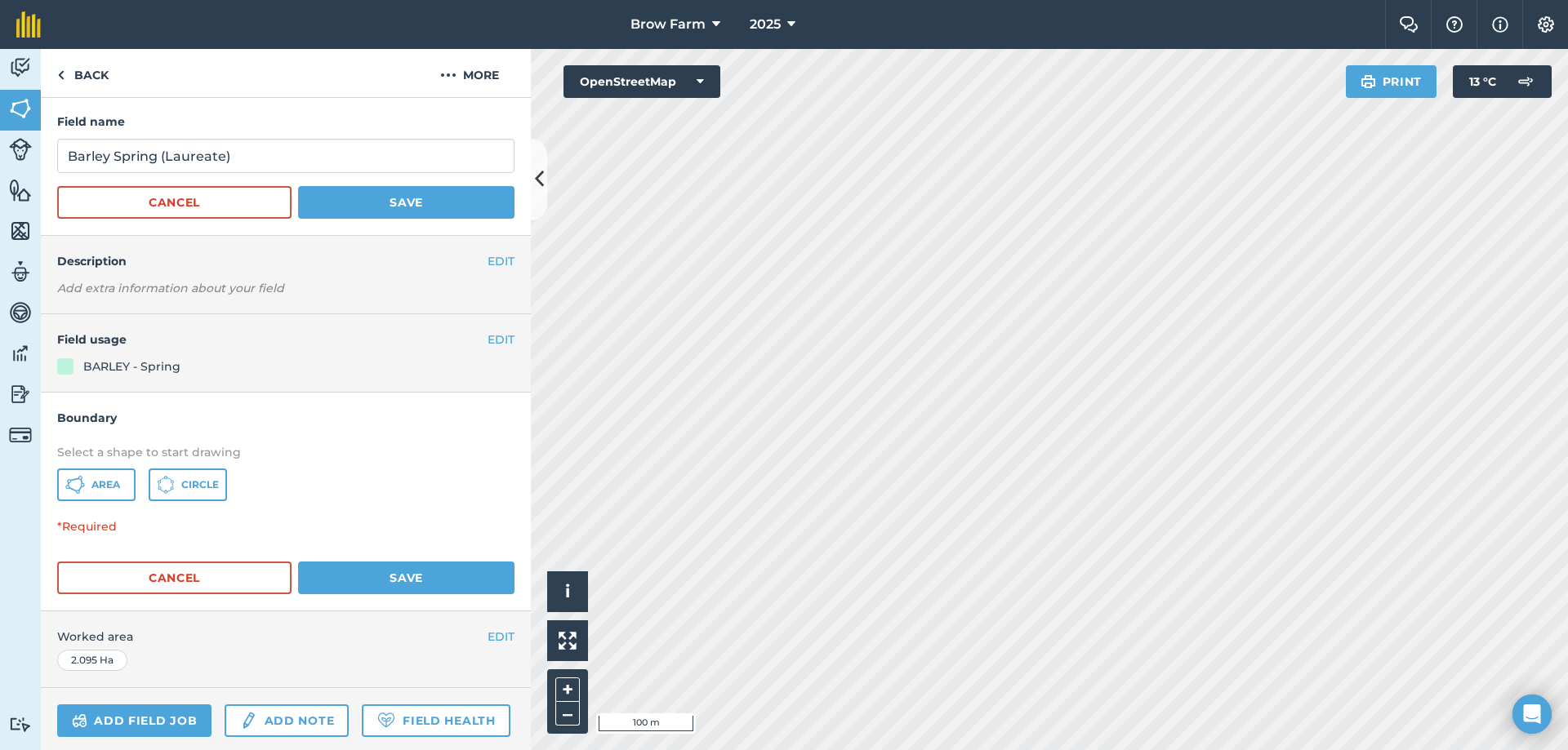
scroll to position [0, 0]
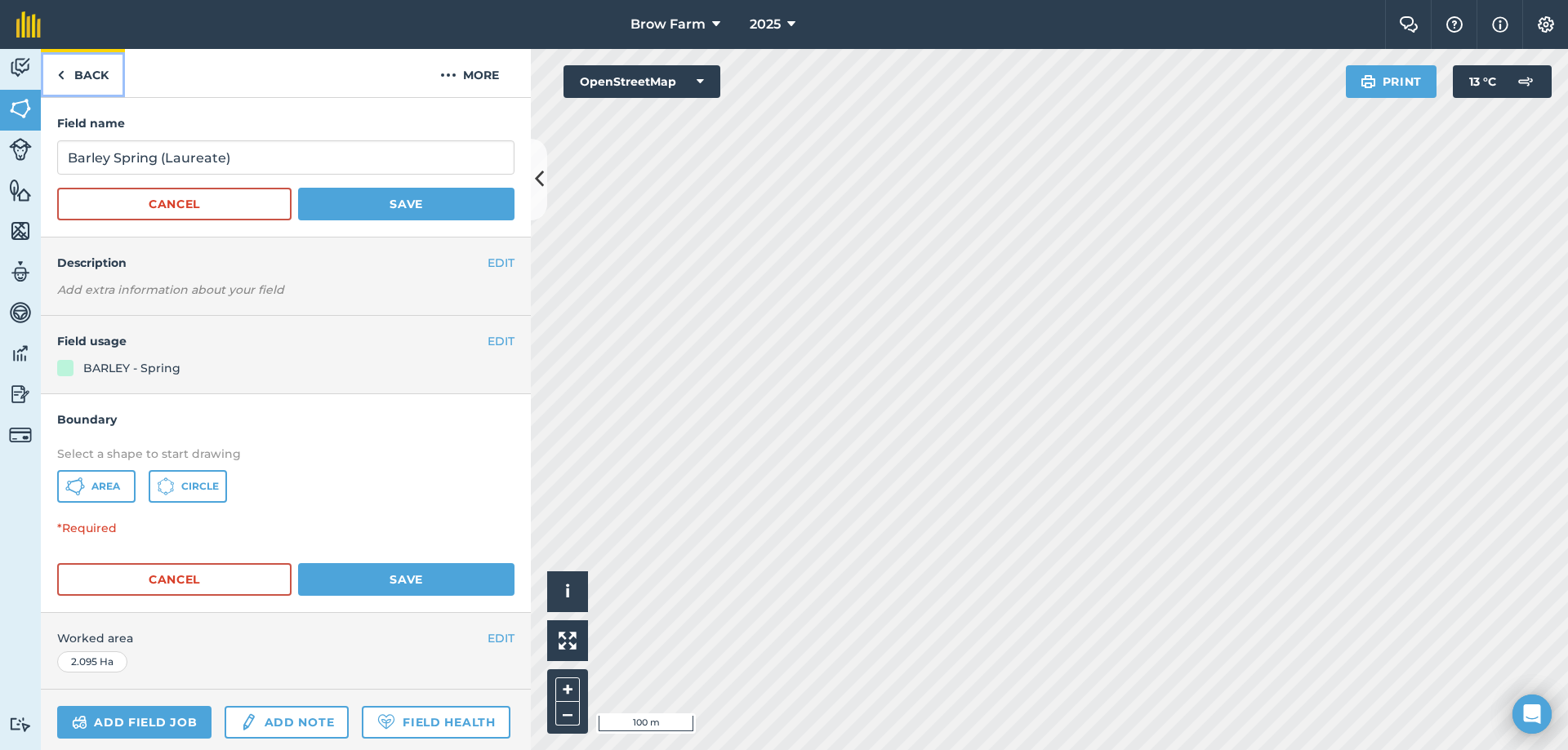
click at [86, 78] on link "Back" at bounding box center [83, 72] width 84 height 48
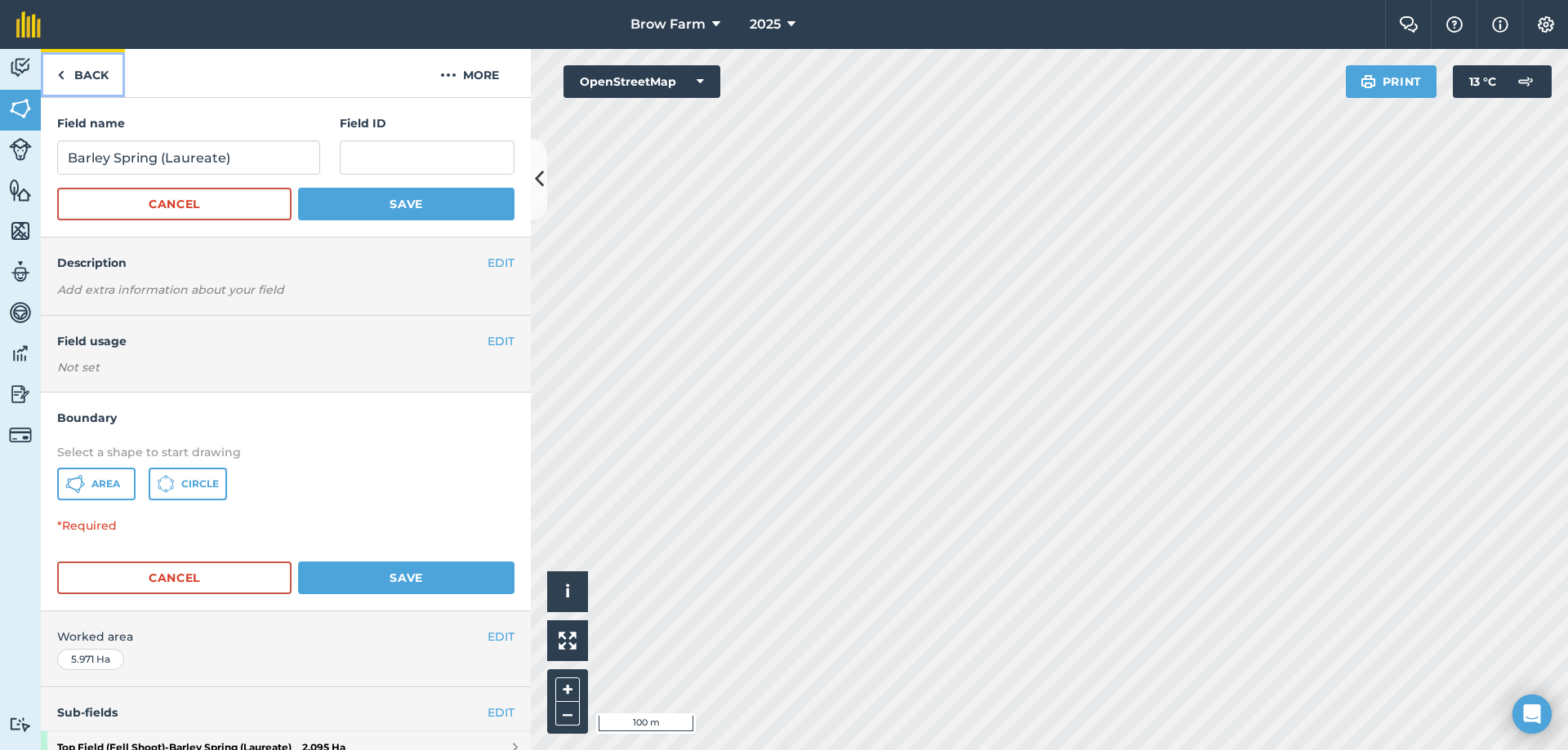
click at [72, 78] on link "Back" at bounding box center [83, 72] width 84 height 48
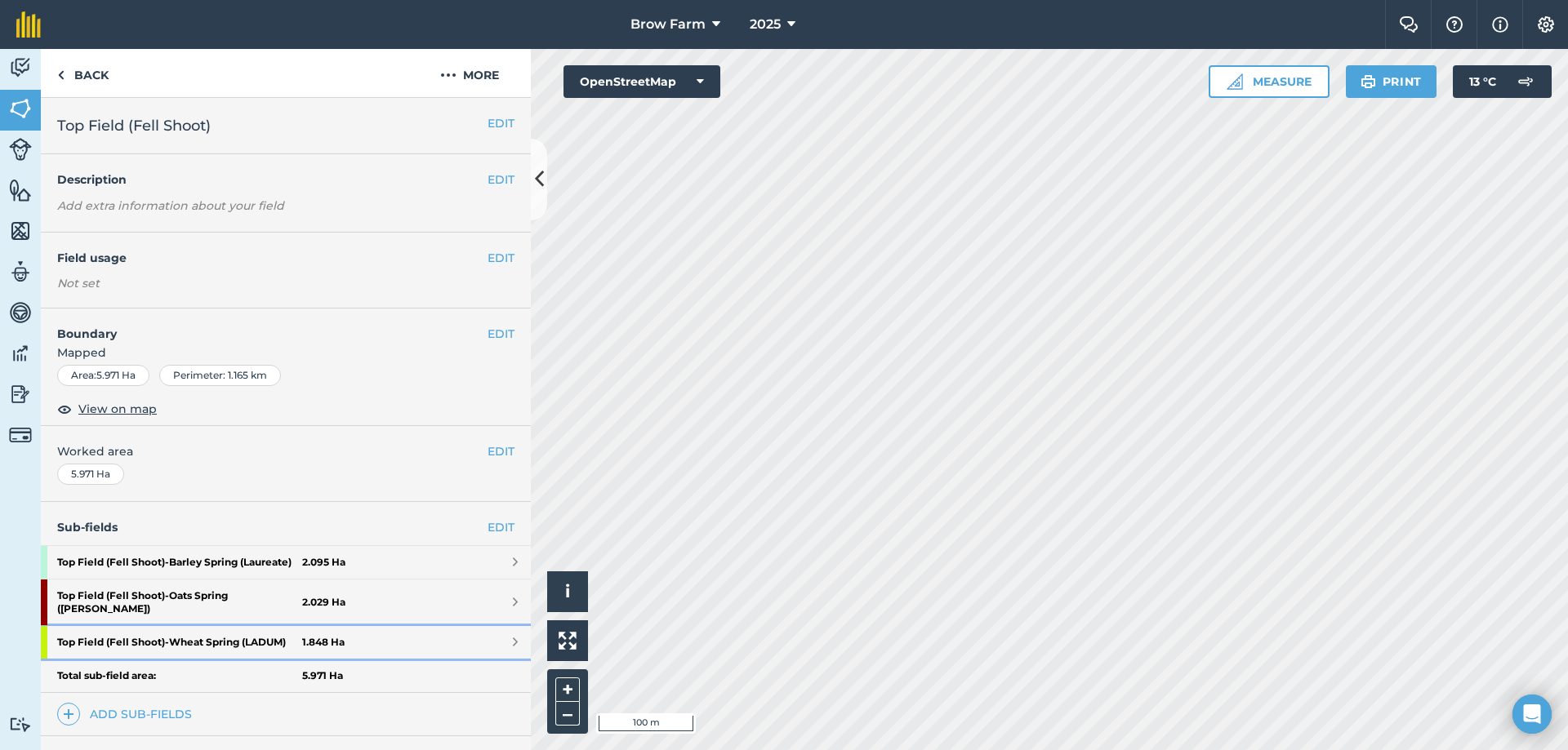
click at [506, 640] on link "Top Field (Fell Shoot) - Wheat Spring (LADUM) 1.848 Ha" at bounding box center [285, 642] width 490 height 33
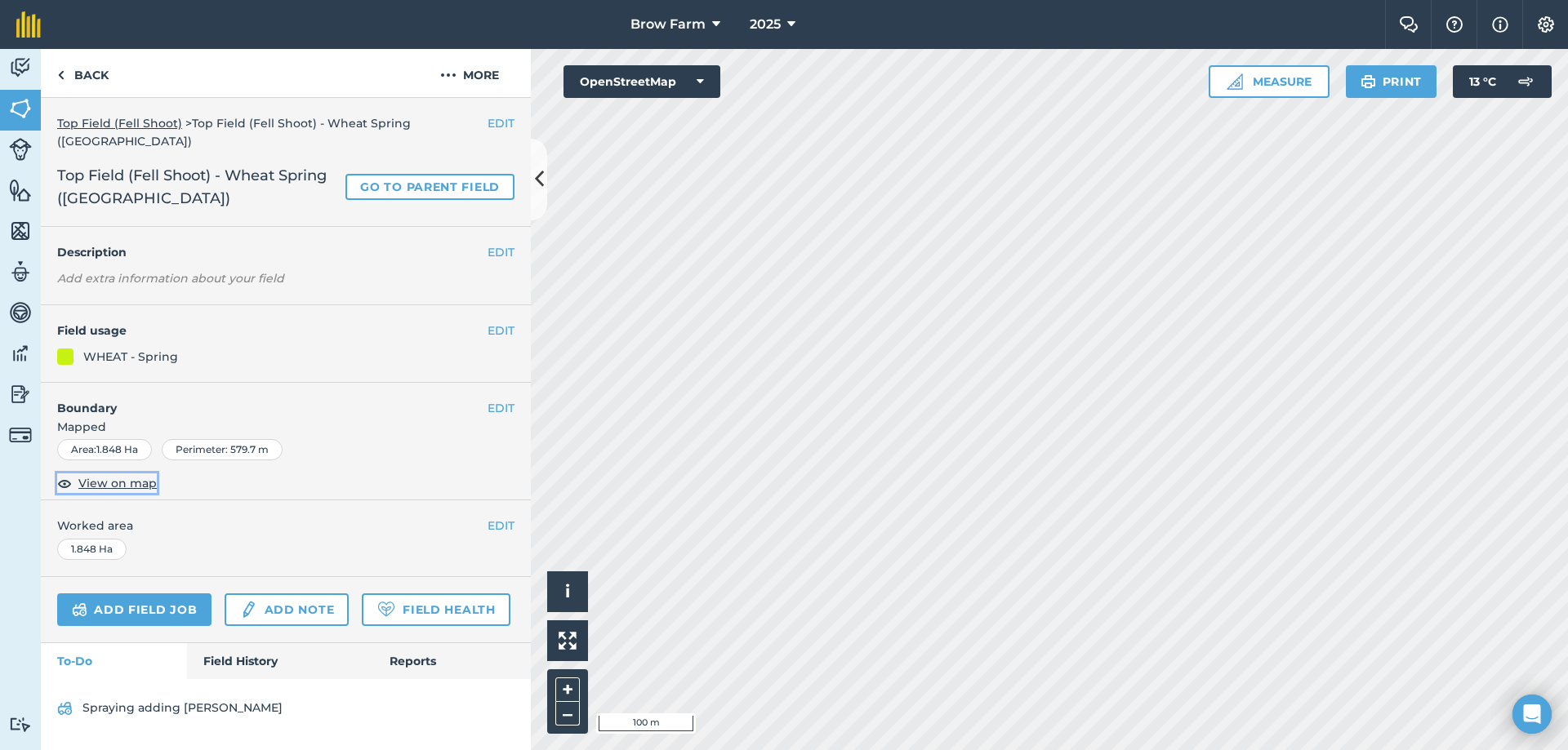
click at [121, 474] on span "View on map" at bounding box center [117, 483] width 78 height 18
click at [491, 399] on button "EDIT" at bounding box center [501, 408] width 27 height 18
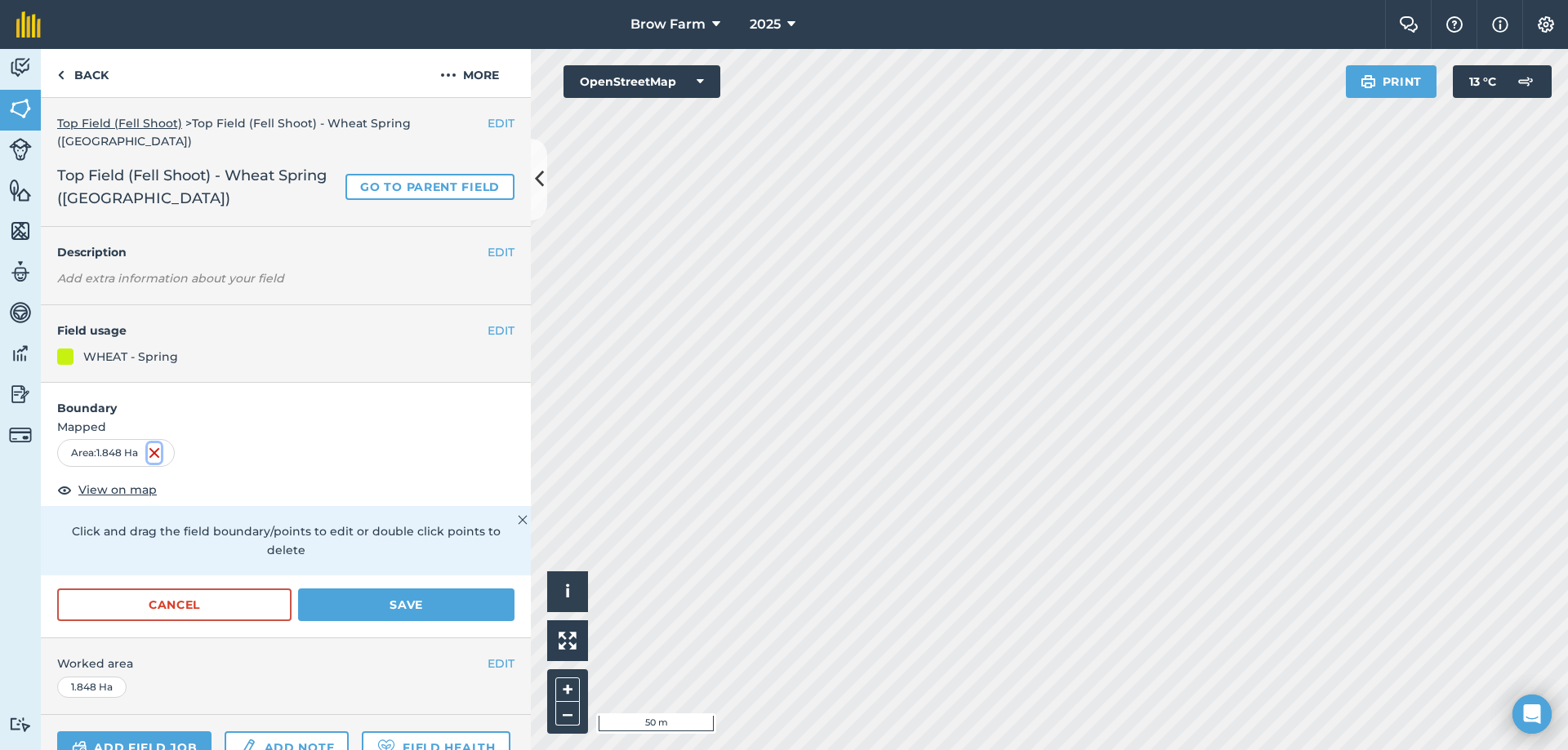
click at [158, 443] on img at bounding box center [153, 453] width 13 height 19
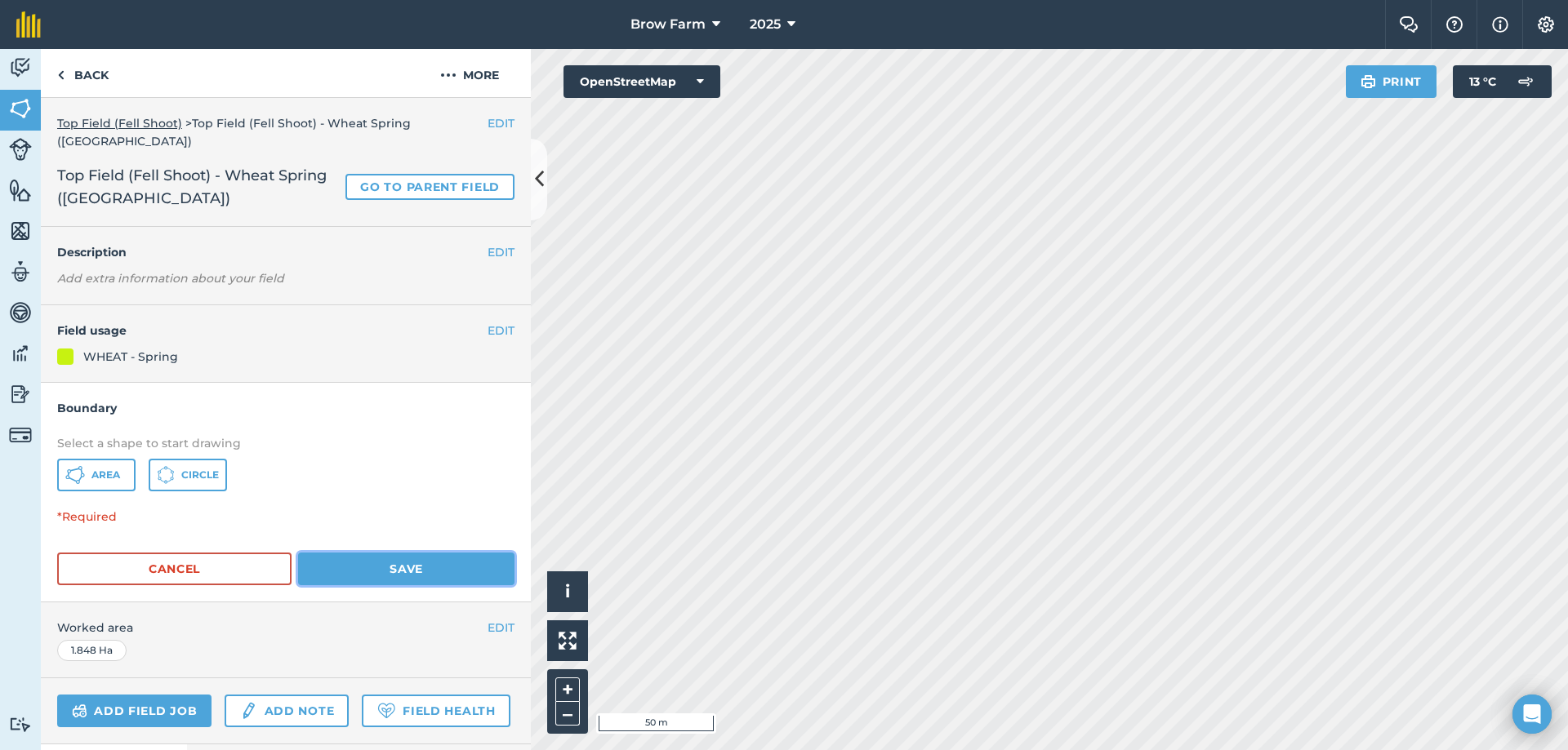
click at [321, 553] on button "Save" at bounding box center [406, 569] width 217 height 33
click at [385, 553] on button "Save" at bounding box center [406, 569] width 217 height 33
click at [483, 71] on button "More" at bounding box center [469, 72] width 122 height 48
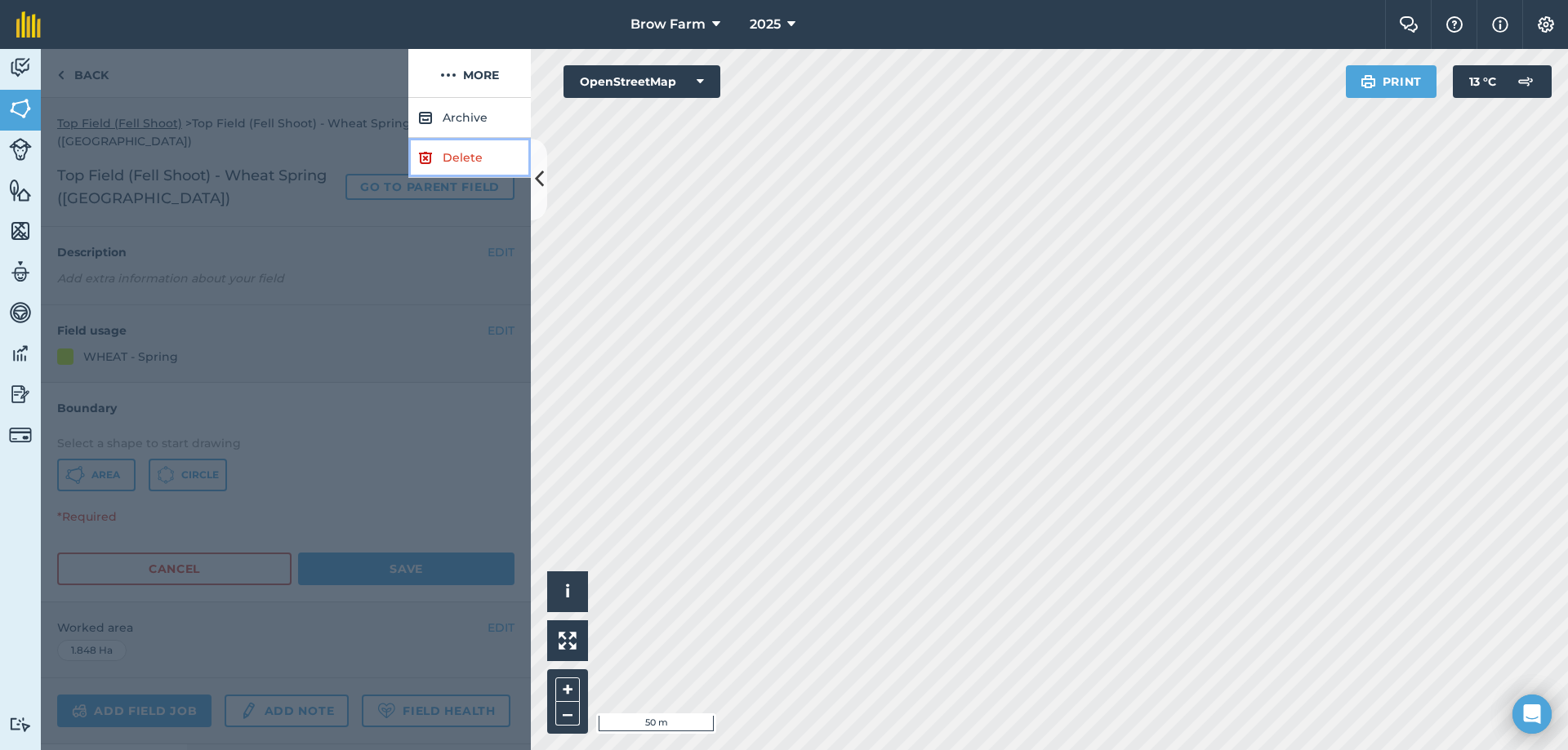
click at [451, 163] on link "Delete" at bounding box center [469, 158] width 122 height 40
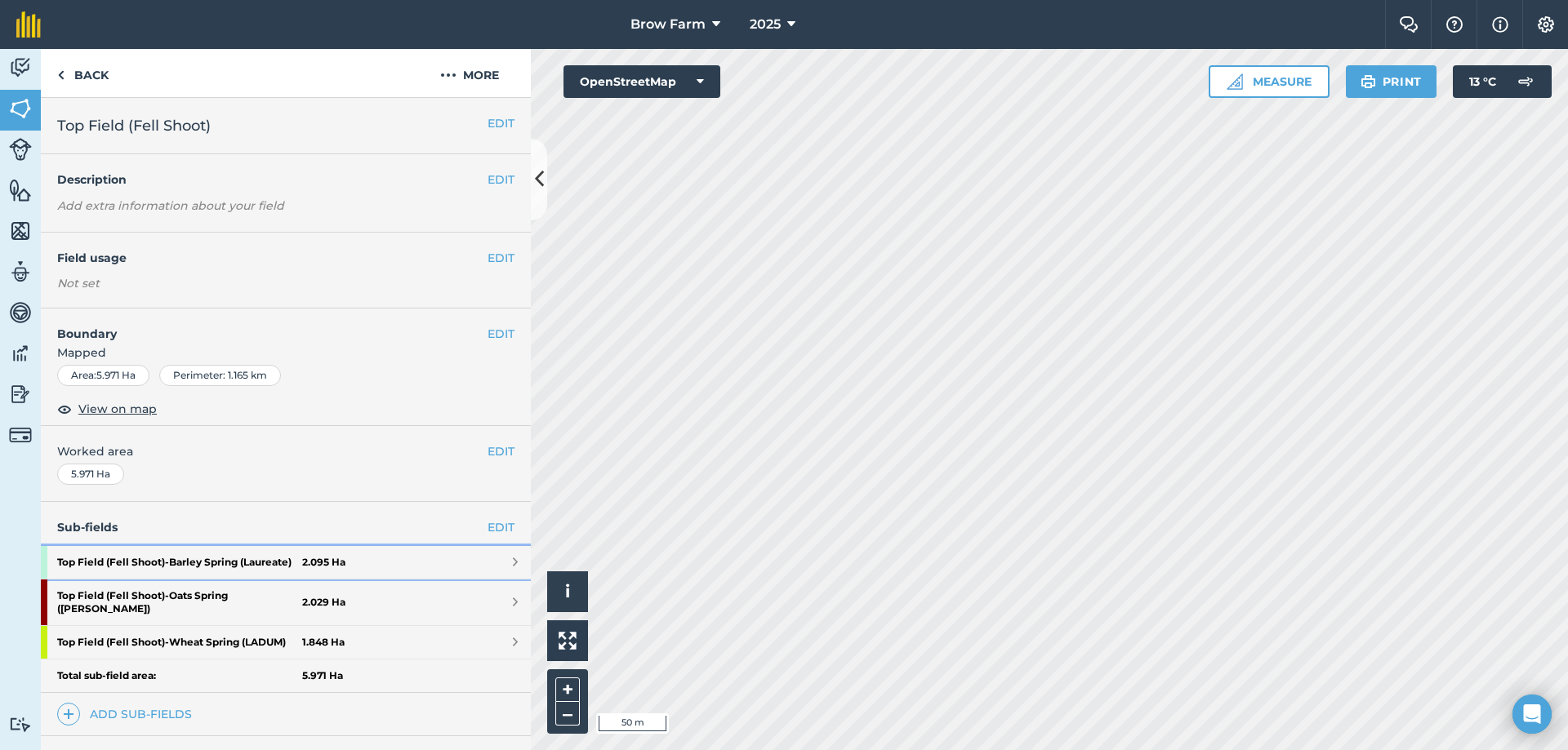
click at [513, 566] on span at bounding box center [515, 562] width 5 height 13
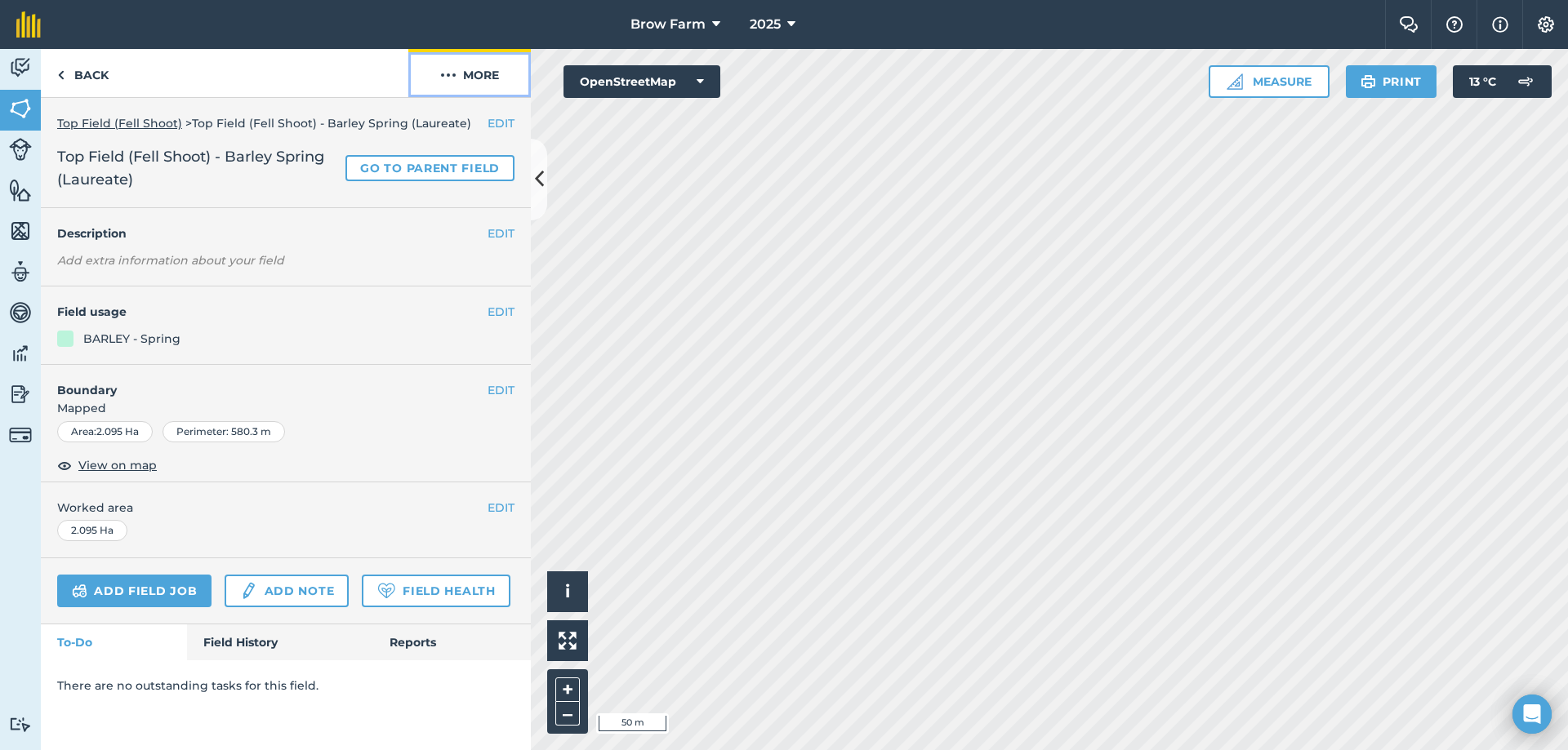
click at [473, 76] on button "More" at bounding box center [469, 72] width 122 height 48
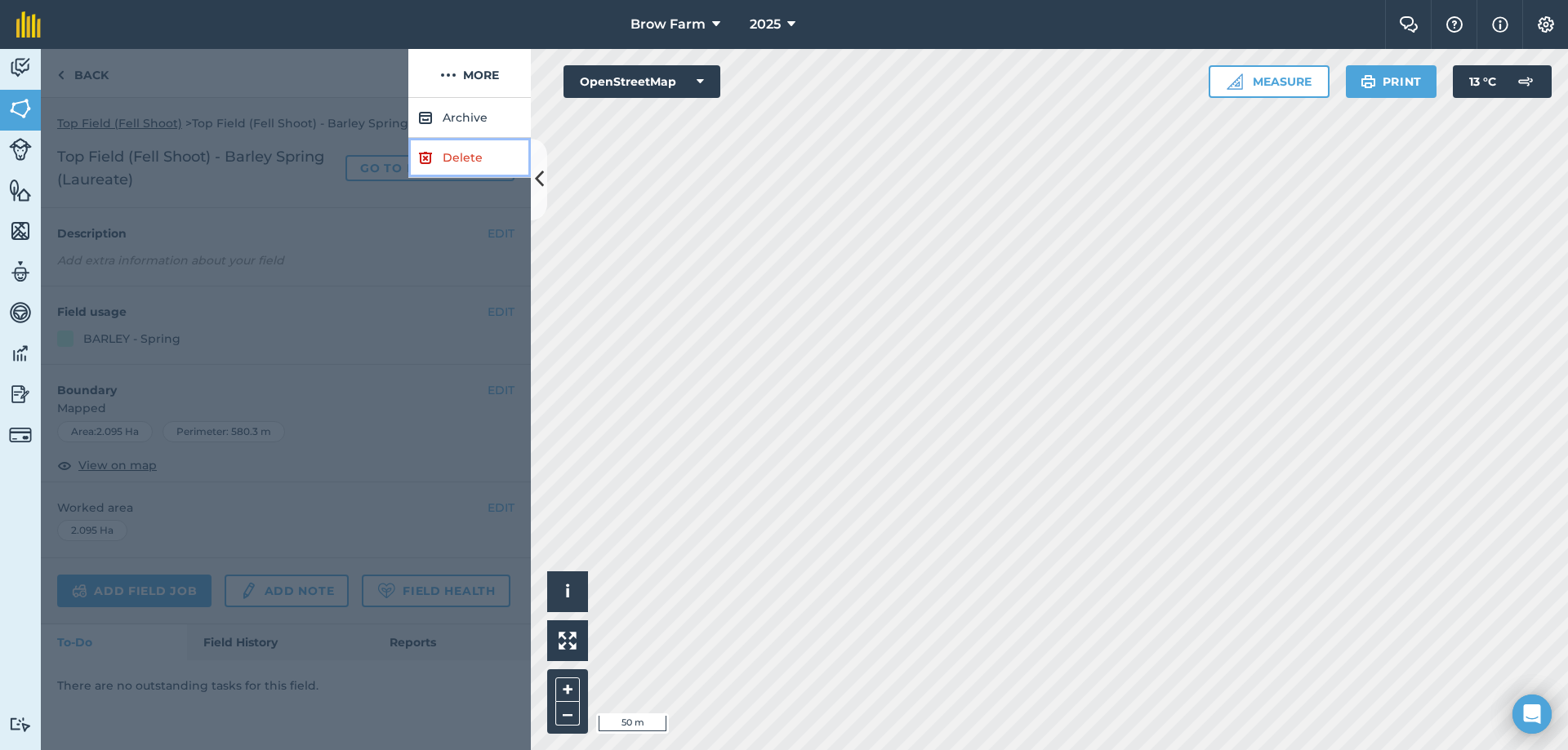
click at [456, 152] on link "Delete" at bounding box center [469, 158] width 122 height 40
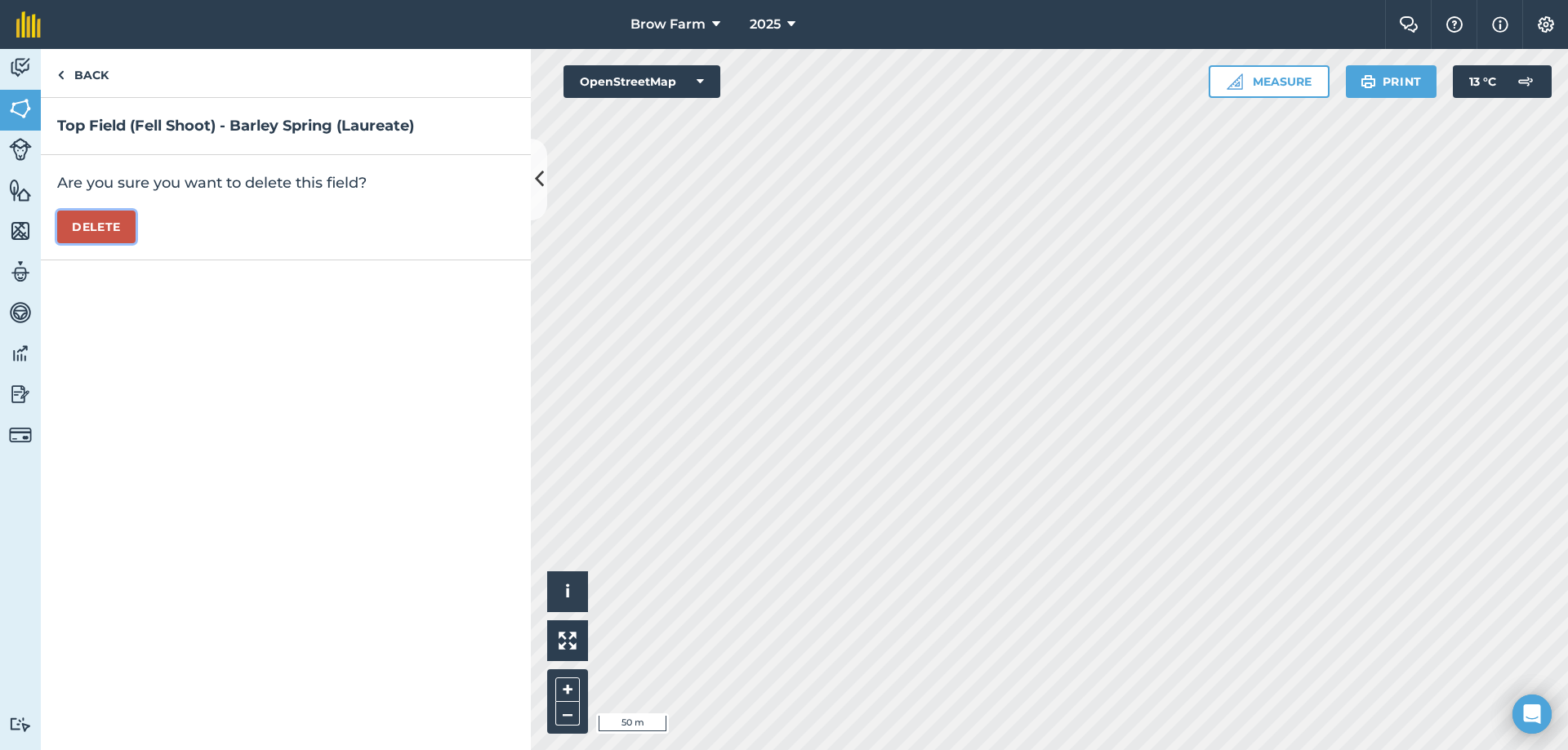
click at [93, 222] on button "Delete" at bounding box center [96, 227] width 78 height 33
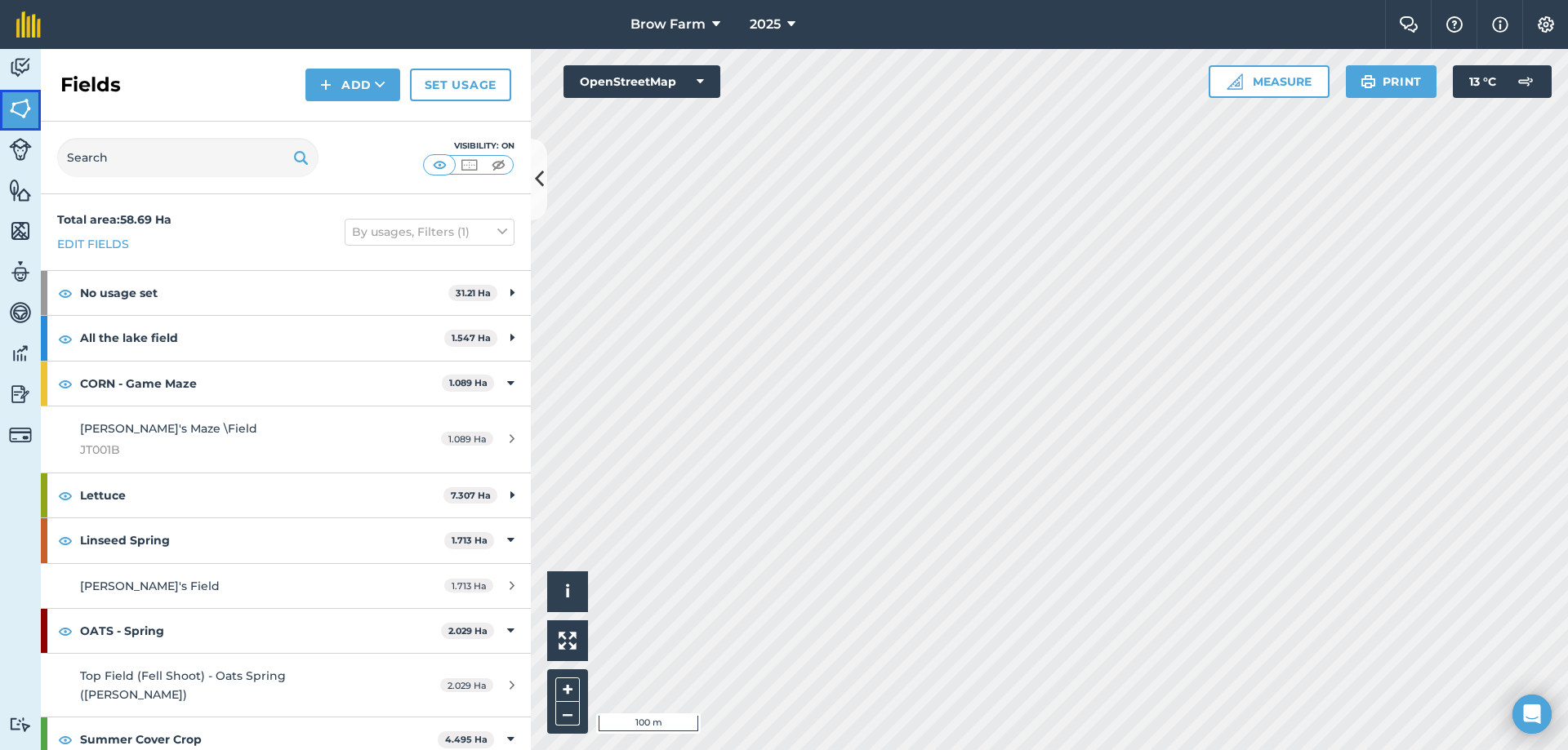
click at [20, 106] on img at bounding box center [20, 108] width 23 height 24
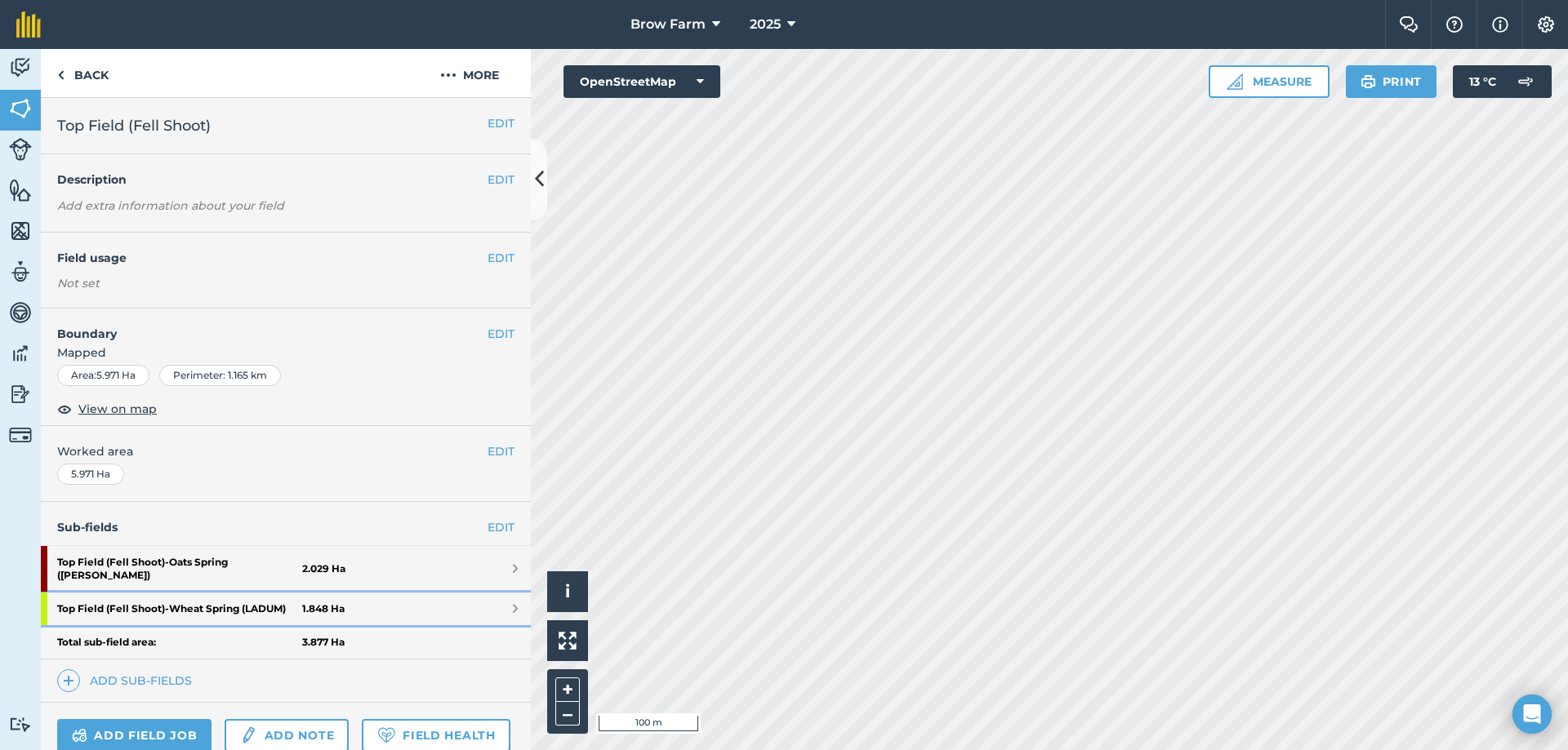
click at [500, 592] on link "Top Field (Fell Shoot) - Wheat Spring (LADUM) 1.848 Ha" at bounding box center [285, 608] width 490 height 33
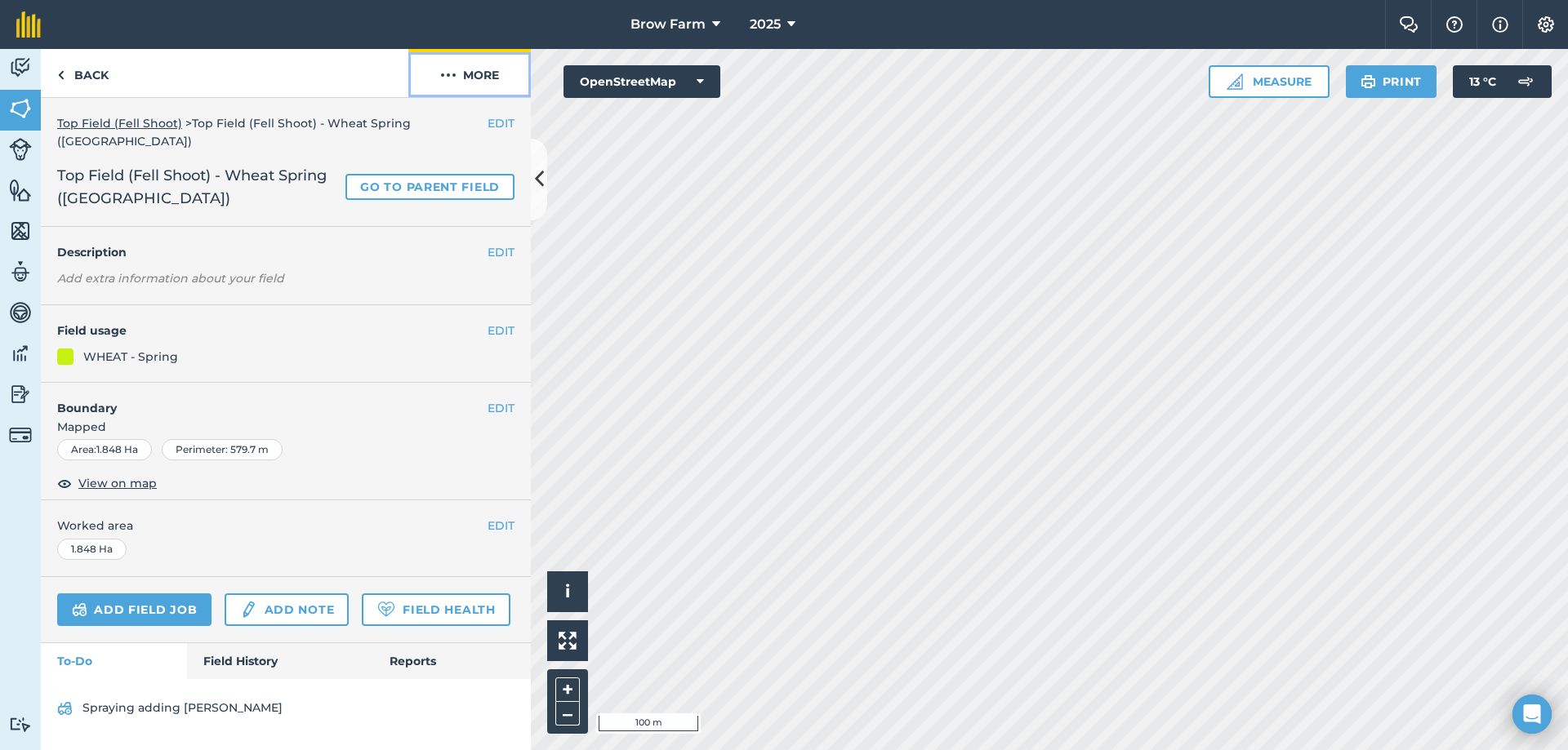
click at [463, 77] on button "More" at bounding box center [469, 72] width 122 height 48
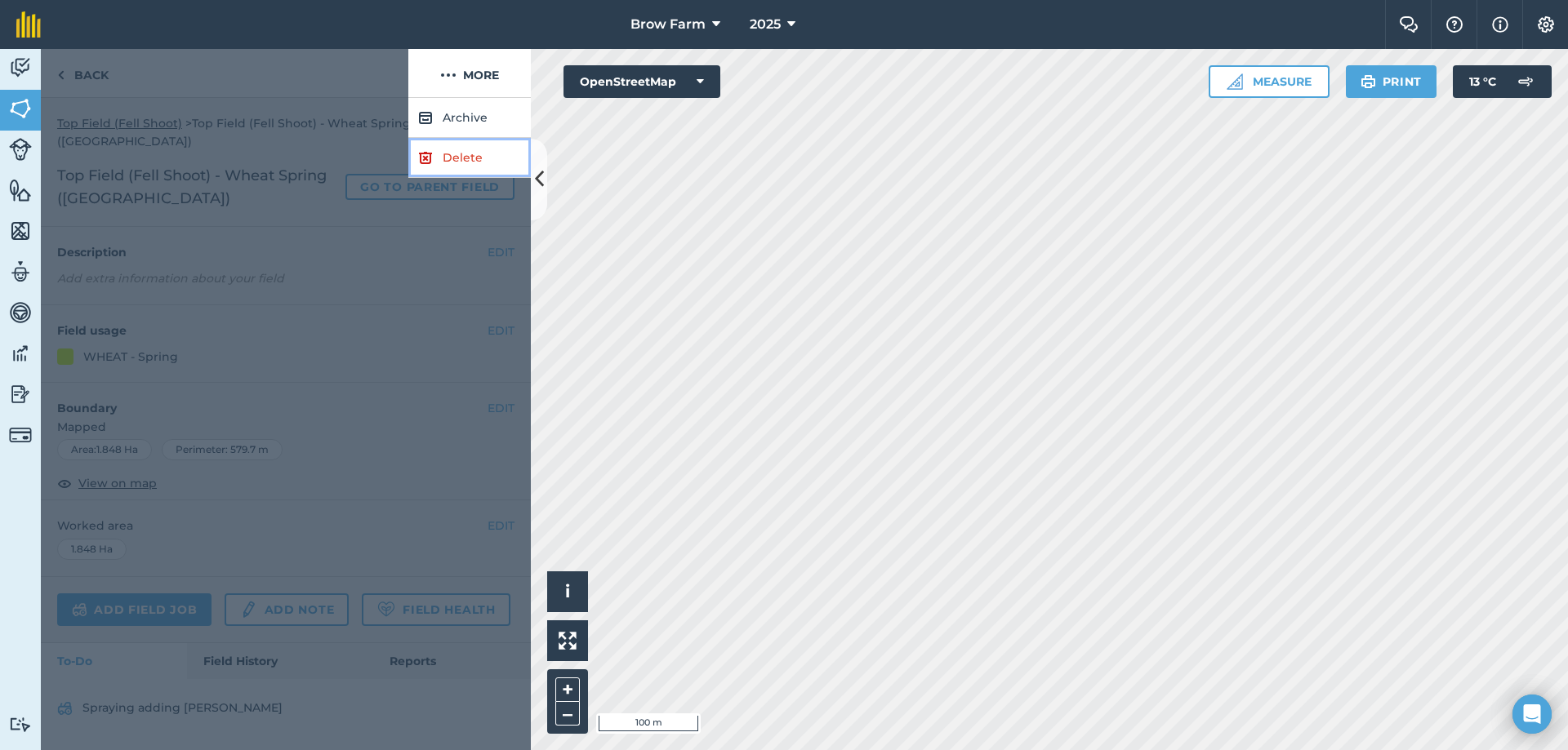
click at [443, 151] on link "Delete" at bounding box center [469, 158] width 122 height 40
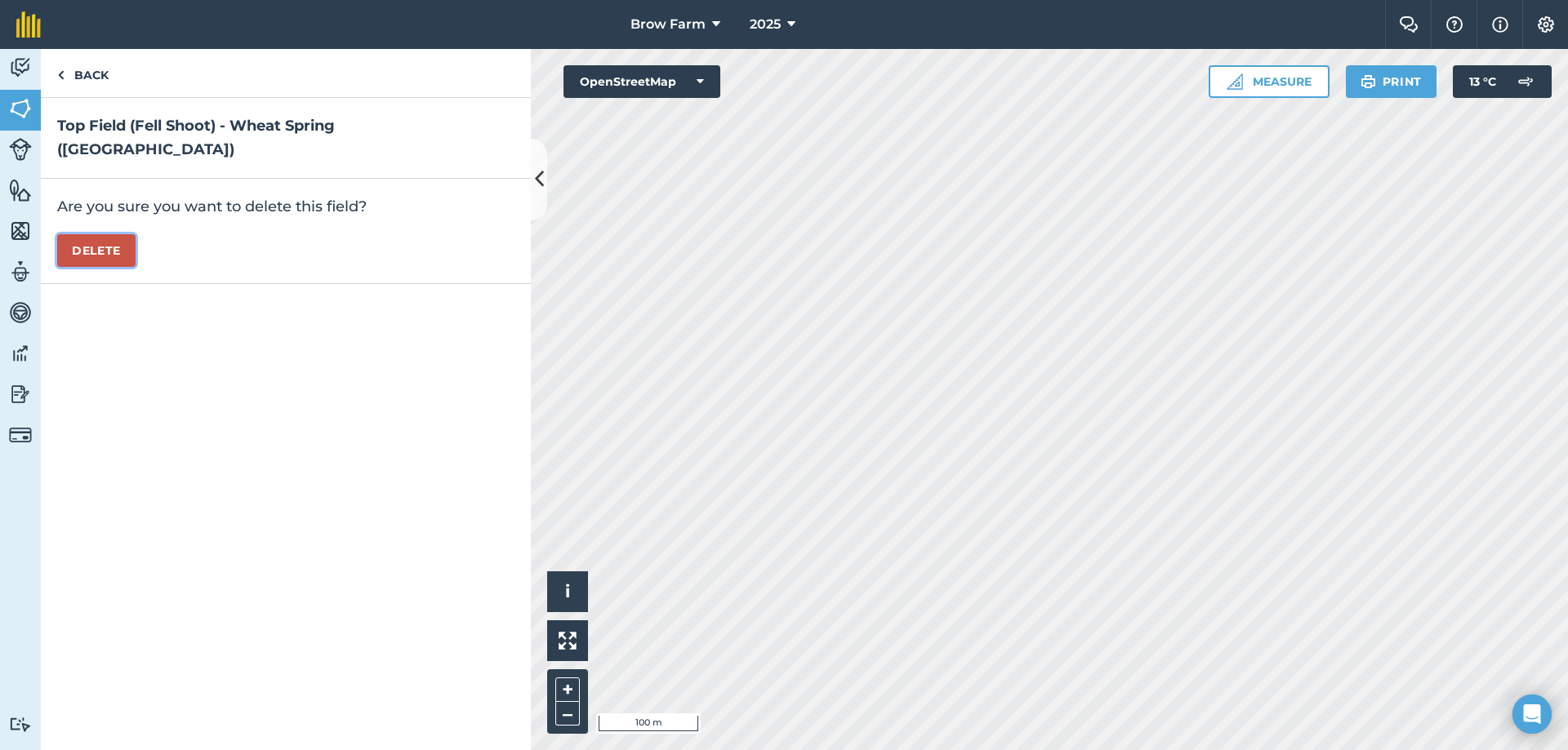
click at [105, 243] on button "Delete" at bounding box center [96, 250] width 78 height 33
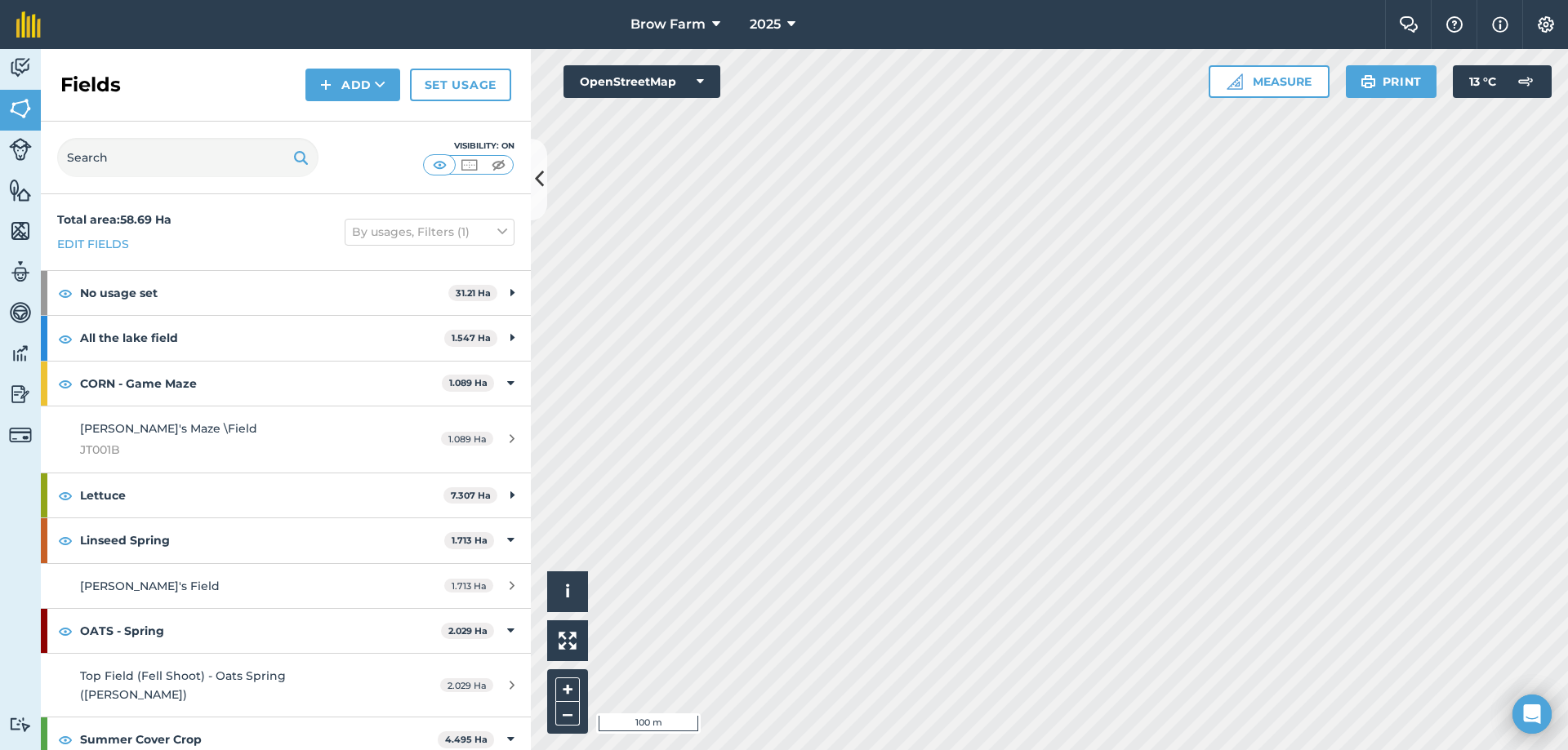
scroll to position [82, 0]
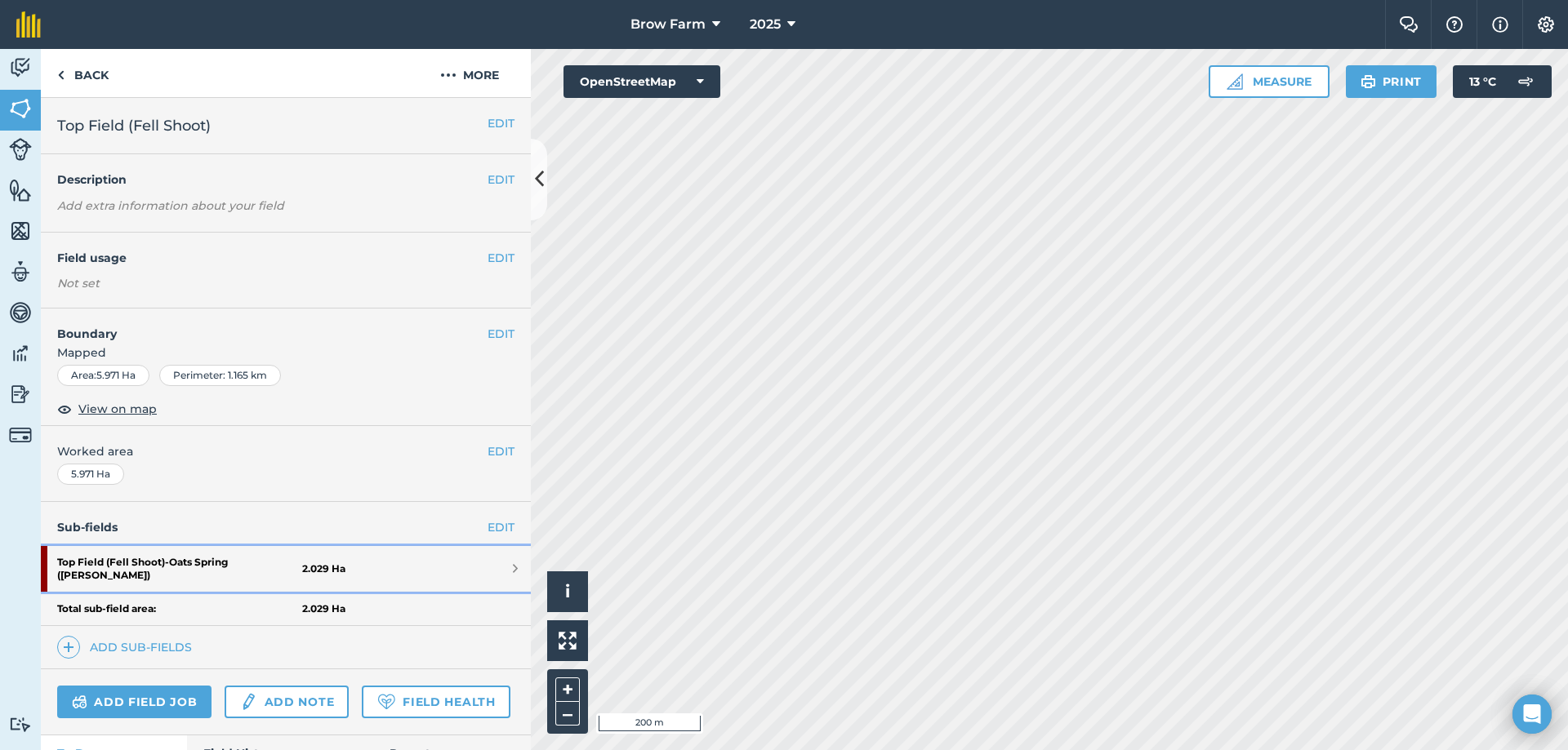
click at [504, 561] on link "Top Field (Fell Shoot) - Oats Spring ([PERSON_NAME]) 2.029 Ha" at bounding box center [285, 569] width 490 height 46
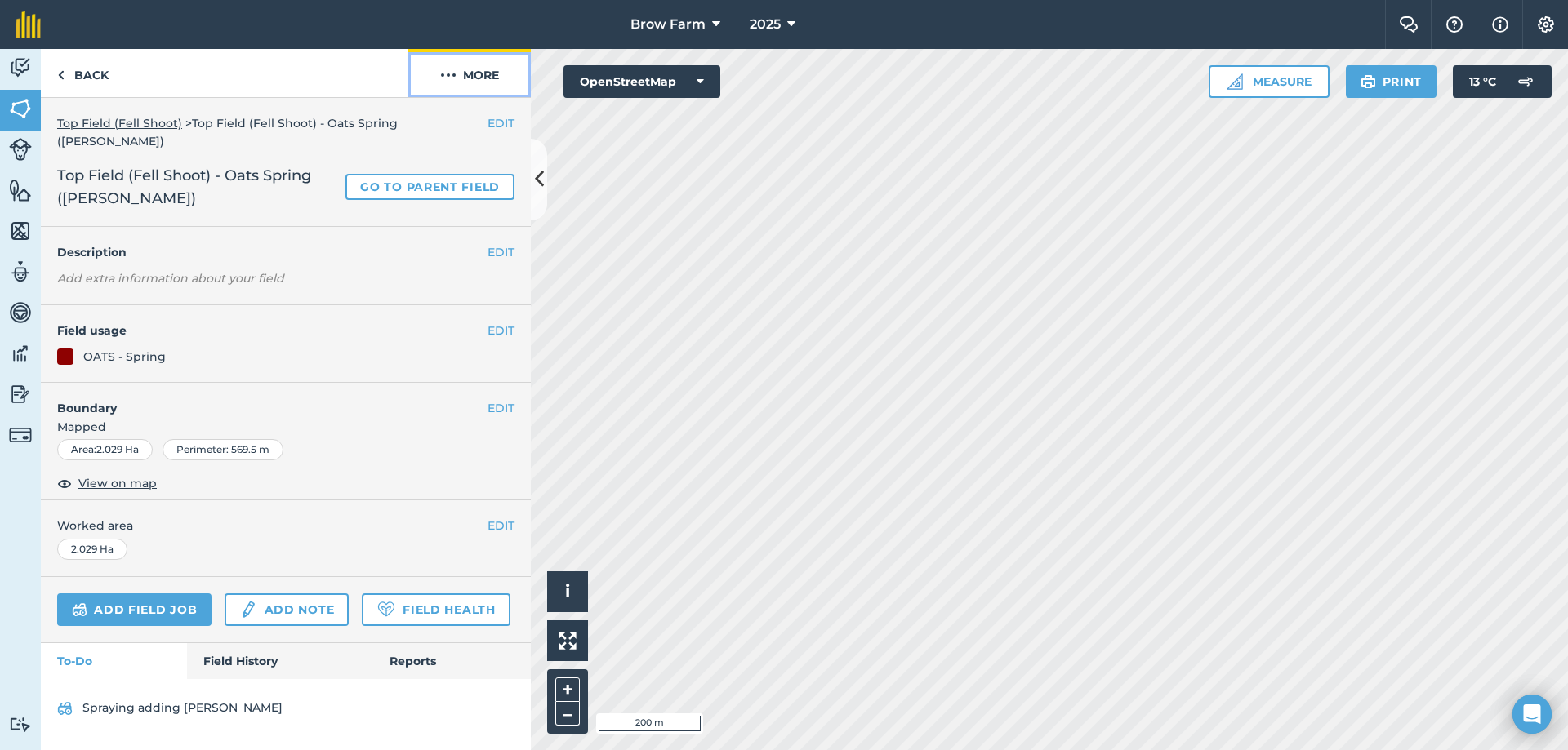
click at [473, 75] on button "More" at bounding box center [469, 72] width 122 height 48
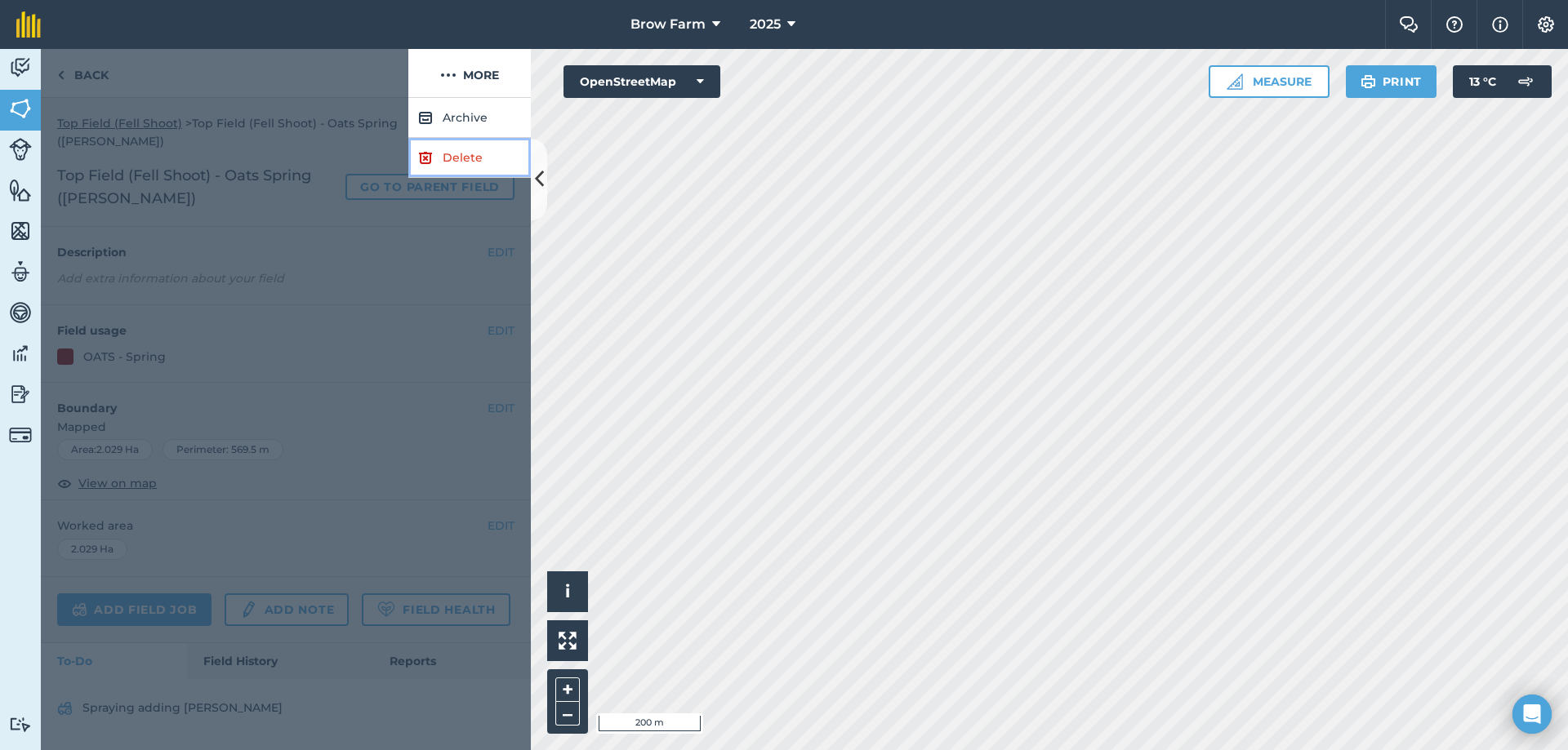
click at [447, 159] on link "Delete" at bounding box center [469, 158] width 122 height 40
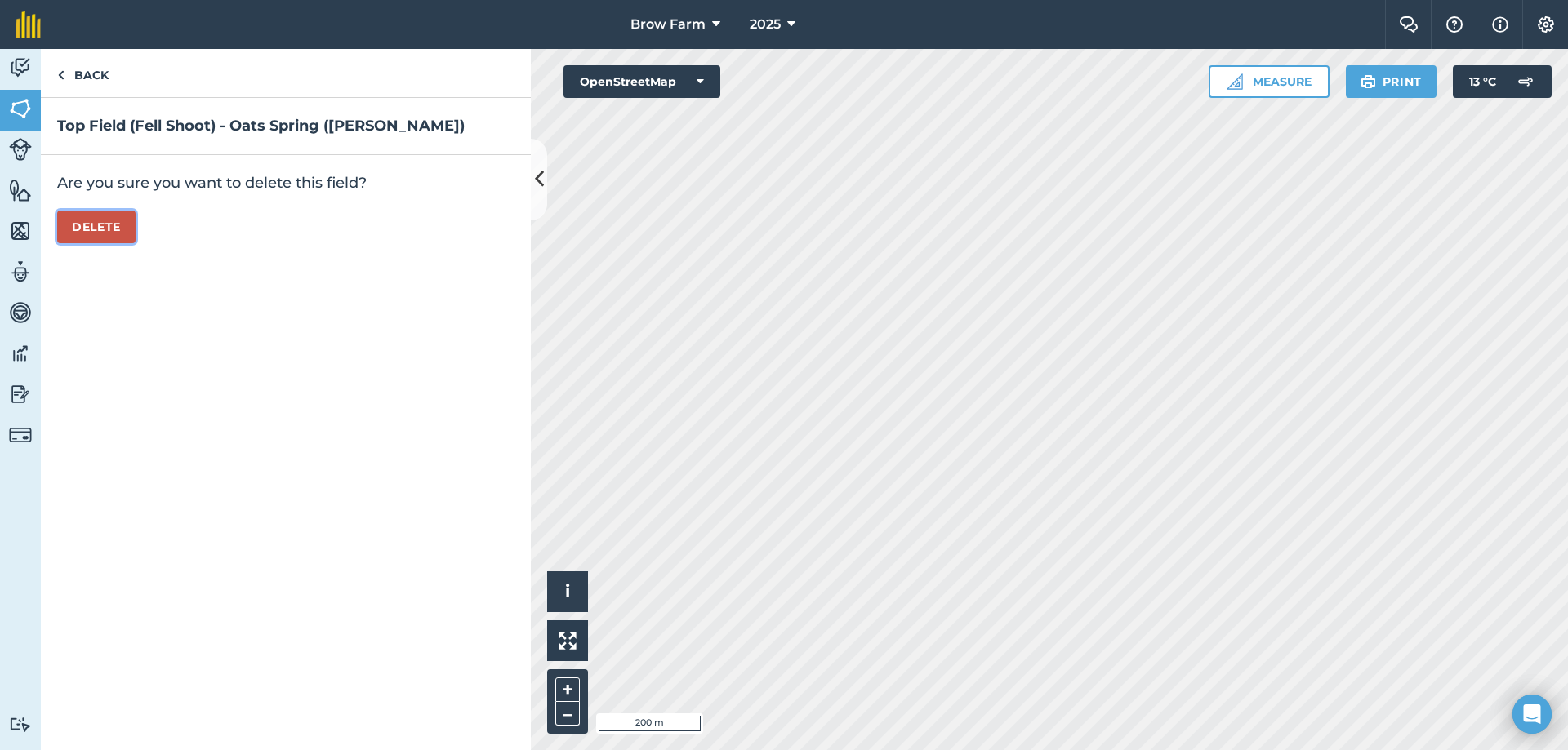
click at [99, 231] on button "Delete" at bounding box center [96, 227] width 78 height 33
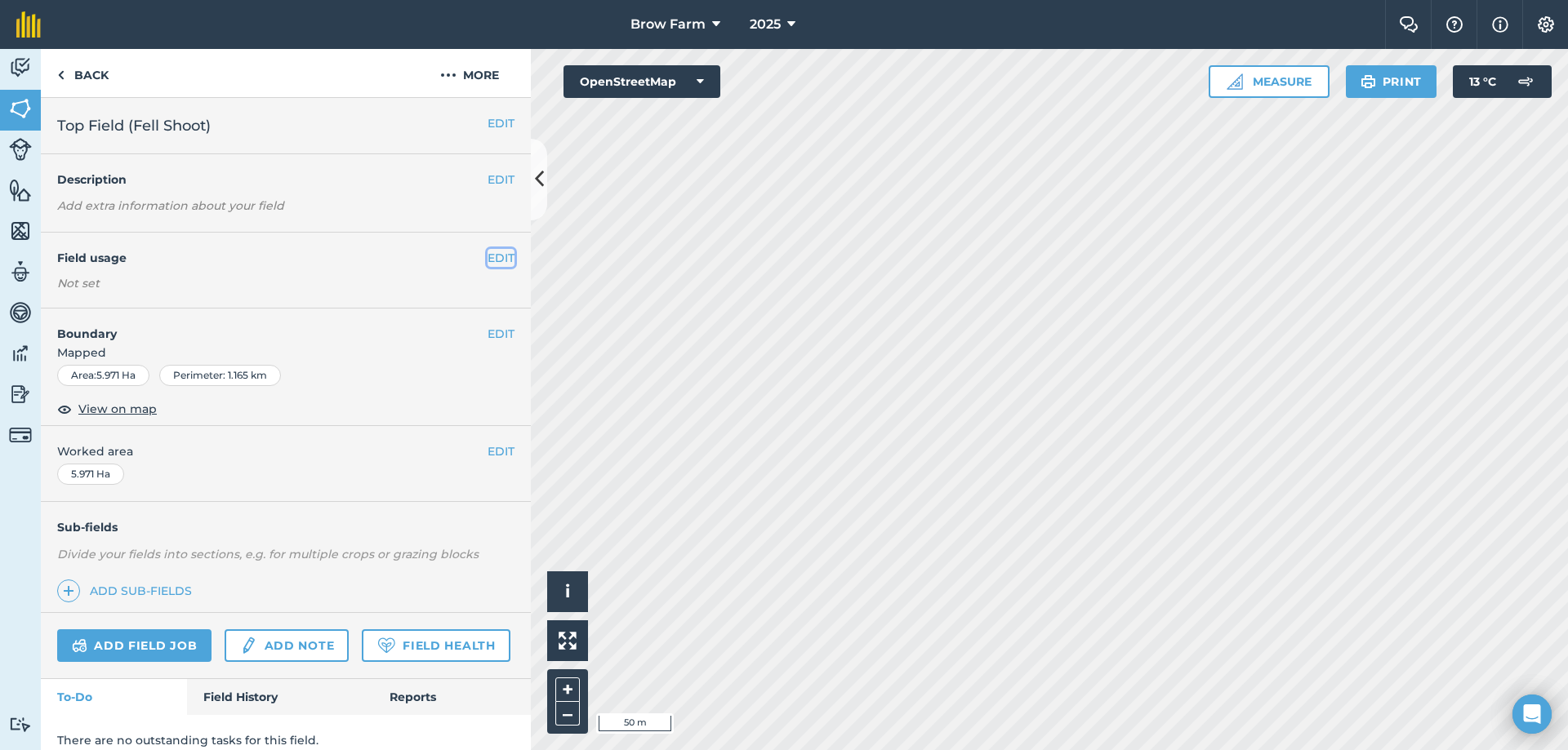
click at [487, 259] on button "EDIT" at bounding box center [501, 257] width 27 height 18
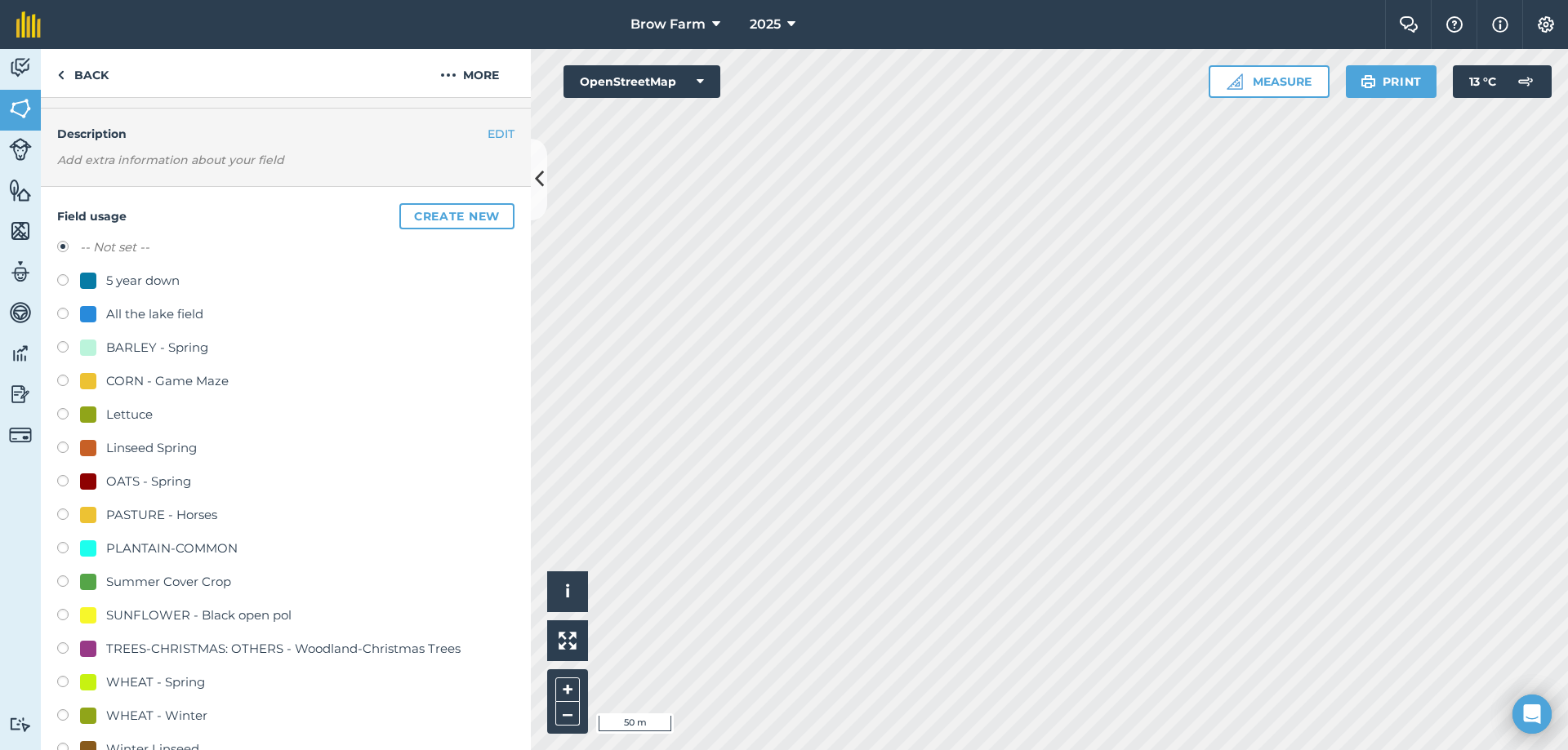
scroll to position [82, 0]
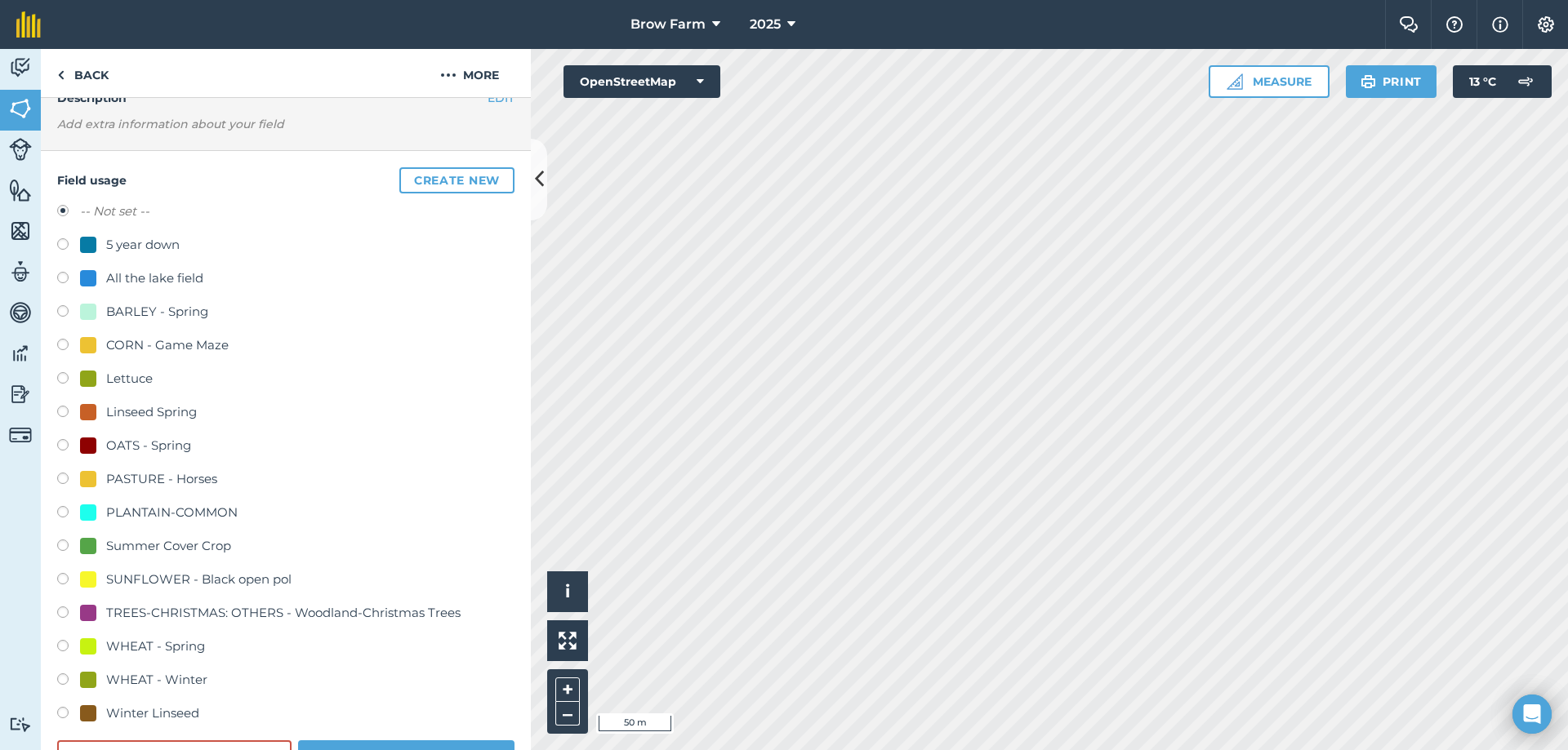
click at [63, 544] on label at bounding box center [68, 547] width 23 height 16
radio input "true"
radio input "false"
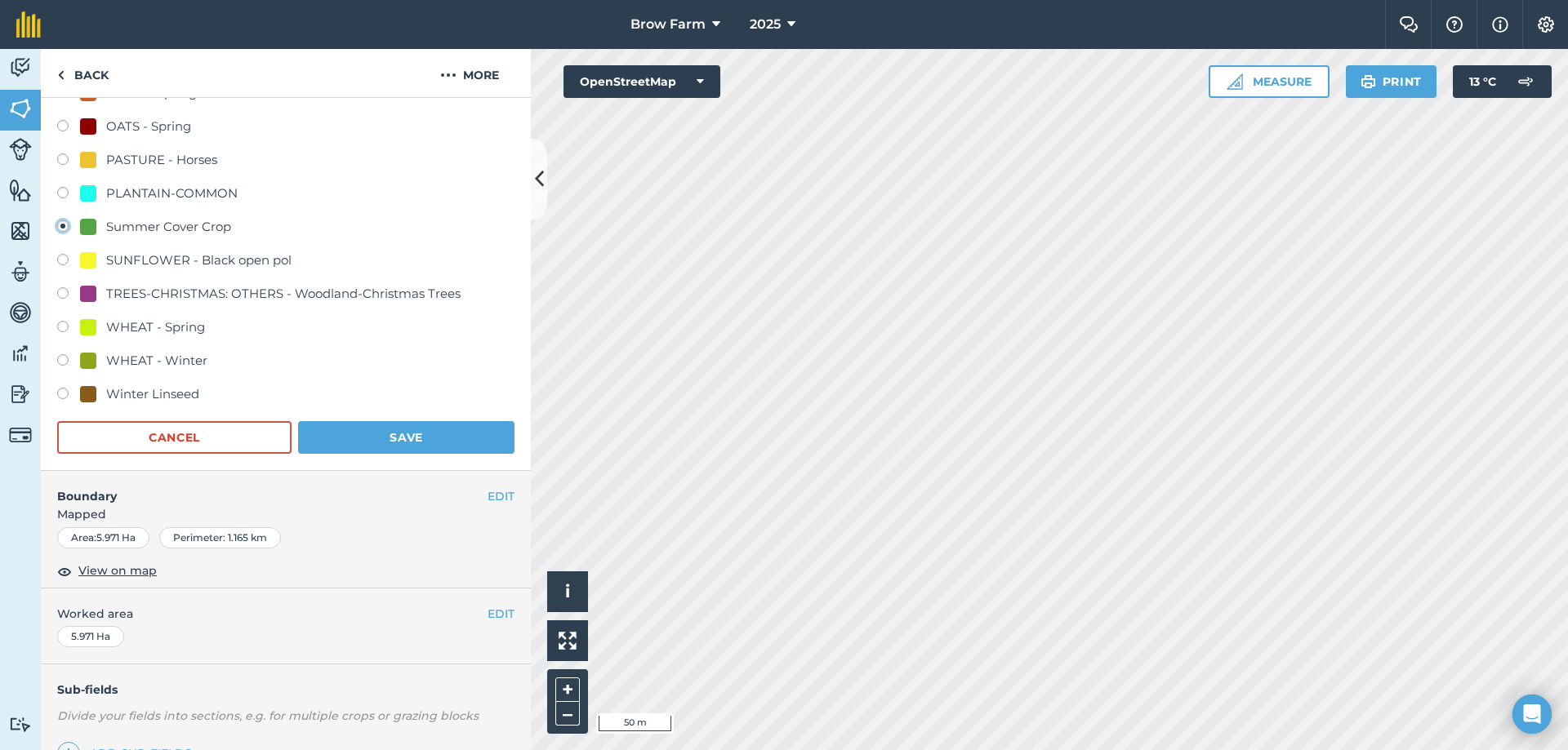
scroll to position [408, 0]
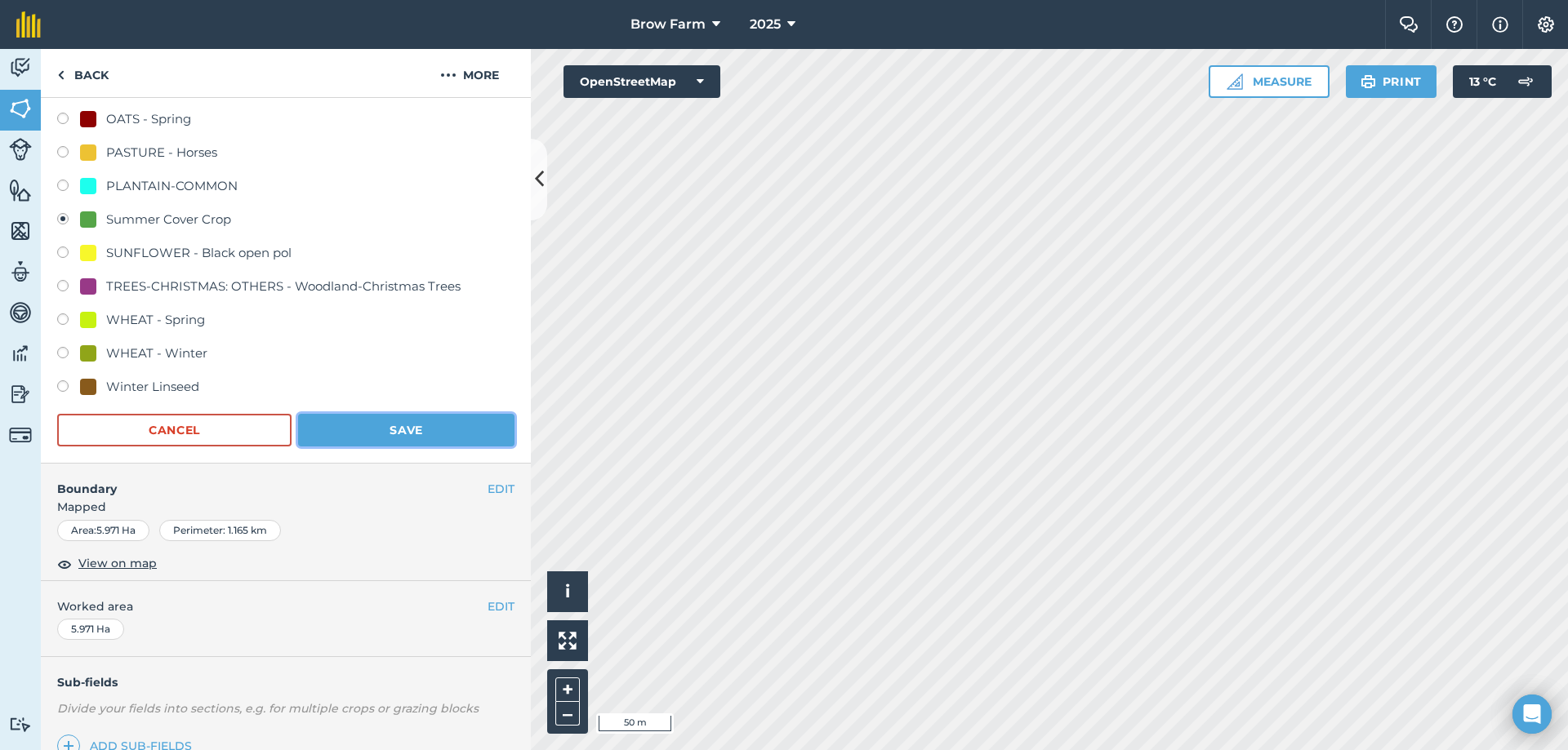
click at [379, 430] on button "Save" at bounding box center [406, 430] width 217 height 33
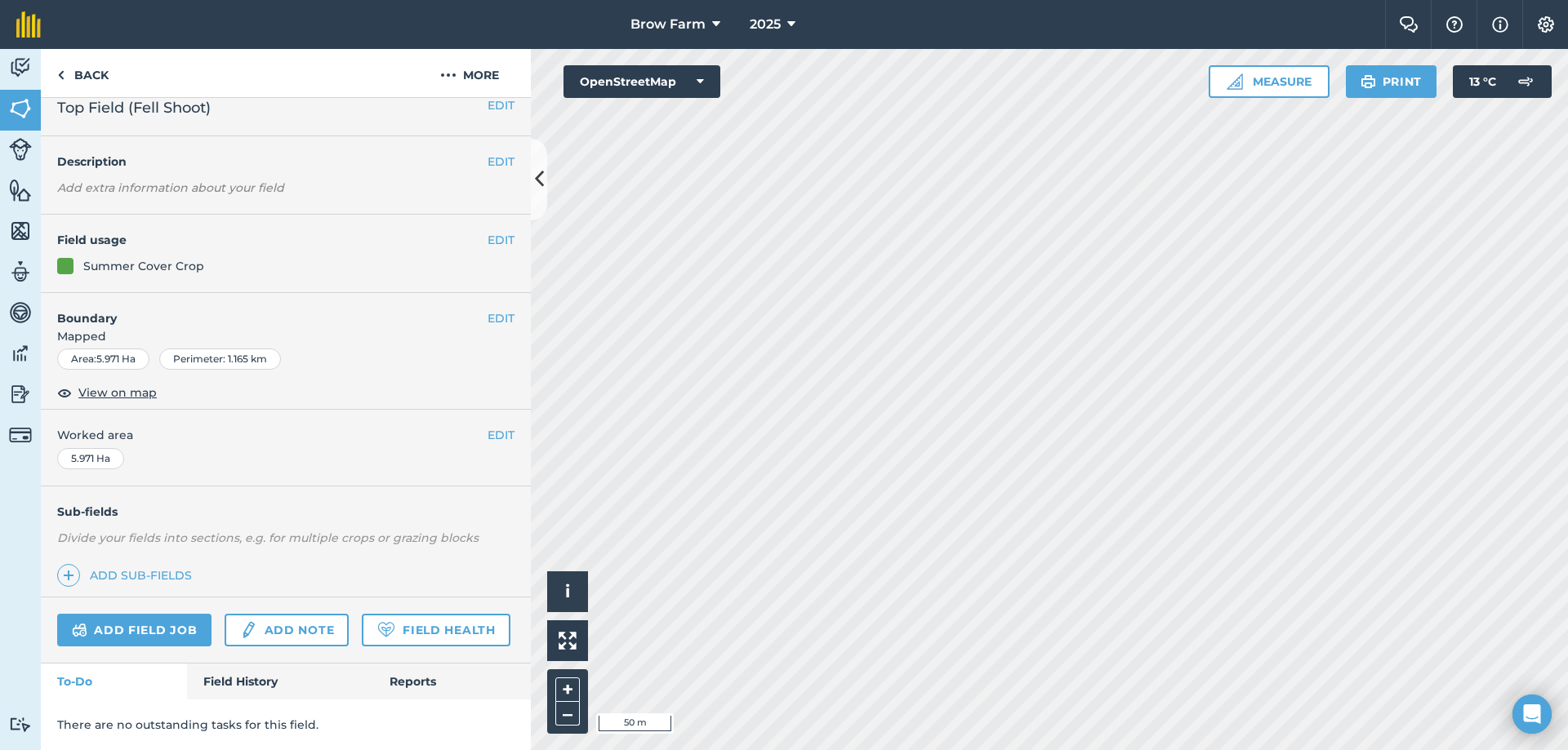
scroll to position [64, 0]
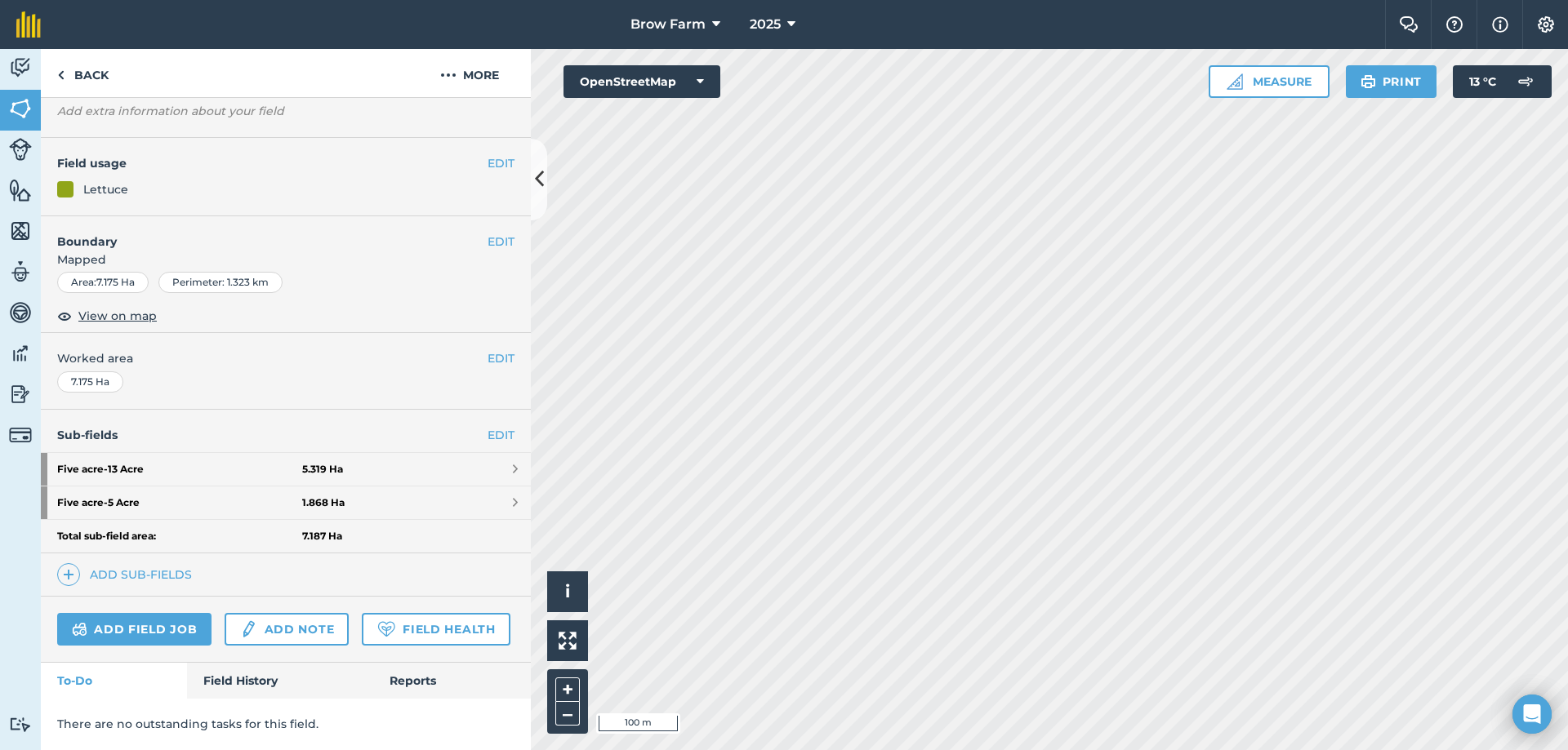
scroll to position [59, 0]
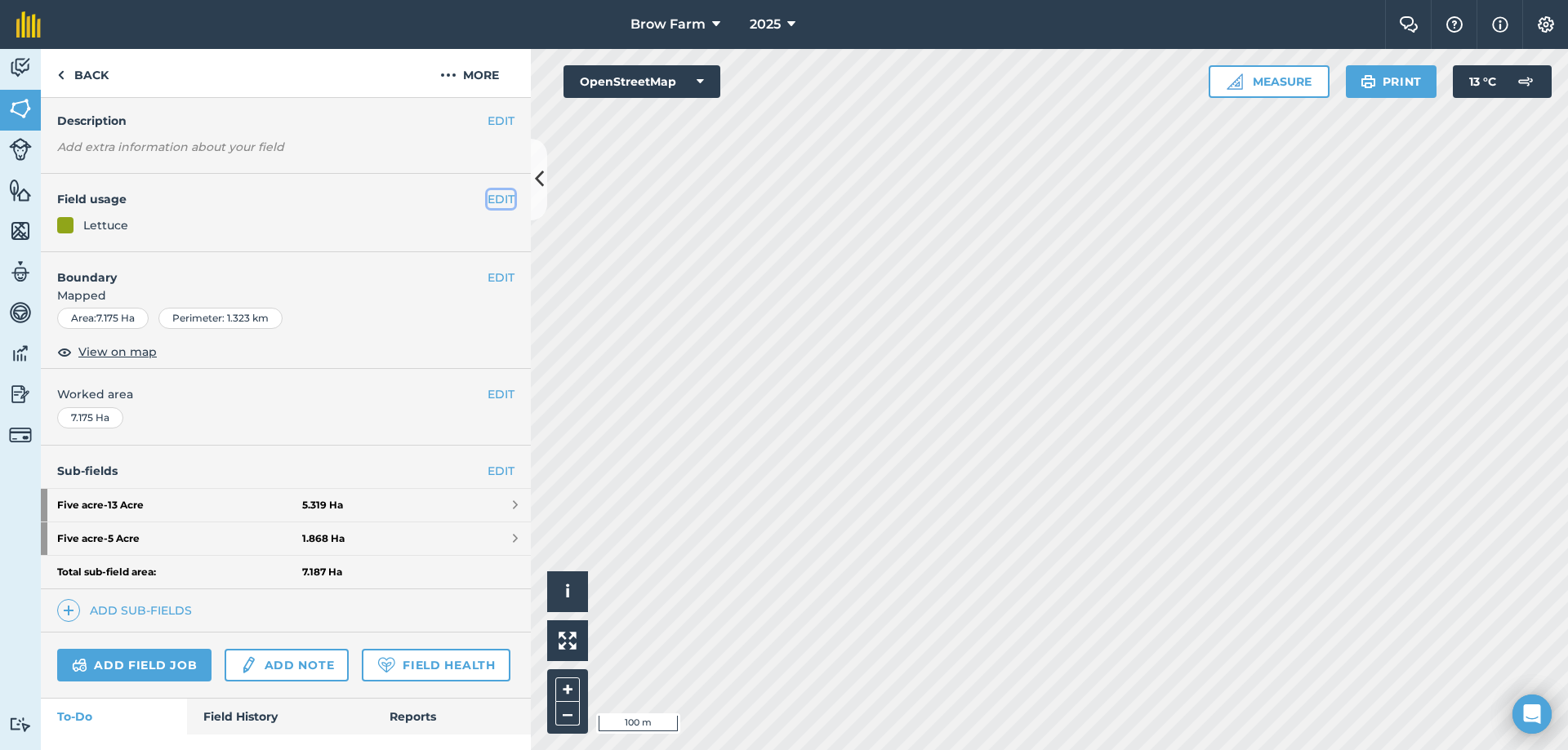
click at [495, 195] on button "EDIT" at bounding box center [501, 199] width 27 height 18
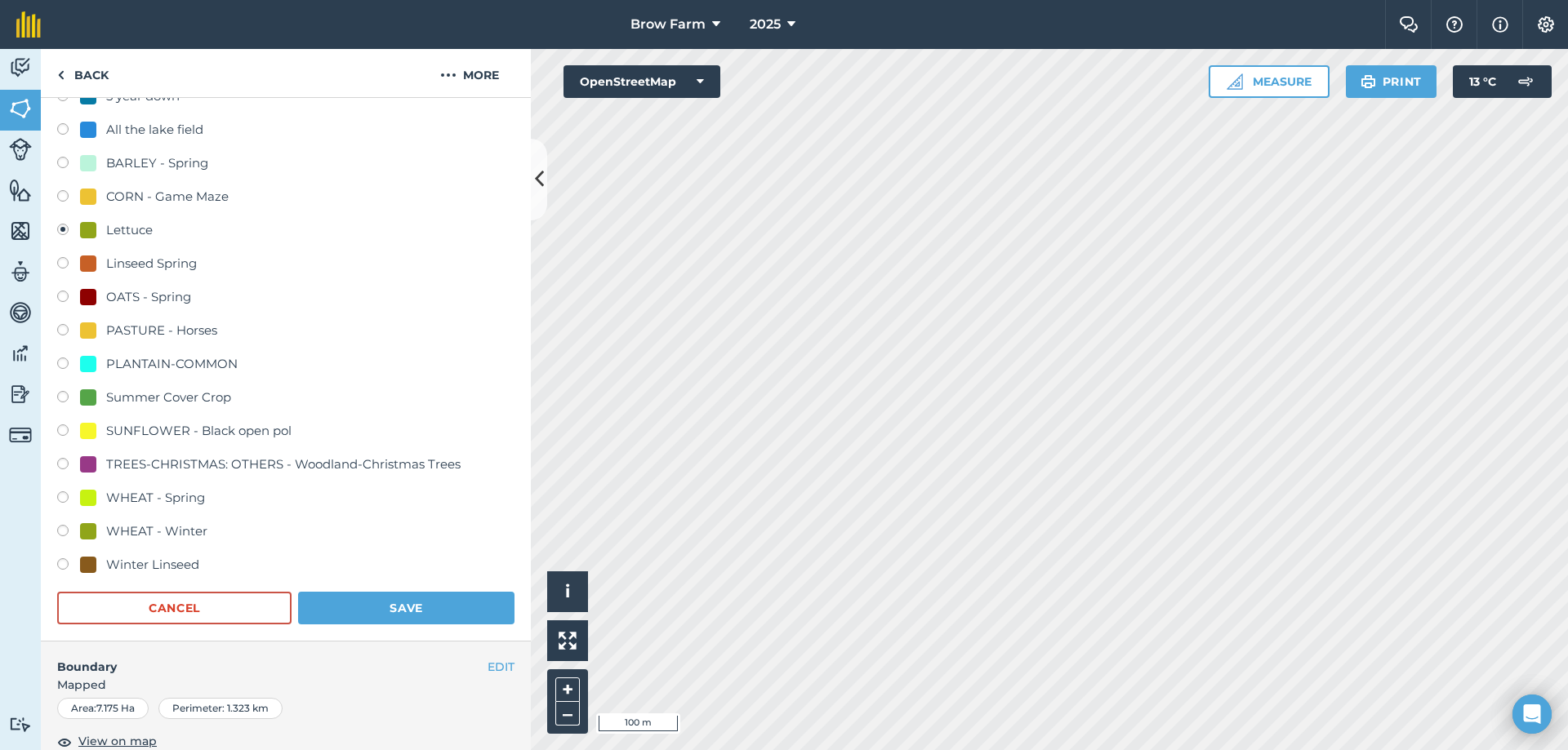
scroll to position [141, 0]
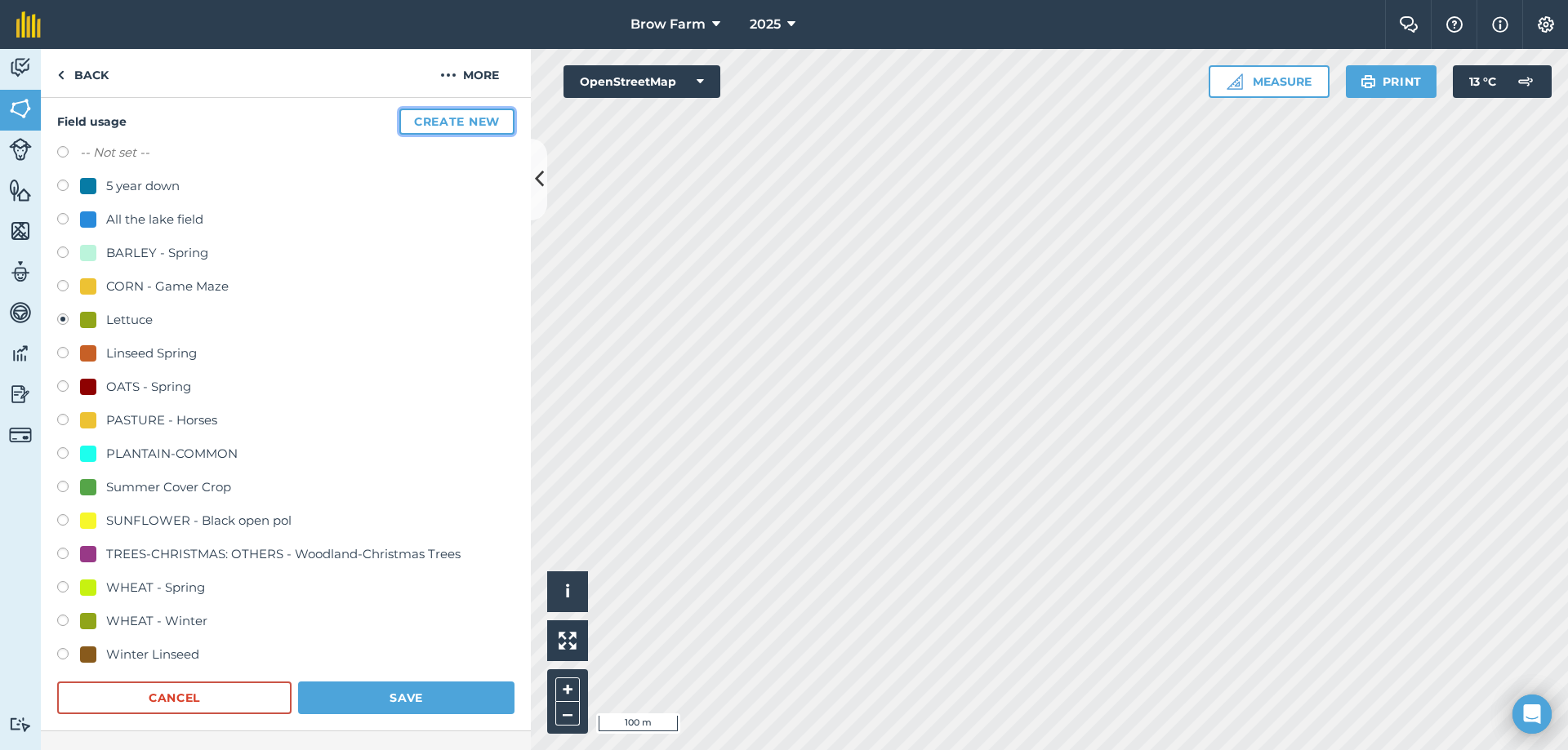
click at [440, 115] on button "Create new" at bounding box center [457, 121] width 115 height 26
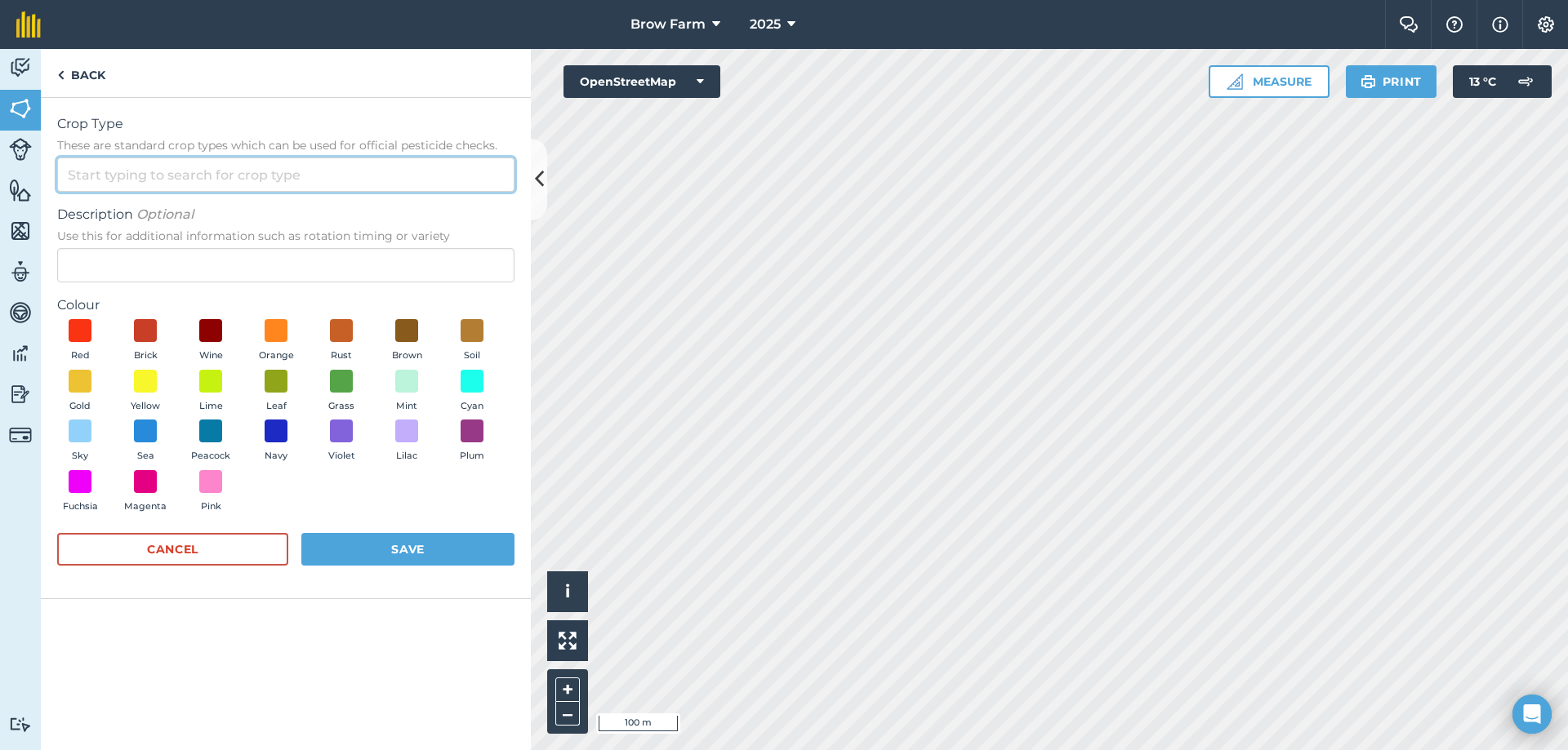
click at [82, 174] on input "Crop Type These are standard crop types which can be used for official pesticid…" at bounding box center [286, 174] width 457 height 35
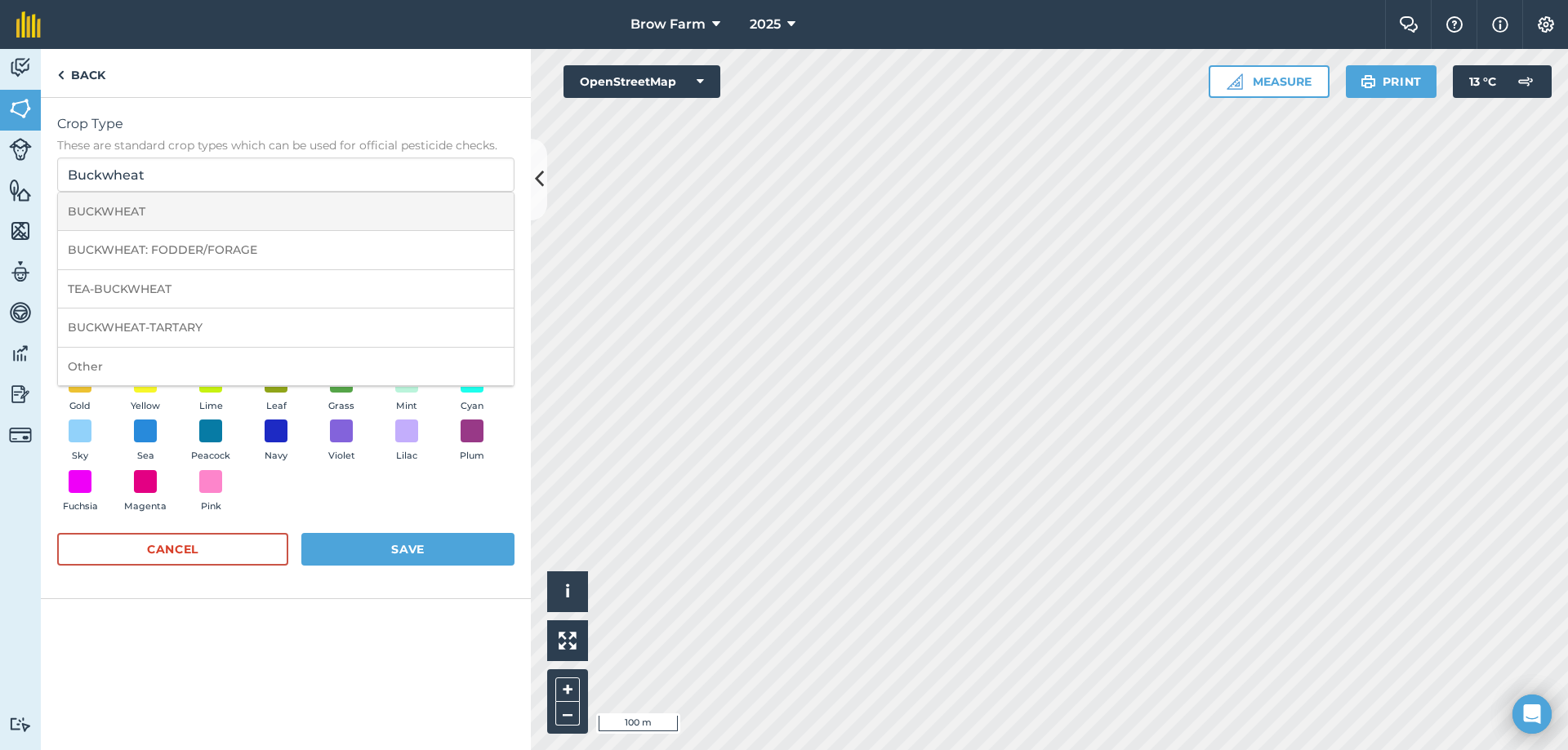
click at [108, 212] on li "BUCKWHEAT" at bounding box center [286, 212] width 456 height 39
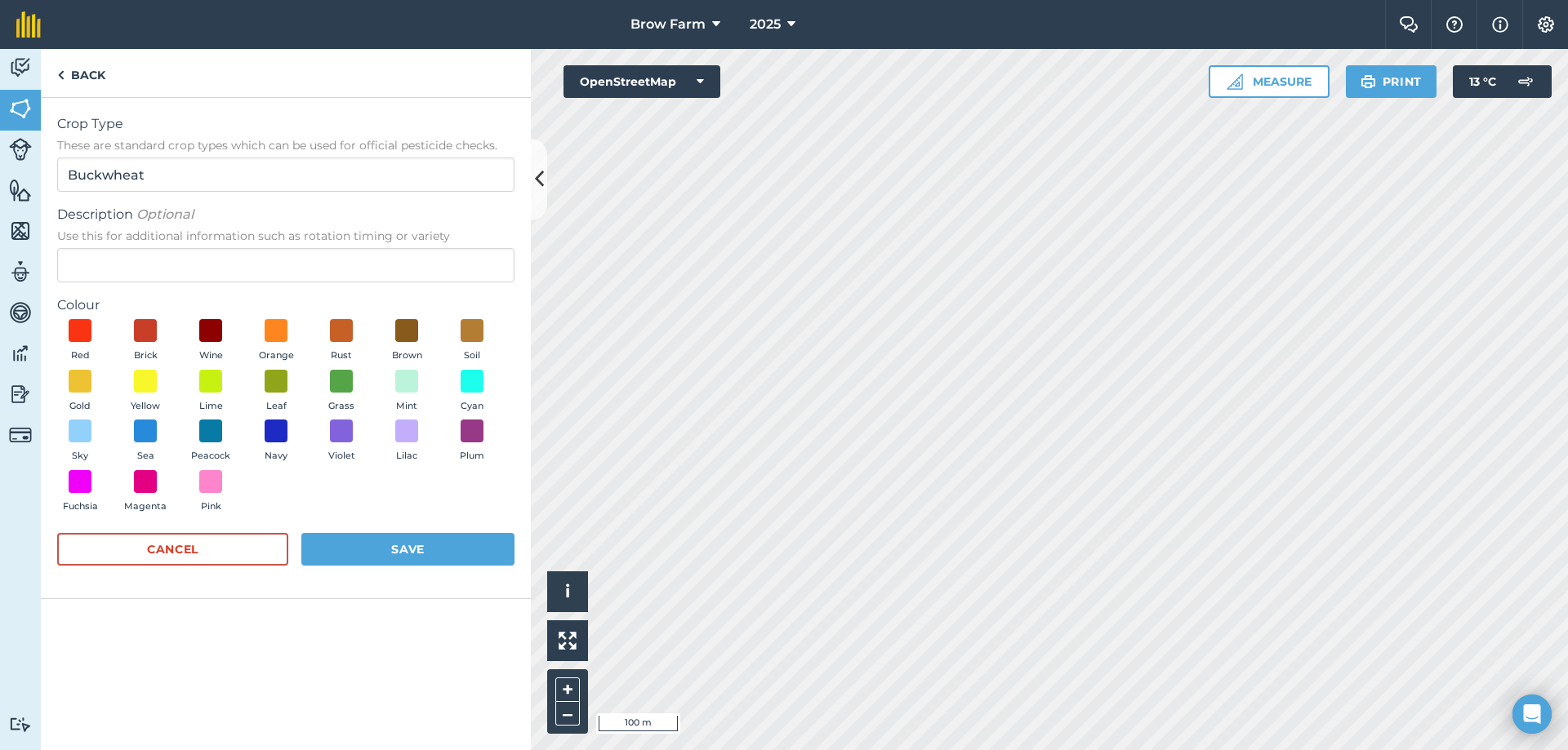
type input "BUCKWHEAT"
click at [411, 386] on span at bounding box center [407, 381] width 25 height 25
